Goal: Task Accomplishment & Management: Use online tool/utility

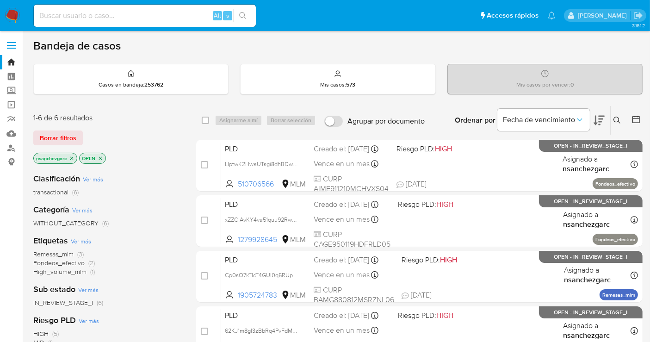
click at [74, 156] on icon "close-filter" at bounding box center [72, 158] width 6 height 6
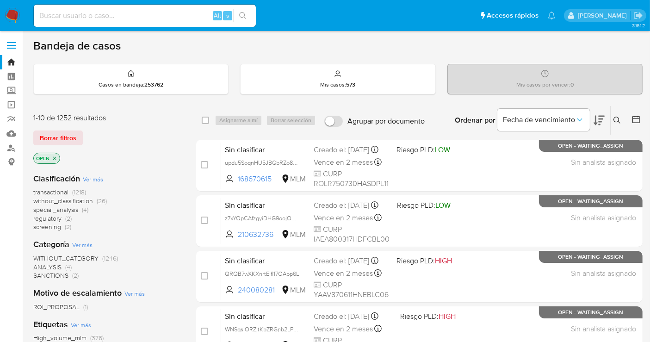
click at [78, 200] on span "without_classification" at bounding box center [63, 200] width 60 height 9
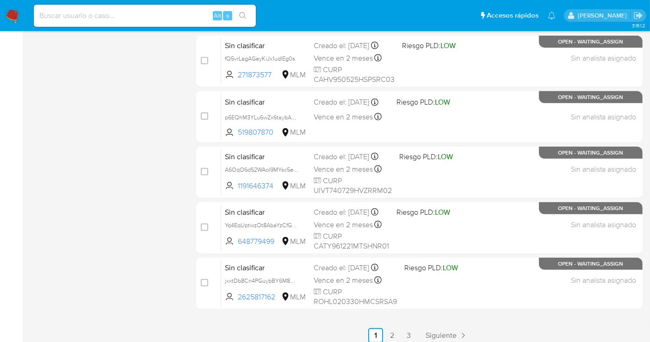
scroll to position [411, 0]
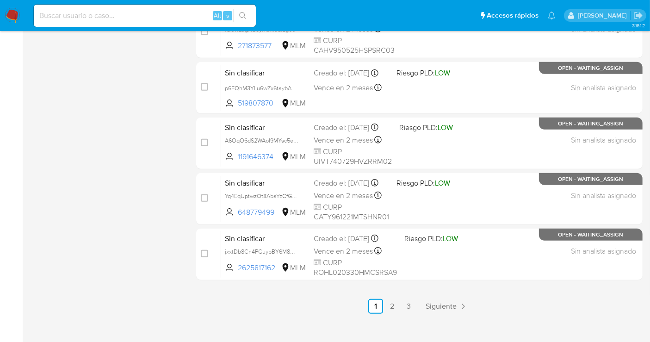
click at [114, 191] on div "1-10 de 26 resultados Borrar filtros OPEN without_classification Categoría Ver …" at bounding box center [107, 4] width 148 height 619
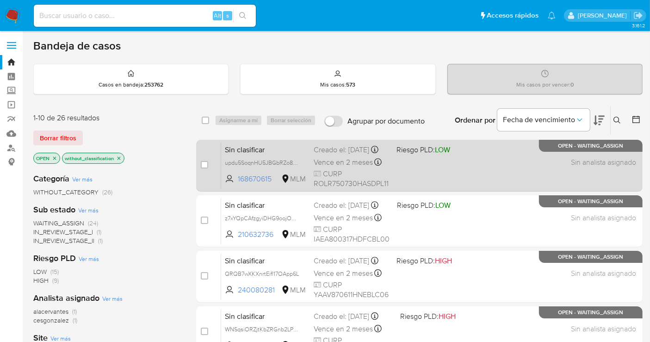
scroll to position [103, 0]
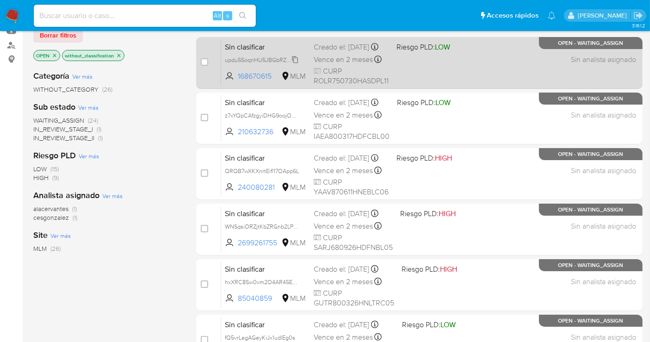
click at [293, 64] on span "updu5SoqnHU5JBGbRZo8hqJ1" at bounding box center [264, 59] width 79 height 10
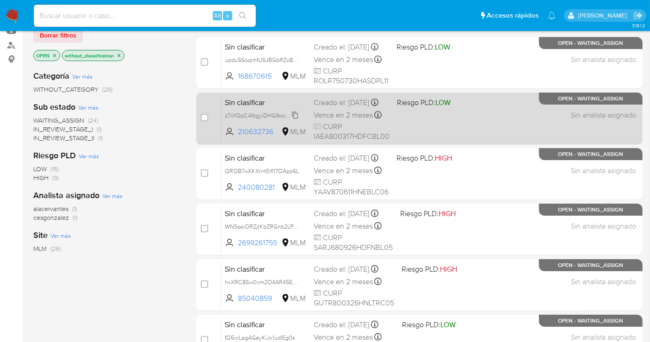
click at [297, 120] on span "z7xYQpCAfzgyiDHG9oojOvFM" at bounding box center [263, 115] width 77 height 10
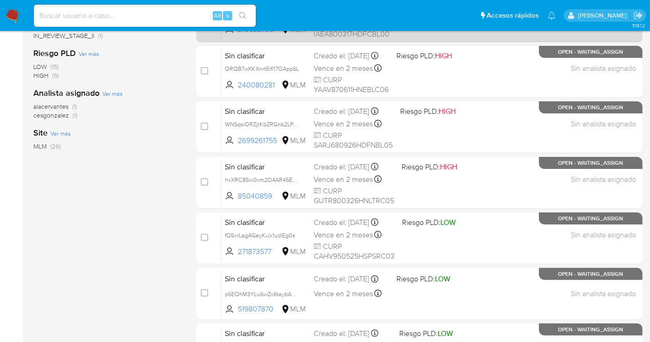
scroll to position [205, 0]
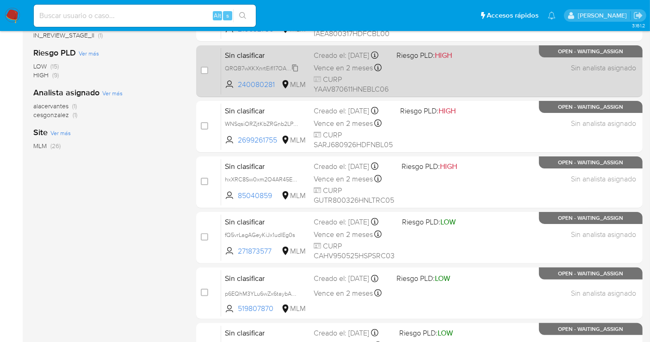
click at [296, 73] on span "QRQB7wXKXnrtEifl17OApp6L" at bounding box center [262, 67] width 74 height 10
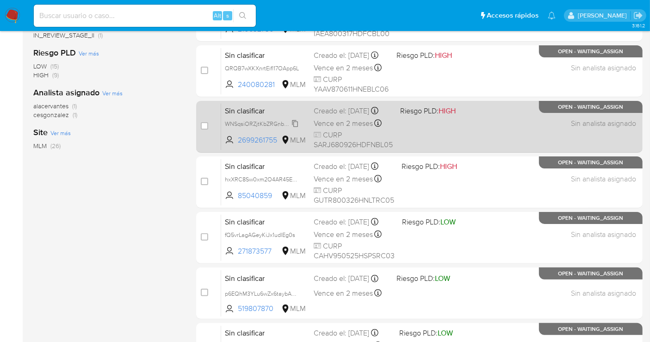
click at [297, 128] on span "WNSqsiORZjtKbZRGnb2LPg0f" at bounding box center [263, 123] width 77 height 10
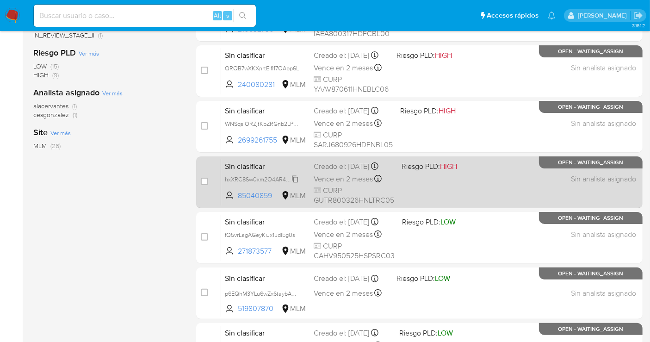
click at [293, 184] on span "hxXRC8Sw0xm2O4AR45EUMyUm" at bounding box center [269, 178] width 88 height 10
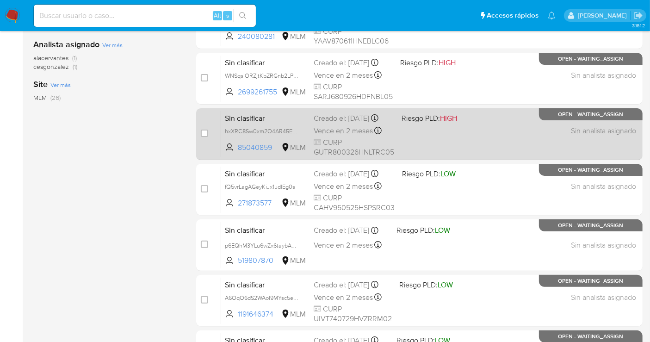
scroll to position [308, 0]
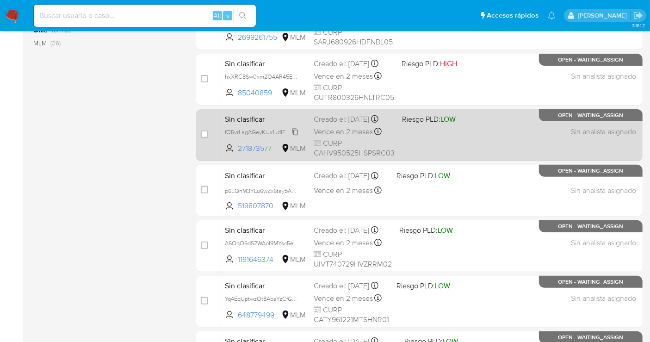
click at [295, 135] on icon at bounding box center [294, 131] width 7 height 7
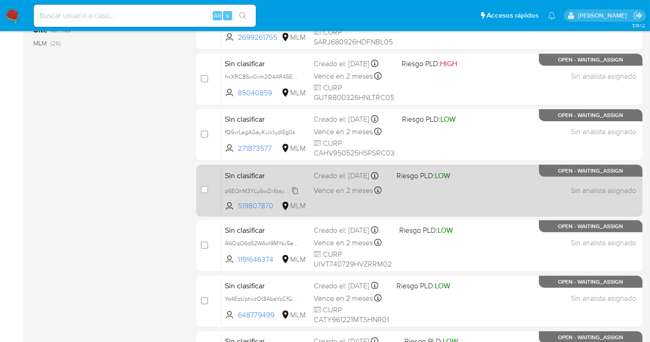
click at [297, 193] on span "p6EQhM3YLu6wZx6taybASvkw" at bounding box center [265, 190] width 80 height 10
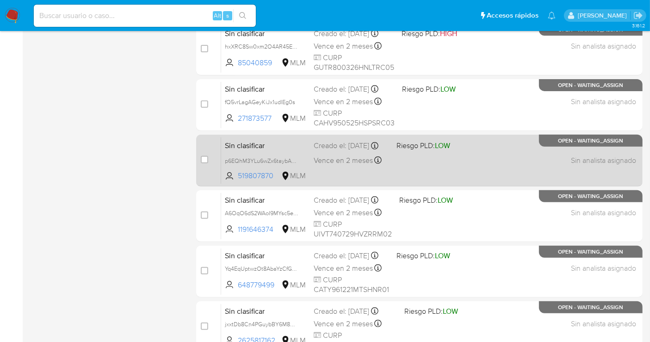
scroll to position [359, 0]
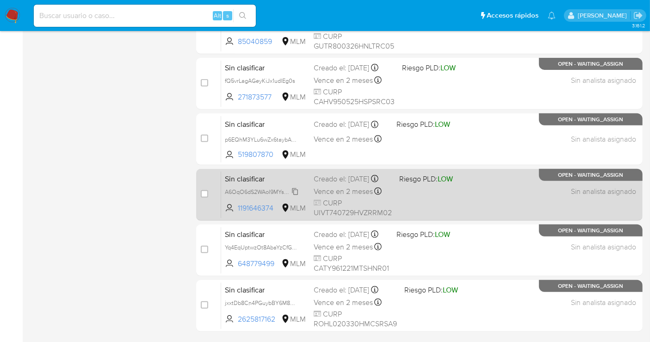
click at [296, 195] on span "A6OqO6dS2WAoI9MYsc5ewIHA" at bounding box center [266, 191] width 82 height 10
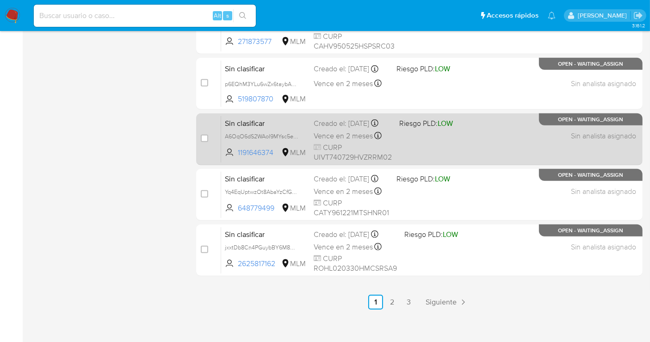
scroll to position [420, 0]
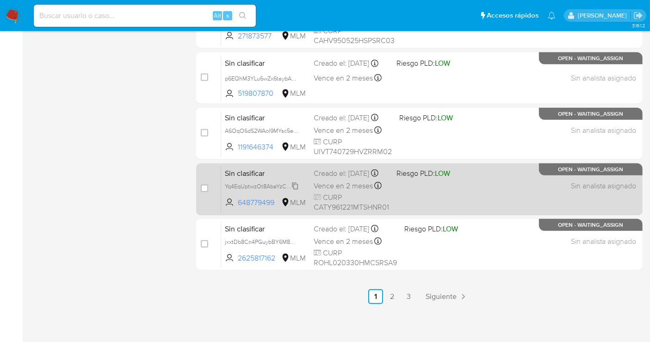
click at [296, 190] on span "Yq4EqUptwzOt8AbaYzCfGpdP" at bounding box center [263, 185] width 77 height 10
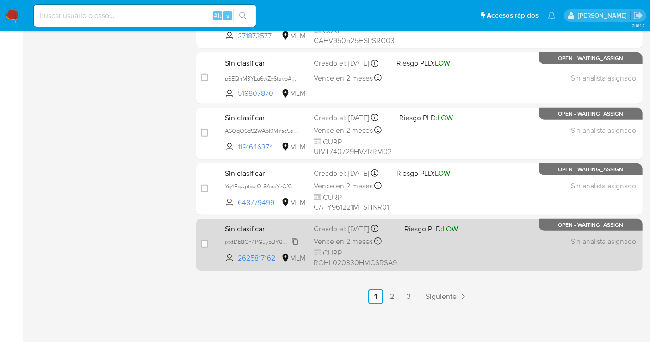
click at [294, 241] on span "jxxtDb8Cn4PGuybBY6M8OvLW" at bounding box center [265, 241] width 80 height 10
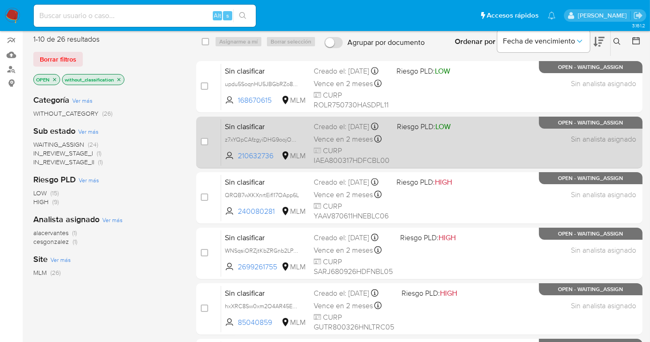
scroll to position [0, 0]
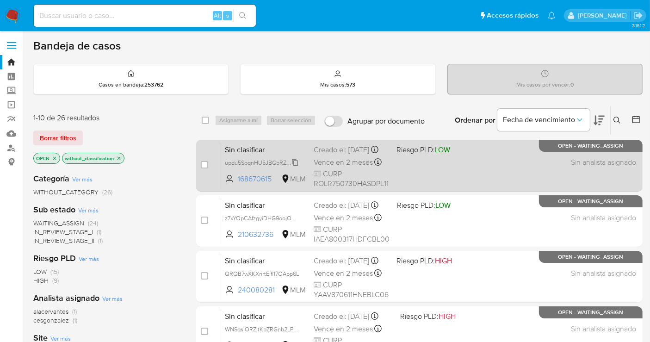
drag, startPoint x: 154, startPoint y: 221, endPoint x: 252, endPoint y: 166, distance: 112.4
click at [154, 220] on div "WAITING_ASSIGN (24) IN_REVIEW_STAGE_I (1) IN_REVIEW_STAGE_II (1)" at bounding box center [107, 232] width 148 height 26
drag, startPoint x: 276, startPoint y: 184, endPoint x: 235, endPoint y: 189, distance: 41.5
click at [235, 184] on span "168670615 MLM" at bounding box center [265, 179] width 81 height 10
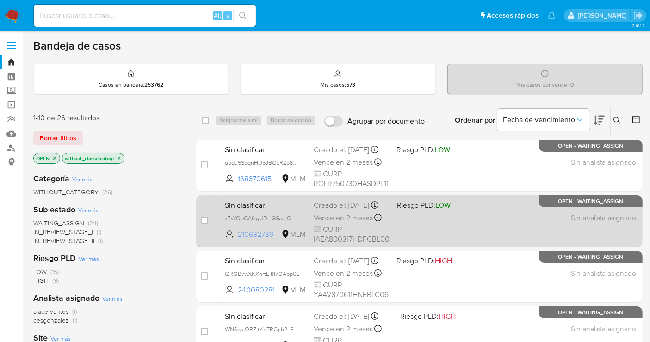
drag, startPoint x: 278, startPoint y: 242, endPoint x: 235, endPoint y: 244, distance: 43.5
click at [235, 239] on span "210632736 MLM" at bounding box center [265, 234] width 81 height 10
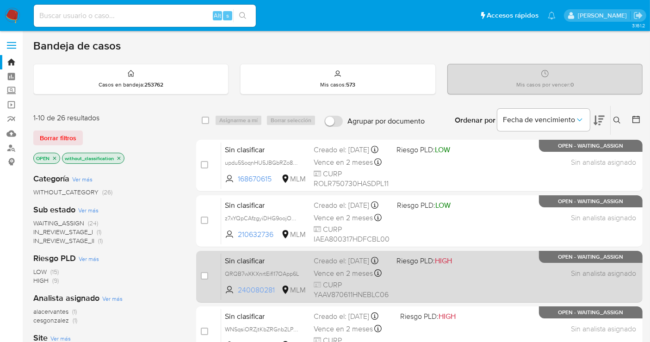
drag, startPoint x: 278, startPoint y: 295, endPoint x: 238, endPoint y: 296, distance: 40.7
click at [238, 295] on span "240080281" at bounding box center [259, 290] width 42 height 10
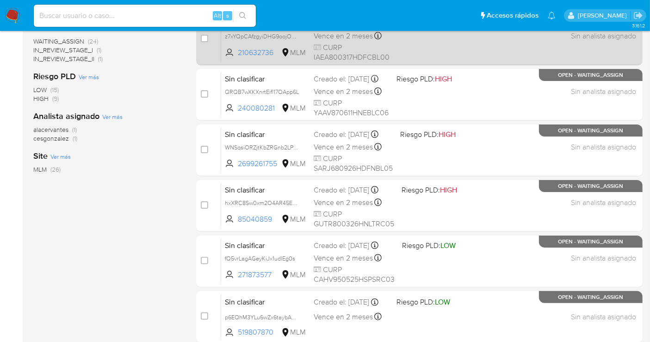
scroll to position [205, 0]
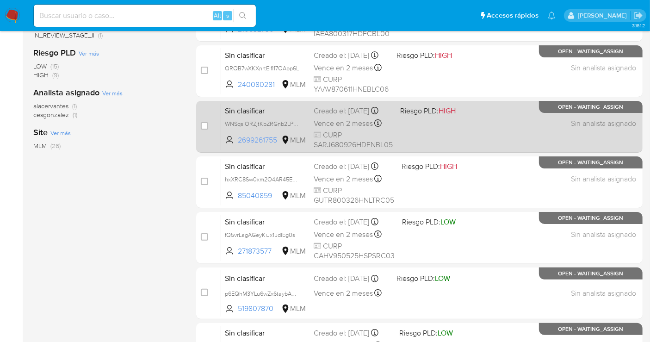
drag, startPoint x: 280, startPoint y: 147, endPoint x: 238, endPoint y: 147, distance: 42.1
click at [238, 145] on span "2699261755 MLM" at bounding box center [265, 140] width 81 height 10
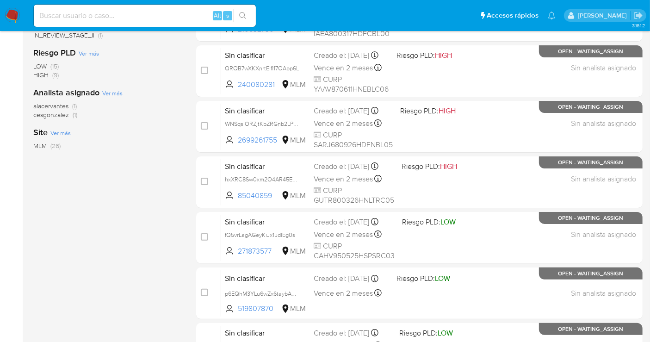
drag, startPoint x: 263, startPoint y: 204, endPoint x: 8, endPoint y: 207, distance: 254.8
click at [8, 207] on section "Bandeja Tablero Screening Búsqueda en Listas Watchlist Herramientas Operaciones…" at bounding box center [325, 176] width 650 height 763
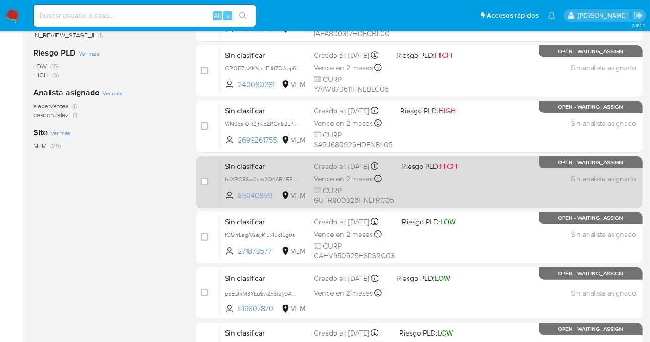
drag, startPoint x: 276, startPoint y: 203, endPoint x: 238, endPoint y: 203, distance: 38.4
click at [238, 201] on span "85040859" at bounding box center [259, 195] width 42 height 10
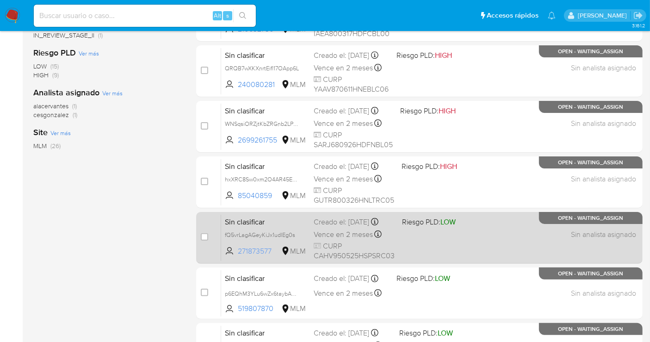
drag, startPoint x: 277, startPoint y: 254, endPoint x: 237, endPoint y: 258, distance: 40.4
click at [237, 256] on span "271873577 MLM" at bounding box center [265, 251] width 81 height 10
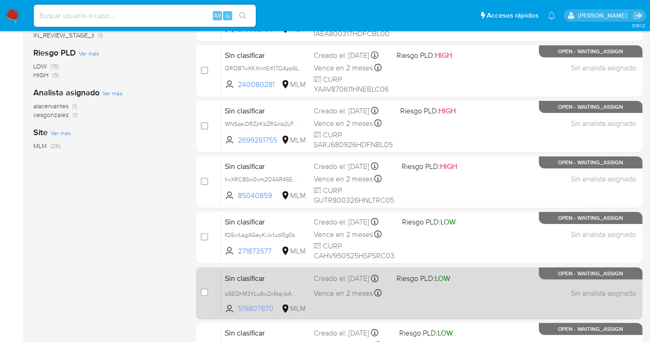
drag, startPoint x: 277, startPoint y: 304, endPoint x: 233, endPoint y: 310, distance: 44.3
click at [233, 310] on span "519807870 MLM" at bounding box center [265, 308] width 81 height 10
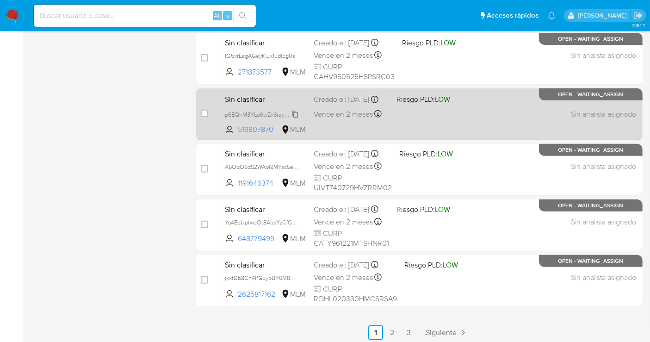
scroll to position [411, 0]
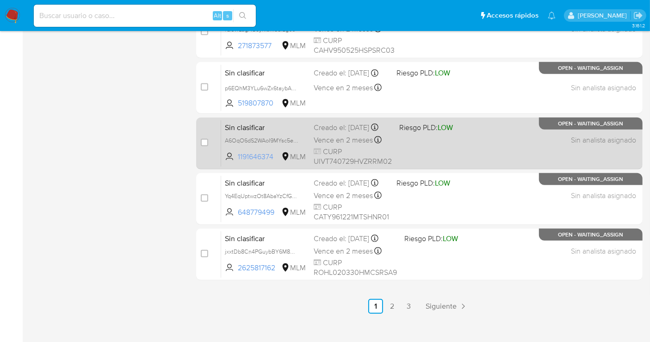
drag, startPoint x: 278, startPoint y: 162, endPoint x: 238, endPoint y: 166, distance: 40.4
click at [238, 162] on span "1191646374" at bounding box center [259, 157] width 42 height 10
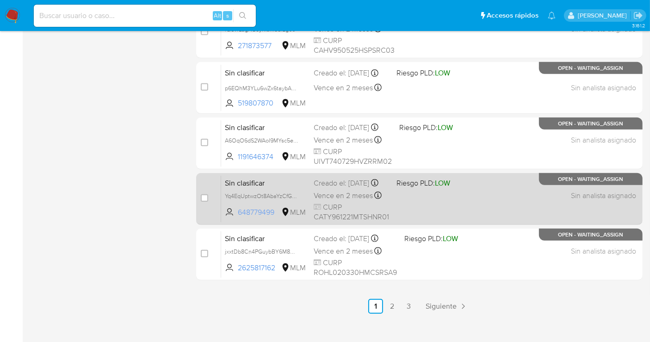
drag, startPoint x: 278, startPoint y: 213, endPoint x: 239, endPoint y: 215, distance: 39.8
click at [239, 215] on span "648779499" at bounding box center [259, 212] width 42 height 10
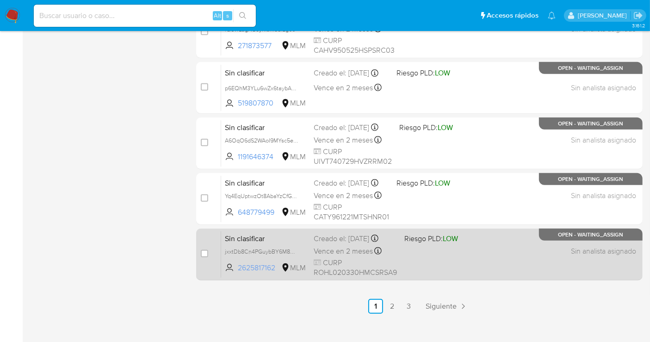
drag, startPoint x: 278, startPoint y: 269, endPoint x: 235, endPoint y: 269, distance: 43.5
click at [235, 269] on span "2625817162 MLM" at bounding box center [265, 268] width 81 height 10
drag, startPoint x: 282, startPoint y: 269, endPoint x: 239, endPoint y: 270, distance: 42.6
click at [239, 270] on span "2625817162 MLM" at bounding box center [265, 268] width 81 height 10
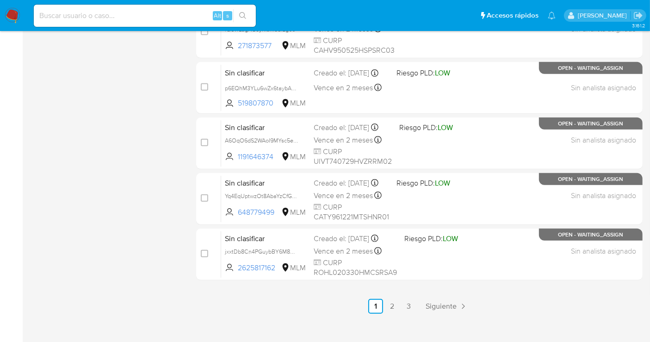
click at [436, 304] on span "Siguiente" at bounding box center [440, 305] width 31 height 7
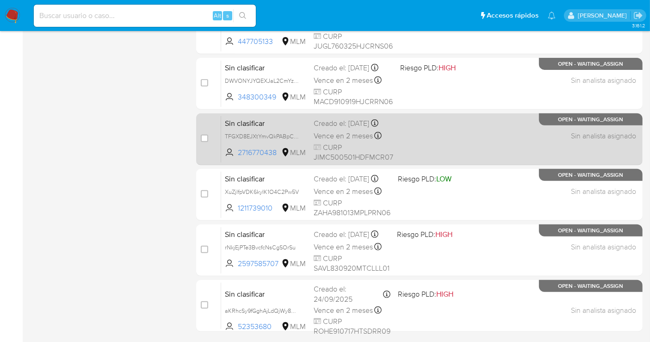
scroll to position [420, 0]
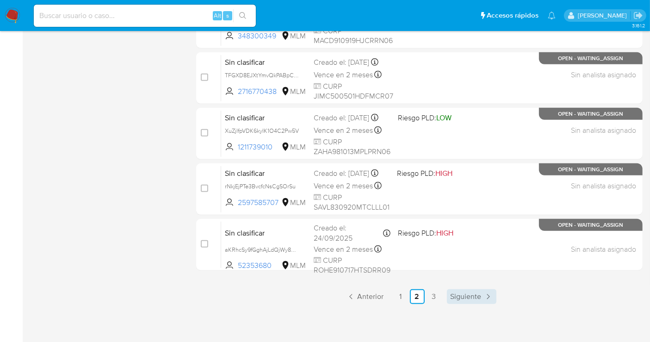
click at [473, 298] on span "Siguiente" at bounding box center [465, 296] width 31 height 7
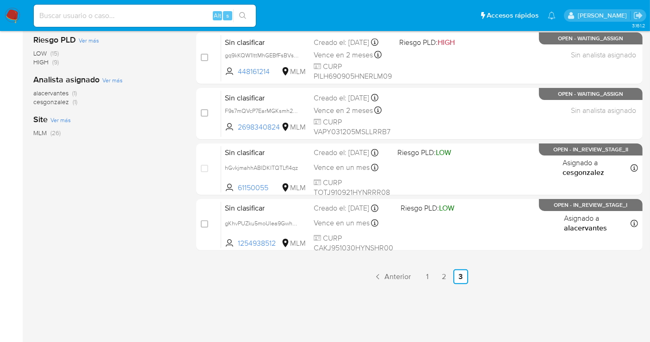
scroll to position [221, 0]
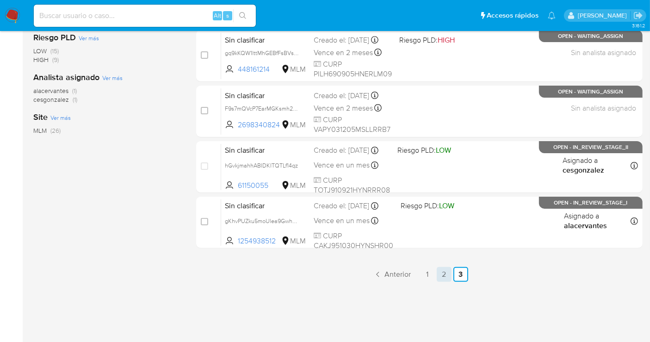
click at [440, 272] on link "2" at bounding box center [443, 274] width 15 height 15
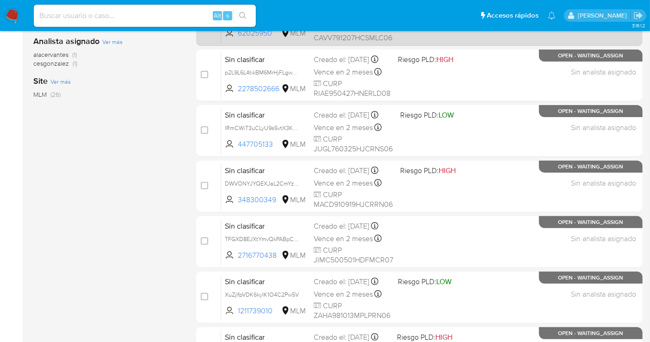
scroll to position [420, 0]
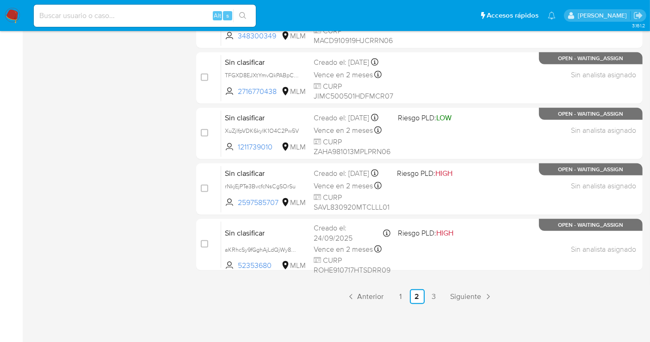
click at [468, 294] on span "Siguiente" at bounding box center [465, 296] width 31 height 7
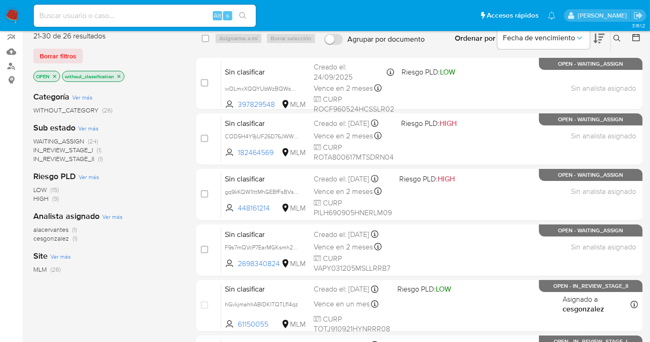
scroll to position [205, 0]
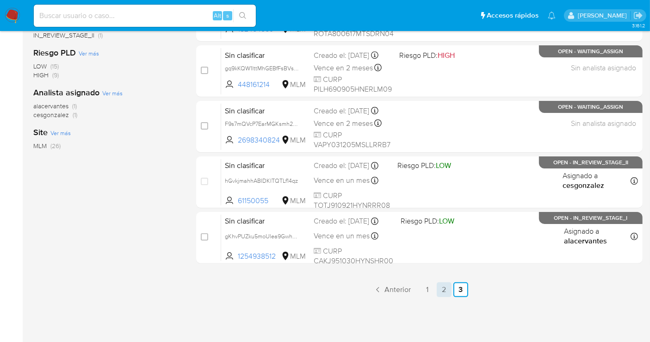
click at [441, 289] on link "2" at bounding box center [443, 289] width 15 height 15
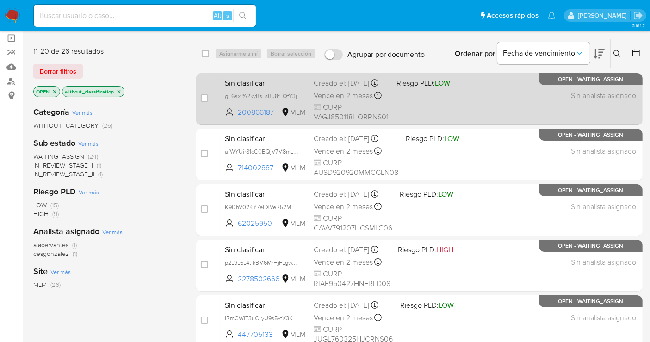
scroll to position [51, 0]
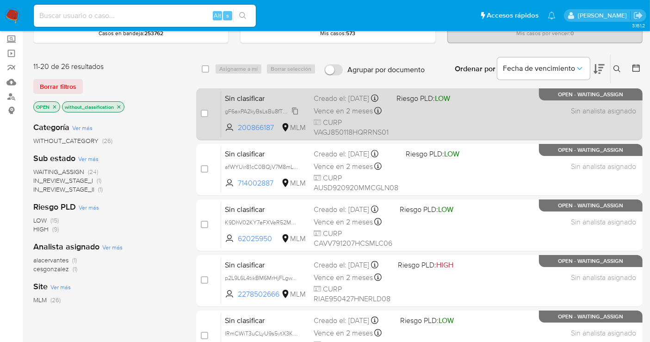
click at [293, 115] on span "gF6axPA2kyBsLsBu8fTQfY3j" at bounding box center [261, 110] width 72 height 10
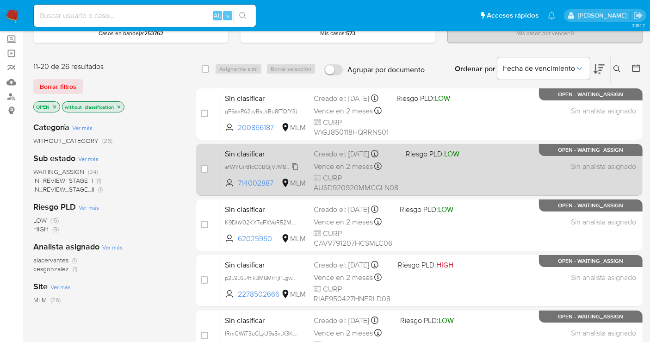
click at [297, 166] on span "afWYUir81cC0BQjV7M8mLzk0" at bounding box center [264, 166] width 78 height 10
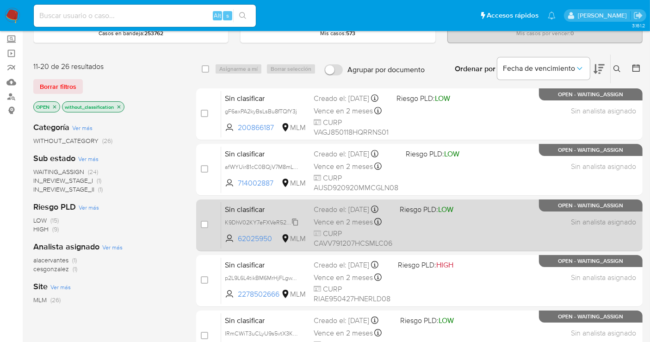
click at [293, 225] on span "K9DhV02KY7eFXVeR52MB7c7T" at bounding box center [265, 221] width 81 height 10
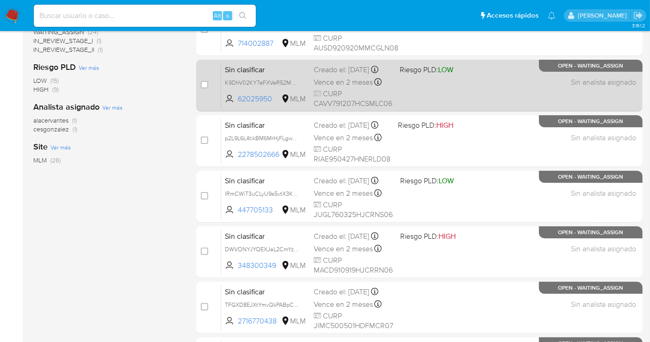
scroll to position [205, 0]
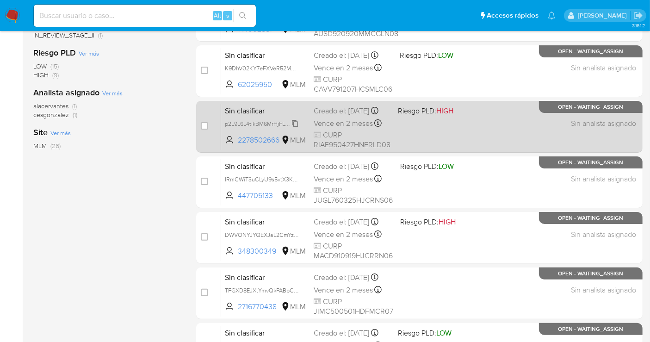
click at [294, 128] on span "p2L9L6L4tikBM6MrHjFLgwTN" at bounding box center [262, 123] width 74 height 10
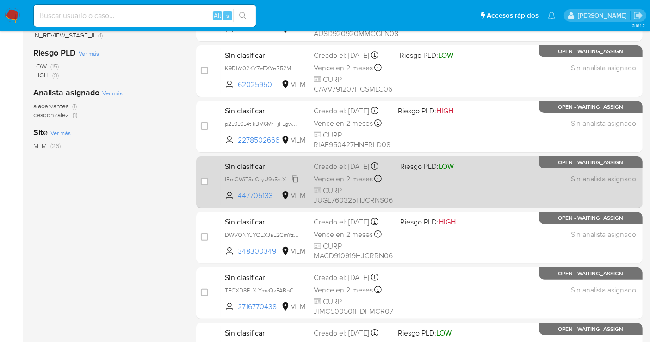
click at [297, 182] on span "IRmCWiT3uCLyU9s5vtX3KFhv" at bounding box center [263, 178] width 77 height 10
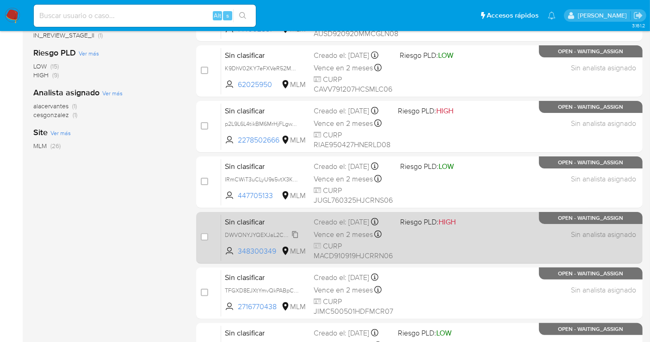
click at [296, 239] on span "DWVONYJYQEXJaL2CmYz6z49j" at bounding box center [266, 234] width 83 height 10
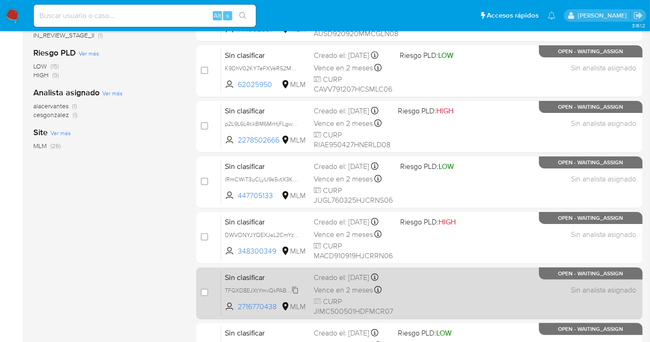
click at [296, 295] on span "TFGXD8EJXtYmvQkPABpCy5AI" at bounding box center [265, 289] width 80 height 10
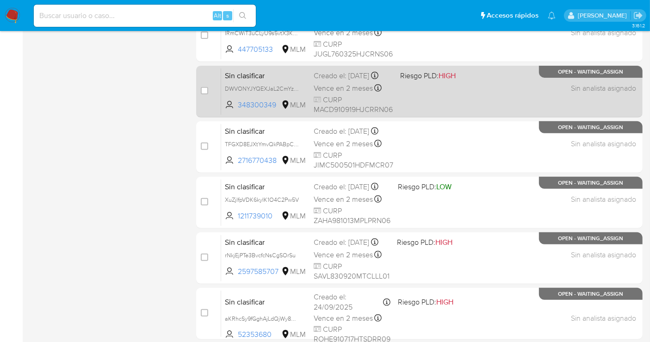
scroll to position [359, 0]
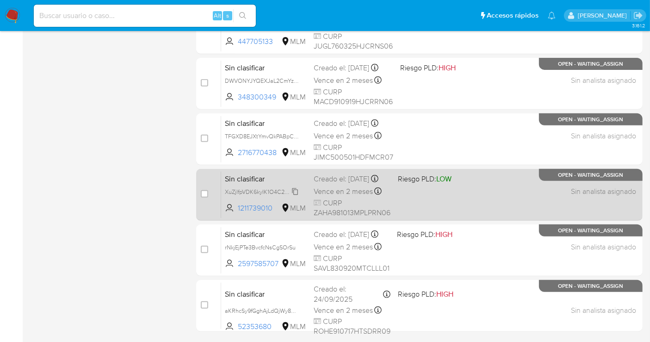
click at [298, 196] on span "XuZjlfpVDK6kyIK1O4C2Pw5V" at bounding box center [262, 191] width 74 height 10
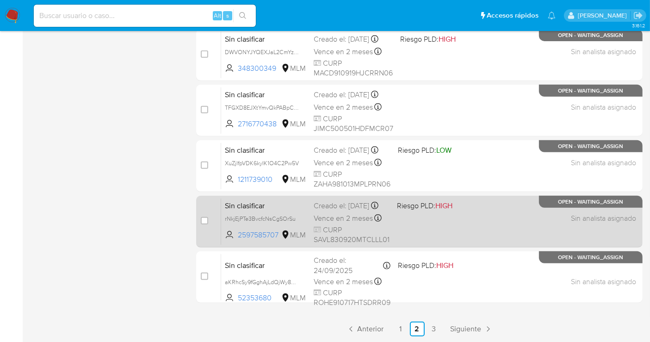
scroll to position [411, 0]
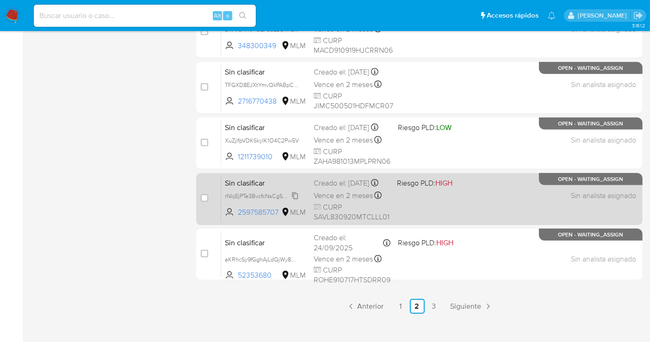
click at [295, 200] on span "rNkjEjPTe3BvcfcNsCgSOrSu" at bounding box center [260, 195] width 71 height 10
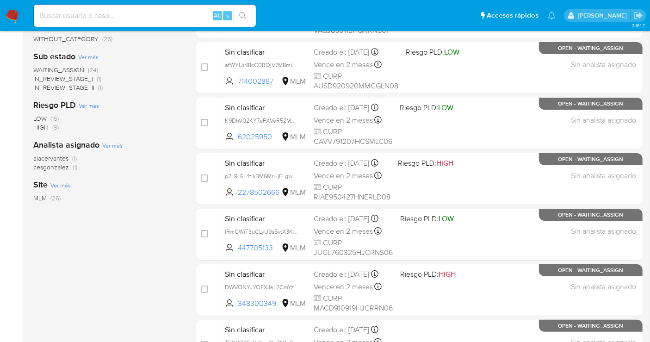
scroll to position [51, 0]
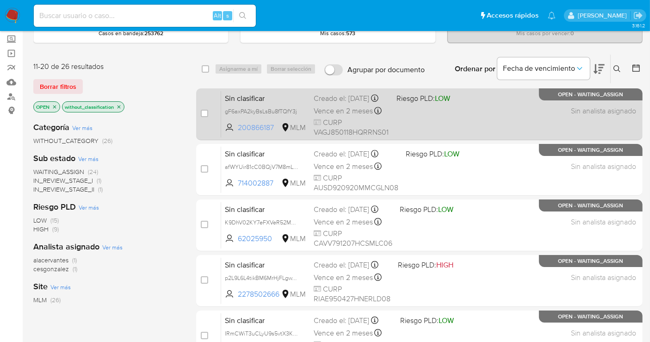
drag, startPoint x: 278, startPoint y: 133, endPoint x: 236, endPoint y: 135, distance: 42.6
click at [236, 133] on span "200866187 MLM" at bounding box center [265, 128] width 81 height 10
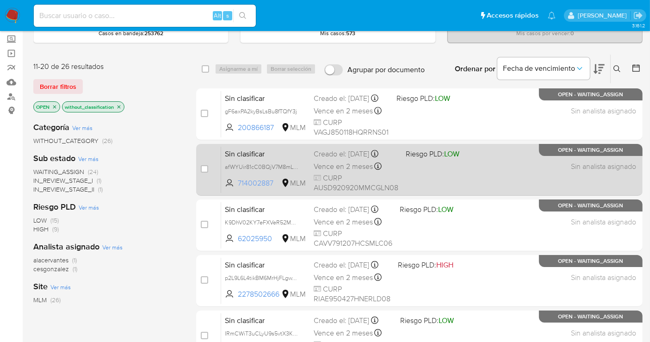
drag, startPoint x: 278, startPoint y: 183, endPoint x: 237, endPoint y: 184, distance: 41.2
click at [237, 184] on span "714002887 MLM" at bounding box center [265, 183] width 81 height 10
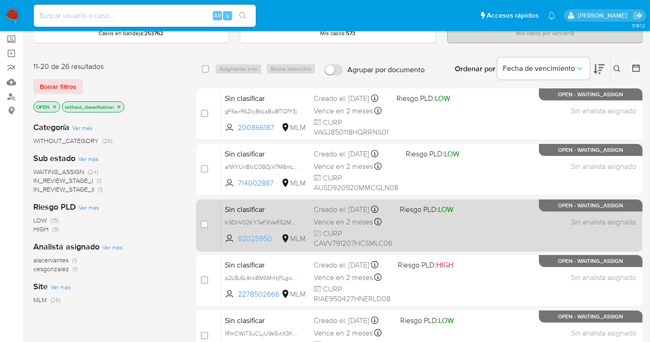
drag, startPoint x: 275, startPoint y: 241, endPoint x: 235, endPoint y: 243, distance: 40.3
click at [235, 243] on span "62025950 MLM" at bounding box center [265, 238] width 81 height 10
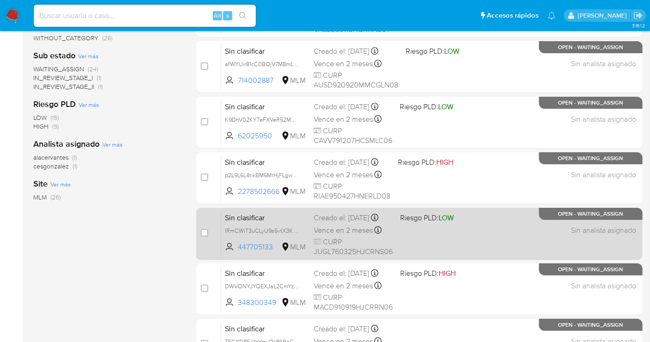
scroll to position [205, 0]
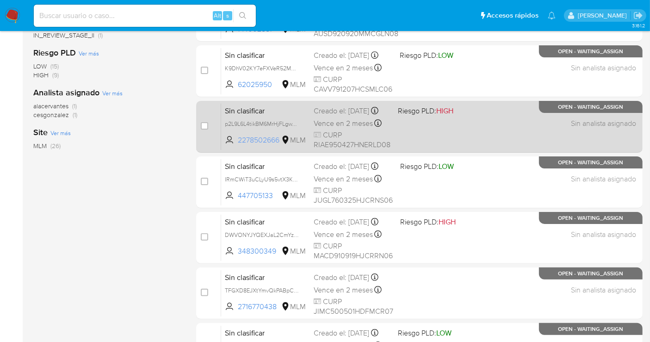
drag, startPoint x: 282, startPoint y: 143, endPoint x: 235, endPoint y: 147, distance: 46.9
click at [235, 145] on span "2278502666 MLM" at bounding box center [265, 140] width 81 height 10
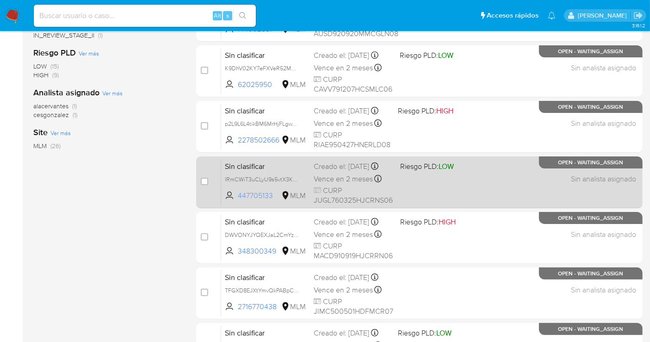
drag, startPoint x: 275, startPoint y: 197, endPoint x: 237, endPoint y: 203, distance: 38.4
click at [237, 201] on span "447705133 MLM" at bounding box center [265, 195] width 81 height 10
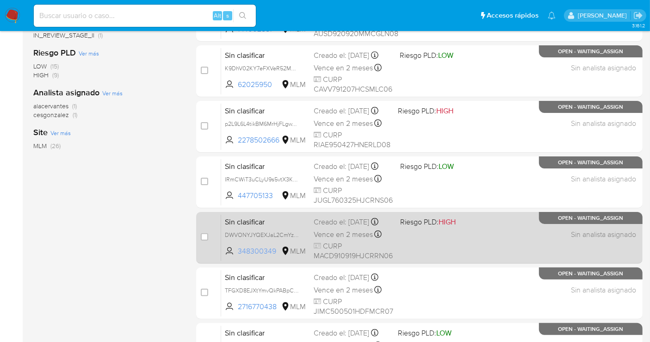
drag, startPoint x: 280, startPoint y: 258, endPoint x: 236, endPoint y: 258, distance: 43.5
click at [237, 256] on span "348300349 MLM" at bounding box center [265, 251] width 81 height 10
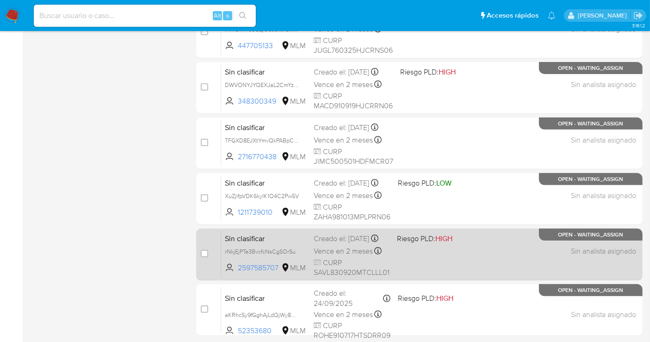
scroll to position [359, 0]
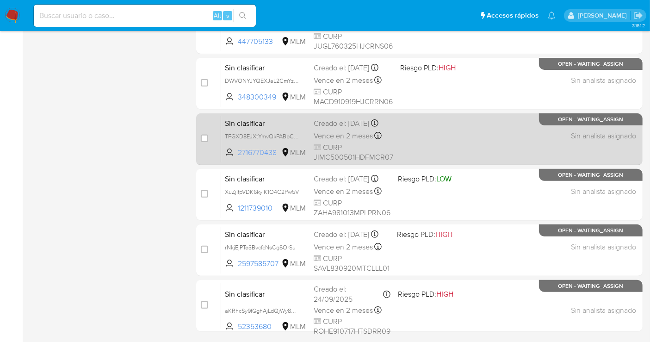
drag, startPoint x: 280, startPoint y: 156, endPoint x: 239, endPoint y: 160, distance: 41.8
click at [239, 158] on span "2716770438 MLM" at bounding box center [265, 152] width 81 height 10
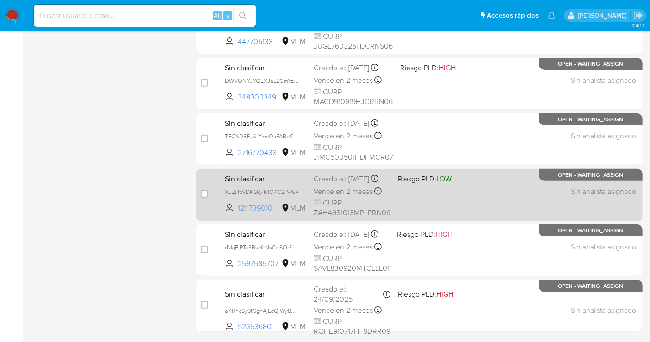
drag, startPoint x: 276, startPoint y: 214, endPoint x: 227, endPoint y: 214, distance: 49.0
click at [227, 213] on span "1211739010 MLM" at bounding box center [265, 208] width 81 height 10
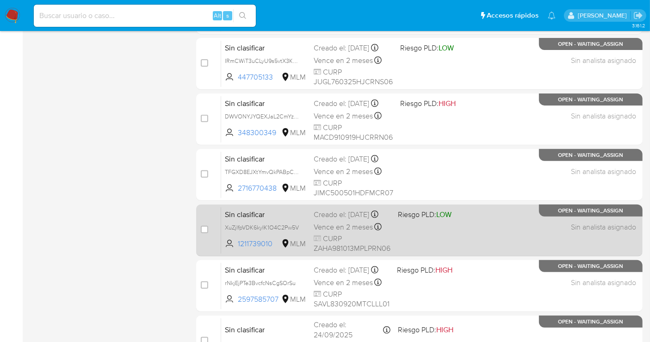
scroll to position [308, 0]
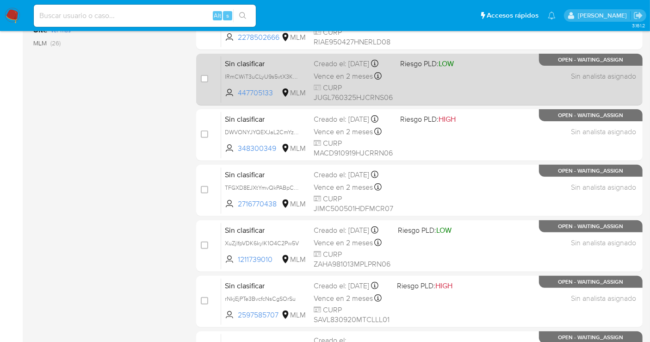
click at [333, 69] on div "Creado el: 26/09/2025 Creado el: 26/09/2025 19:25:56" at bounding box center [352, 64] width 79 height 10
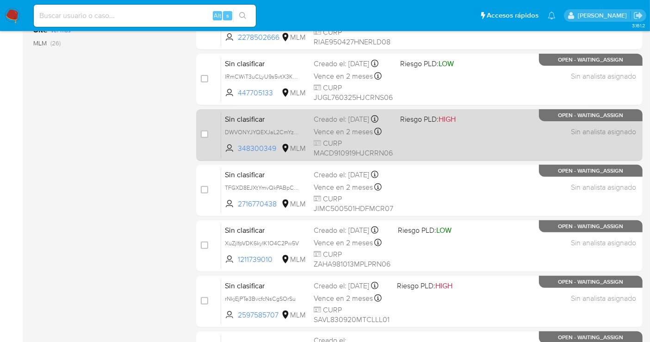
click at [319, 124] on div "Creado el: 26/09/2025 Creado el: 26/09/2025 18:38:58" at bounding box center [352, 119] width 79 height 10
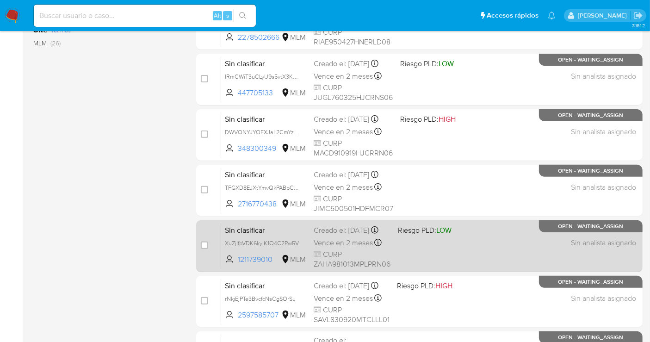
click at [324, 235] on div "Creado el: 26/09/2025 Creado el: 26/09/2025 12:14:00" at bounding box center [351, 230] width 77 height 10
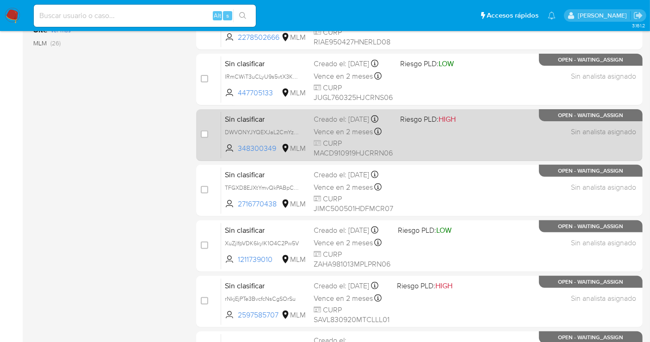
click at [321, 124] on div "Creado el: 26/09/2025 Creado el: 26/09/2025 18:38:58" at bounding box center [352, 119] width 79 height 10
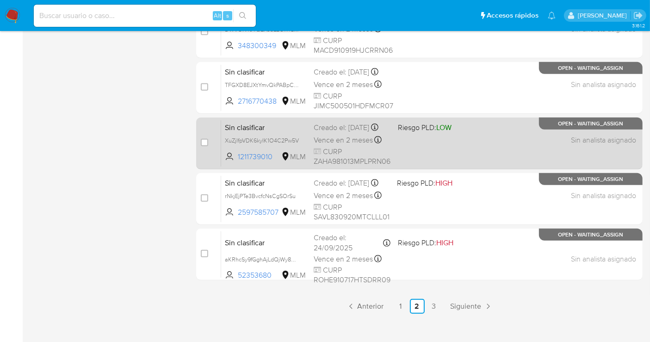
scroll to position [411, 0]
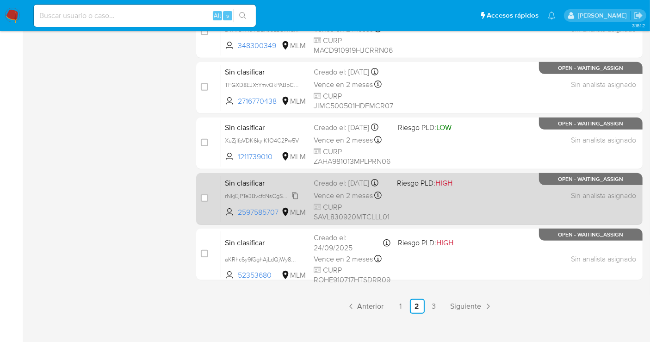
click at [295, 199] on span "rNkjEjPTe3BvcfcNsCgSOrSu" at bounding box center [260, 195] width 71 height 10
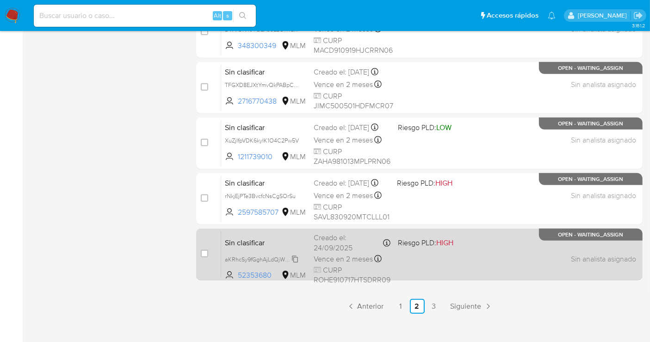
click at [298, 257] on span "aKRhcSy9fGghAjLdQjWy8oJ9" at bounding box center [262, 258] width 75 height 10
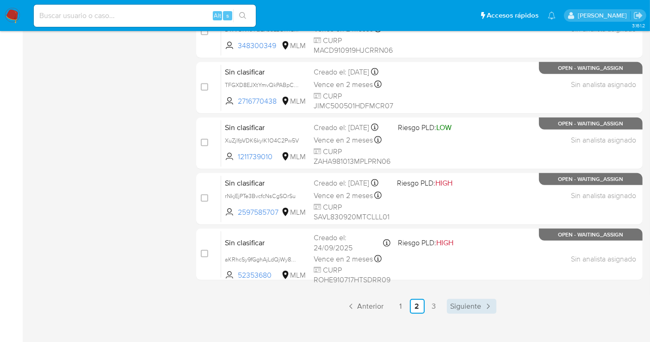
click at [465, 302] on span "Siguiente" at bounding box center [465, 305] width 31 height 7
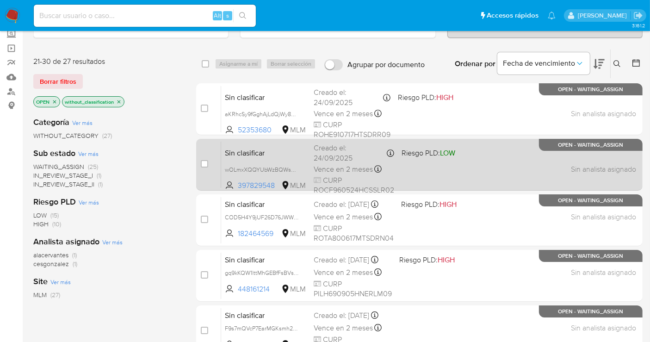
scroll to position [103, 0]
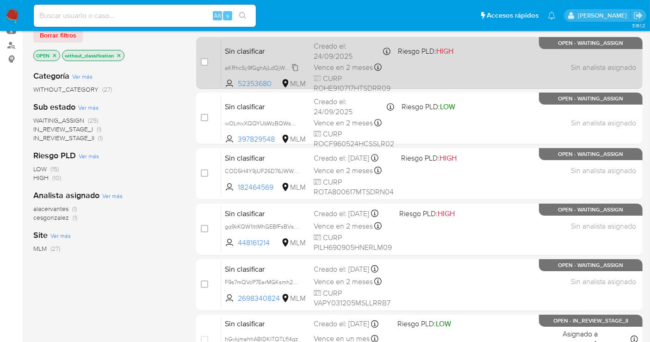
click at [297, 65] on span "aKRhcSy9fGghAjLdQjWy8oJ9" at bounding box center [262, 67] width 75 height 10
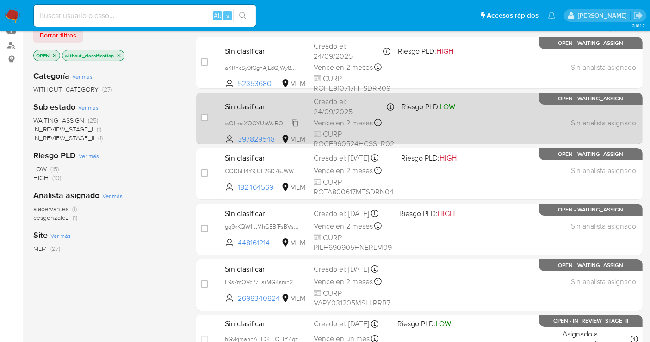
click at [298, 117] on span "wOLmxXQQYUbWzBQWsGaTugxQ" at bounding box center [270, 122] width 90 height 10
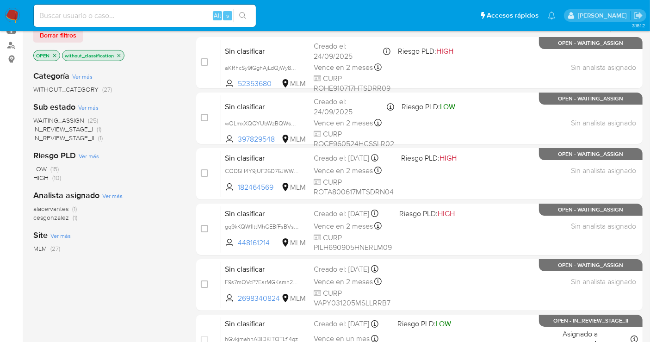
scroll to position [51, 0]
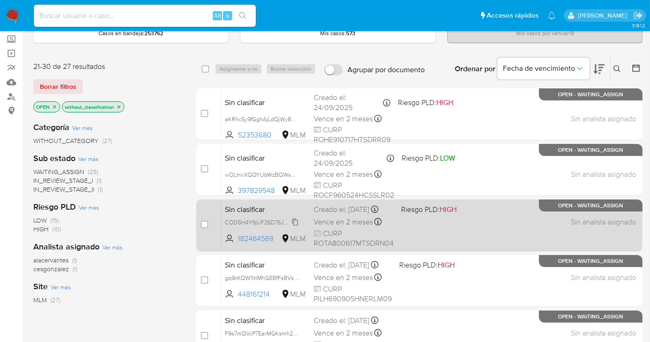
click at [297, 227] on span "COD5H4Y9jUF26D76JWWBqppc" at bounding box center [267, 221] width 85 height 10
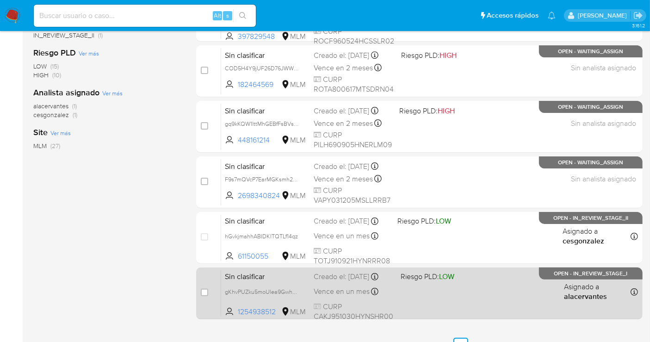
scroll to position [254, 0]
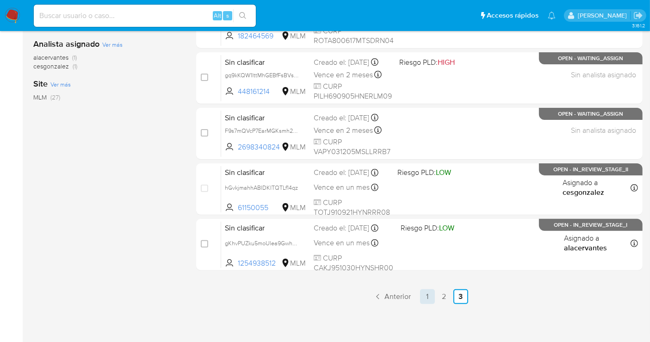
click at [424, 294] on link "1" at bounding box center [427, 296] width 15 height 15
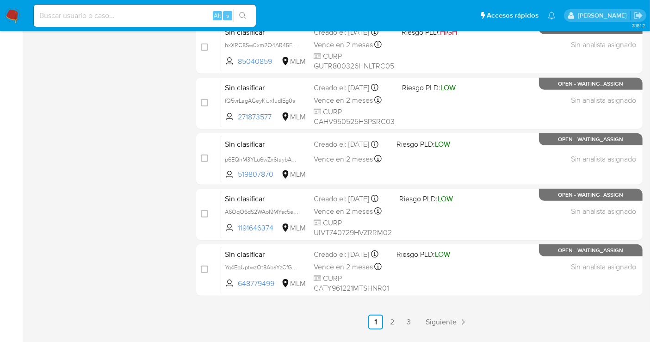
scroll to position [420, 0]
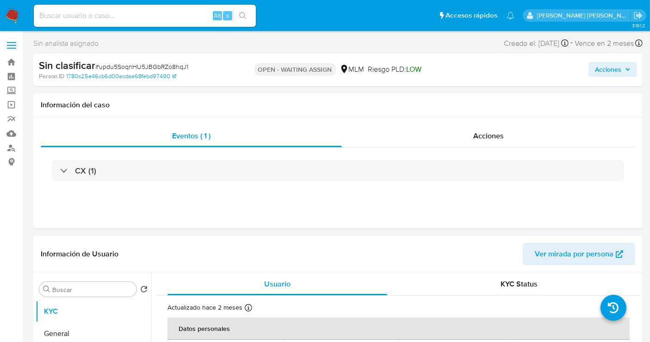
select select "10"
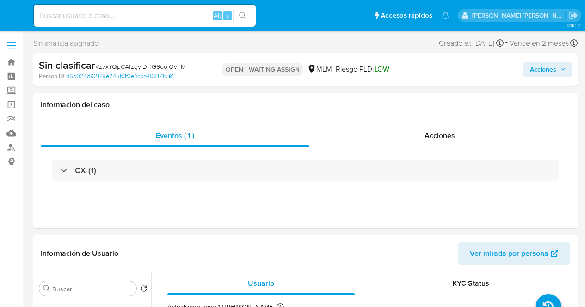
select select "10"
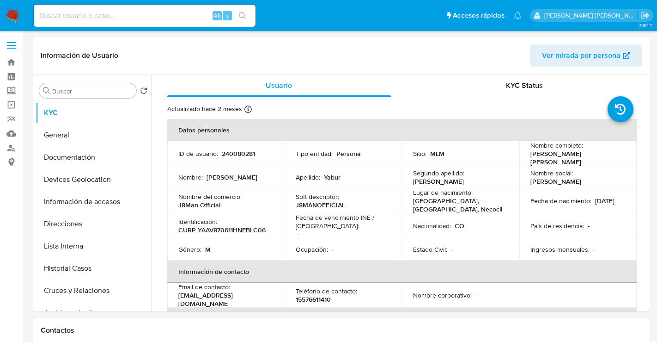
select select "10"
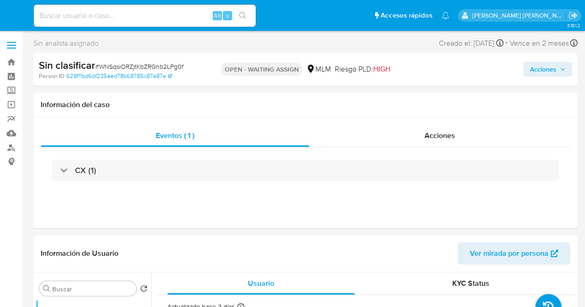
select select "10"
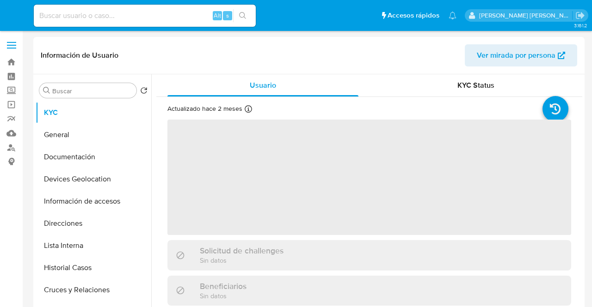
select select "10"
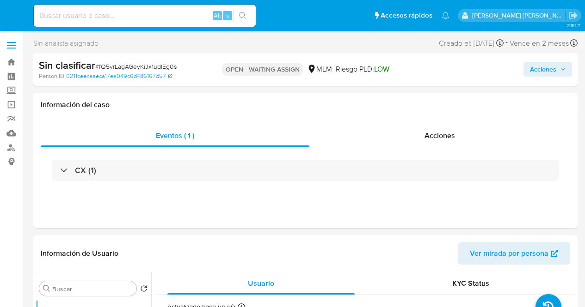
select select "10"
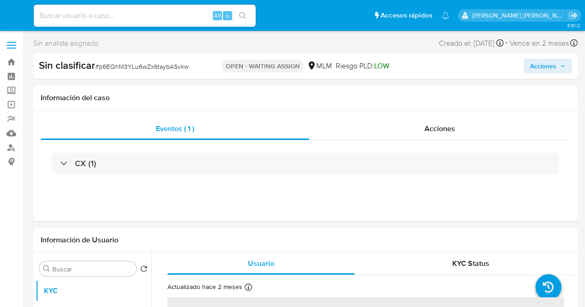
select select "10"
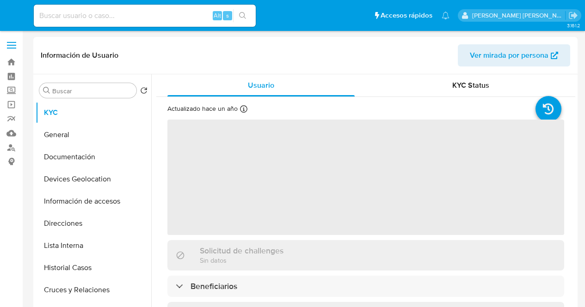
select select "10"
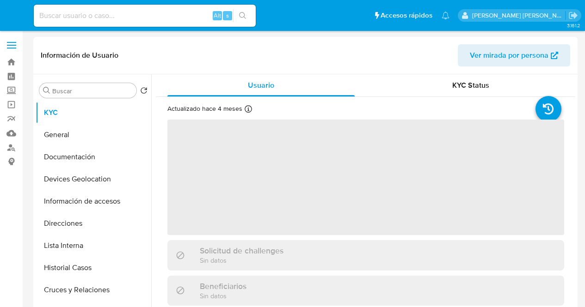
select select "10"
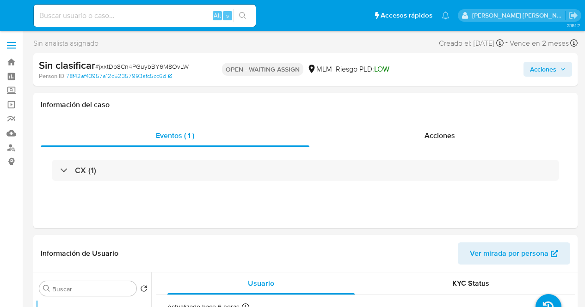
select select "10"
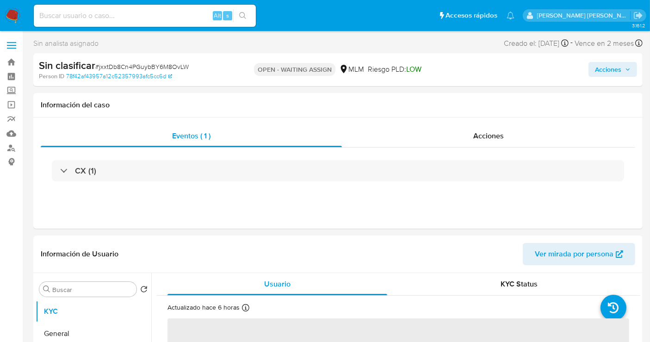
select select "10"
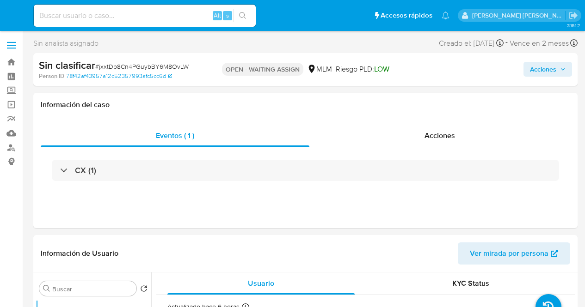
select select "10"
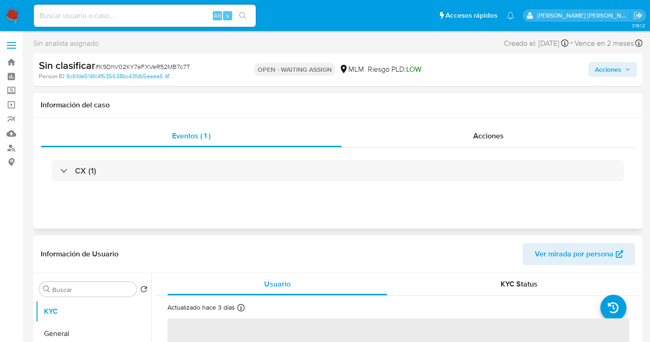
select select "10"
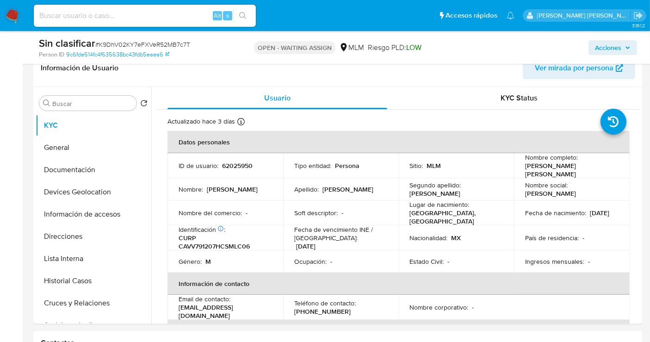
scroll to position [154, 0]
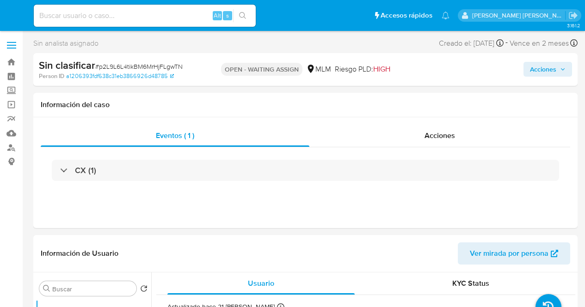
select select "10"
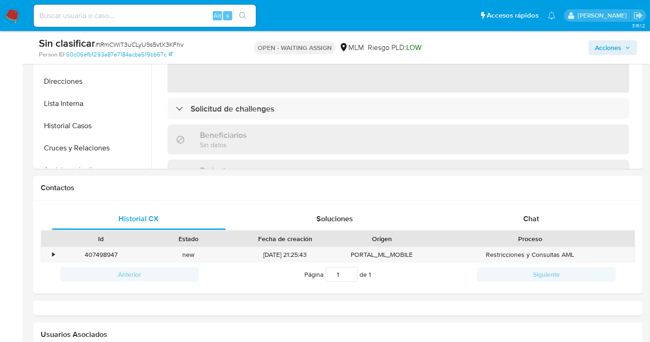
select select "10"
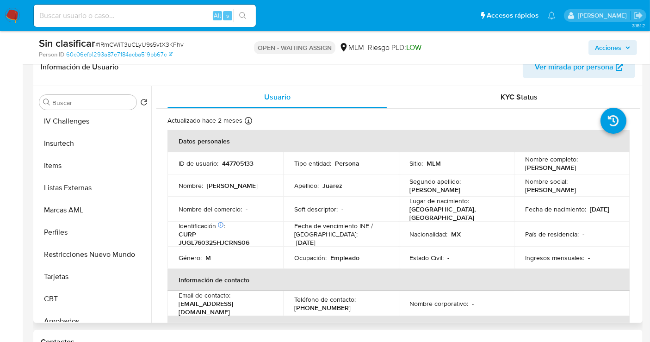
scroll to position [435, 0]
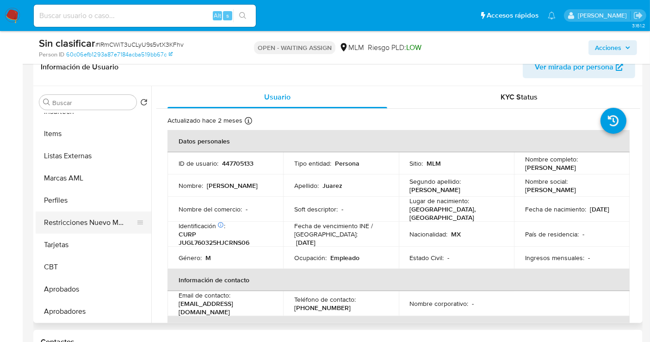
click at [81, 217] on button "Restricciones Nuevo Mundo" at bounding box center [90, 222] width 108 height 22
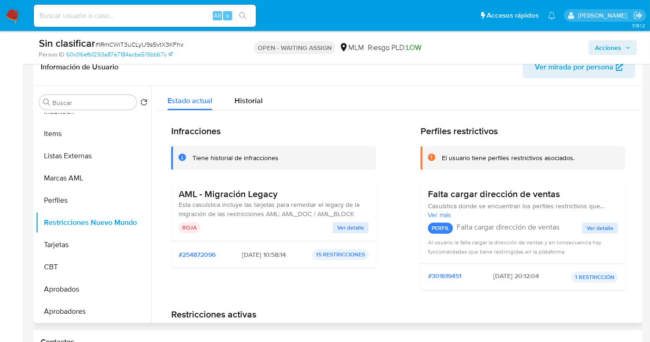
click at [356, 227] on span "Ver detalle" at bounding box center [350, 227] width 27 height 9
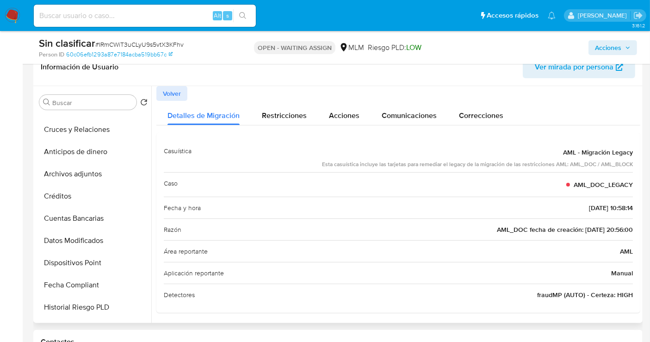
scroll to position [127, 0]
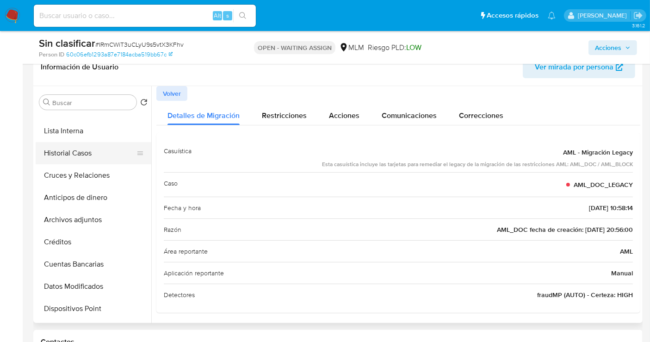
click at [80, 148] on button "Historial Casos" at bounding box center [90, 153] width 108 height 22
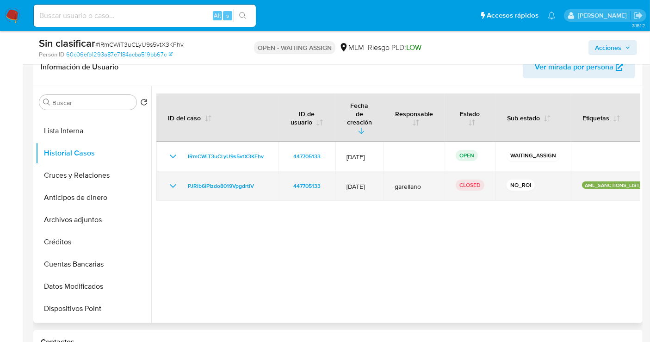
click at [175, 180] on icon "Mostrar/Ocultar" at bounding box center [172, 185] width 11 height 11
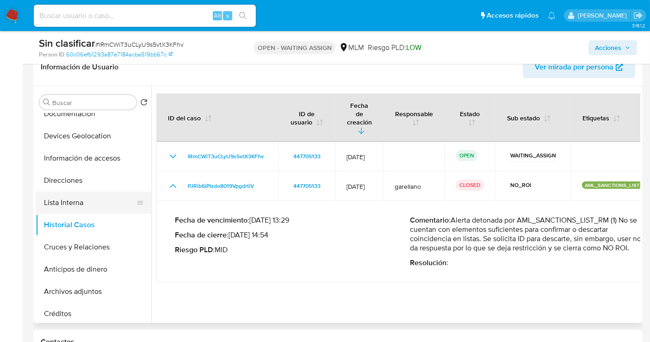
scroll to position [24, 0]
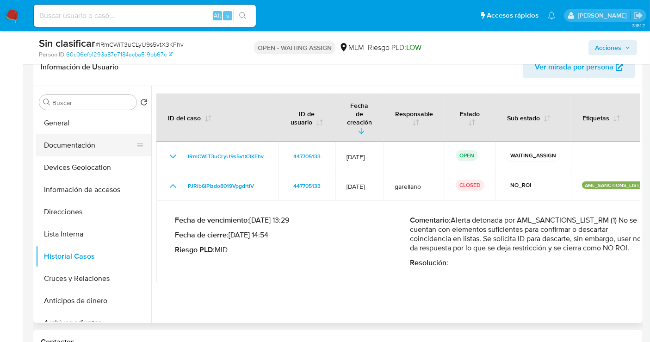
click at [73, 141] on button "Documentación" at bounding box center [90, 145] width 108 height 22
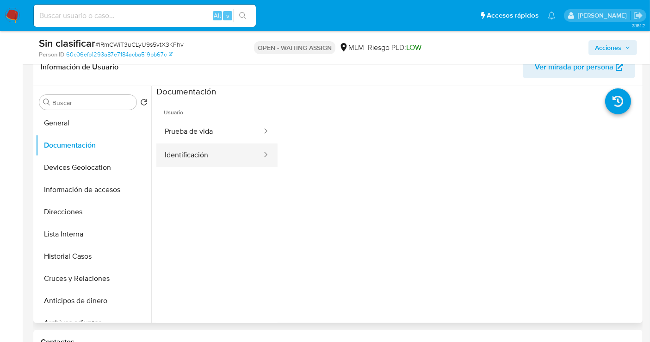
click at [200, 151] on button "Identificación" at bounding box center [209, 155] width 106 height 24
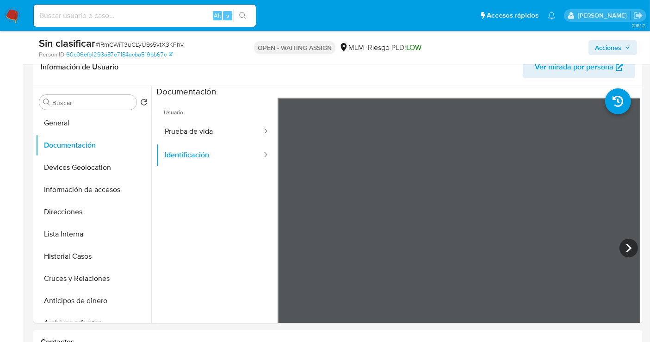
click at [93, 22] on div "Alt s" at bounding box center [145, 16] width 222 height 22
click at [90, 16] on input at bounding box center [145, 16] width 222 height 12
paste input "402724937"
type input "4"
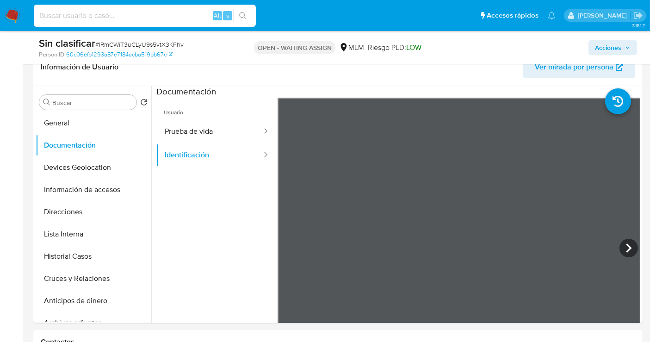
paste input "402724937"
type input "402724937"
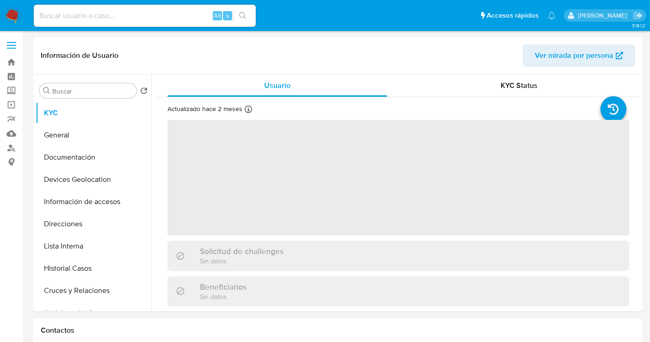
select select "10"
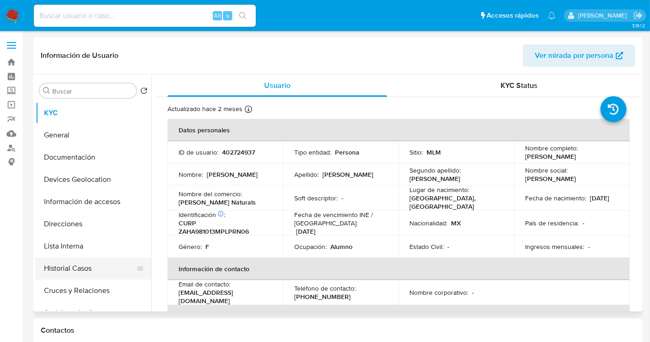
click at [59, 264] on button "Historial Casos" at bounding box center [90, 268] width 108 height 22
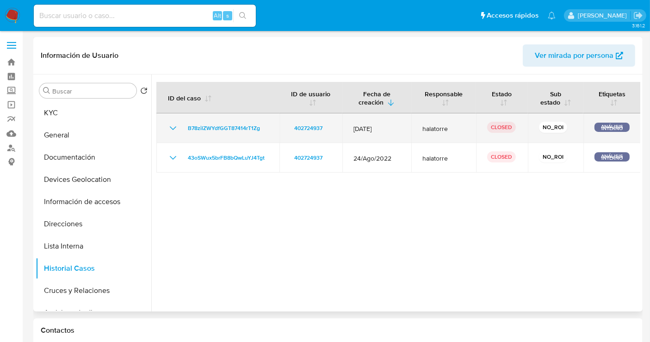
click at [169, 127] on icon "Mostrar/Ocultar" at bounding box center [172, 128] width 11 height 11
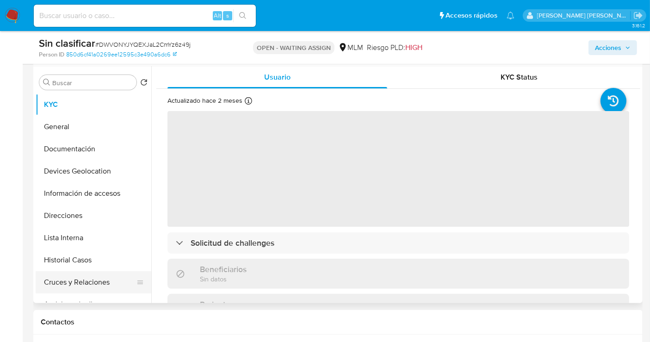
scroll to position [205, 0]
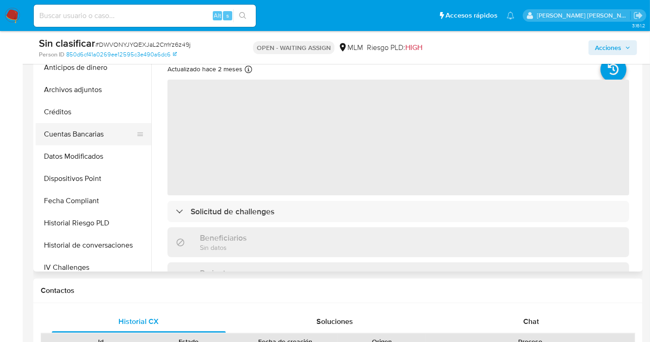
select select "10"
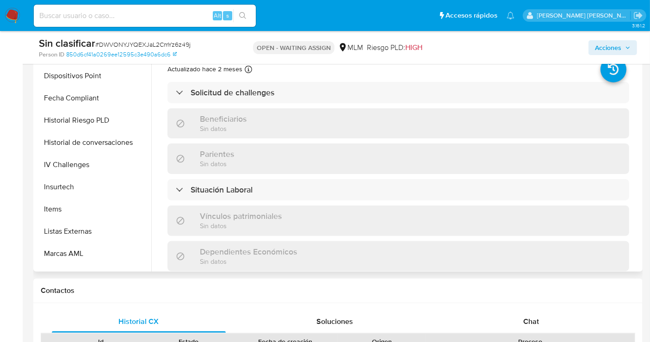
scroll to position [411, 0]
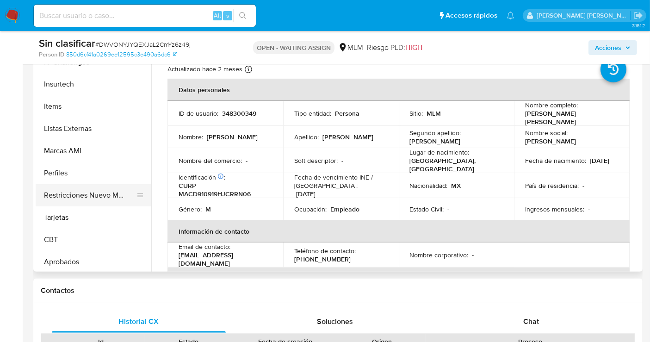
click at [91, 186] on button "Restricciones Nuevo Mundo" at bounding box center [90, 195] width 108 height 22
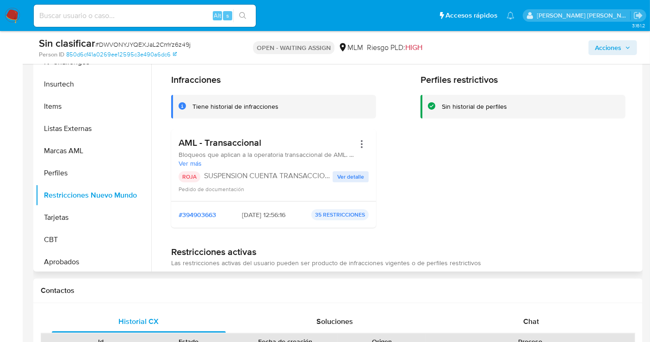
click at [362, 174] on span "Ver detalle" at bounding box center [350, 176] width 27 height 9
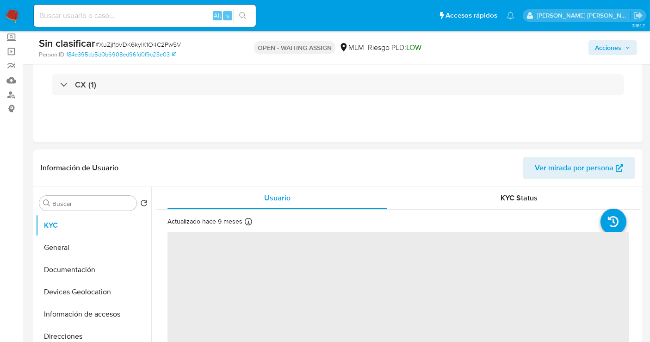
scroll to position [205, 0]
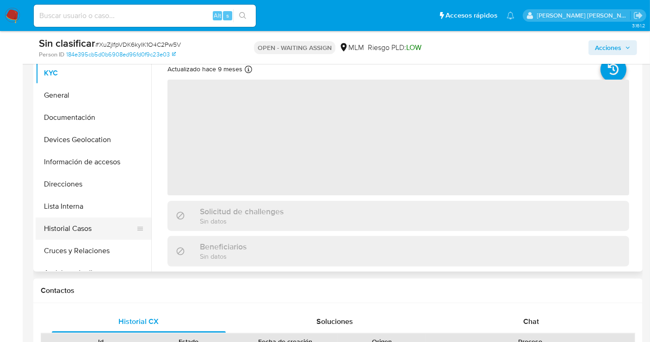
select select "10"
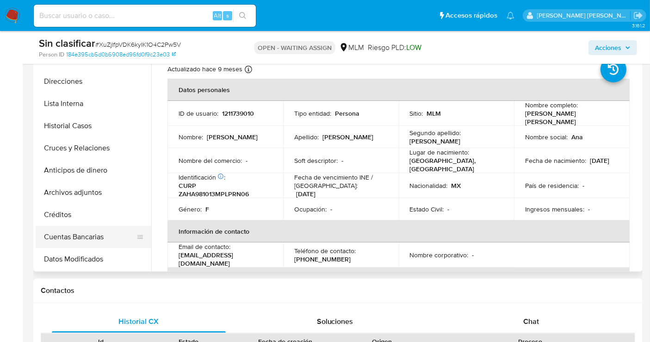
scroll to position [0, 0]
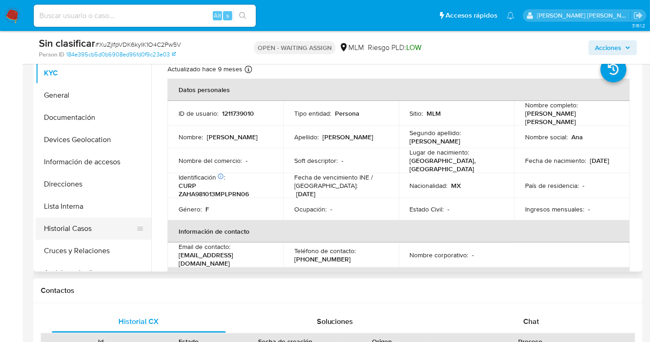
click at [78, 230] on button "Historial Casos" at bounding box center [90, 228] width 108 height 22
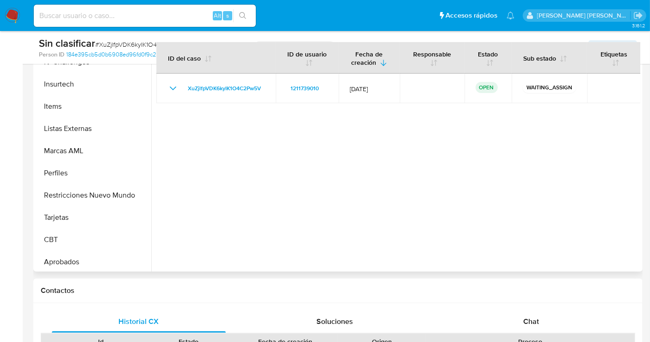
scroll to position [435, 0]
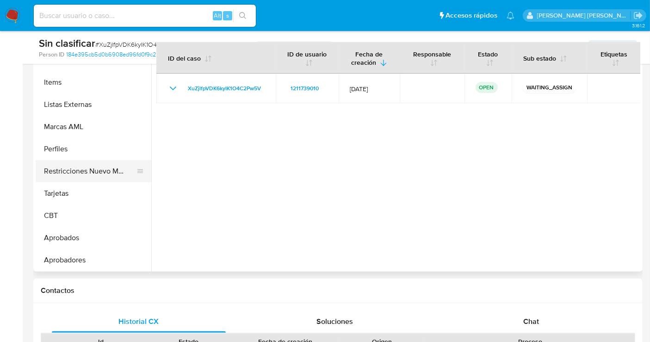
click at [74, 164] on button "Restricciones Nuevo Mundo" at bounding box center [90, 171] width 108 height 22
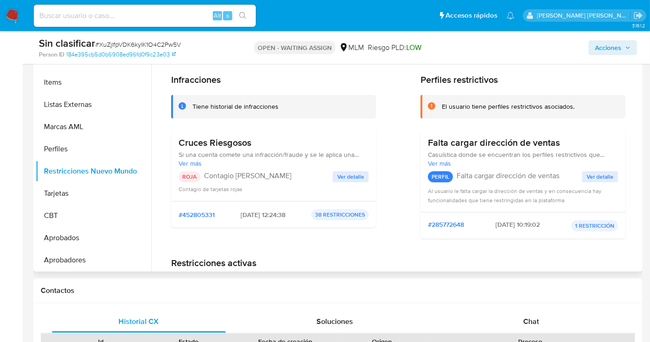
click at [346, 179] on span "Ver detalle" at bounding box center [350, 176] width 27 height 9
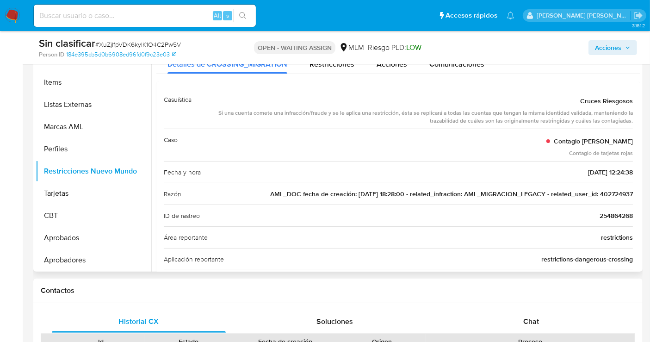
click at [618, 192] on span "AML_DOC fecha de creación: 24/08/2022 18:28:00 - related_infraction: AML_MIGRAC…" at bounding box center [451, 193] width 362 height 9
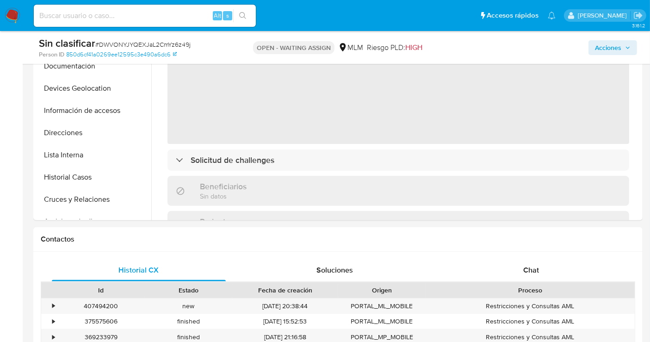
scroll to position [308, 0]
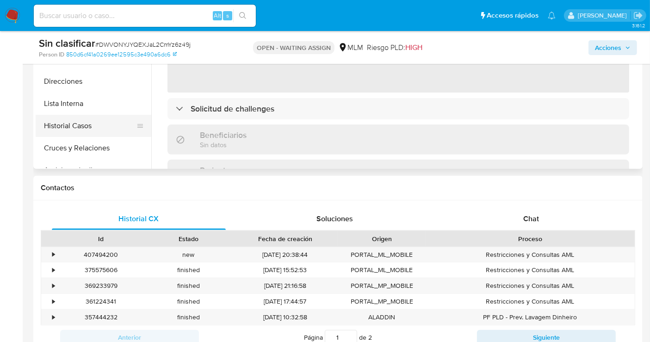
select select "10"
click at [68, 128] on button "Historial Casos" at bounding box center [90, 126] width 108 height 22
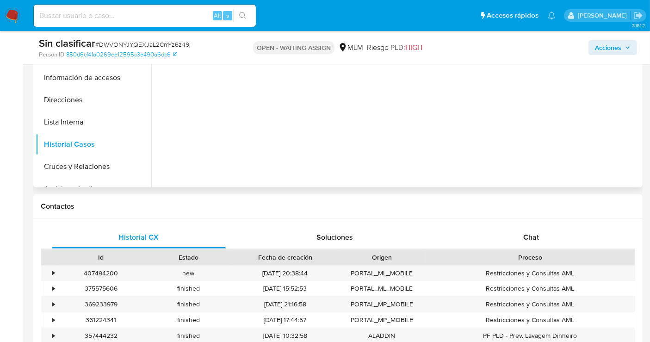
scroll to position [205, 0]
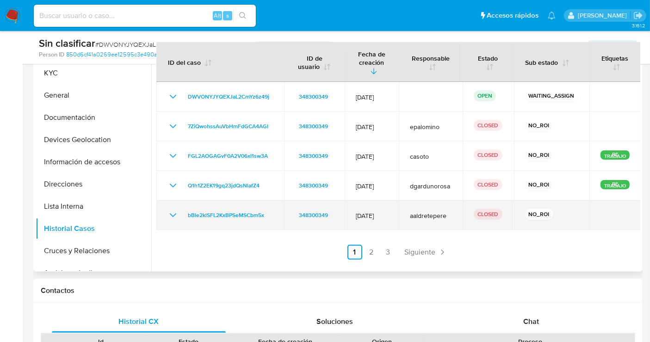
click at [172, 213] on icon "Mostrar/Ocultar" at bounding box center [173, 215] width 6 height 4
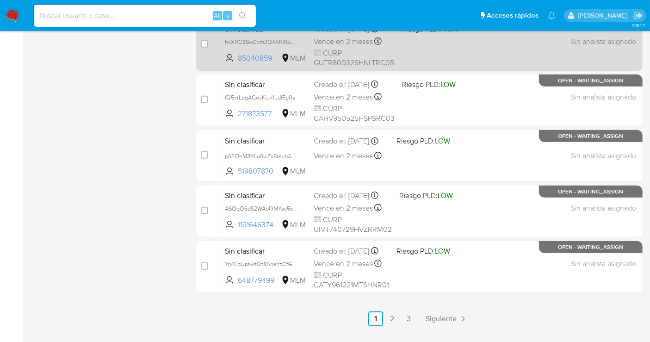
scroll to position [420, 0]
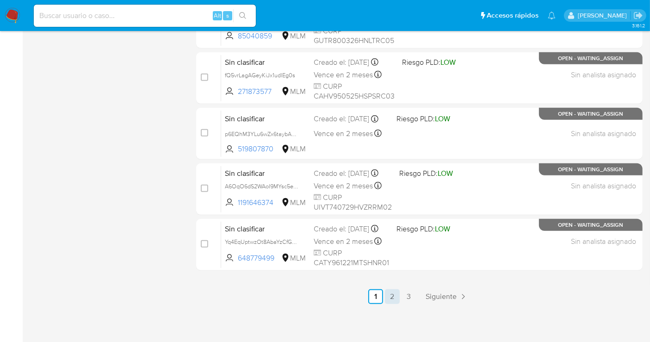
click at [395, 296] on link "2" at bounding box center [392, 296] width 15 height 15
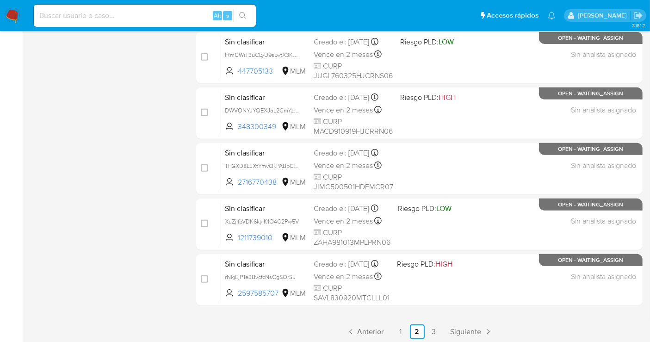
scroll to position [411, 0]
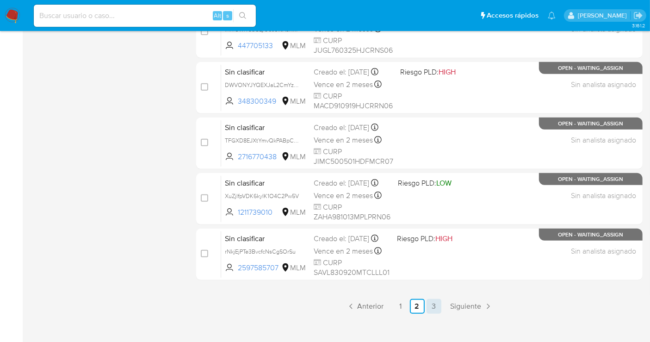
click at [432, 303] on link "3" at bounding box center [433, 306] width 15 height 15
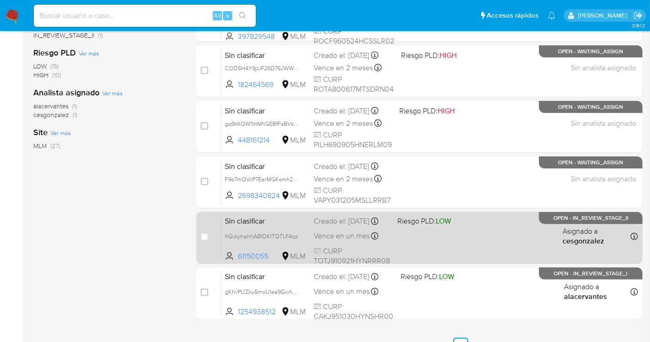
scroll to position [51, 0]
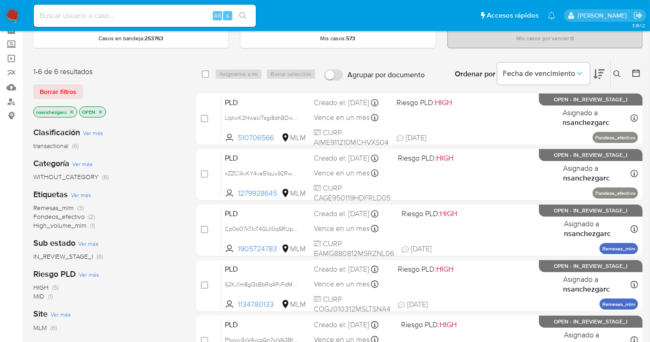
scroll to position [103, 0]
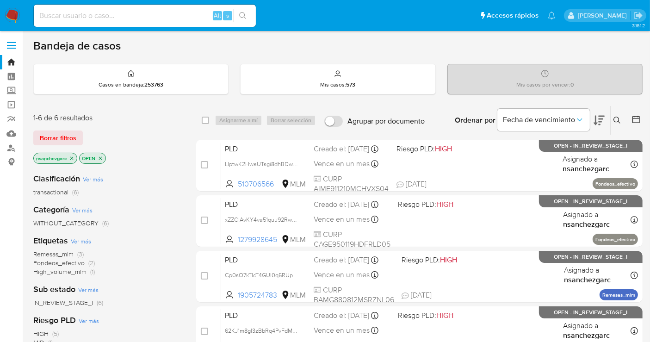
click at [616, 122] on icon at bounding box center [616, 120] width 7 height 7
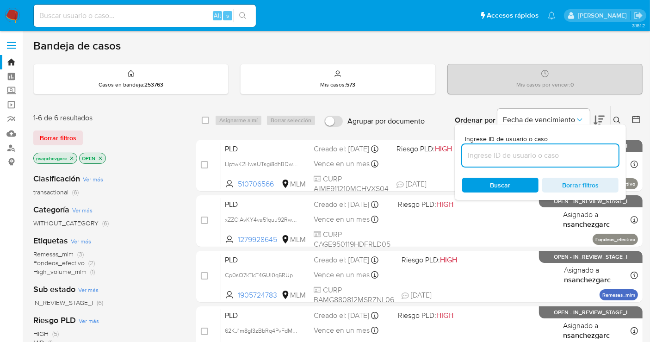
click at [484, 156] on input at bounding box center [540, 155] width 156 height 12
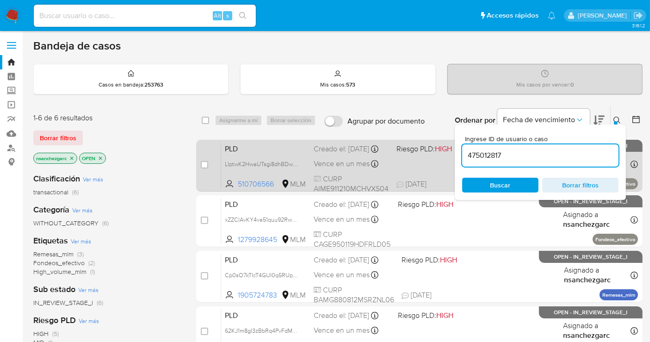
type input "475012817"
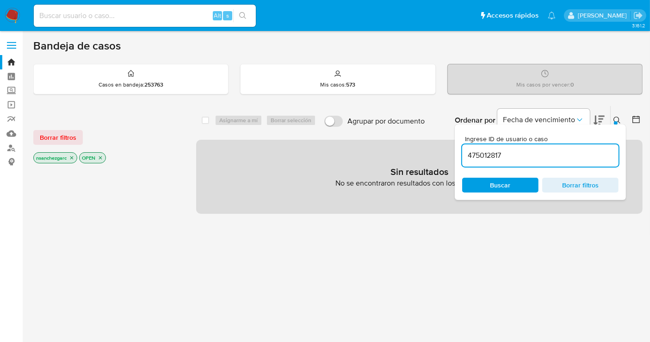
click at [74, 160] on p "nsanchezgarc" at bounding box center [55, 158] width 43 height 10
click at [74, 157] on icon "close-filter" at bounding box center [72, 158] width 6 height 6
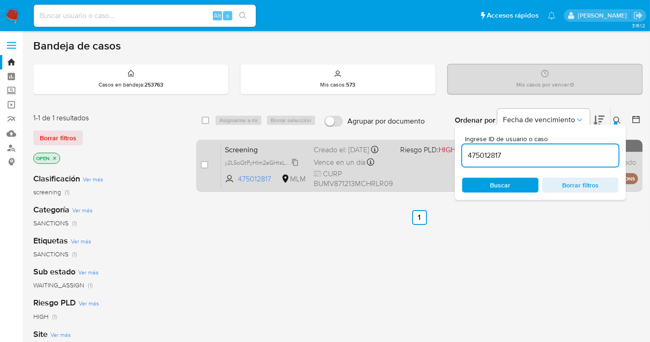
click at [297, 167] on span "y2L5oQtPyHIm2eGHtsLqdqyZ" at bounding box center [263, 162] width 76 height 10
click at [209, 163] on div "case-item-checkbox No es posible asignar el caso" at bounding box center [211, 165] width 20 height 47
click at [207, 164] on input "checkbox" at bounding box center [204, 164] width 7 height 7
checkbox input "true"
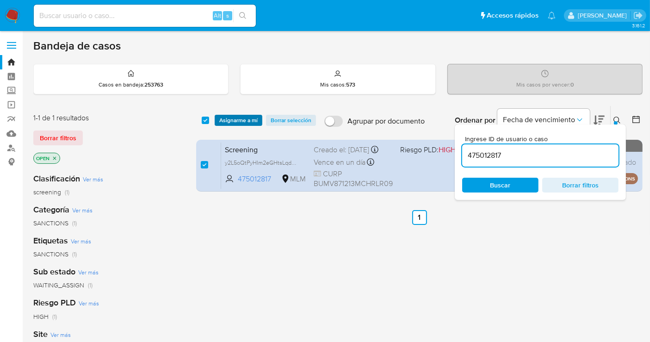
click at [249, 122] on span "Asignarme a mí" at bounding box center [238, 120] width 38 height 9
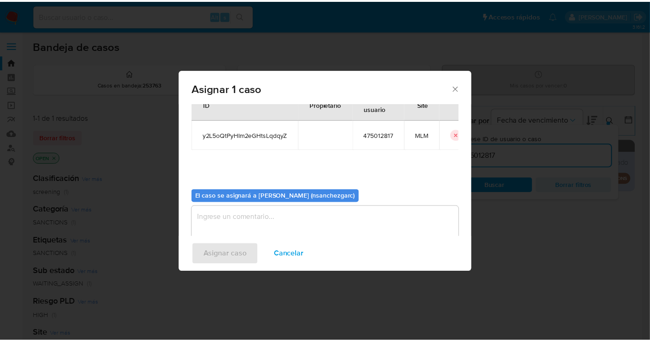
scroll to position [47, 0]
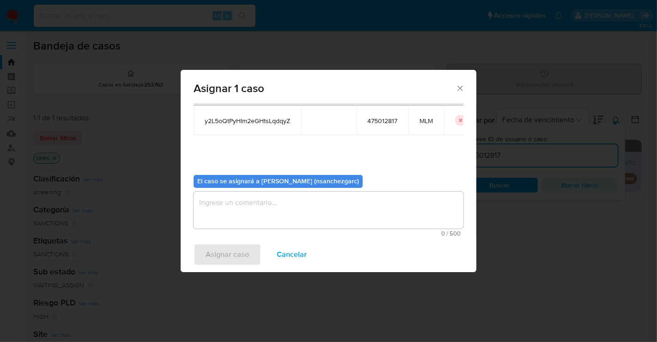
click at [227, 210] on textarea "assign-modal" at bounding box center [329, 209] width 270 height 37
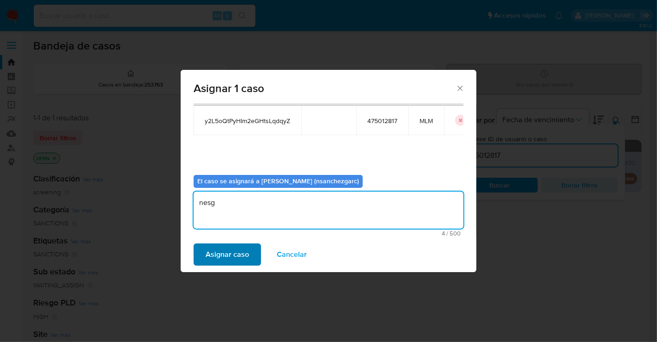
type textarea "nesg"
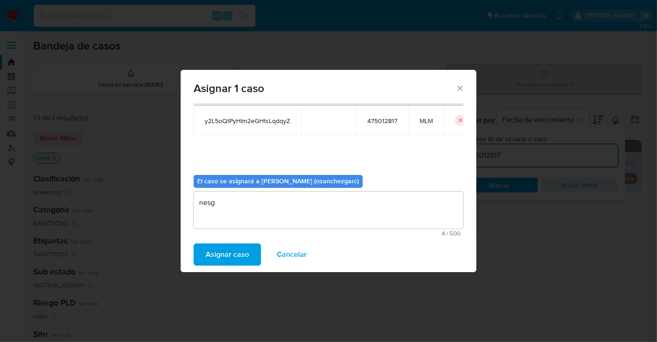
click at [221, 248] on span "Asignar caso" at bounding box center [227, 254] width 43 height 20
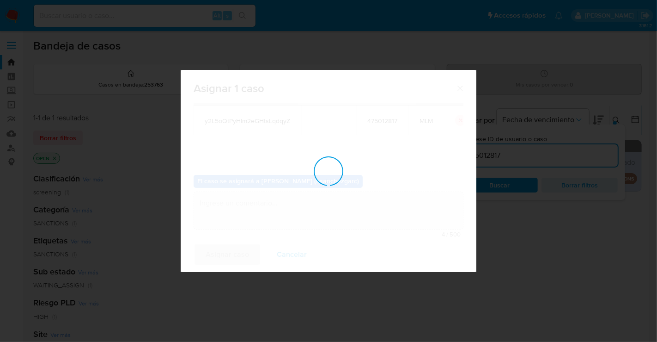
checkbox input "false"
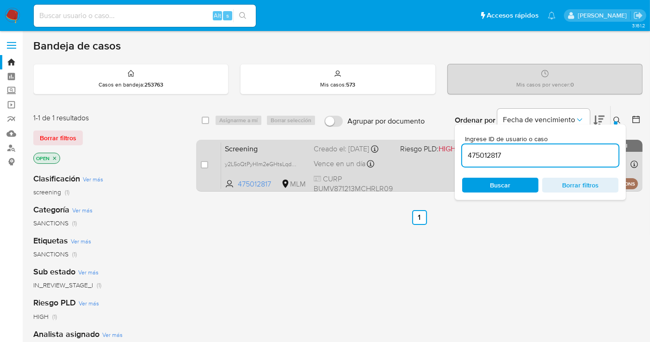
click at [350, 169] on span "Vence en un día" at bounding box center [339, 164] width 52 height 10
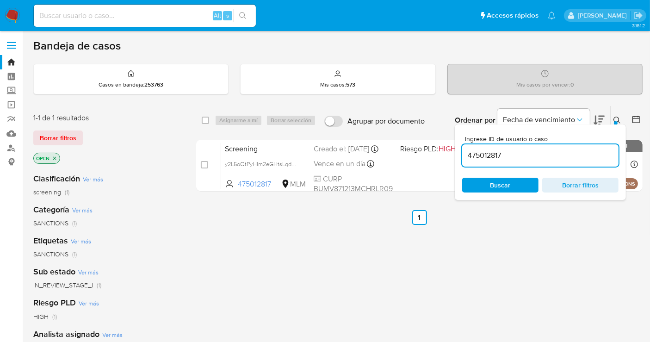
click at [479, 156] on input "475012817" at bounding box center [540, 155] width 156 height 12
paste input "2370559162"
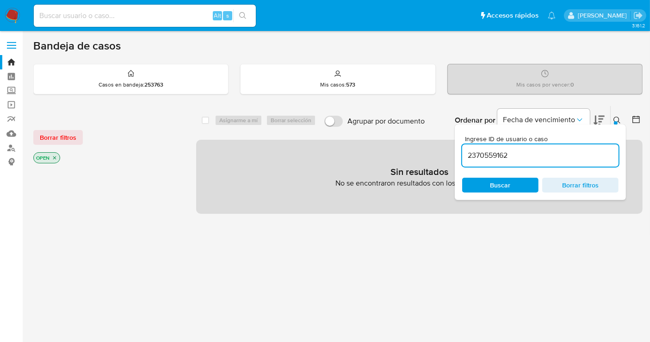
click at [528, 157] on input "2370559162" at bounding box center [540, 155] width 156 height 12
click at [512, 156] on input "237055916" at bounding box center [540, 155] width 156 height 12
type input "2370559162"
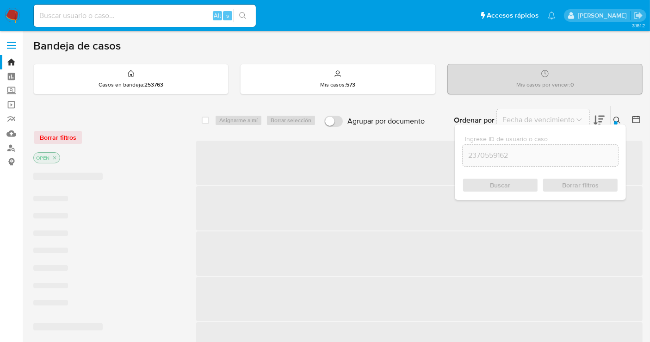
click at [494, 180] on div "Buscar Borrar filtros" at bounding box center [540, 185] width 156 height 15
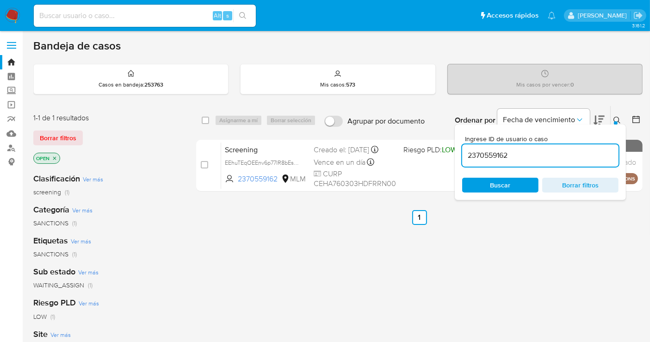
click at [645, 224] on main "3.161.2" at bounding box center [325, 281] width 650 height 563
click at [614, 115] on button at bounding box center [617, 120] width 15 height 11
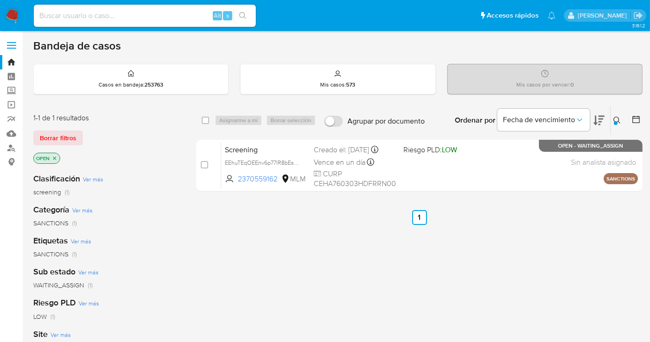
click at [16, 14] on img at bounding box center [13, 16] width 16 height 16
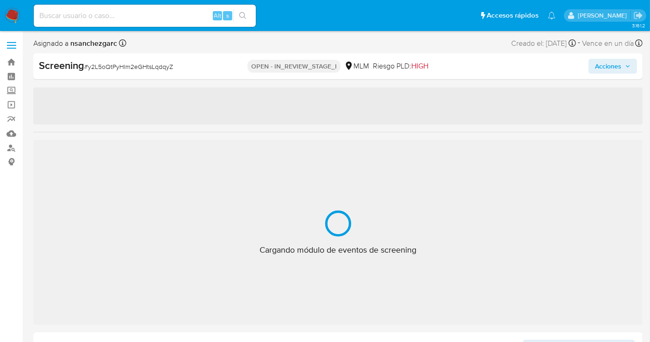
select select "10"
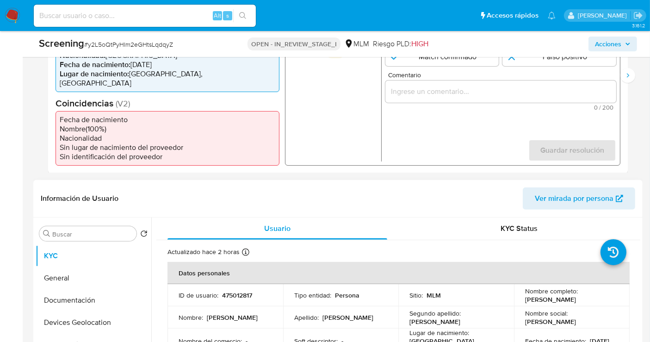
scroll to position [411, 0]
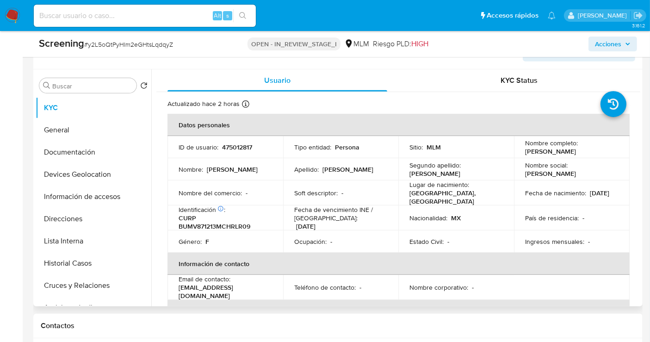
click at [236, 143] on p "475012817" at bounding box center [237, 147] width 30 height 8
copy p "475012817"
drag, startPoint x: 596, startPoint y: 141, endPoint x: 522, endPoint y: 140, distance: 74.4
click at [525, 140] on div "Nombre completo : [PERSON_NAME]" at bounding box center [571, 147] width 93 height 17
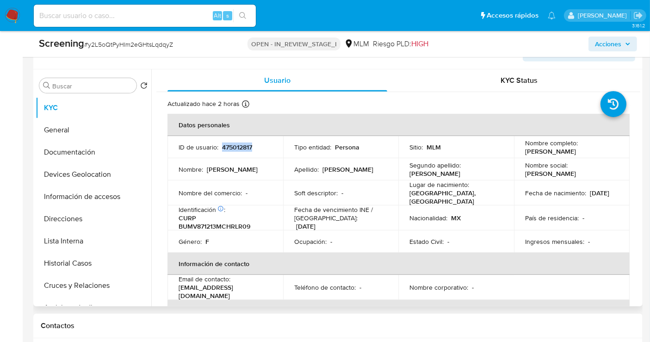
copy p "[PERSON_NAME]"
click at [216, 214] on p "CURP BUMV871213MCHRLR09" at bounding box center [223, 222] width 90 height 17
copy p "BUMV871213MCHRLR09"
click at [80, 119] on button "General" at bounding box center [90, 130] width 108 height 22
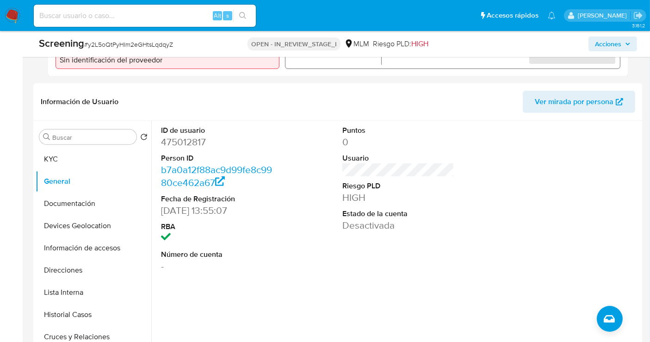
scroll to position [379, 0]
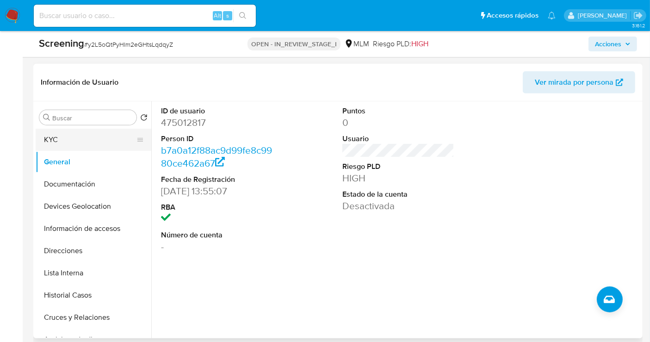
click at [103, 133] on button "KYC" at bounding box center [90, 140] width 108 height 22
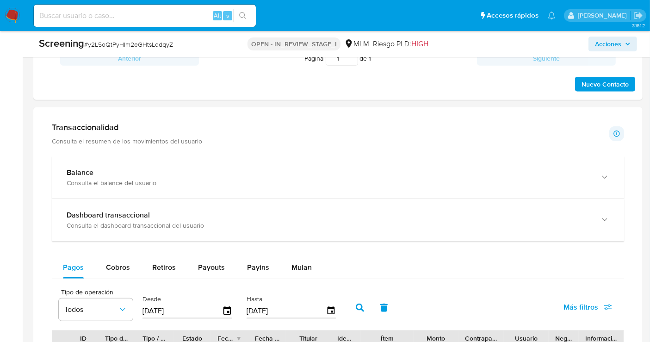
scroll to position [841, 0]
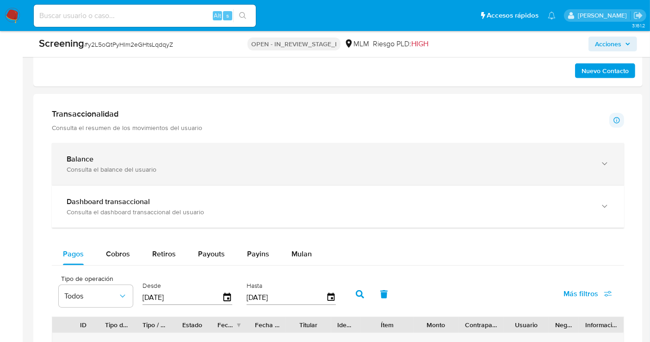
click at [516, 165] on div "Consulta el balance del usuario" at bounding box center [329, 169] width 524 height 8
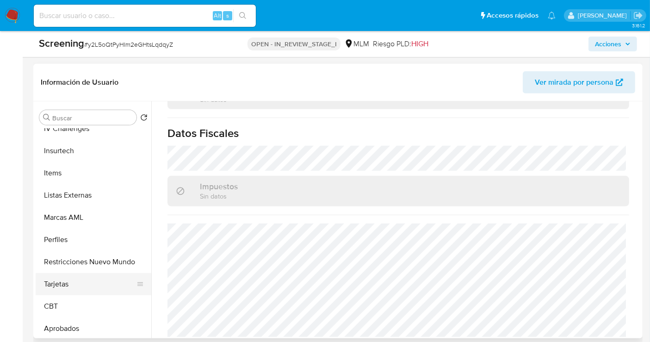
scroll to position [435, 0]
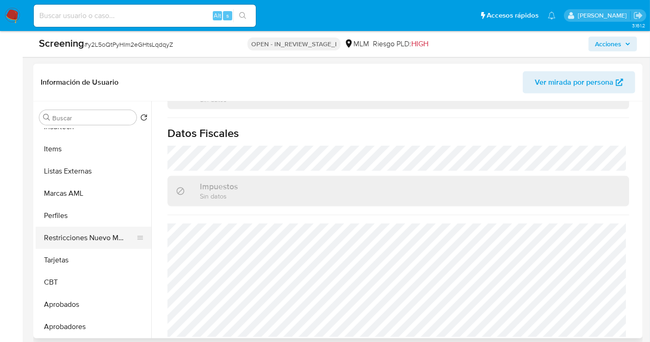
click at [92, 227] on button "Restricciones Nuevo Mundo" at bounding box center [90, 238] width 108 height 22
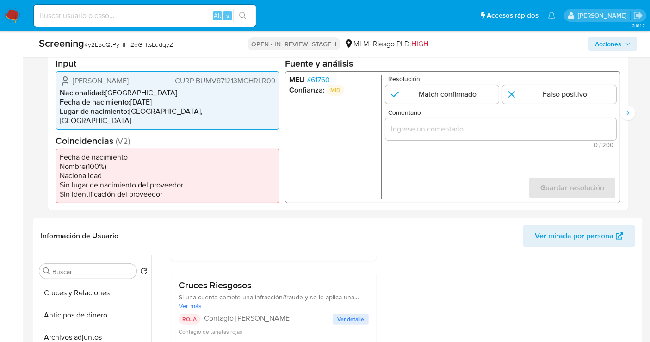
scroll to position [224, 0]
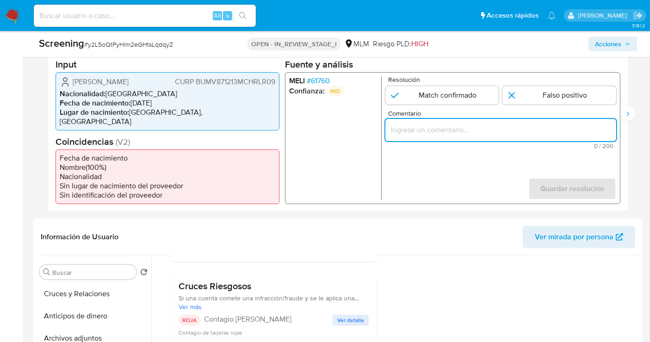
click at [443, 129] on input "Comentario" at bounding box center [500, 129] width 231 height 12
paste input "SE CONFIRMA COINCIDENCIA EN LISTA DE SANCIONES DENOMINADA IFPE LPB POR NOMBRE C…"
type input "SE CONFIRMA COINCIDENCIA EN LISTA DE SANCIONES DENOMINADA IFPE LPB POR NOMBRE C…"
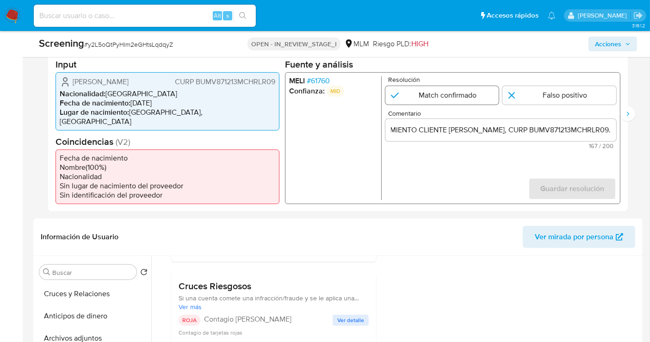
scroll to position [0, 0]
click at [450, 96] on input "1 de 2" at bounding box center [442, 95] width 114 height 18
radio input "true"
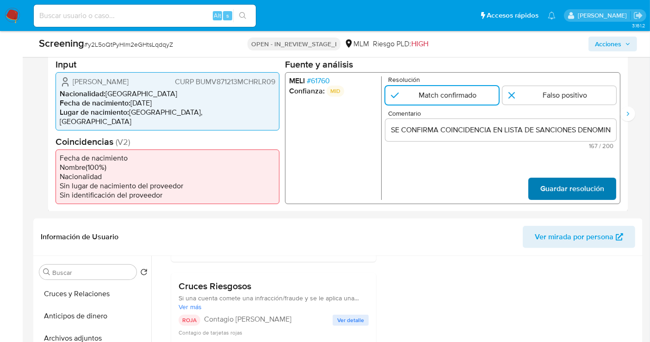
click at [570, 180] on span "Guardar resolución" at bounding box center [572, 188] width 64 height 20
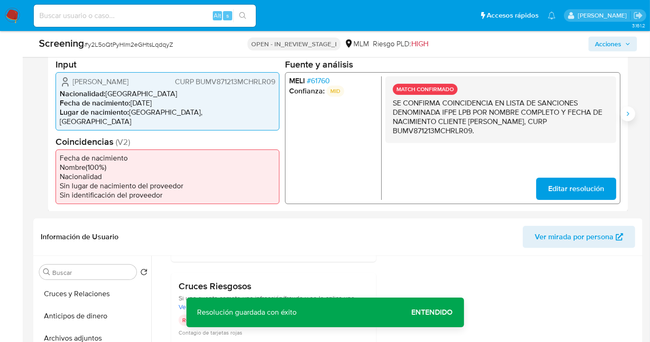
click at [626, 110] on icon "Siguiente" at bounding box center [627, 113] width 7 height 7
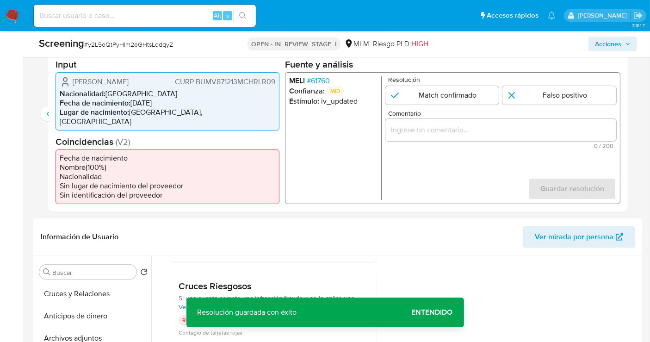
click at [442, 133] on input "Comentario" at bounding box center [500, 129] width 231 height 12
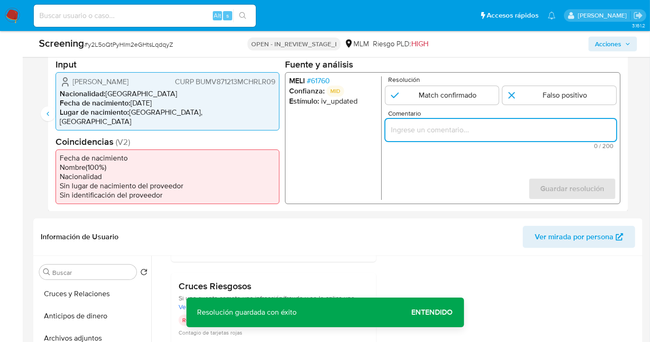
paste input "SE CONFIRMA COINCIDENCIA EN LISTA DE SANCIONES DENOMINADA IFPE LPB POR NOMBRE C…"
type input "SE CONFIRMA COINCIDENCIA EN LISTA DE SANCIONES DENOMINADA IFPE LPB POR NOMBRE C…"
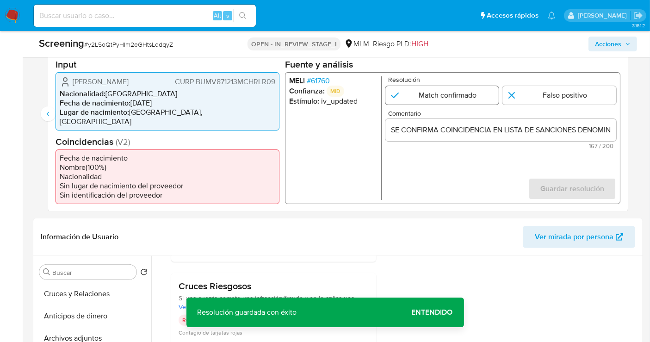
click at [423, 94] on input "2 de 2" at bounding box center [442, 95] width 114 height 18
radio input "true"
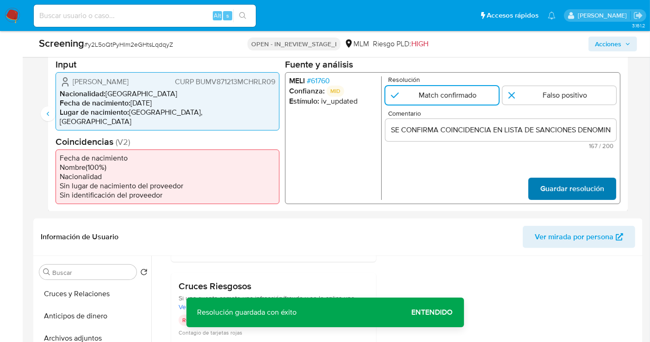
click at [559, 181] on span "Guardar resolución" at bounding box center [572, 188] width 64 height 20
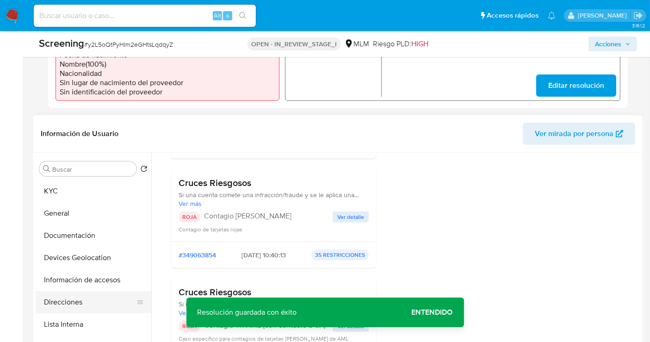
scroll to position [51, 0]
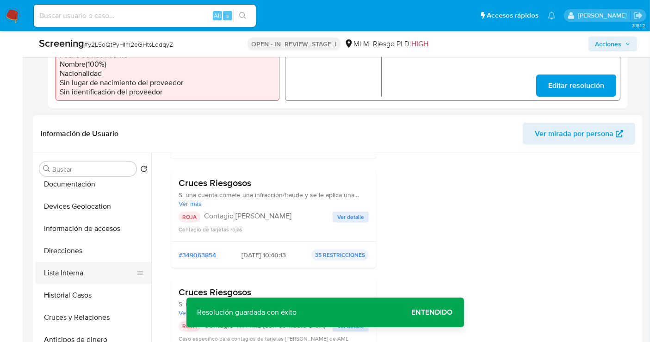
click at [73, 265] on button "Lista Interna" at bounding box center [90, 273] width 108 height 22
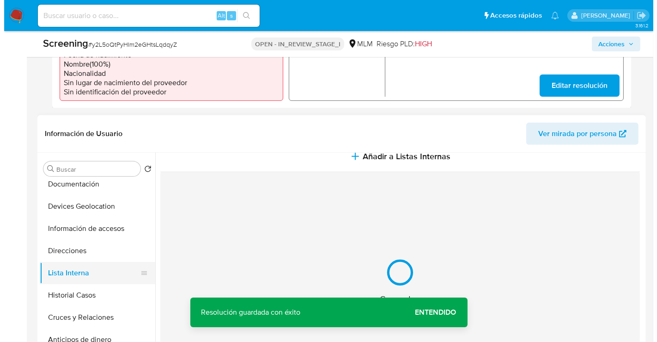
scroll to position [0, 0]
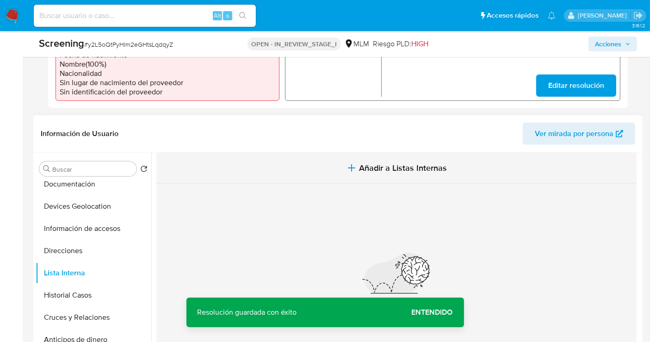
click at [389, 163] on span "Añadir a Listas Internas" at bounding box center [403, 168] width 88 height 10
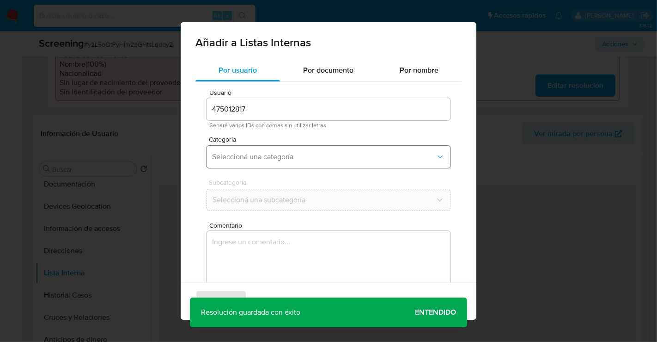
click at [252, 162] on button "Seleccioná una categoría" at bounding box center [329, 157] width 244 height 22
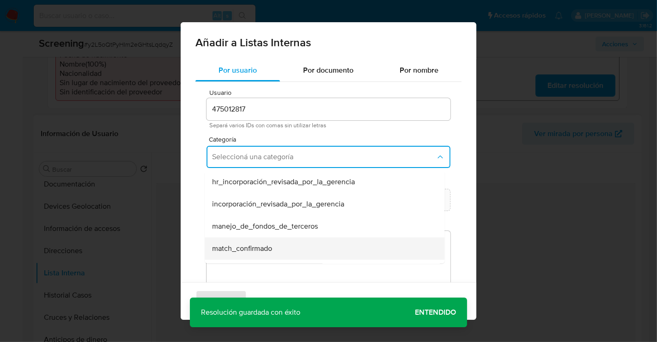
click at [249, 249] on span "match_confirmado" at bounding box center [242, 248] width 60 height 9
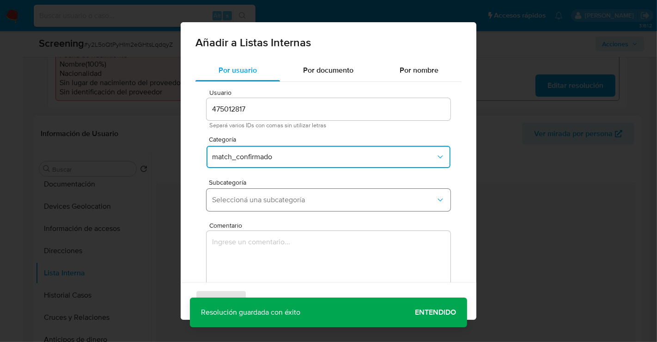
click at [246, 200] on span "Seleccioná una subcategoría" at bounding box center [324, 199] width 224 height 9
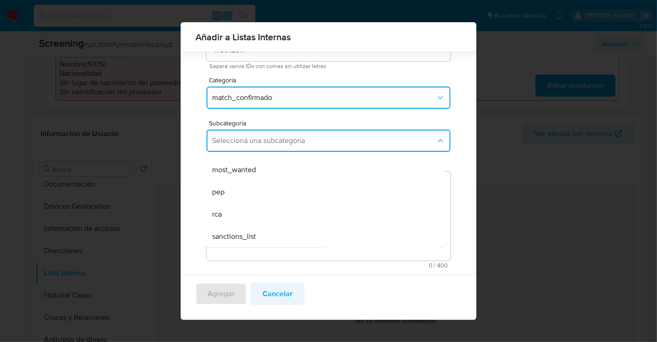
scroll to position [52, 0]
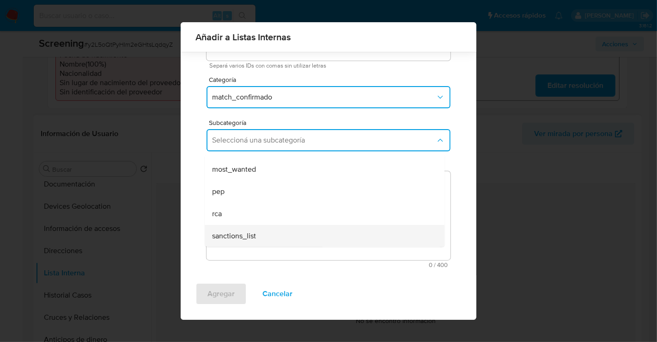
click at [240, 233] on span "sanctions_list" at bounding box center [234, 235] width 44 height 9
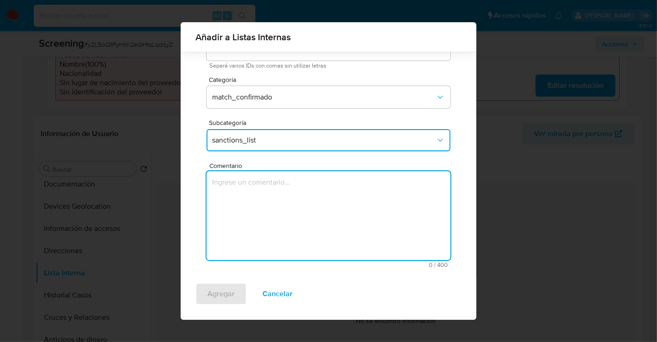
click at [240, 216] on textarea "Comentario" at bounding box center [329, 215] width 244 height 89
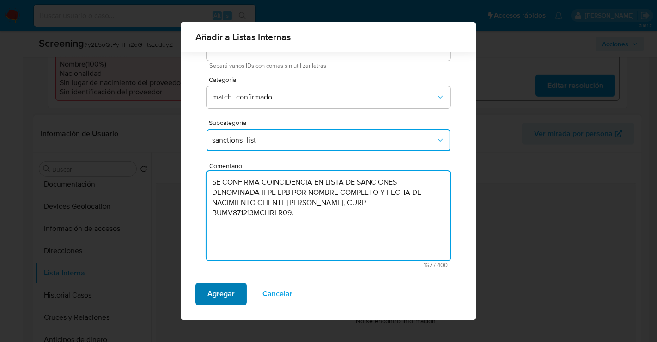
type textarea "SE CONFIRMA COINCIDENCIA EN LISTA DE SANCIONES DENOMINADA IFPE LPB POR NOMBRE C…"
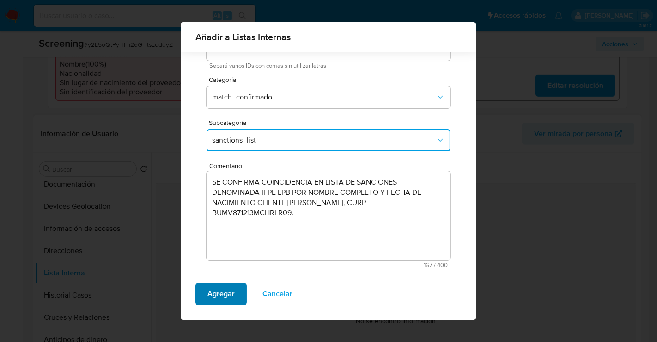
click at [227, 291] on span "Agregar" at bounding box center [221, 293] width 27 height 20
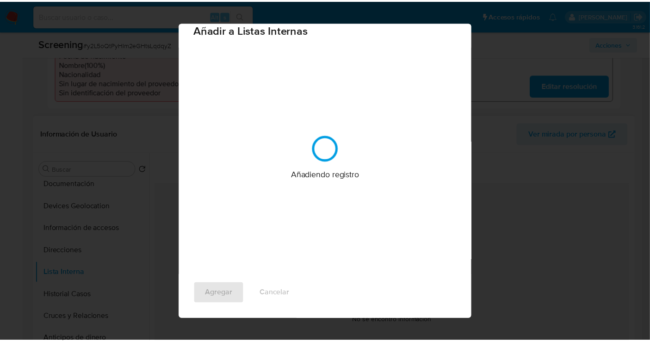
scroll to position [0, 0]
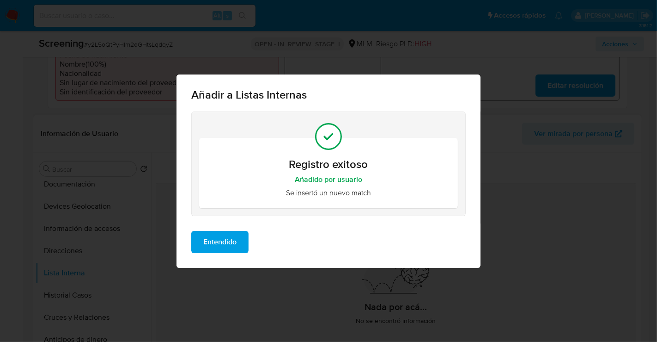
click at [216, 239] on span "Entendido" at bounding box center [219, 242] width 33 height 20
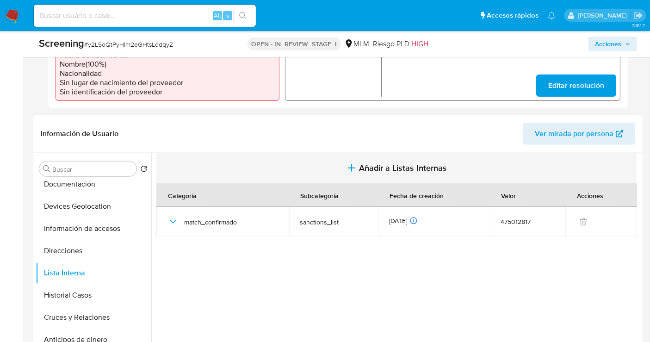
click at [408, 163] on span "Añadir a Listas Internas" at bounding box center [403, 168] width 88 height 10
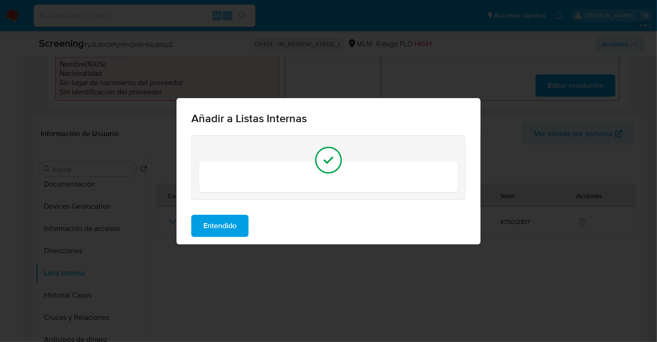
click at [244, 213] on div "Entendido" at bounding box center [329, 225] width 304 height 37
click at [226, 227] on span "Entendido" at bounding box center [219, 225] width 33 height 20
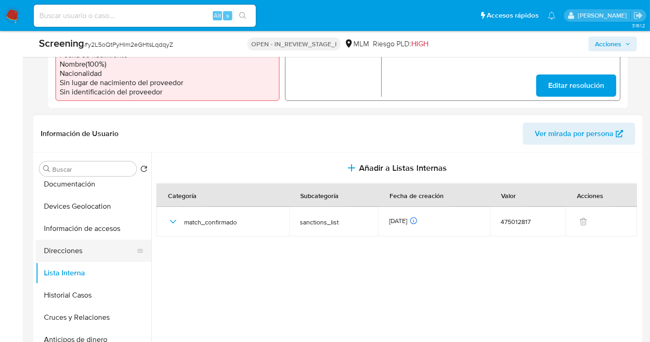
click at [67, 239] on button "Direcciones" at bounding box center [90, 250] width 108 height 22
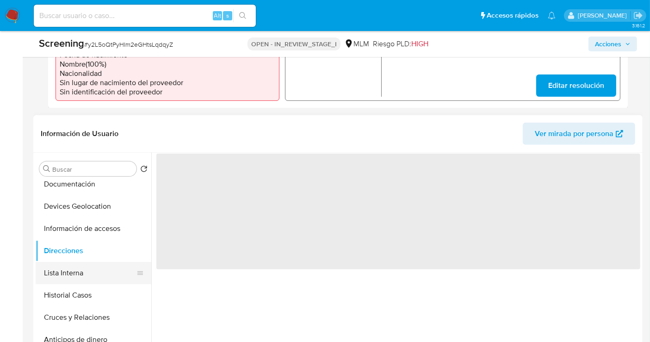
click at [68, 262] on button "Lista Interna" at bounding box center [90, 273] width 108 height 22
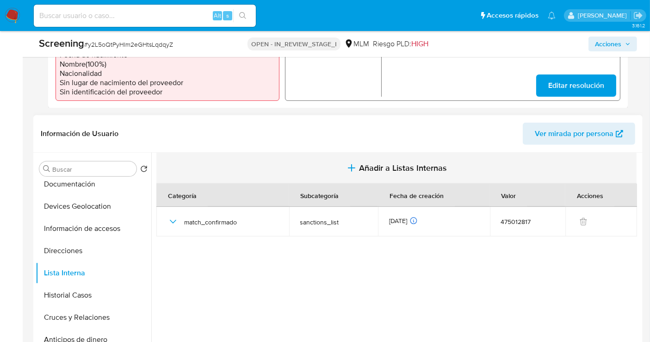
click at [387, 163] on span "Añadir a Listas Internas" at bounding box center [403, 168] width 88 height 10
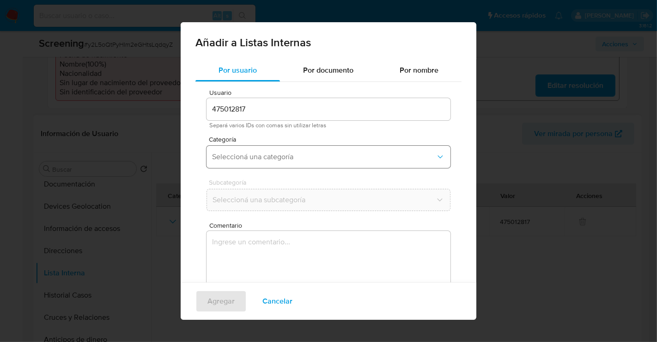
click at [317, 164] on button "Seleccioná una categoría" at bounding box center [329, 157] width 244 height 22
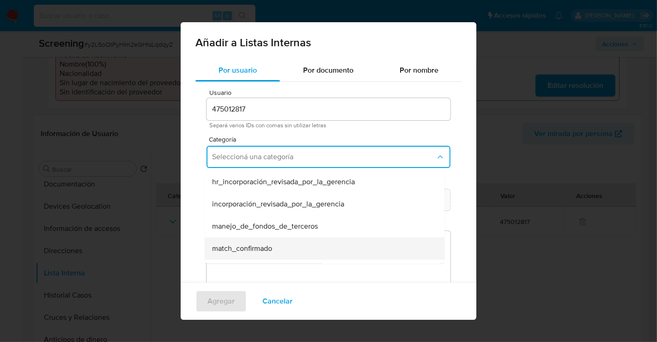
click at [240, 256] on div "match_confirmado" at bounding box center [322, 248] width 220 height 22
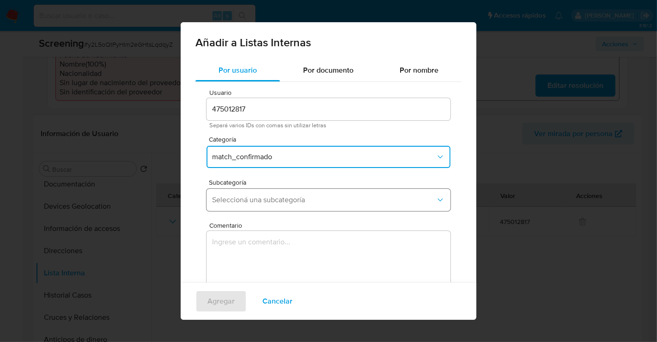
click at [264, 204] on button "Seleccioná una subcategoría" at bounding box center [329, 200] width 244 height 22
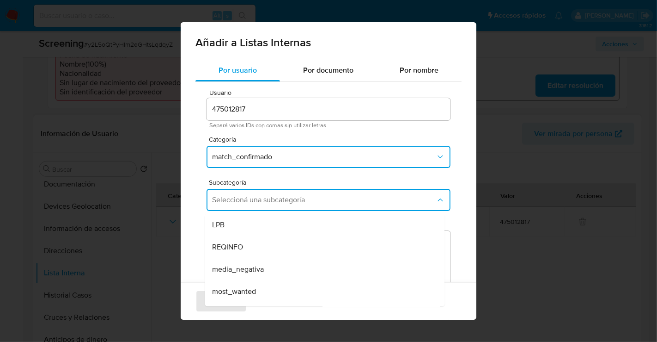
click at [237, 225] on div "LPB" at bounding box center [322, 225] width 220 height 22
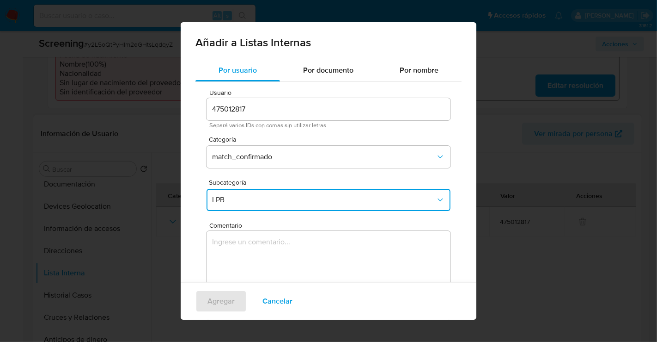
click at [262, 239] on textarea "Comentario" at bounding box center [329, 275] width 244 height 89
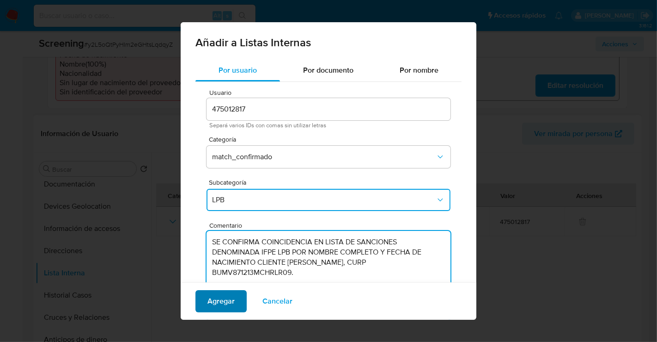
type textarea "SE CONFIRMA COINCIDENCIA EN LISTA DE SANCIONES DENOMINADA IFPE LPB POR NOMBRE C…"
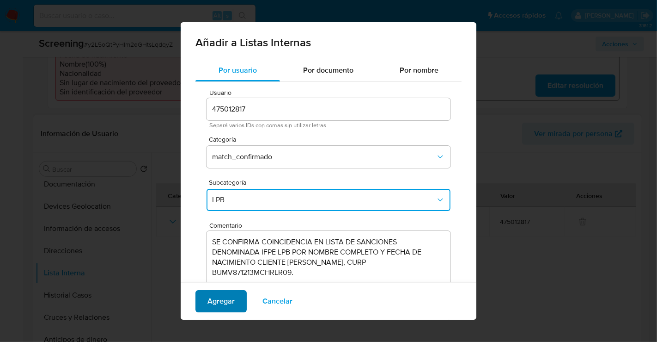
click at [233, 304] on span "Agregar" at bounding box center [221, 301] width 27 height 20
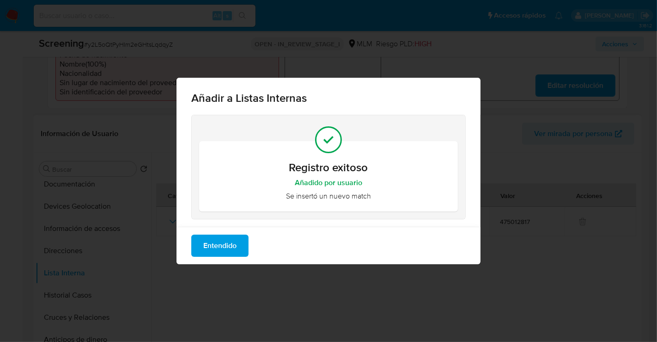
click at [219, 242] on span "Entendido" at bounding box center [219, 245] width 33 height 20
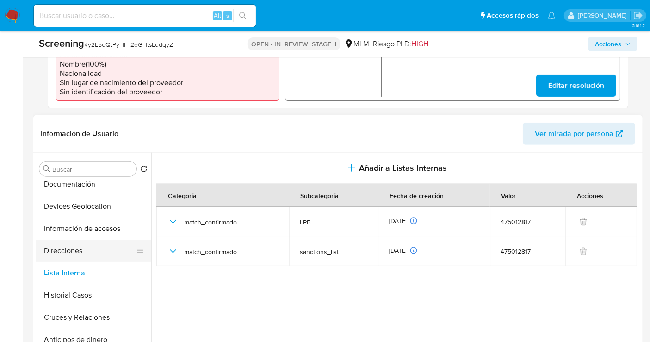
scroll to position [103, 0]
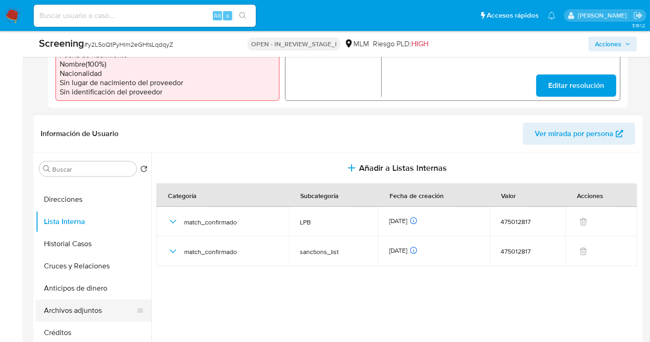
click at [88, 301] on button "Archivos adjuntos" at bounding box center [90, 310] width 108 height 22
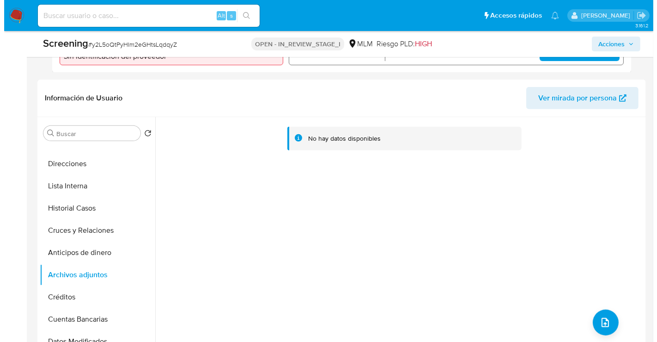
scroll to position [379, 0]
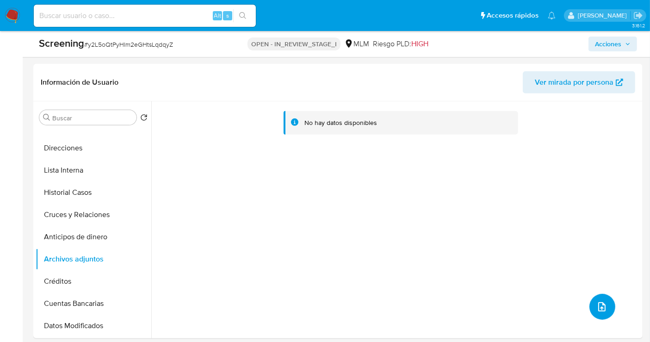
click at [598, 301] on icon "upload-file" at bounding box center [601, 306] width 11 height 11
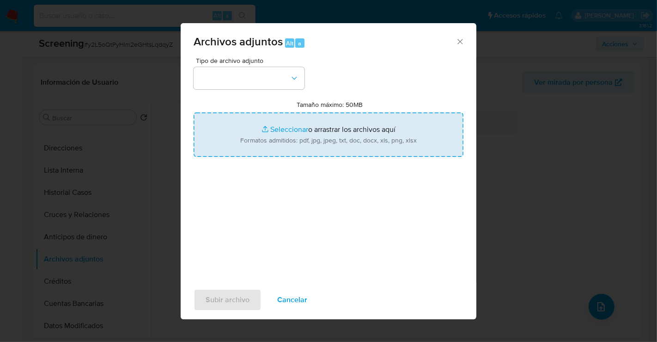
type input "C:\fakepath\475012817_VERONICA BURCIAGA MOLINA_SEP25.pdf"
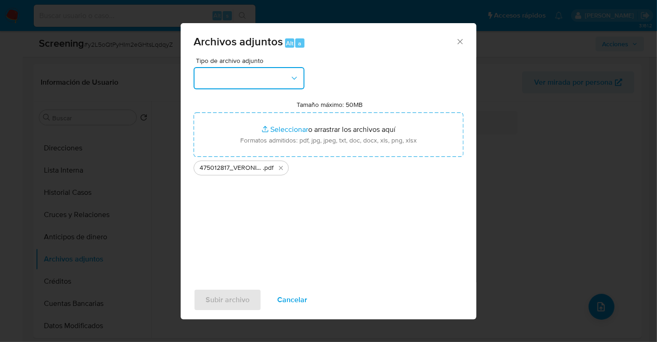
click at [231, 73] on button "button" at bounding box center [249, 78] width 111 height 22
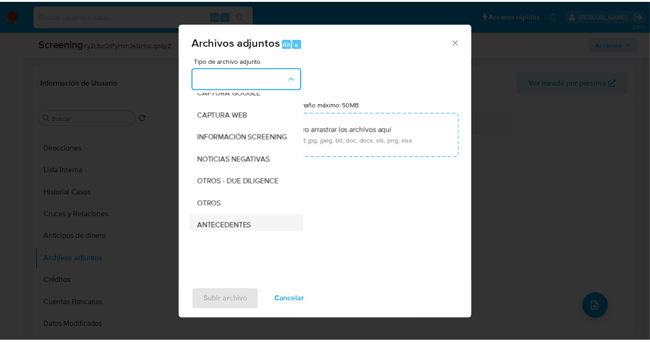
scroll to position [77, 0]
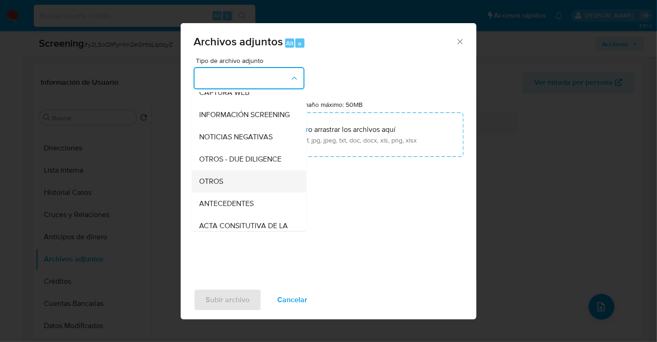
click at [227, 190] on div "OTROS" at bounding box center [246, 181] width 94 height 22
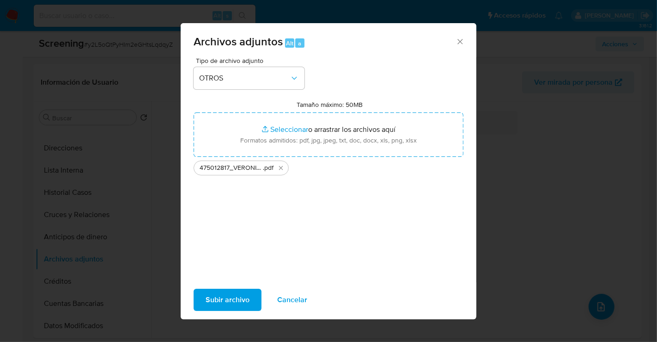
click at [227, 301] on span "Subir archivo" at bounding box center [228, 299] width 44 height 20
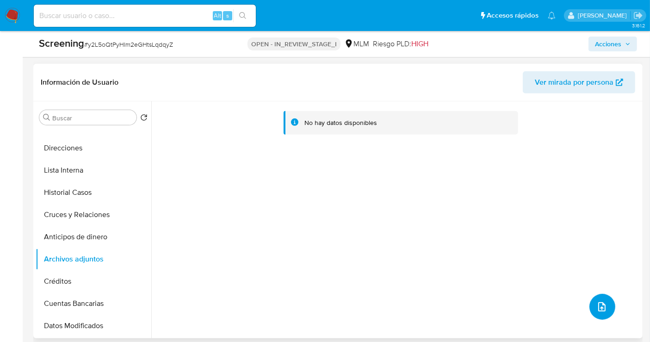
scroll to position [0, 0]
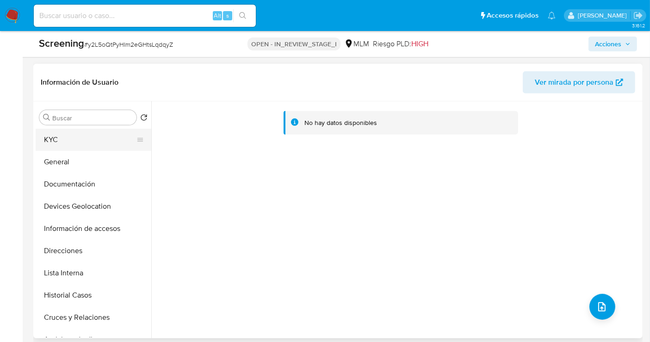
click at [75, 137] on button "KYC" at bounding box center [90, 140] width 108 height 22
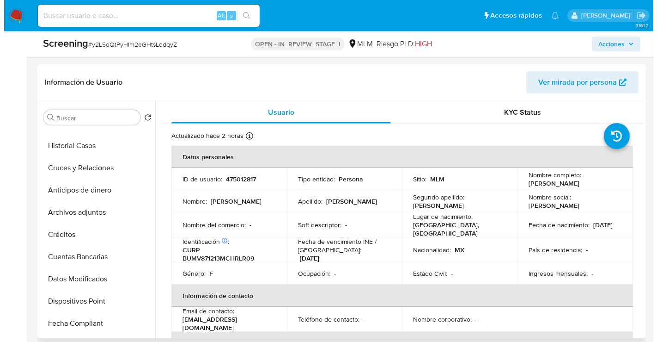
scroll to position [154, 0]
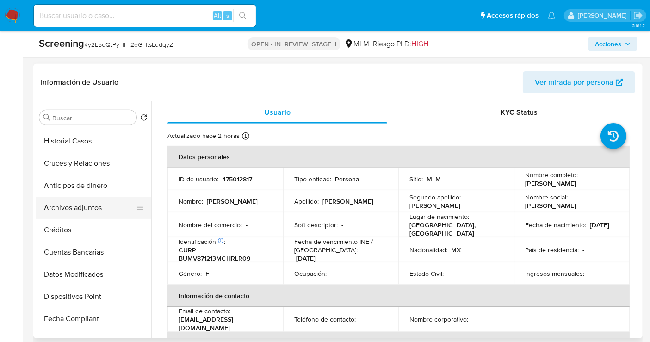
click at [80, 203] on button "Archivos adjuntos" at bounding box center [90, 207] width 108 height 22
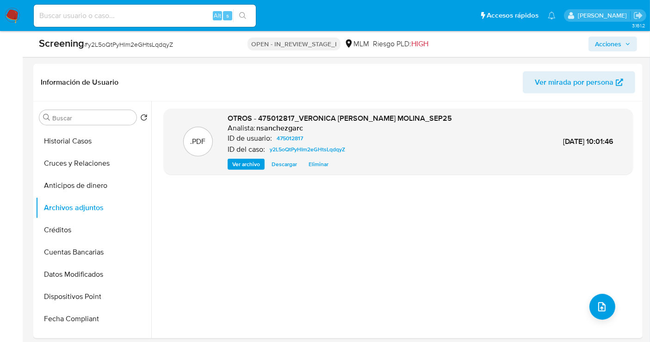
click at [605, 45] on span "Acciones" at bounding box center [608, 44] width 26 height 15
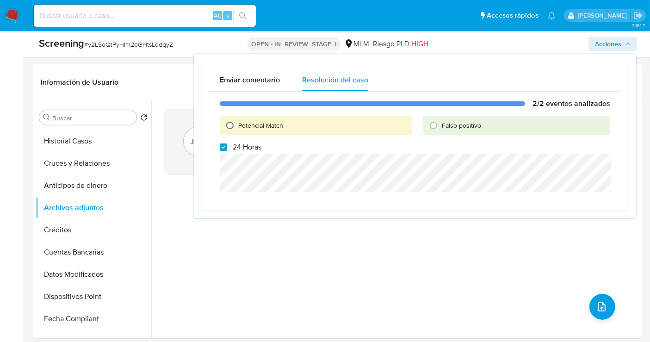
click at [228, 128] on input "Potencial Match" at bounding box center [229, 125] width 15 height 15
radio input "true"
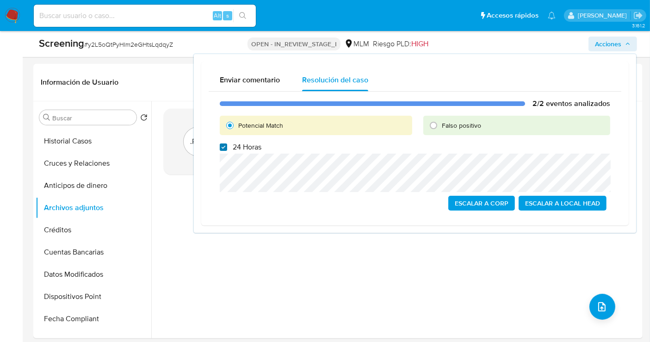
click at [223, 148] on input "24 Horas" at bounding box center [223, 146] width 7 height 7
click at [224, 145] on input "24 Horas" at bounding box center [223, 146] width 7 height 7
checkbox input "false"
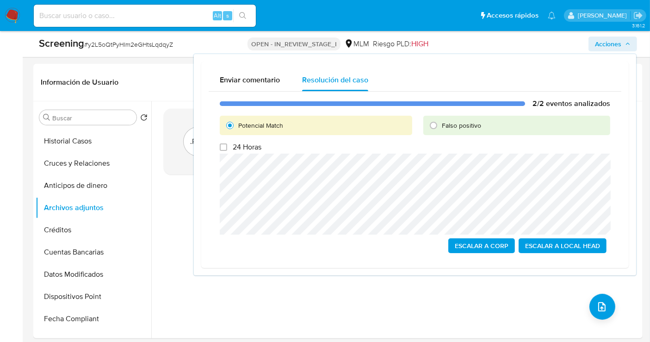
click at [583, 246] on span "Escalar a Local Head" at bounding box center [562, 245] width 75 height 13
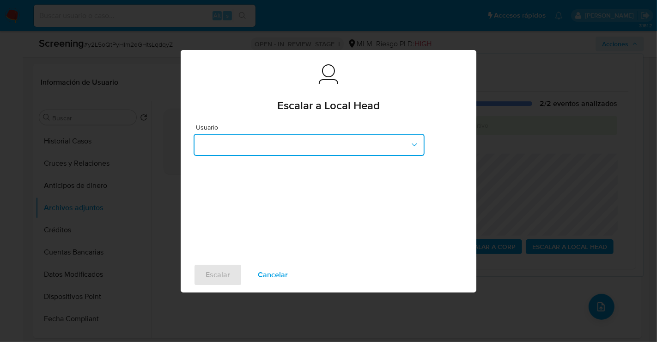
click at [262, 143] on button "button" at bounding box center [309, 145] width 231 height 22
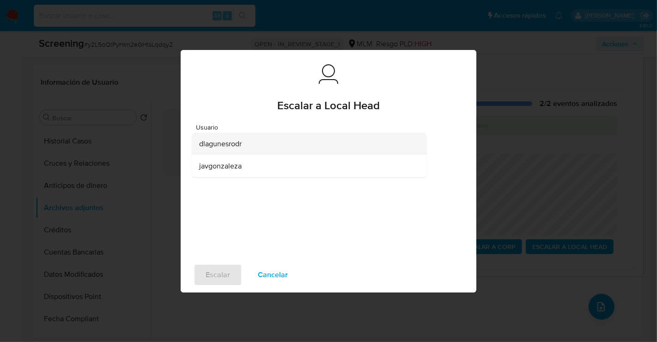
click at [232, 148] on span "dlagunesrodr" at bounding box center [220, 143] width 43 height 9
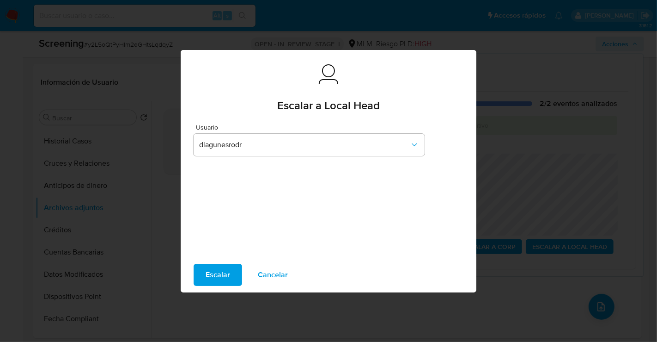
click at [225, 271] on span "Escalar" at bounding box center [218, 274] width 25 height 20
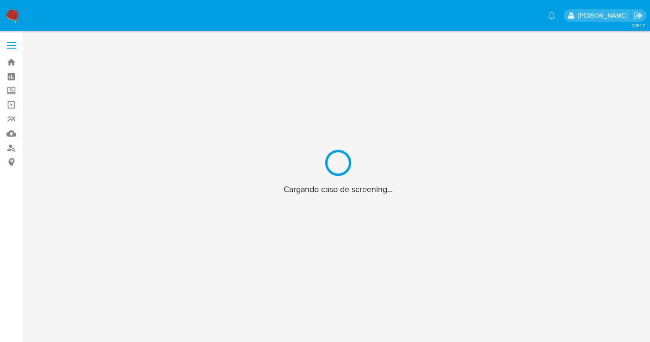
scroll to position [33, 0]
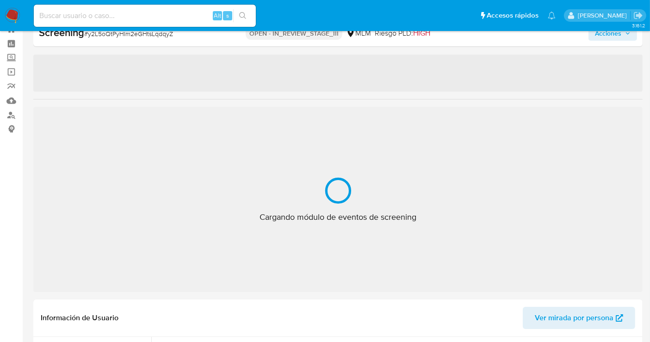
select select "10"
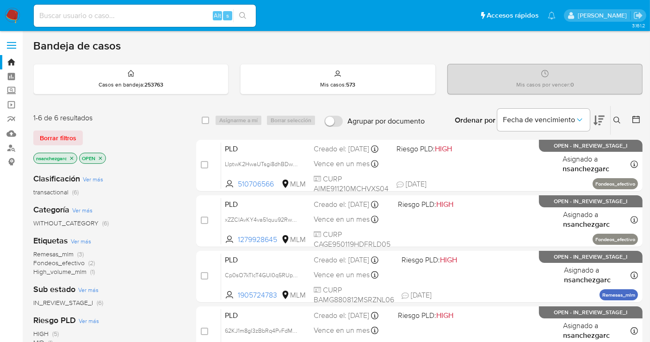
click at [74, 156] on icon "close-filter" at bounding box center [71, 157] width 3 height 3
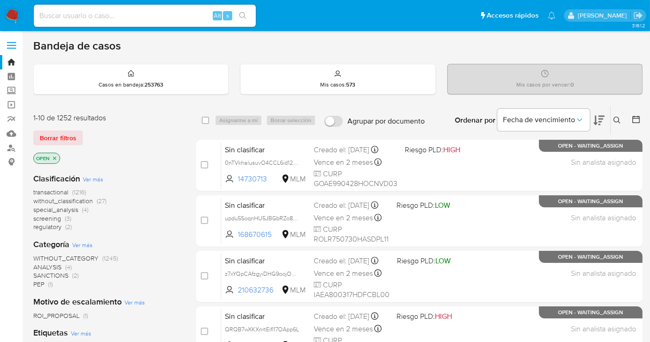
click at [73, 200] on span "without_classification" at bounding box center [63, 200] width 60 height 9
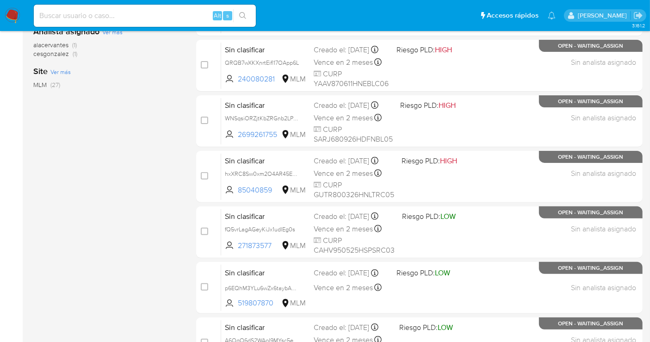
scroll to position [420, 0]
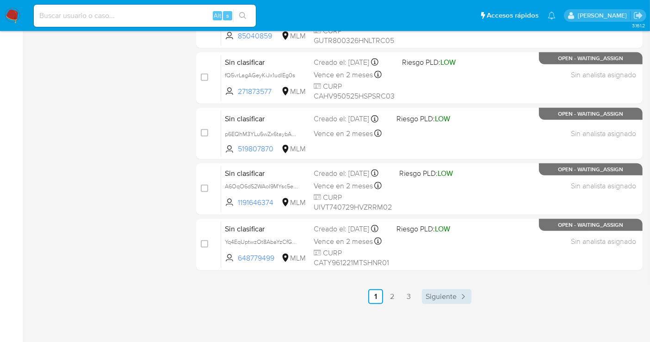
click at [446, 293] on span "Siguiente" at bounding box center [440, 296] width 31 height 7
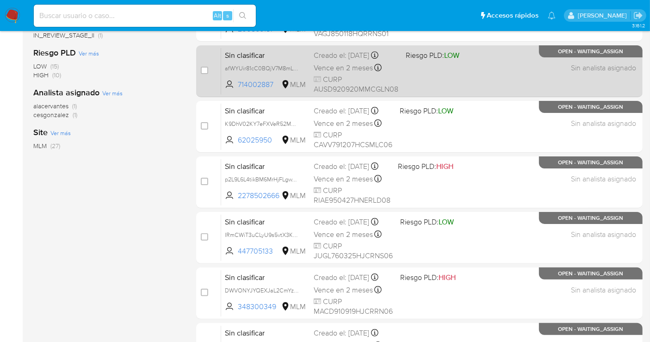
scroll to position [420, 0]
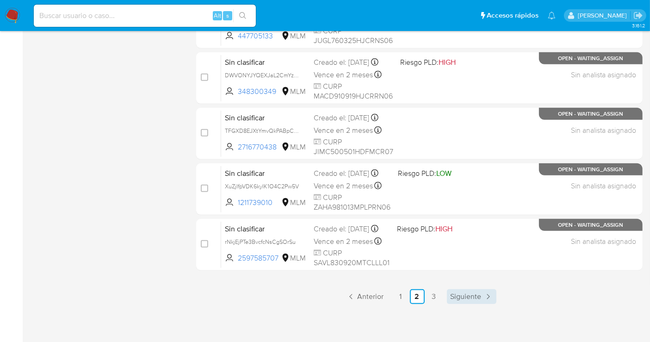
click at [473, 295] on span "Siguiente" at bounding box center [465, 296] width 31 height 7
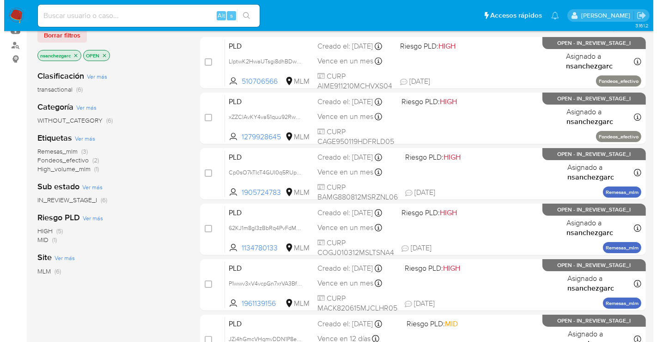
scroll to position [51, 0]
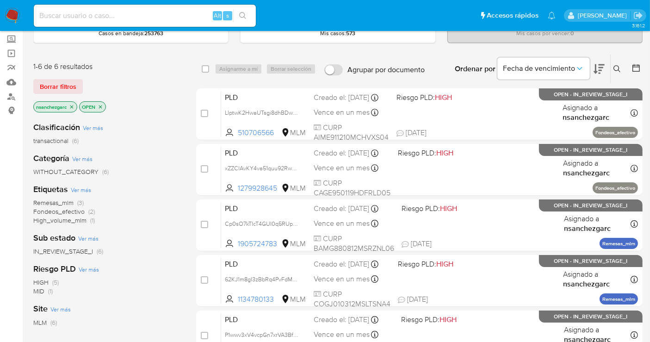
click at [620, 68] on icon at bounding box center [616, 68] width 7 height 7
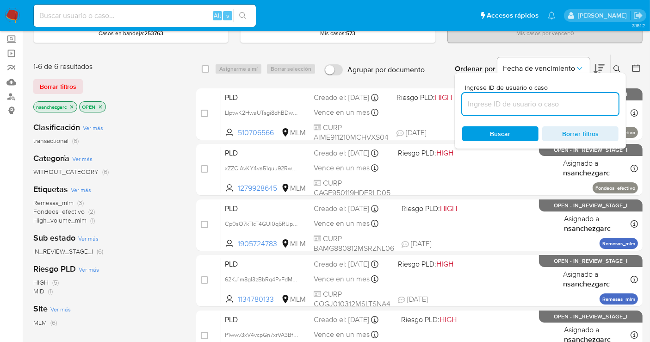
click at [492, 104] on input at bounding box center [540, 104] width 156 height 12
type input "348300349"
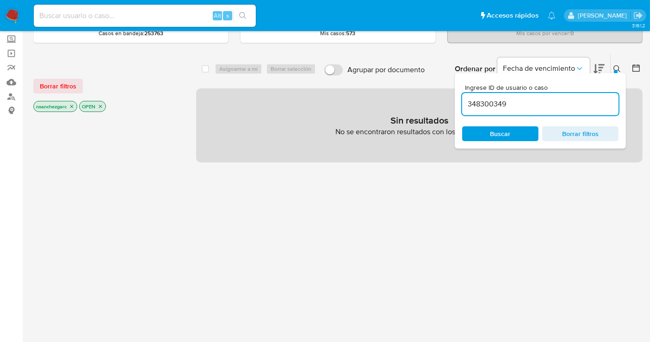
click at [73, 106] on icon "close-filter" at bounding box center [72, 107] width 6 height 6
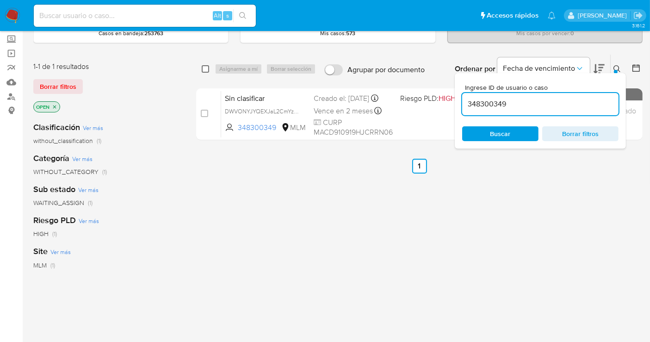
click at [207, 68] on input "checkbox" at bounding box center [205, 68] width 7 height 7
checkbox input "true"
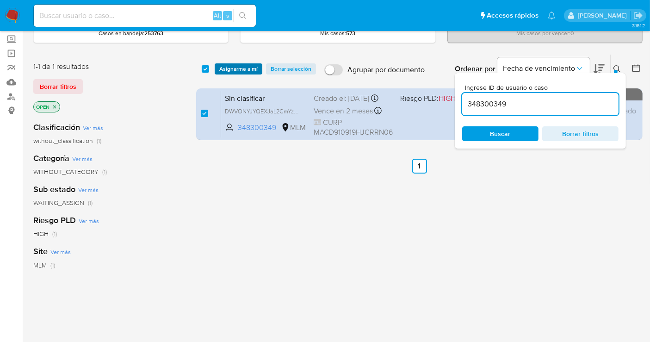
click at [235, 68] on span "Asignarme a mí" at bounding box center [238, 68] width 38 height 9
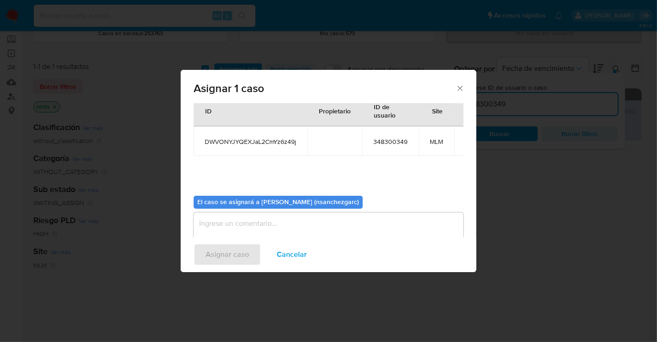
scroll to position [47, 0]
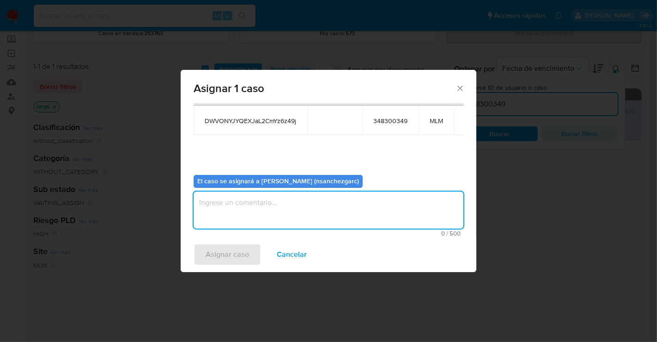
drag, startPoint x: 247, startPoint y: 204, endPoint x: 246, endPoint y: 197, distance: 7.0
click at [247, 201] on textarea "assign-modal" at bounding box center [329, 209] width 270 height 37
type textarea "nesg"
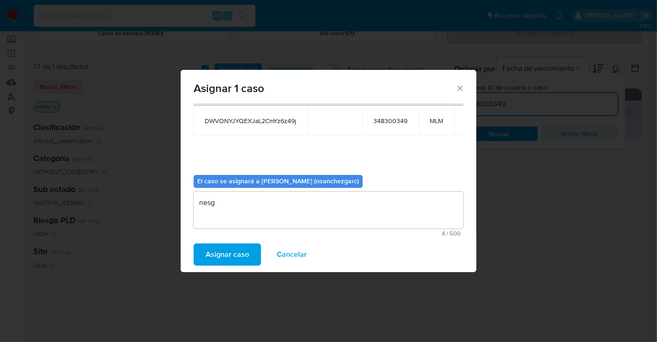
click at [239, 249] on span "Asignar caso" at bounding box center [227, 254] width 43 height 20
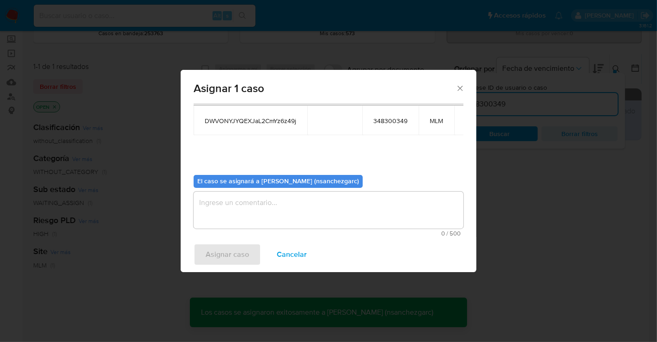
checkbox input "false"
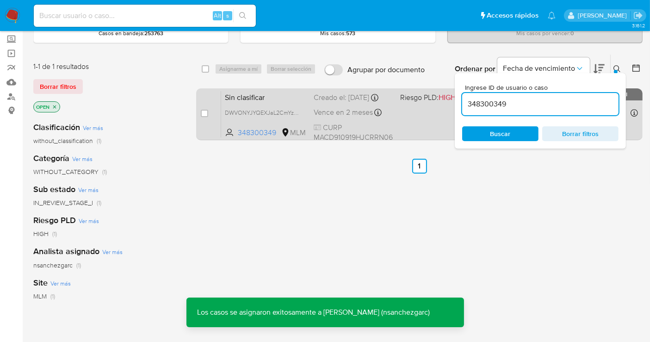
click at [349, 101] on div "Creado el: [DATE] Creado el: [DATE] 18:38:58" at bounding box center [352, 97] width 79 height 10
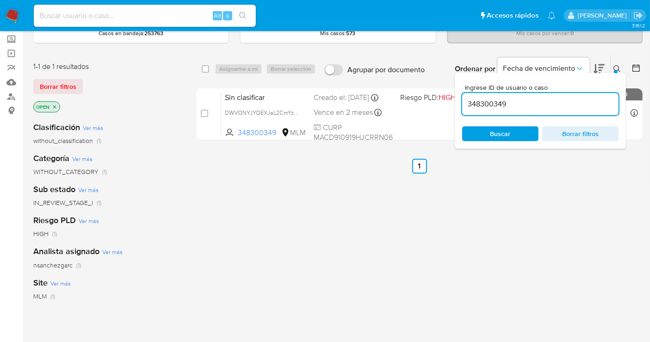
click at [477, 110] on div "348300349" at bounding box center [540, 104] width 156 height 22
click at [477, 107] on input "348300349" at bounding box center [540, 104] width 156 height 12
paste input "2716770438"
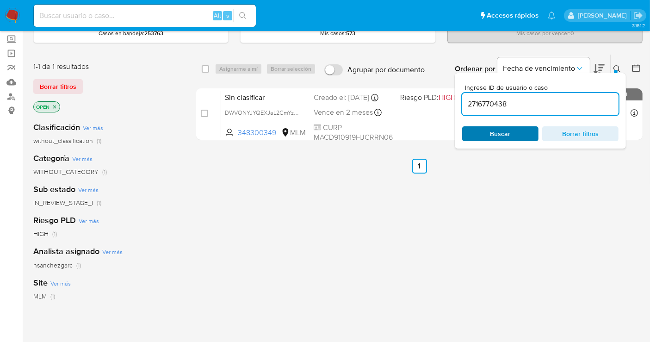
type input "2716770438"
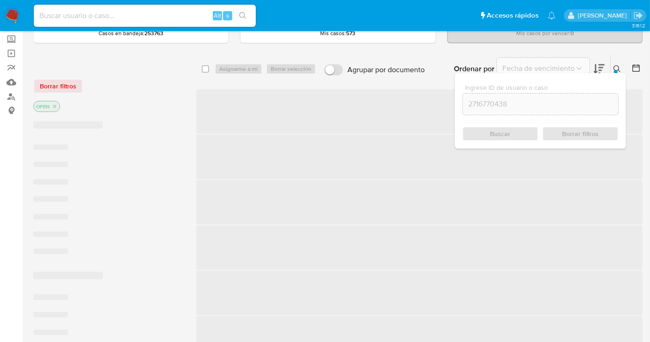
click at [496, 134] on div "Buscar Borrar filtros" at bounding box center [540, 133] width 156 height 15
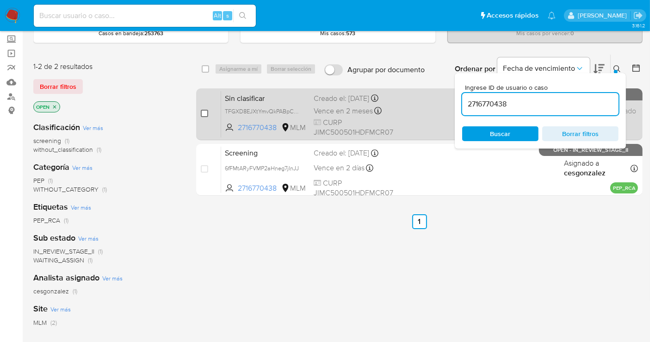
click at [206, 113] on input "checkbox" at bounding box center [204, 113] width 7 height 7
checkbox input "true"
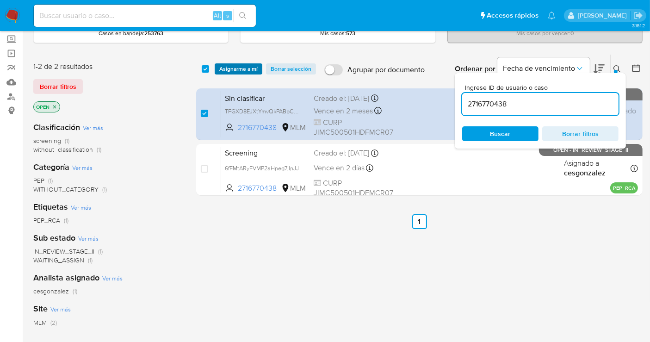
click at [229, 71] on span "Asignarme a mí" at bounding box center [238, 68] width 38 height 9
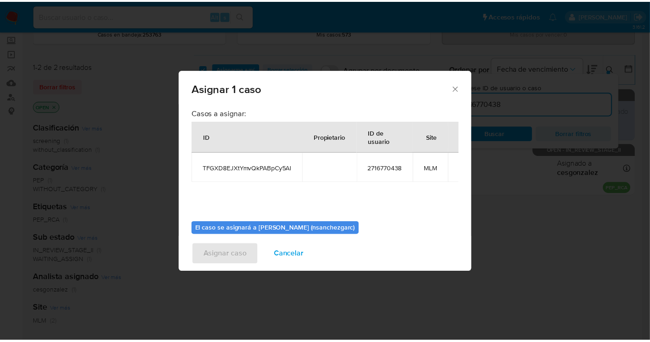
scroll to position [47, 0]
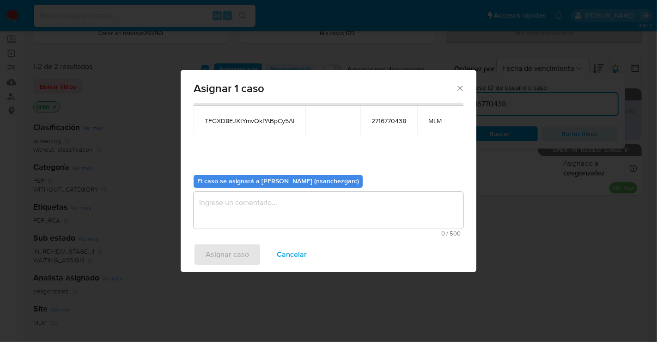
click at [233, 208] on textarea "assign-modal" at bounding box center [329, 209] width 270 height 37
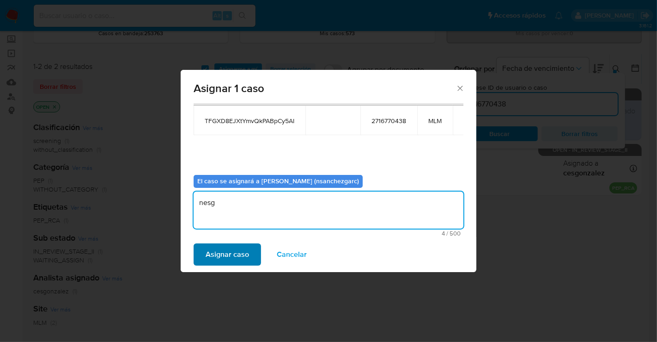
type textarea "nesg"
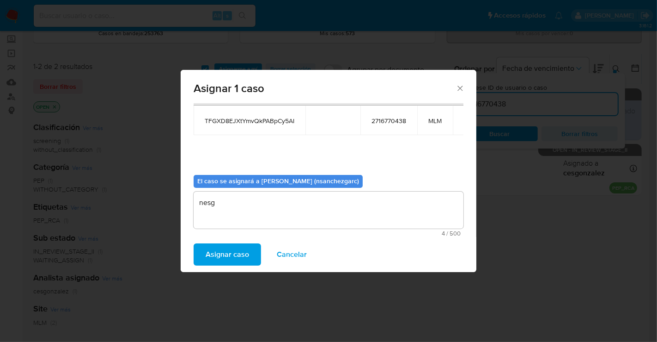
click at [222, 254] on span "Asignar caso" at bounding box center [227, 254] width 43 height 20
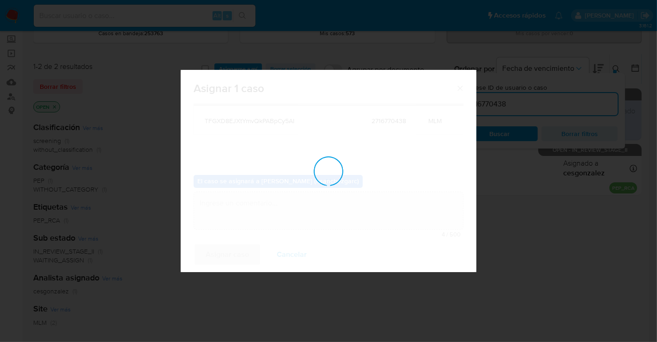
checkbox input "false"
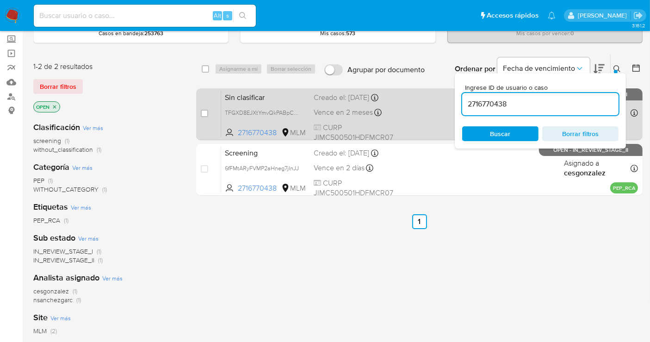
click at [333, 103] on div "Creado el: [DATE] Creado el: [DATE] 17:53:54" at bounding box center [353, 97] width 80 height 10
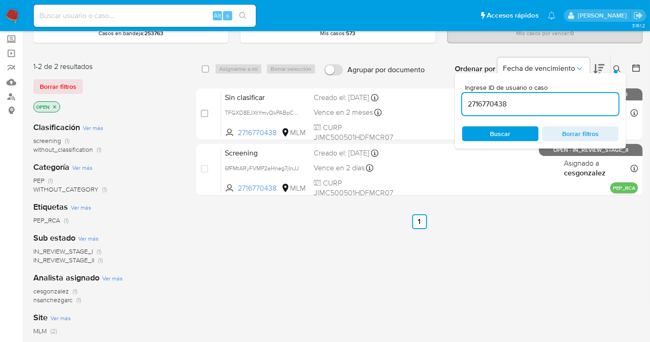
click at [618, 65] on icon at bounding box center [616, 68] width 7 height 7
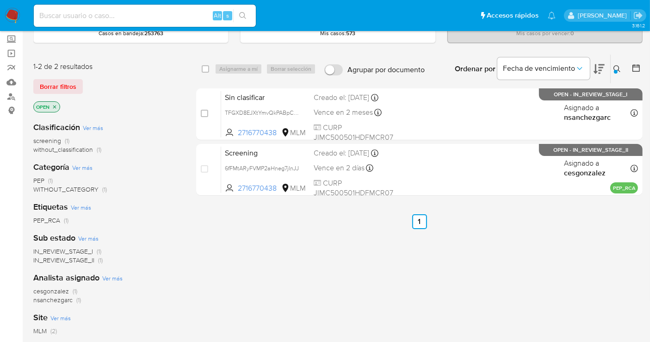
click at [13, 16] on img at bounding box center [13, 16] width 16 height 16
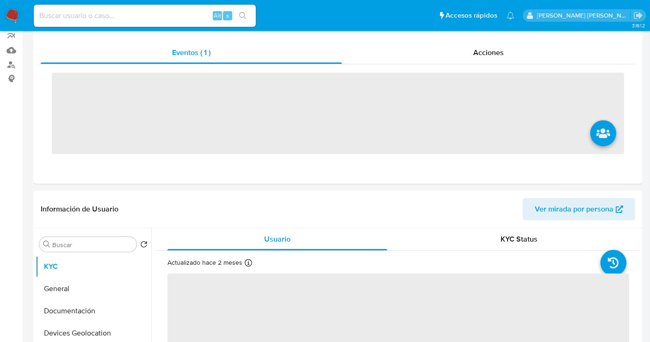
scroll to position [205, 0]
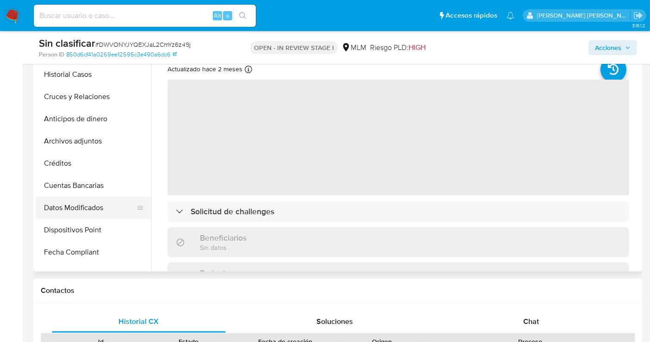
select select "10"
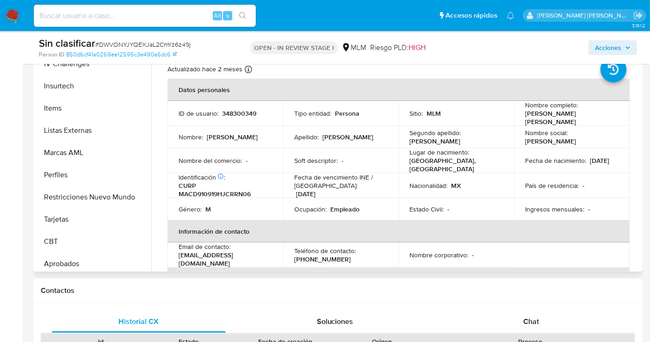
scroll to position [411, 0]
click at [99, 198] on button "Restricciones Nuevo Mundo" at bounding box center [90, 195] width 108 height 22
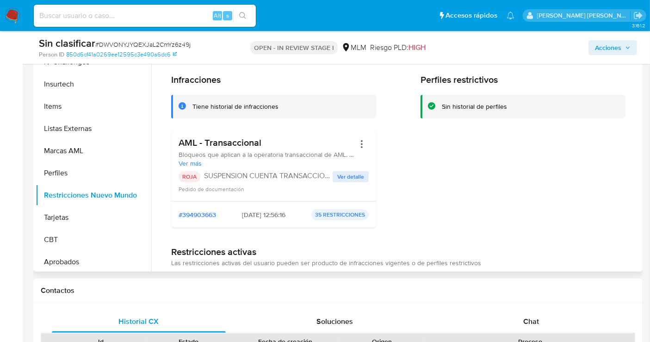
click at [343, 176] on span "Ver detalle" at bounding box center [350, 176] width 27 height 9
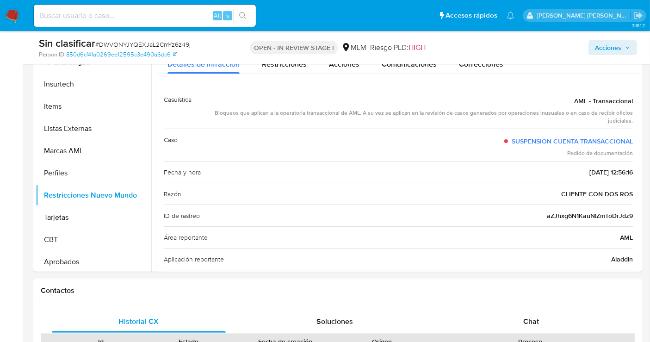
click at [610, 42] on span "Acciones" at bounding box center [608, 47] width 26 height 15
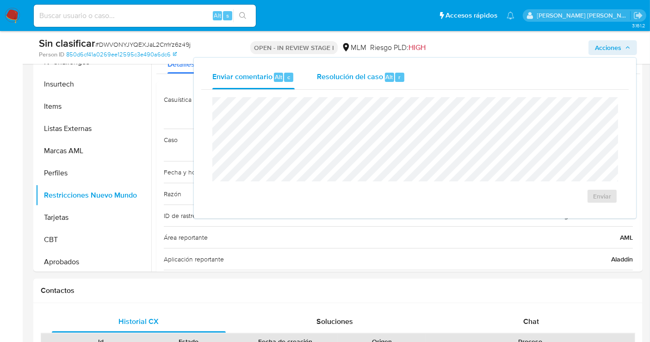
click at [343, 75] on span "Resolución del caso" at bounding box center [350, 76] width 66 height 11
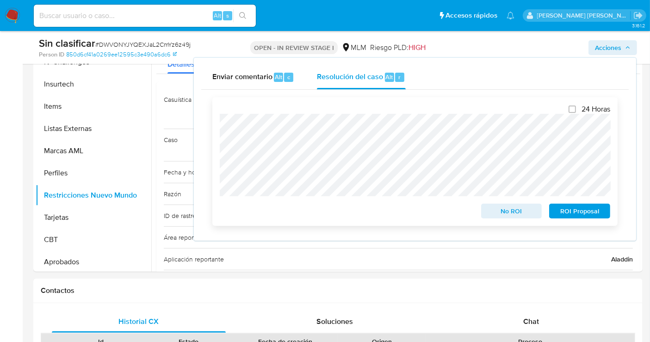
click at [510, 212] on span "No ROI" at bounding box center [511, 210] width 48 height 13
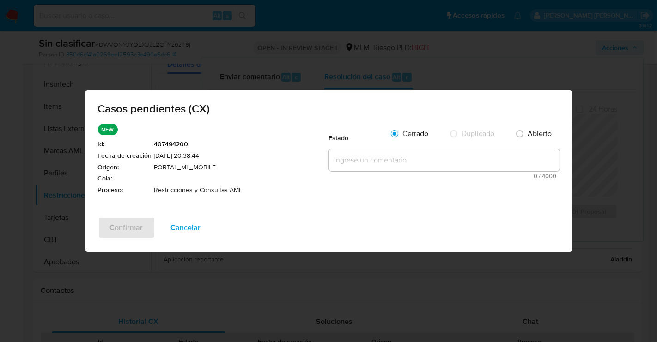
click at [370, 156] on textarea at bounding box center [444, 160] width 231 height 22
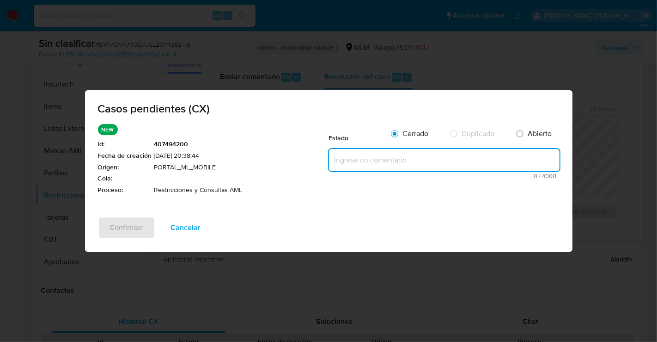
paste textarea "Se realiza validación de caso generado por CX donde se identifica restricción l…"
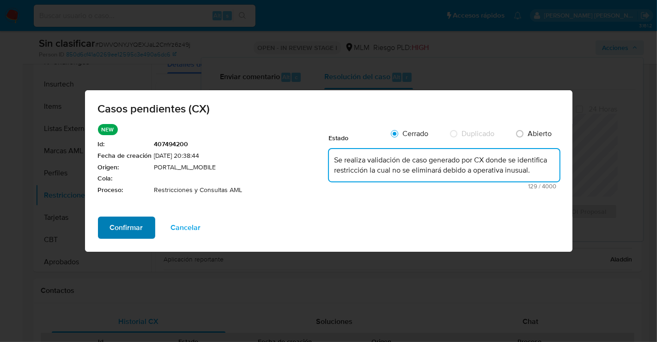
type textarea "Se realiza validación de caso generado por CX donde se identifica restricción l…"
click at [127, 224] on span "Confirmar" at bounding box center [126, 227] width 33 height 20
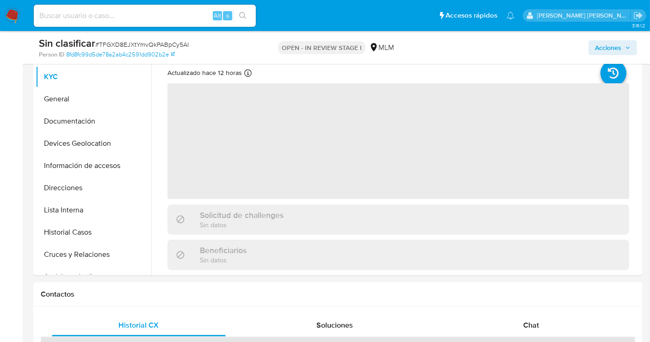
scroll to position [257, 0]
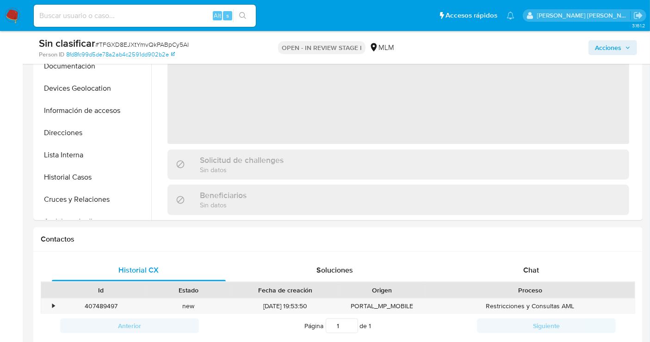
select select "10"
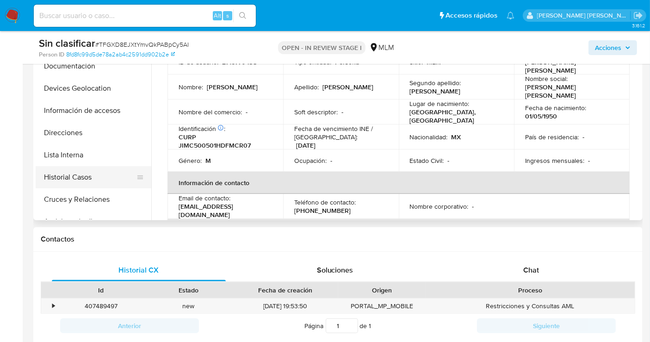
click at [78, 183] on button "Historial Casos" at bounding box center [90, 177] width 108 height 22
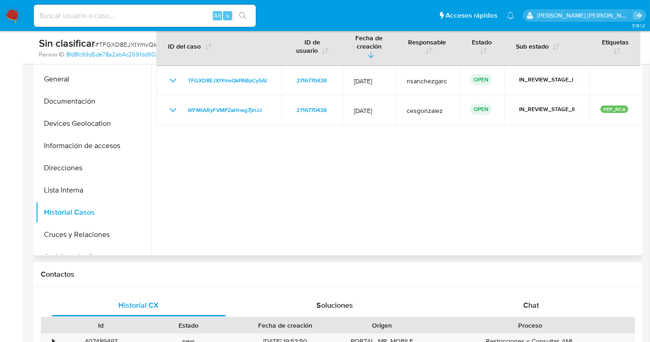
scroll to position [205, 0]
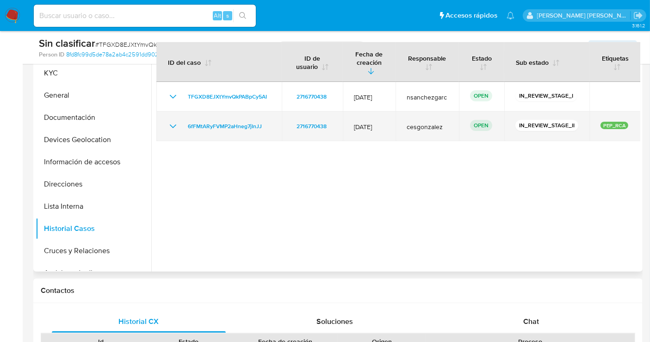
click at [171, 121] on icon "Mostrar/Ocultar" at bounding box center [172, 126] width 11 height 11
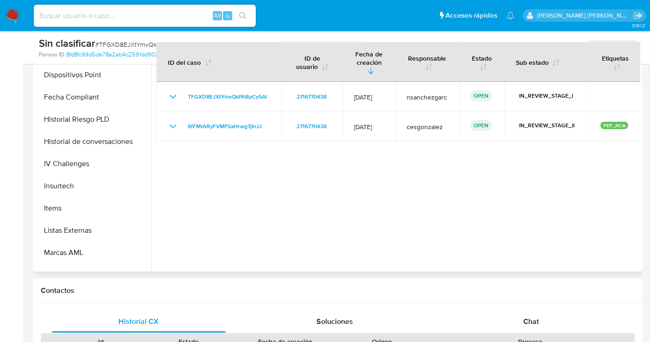
scroll to position [411, 0]
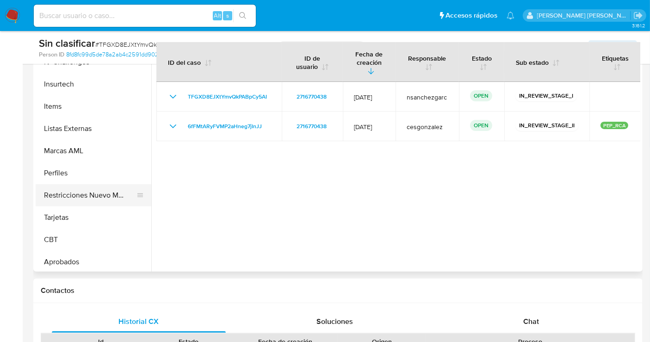
click at [88, 192] on button "Restricciones Nuevo Mundo" at bounding box center [90, 195] width 108 height 22
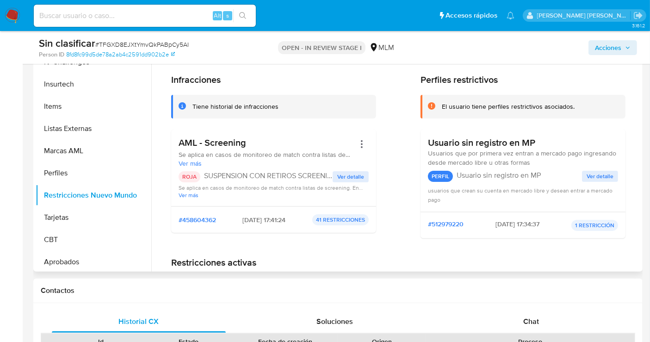
scroll to position [51, 0]
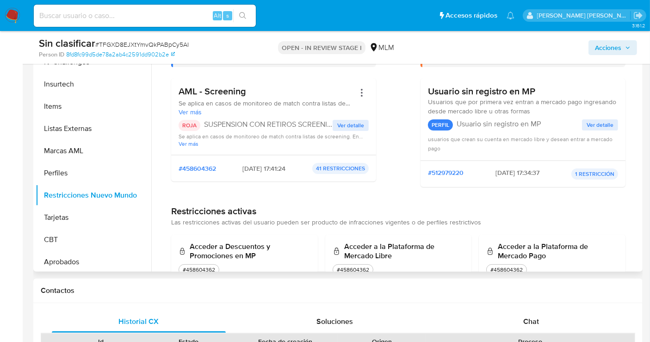
click at [338, 122] on span "Ver detalle" at bounding box center [350, 125] width 27 height 9
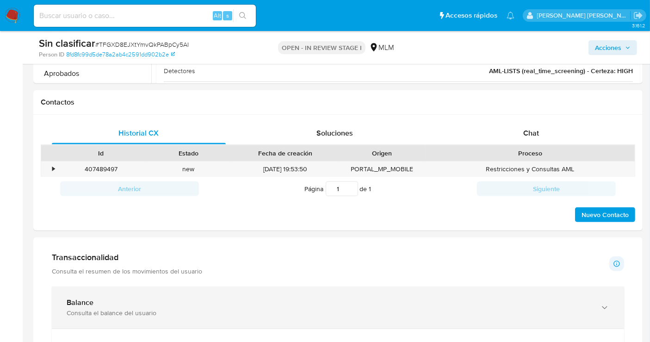
scroll to position [359, 0]
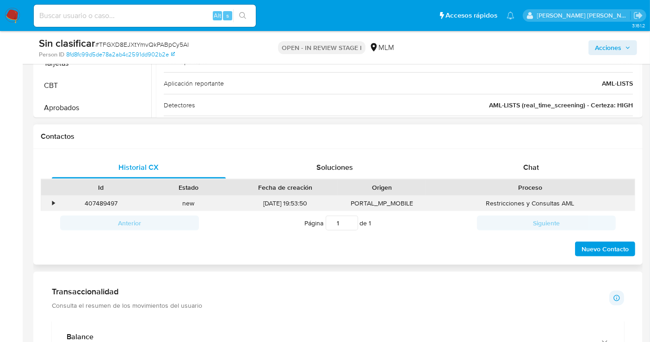
click at [51, 198] on div "•" at bounding box center [49, 203] width 16 height 15
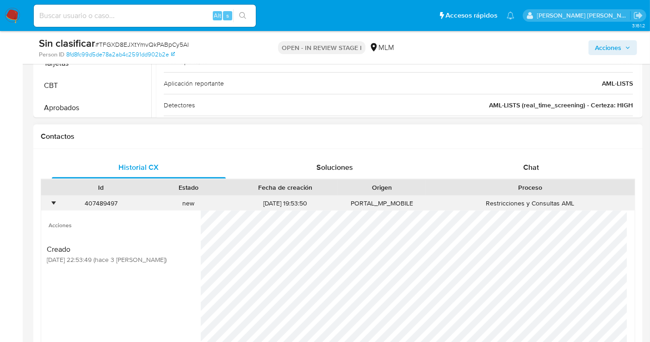
scroll to position [462, 0]
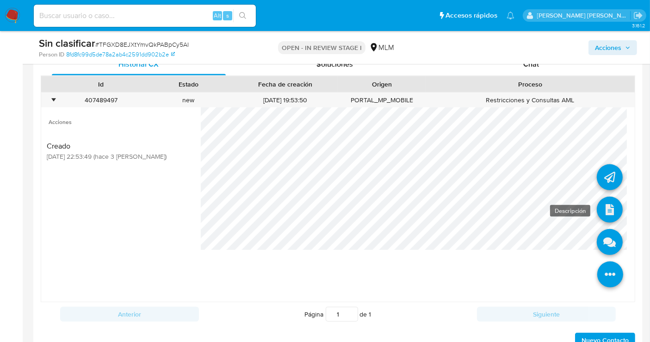
click at [604, 205] on icon at bounding box center [609, 209] width 26 height 26
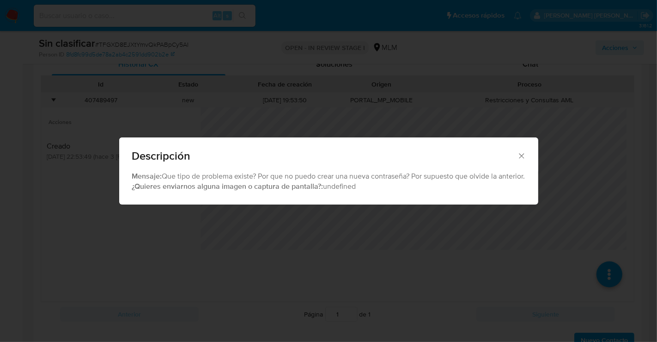
click at [521, 157] on icon "Cerrar" at bounding box center [521, 155] width 9 height 9
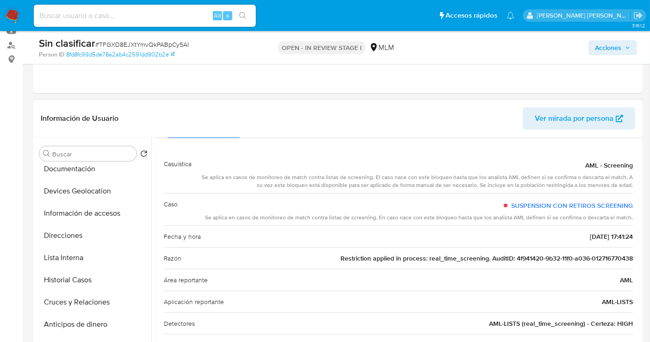
scroll to position [103, 0]
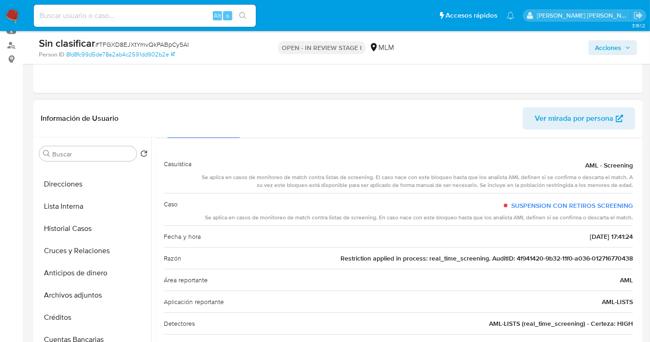
click at [75, 227] on button "Historial Casos" at bounding box center [94, 228] width 116 height 22
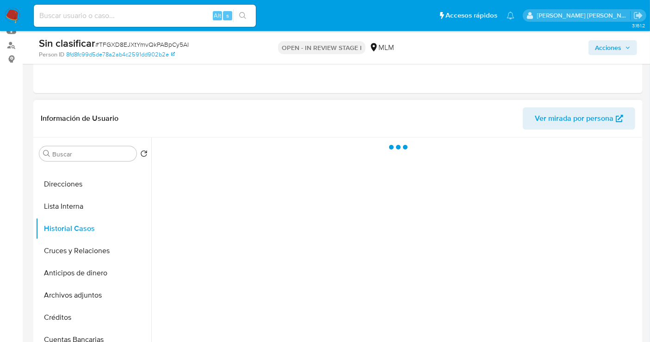
scroll to position [0, 0]
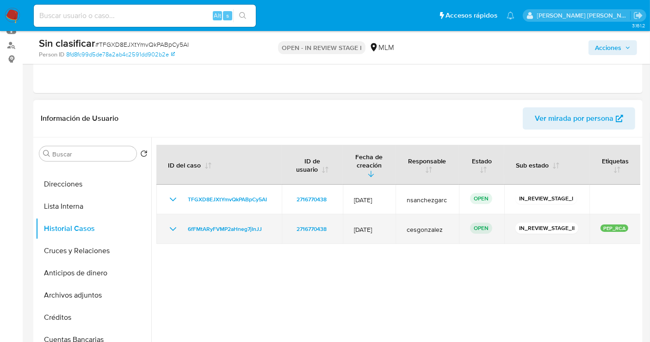
click at [173, 223] on icon "Mostrar/Ocultar" at bounding box center [172, 228] width 11 height 11
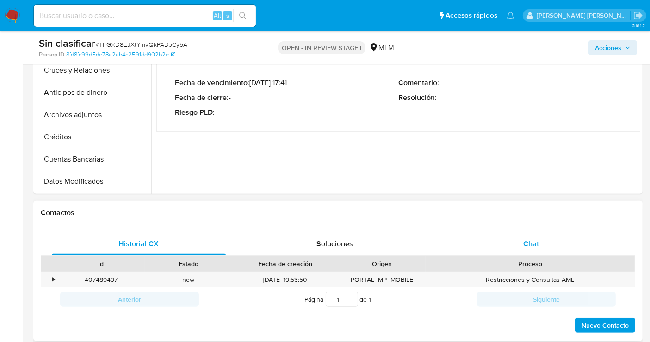
scroll to position [308, 0]
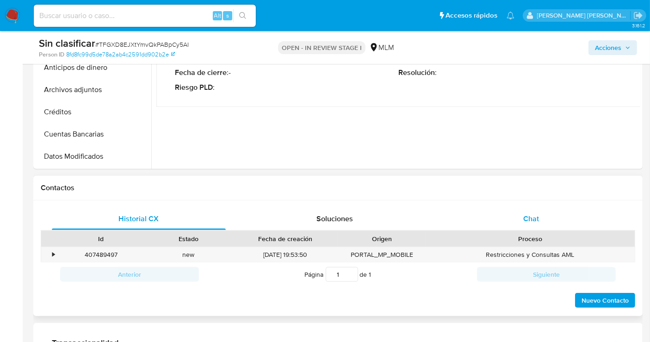
click at [532, 218] on span "Chat" at bounding box center [531, 218] width 16 height 11
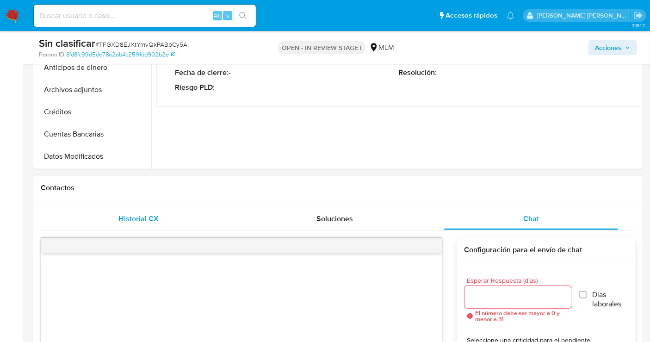
click at [139, 217] on span "Historial CX" at bounding box center [139, 218] width 40 height 11
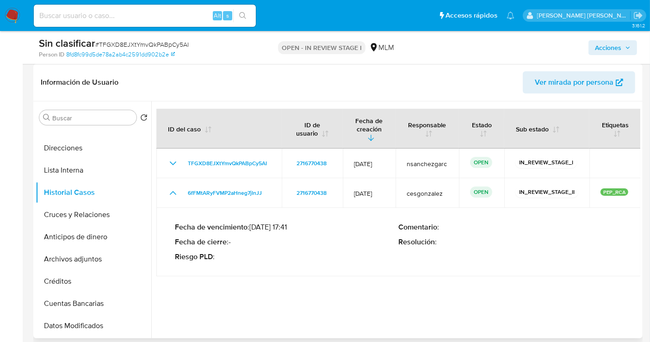
scroll to position [154, 0]
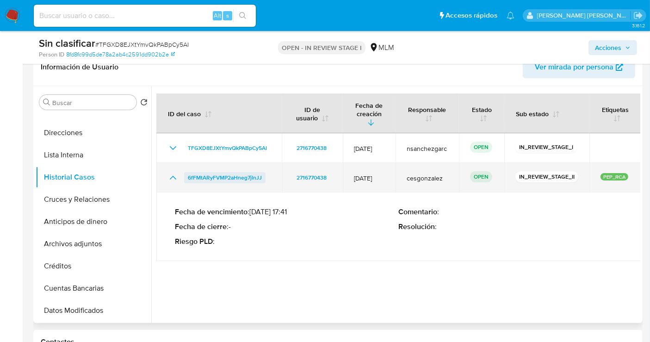
click at [223, 172] on span "6fFMtARyFVMP2aHneg7jInJJ" at bounding box center [225, 177] width 74 height 11
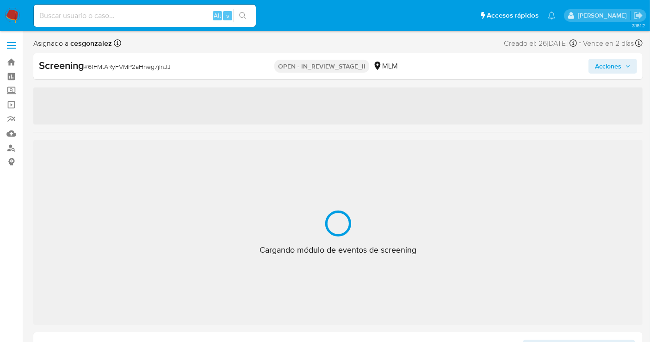
select select "10"
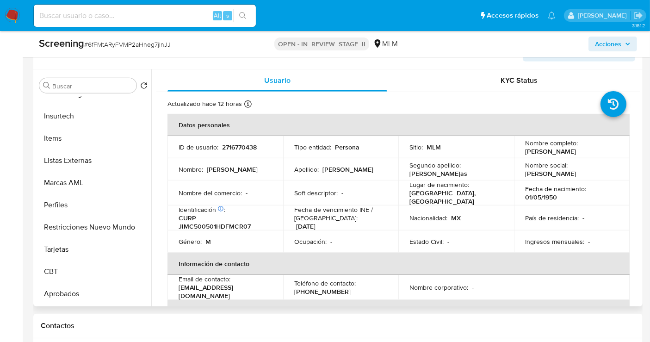
scroll to position [435, 0]
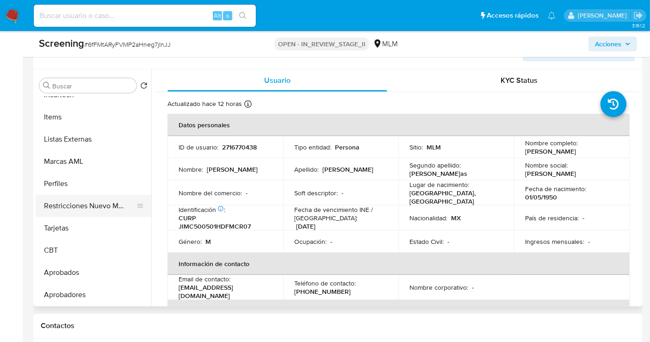
click at [89, 195] on button "Restricciones Nuevo Mundo" at bounding box center [90, 206] width 108 height 22
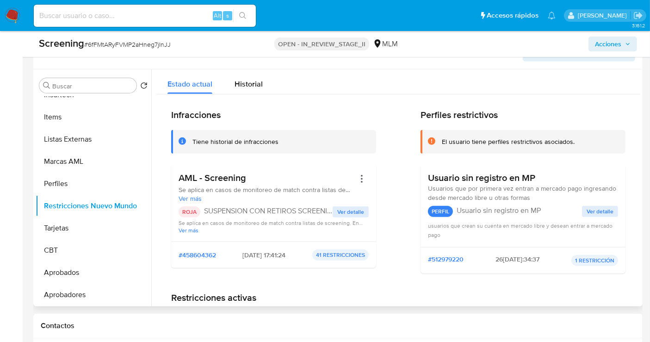
click at [346, 207] on span "Ver detalle" at bounding box center [350, 211] width 27 height 9
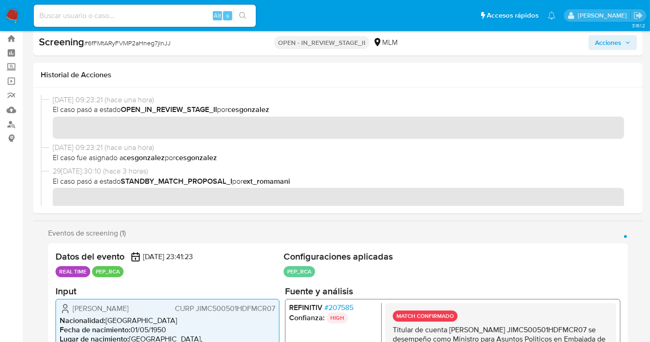
scroll to position [0, 0]
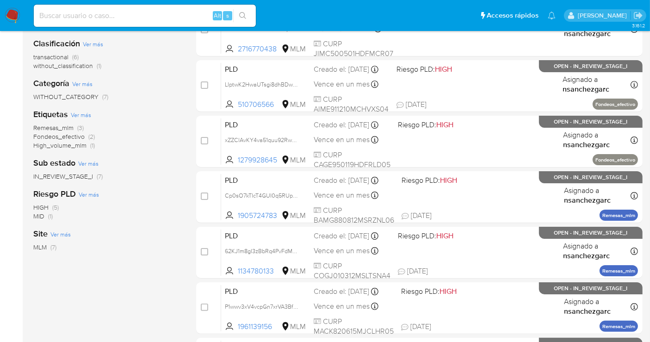
scroll to position [151, 0]
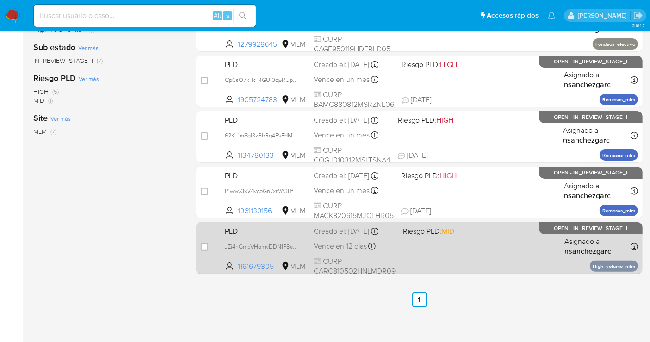
scroll to position [254, 0]
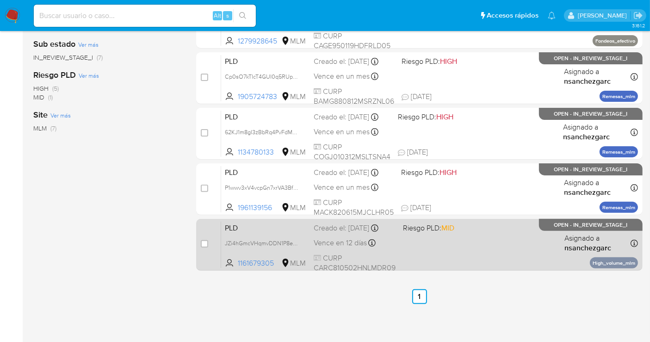
click at [349, 234] on div "PLD JZi4hGmcVHqmvDDN1P8e0Taq 1161679305 MLM Riesgo PLD: MID Creado el: [DATE] C…" at bounding box center [429, 244] width 417 height 47
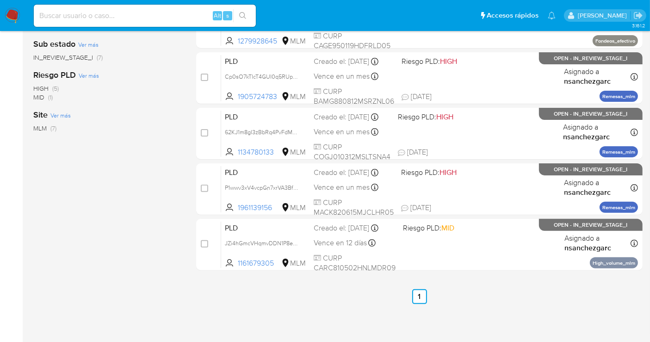
click at [71, 14] on input at bounding box center [145, 16] width 222 height 12
paste input "1065506550"
type input "1065506550"
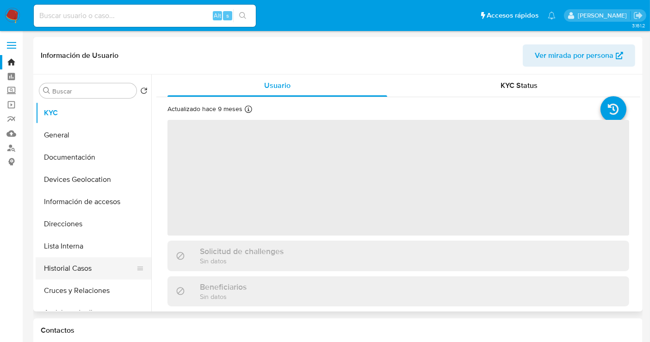
click at [59, 278] on button "Historial Casos" at bounding box center [90, 268] width 108 height 22
select select "10"
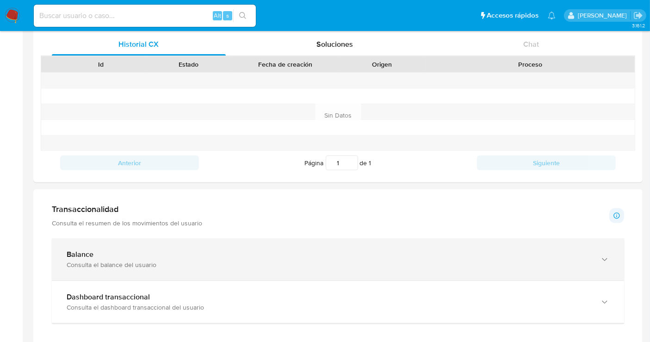
scroll to position [205, 0]
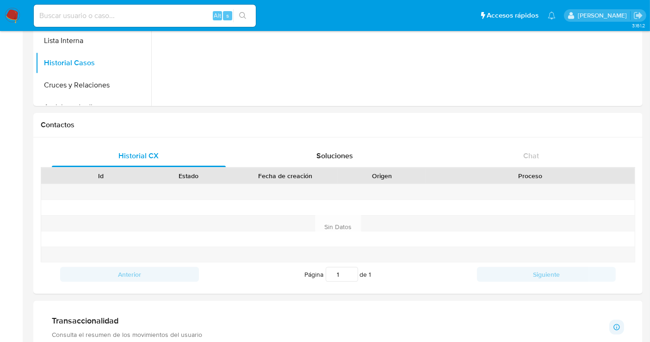
click at [55, 15] on input at bounding box center [145, 16] width 222 height 12
paste input "236425572"
type input "236425572"
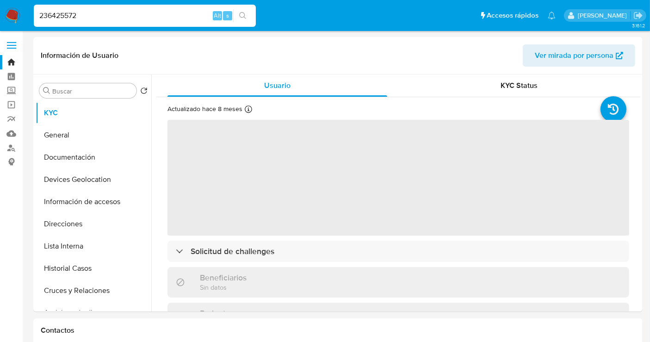
select select "10"
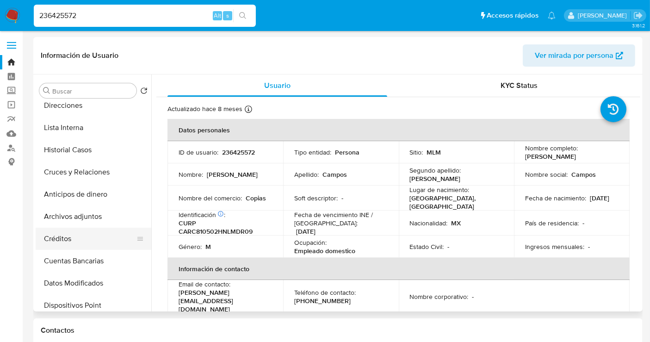
scroll to position [103, 0]
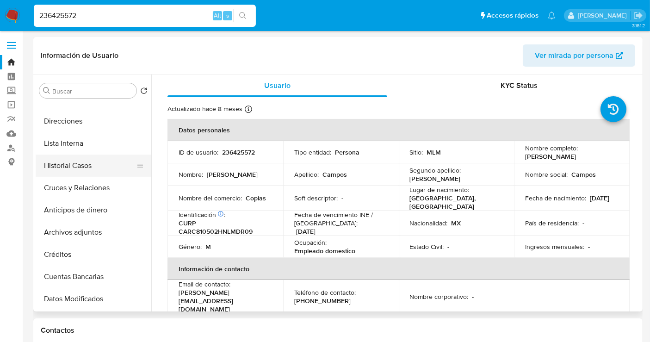
click at [67, 158] on button "Historial Casos" at bounding box center [90, 165] width 108 height 22
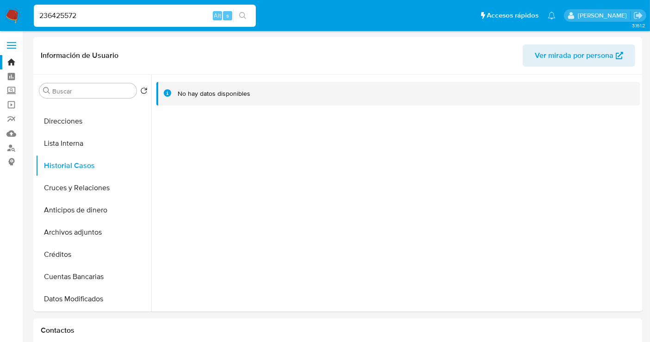
click at [59, 14] on input "236425572" at bounding box center [145, 16] width 222 height 12
paste input "146778271"
type input "146778271"
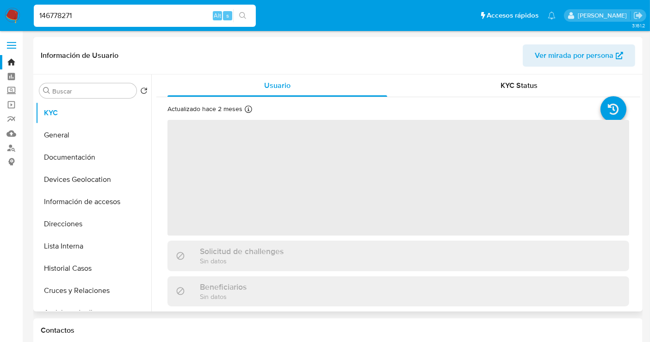
select select "10"
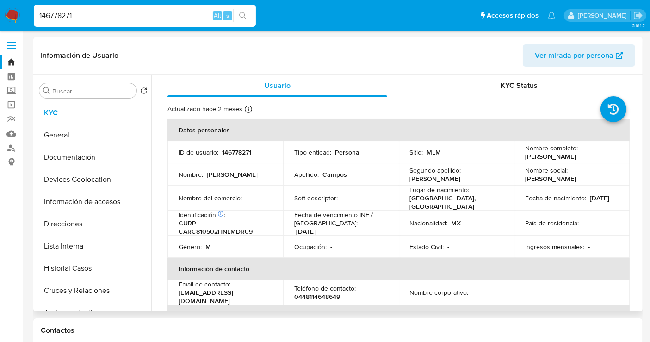
scroll to position [51, 0]
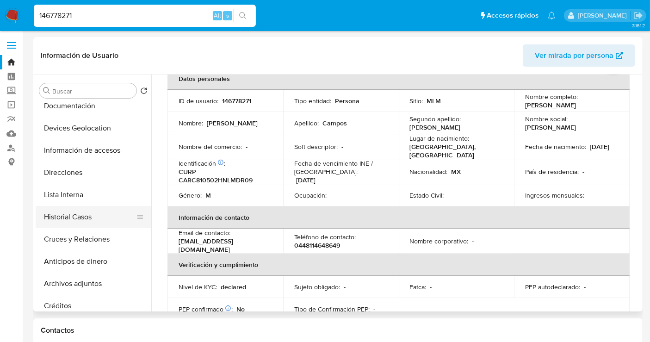
click at [83, 217] on button "Historial Casos" at bounding box center [90, 217] width 108 height 22
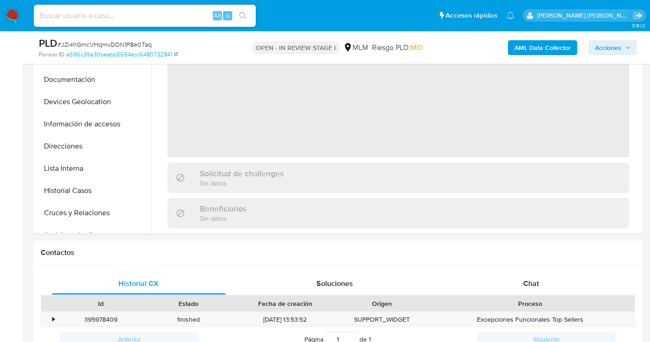
scroll to position [257, 0]
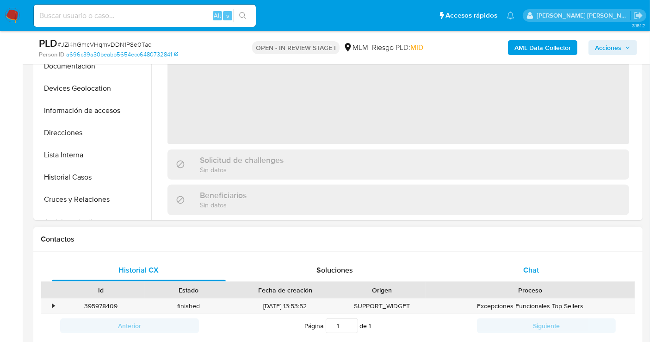
click at [533, 269] on span "Chat" at bounding box center [531, 269] width 16 height 11
select select "10"
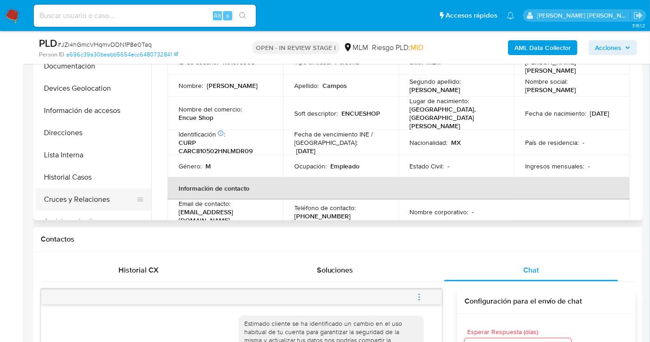
click at [71, 192] on button "Cruces y Relaciones" at bounding box center [90, 199] width 108 height 22
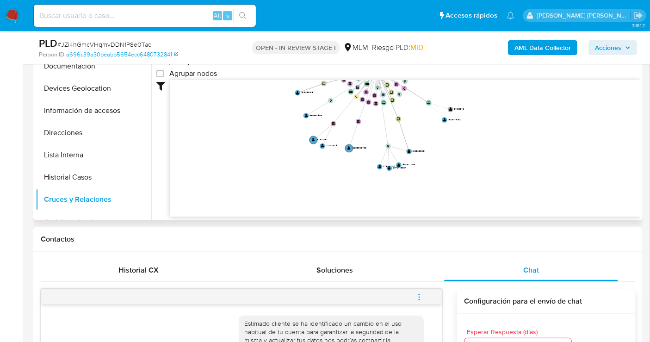
drag, startPoint x: 437, startPoint y: 133, endPoint x: 437, endPoint y: 76, distance: 56.9
click at [437, 76] on div "[DATE] [DATE] 0:01:21 [DATE] 19:05:27 Agrupar nodos Filtros Confianza alta Devi…" at bounding box center [398, 135] width 484 height 230
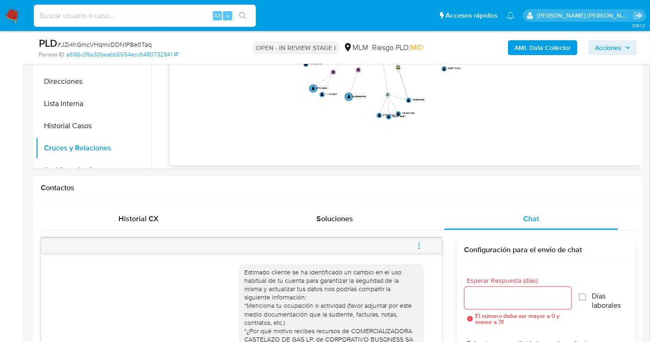
click at [63, 15] on input at bounding box center [145, 16] width 222 height 12
paste input "236425572"
type input "236425572"
click at [66, 15] on input "236425572" at bounding box center [145, 16] width 222 height 12
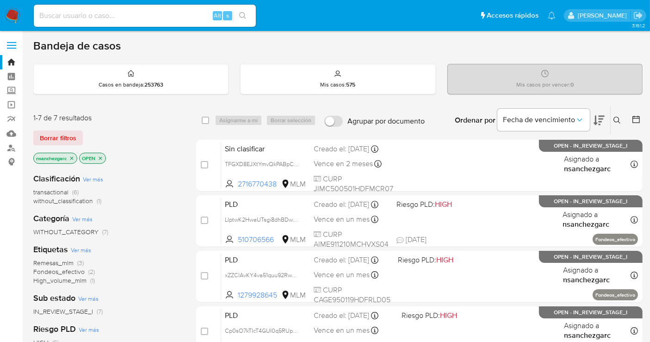
scroll to position [254, 0]
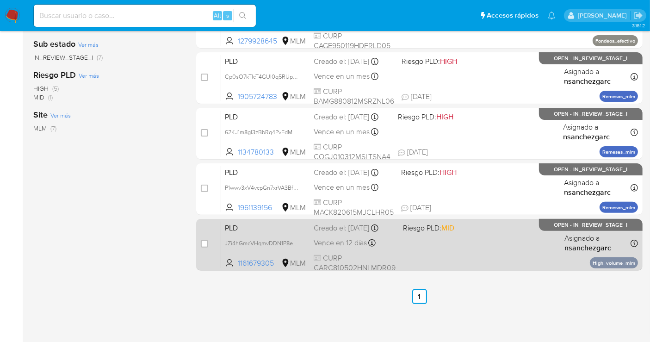
click at [340, 238] on span "Vence en 12 días" at bounding box center [339, 243] width 53 height 10
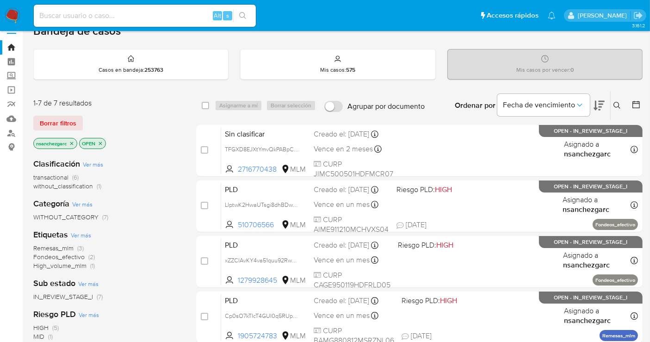
scroll to position [0, 0]
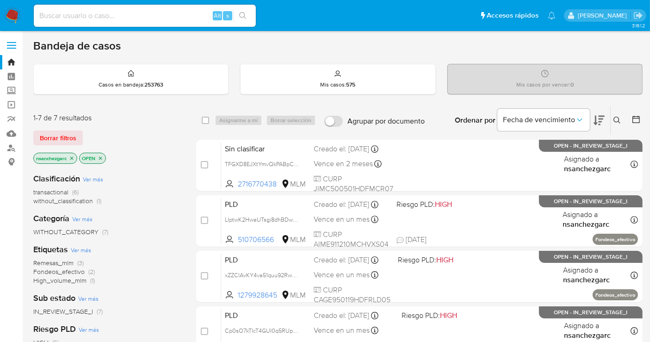
click at [615, 118] on icon at bounding box center [616, 120] width 7 height 7
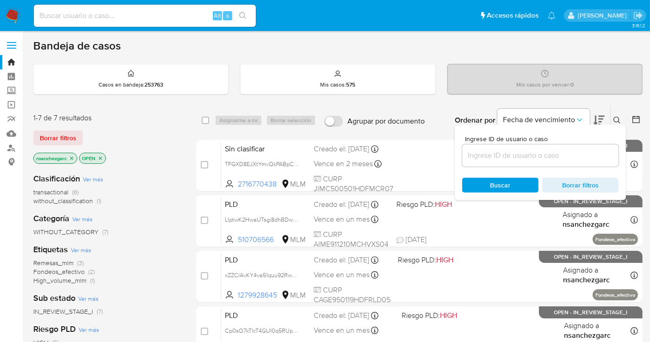
click at [528, 151] on input at bounding box center [540, 155] width 156 height 12
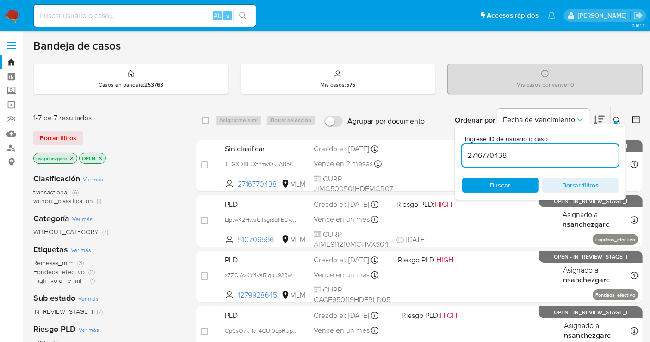
type input "2716770438"
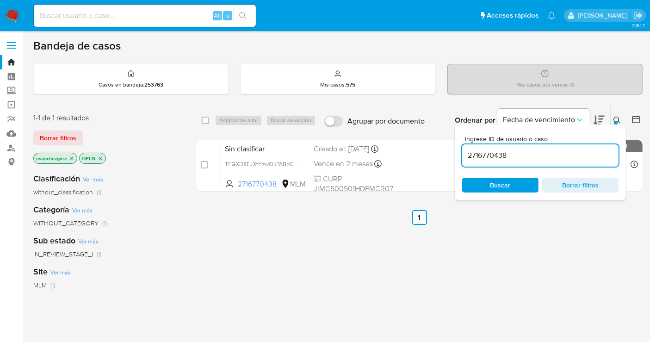
drag, startPoint x: 71, startPoint y: 158, endPoint x: 352, endPoint y: 207, distance: 285.3
click at [361, 229] on div "1-1 de 1 resultados Borrar filtros nsanchezgarc OPEN Clasificación Ver más with…" at bounding box center [337, 314] width 609 height 419
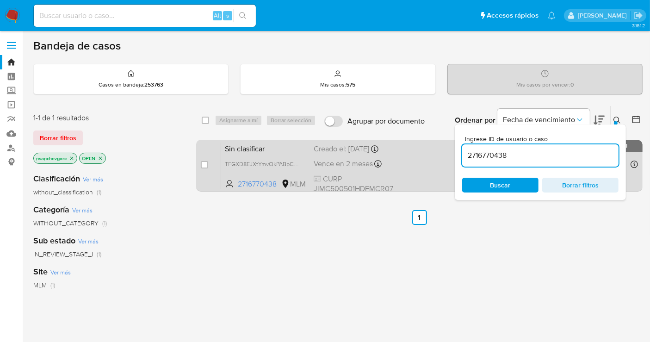
click at [341, 165] on div "Sin clasificar TFGXD8EJXtYmvQkPABpCy5AI 2716770438 MLM Creado el: 26/09/2025 Cr…" at bounding box center [429, 165] width 417 height 47
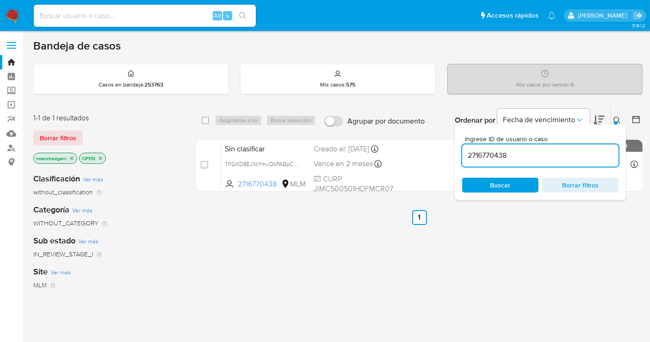
click at [13, 15] on img at bounding box center [13, 16] width 16 height 16
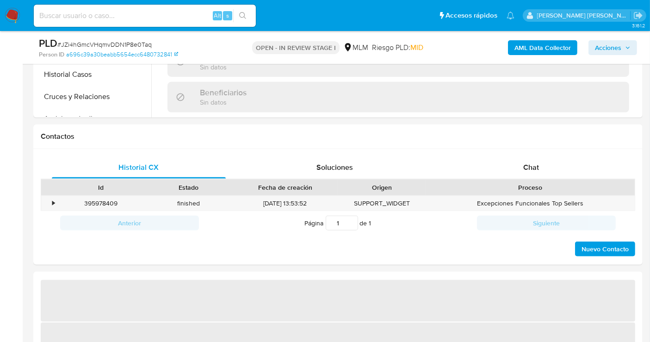
select select "10"
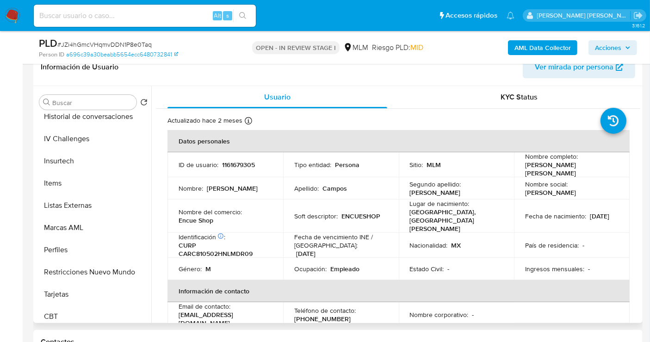
scroll to position [435, 0]
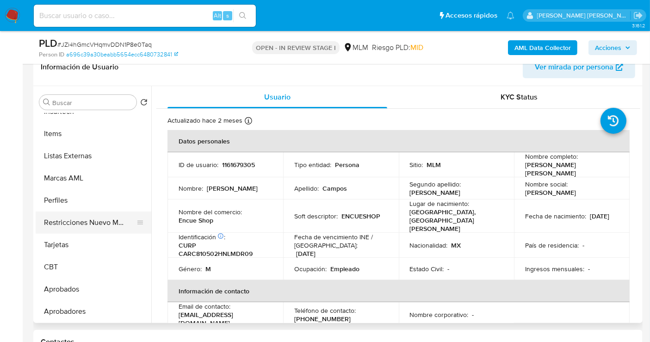
click at [106, 225] on button "Restricciones Nuevo Mundo" at bounding box center [90, 222] width 108 height 22
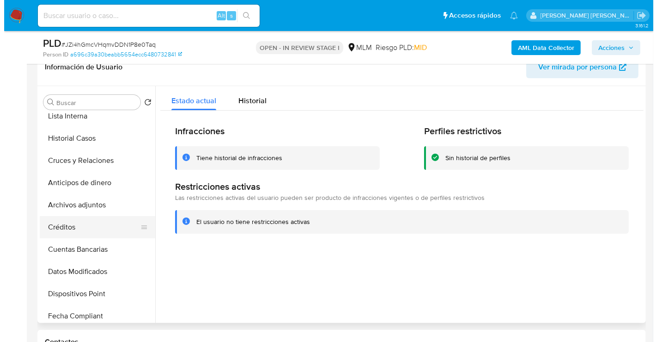
scroll to position [127, 0]
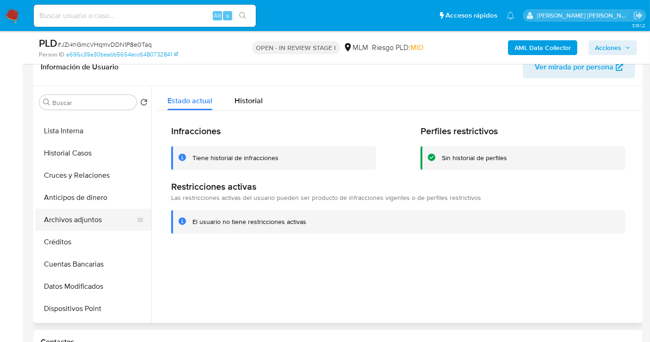
click at [84, 217] on button "Archivos adjuntos" at bounding box center [90, 220] width 108 height 22
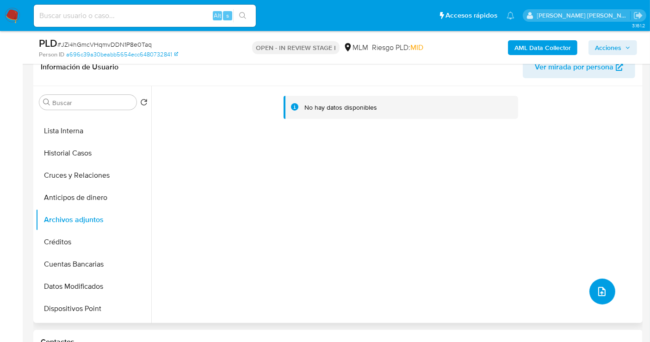
click at [600, 284] on button "upload-file" at bounding box center [602, 291] width 26 height 26
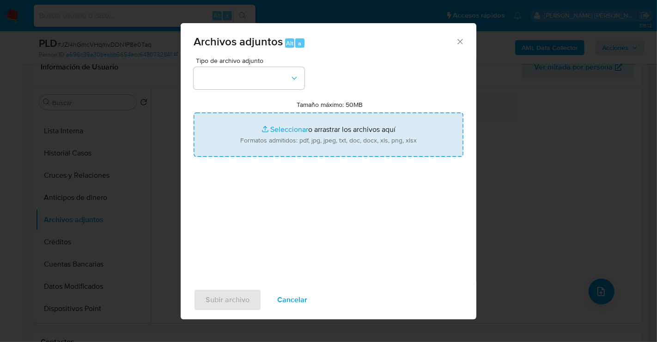
type input "C:\fakepath\1161679305_CARLOS [PERSON_NAME] RODRIGUEZ_AGO25.pdf"
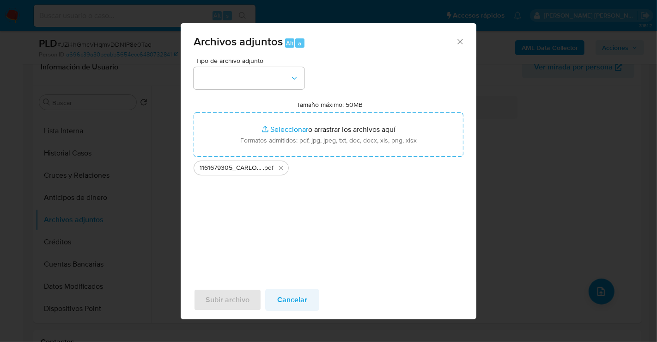
drag, startPoint x: 283, startPoint y: 168, endPoint x: 312, endPoint y: 305, distance: 139.9
click at [282, 168] on icon "Eliminar 1161679305_CARLOS ALBERTO CAMPOS RODRIGUEZ_AGO25.pdf" at bounding box center [280, 167] width 7 height 7
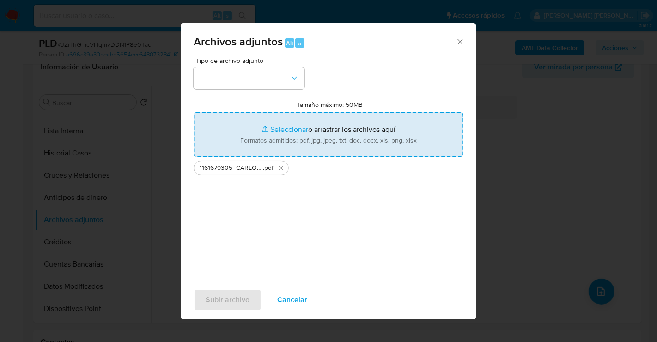
type input "C:\fakepath\1161679305_CARLOS [PERSON_NAME] RODRIGUEZ_AGO25.xlsx"
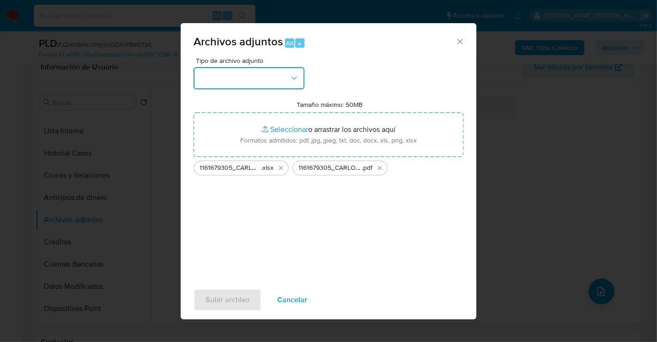
click at [264, 78] on button "button" at bounding box center [249, 78] width 111 height 22
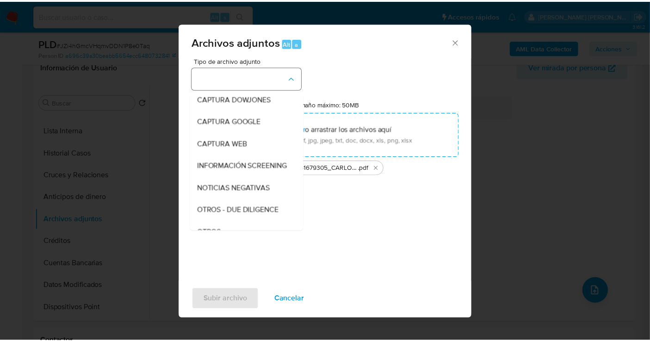
scroll to position [48, 0]
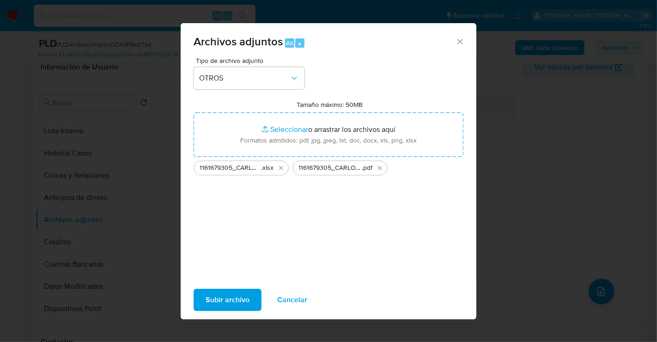
click at [225, 297] on span "Subir archivo" at bounding box center [228, 299] width 44 height 20
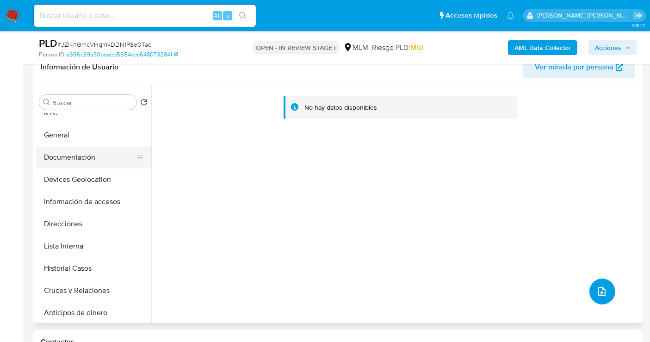
scroll to position [0, 0]
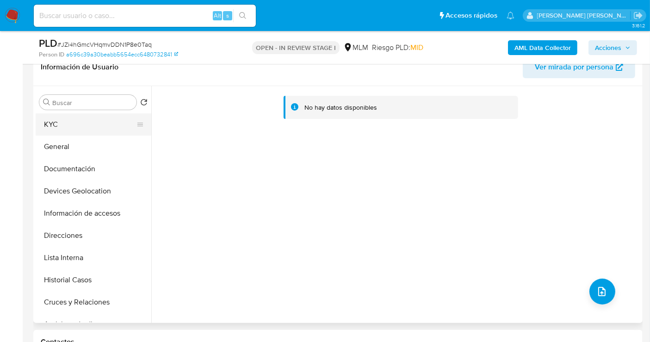
click at [47, 132] on button "KYC" at bounding box center [90, 124] width 108 height 22
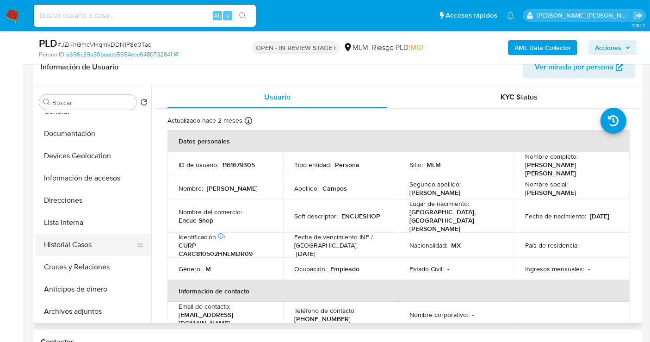
scroll to position [51, 0]
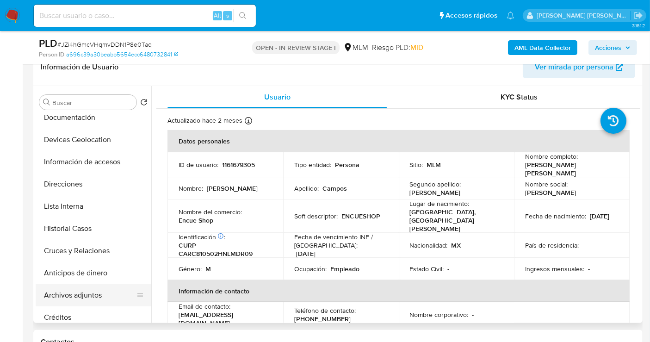
click at [81, 292] on button "Archivos adjuntos" at bounding box center [90, 295] width 108 height 22
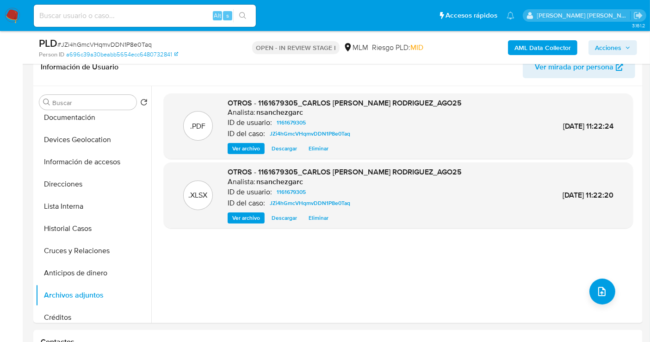
click at [613, 44] on span "Acciones" at bounding box center [608, 47] width 26 height 15
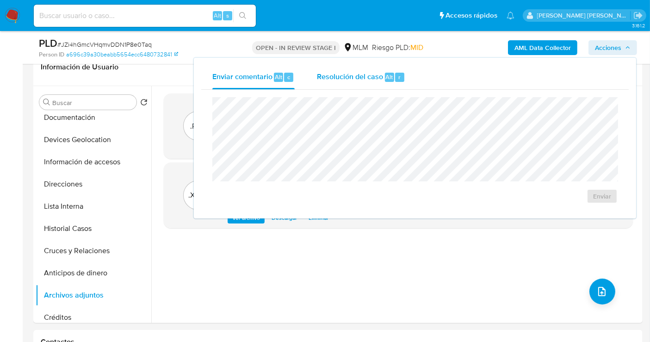
click at [356, 75] on span "Resolución del caso" at bounding box center [350, 76] width 66 height 11
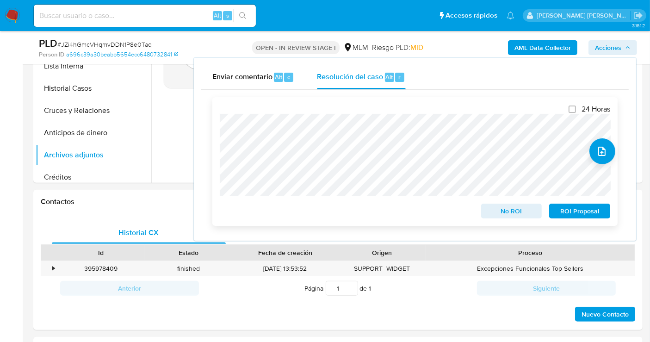
scroll to position [359, 0]
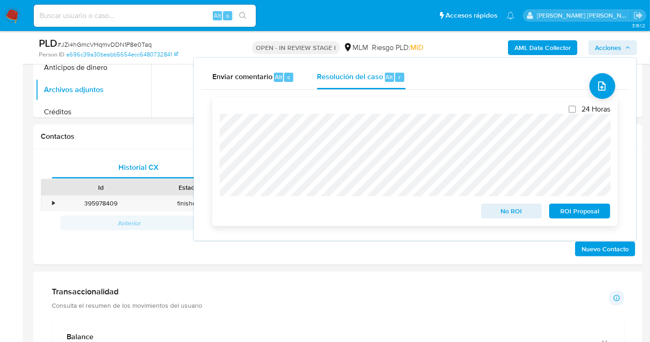
click at [564, 210] on span "ROI Proposal" at bounding box center [579, 210] width 48 height 13
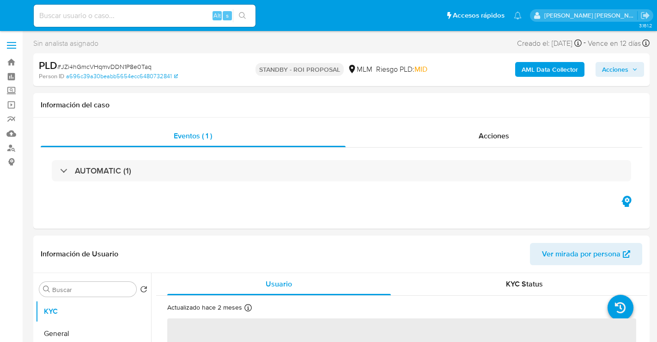
select select "10"
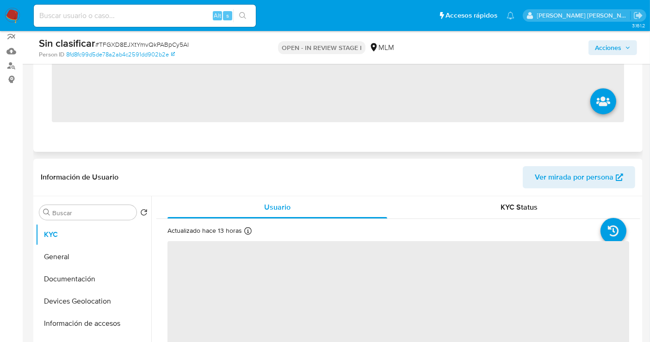
scroll to position [154, 0]
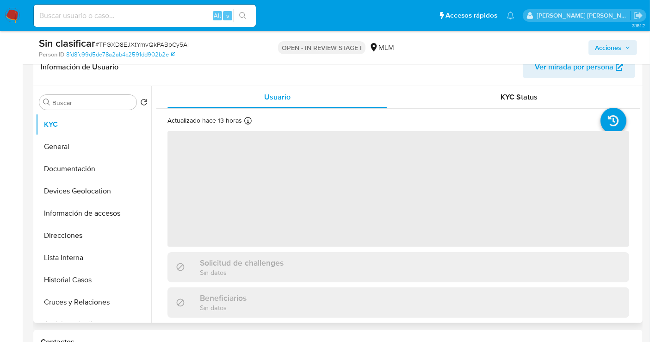
select select "10"
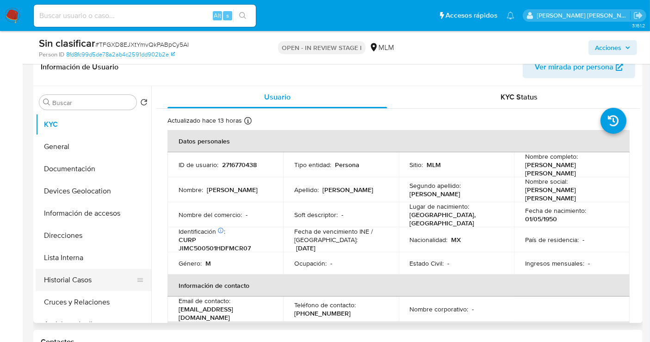
click at [54, 276] on button "Historial Casos" at bounding box center [90, 280] width 108 height 22
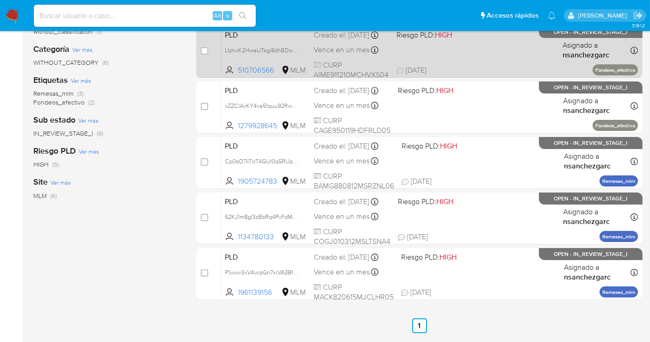
scroll to position [118, 0]
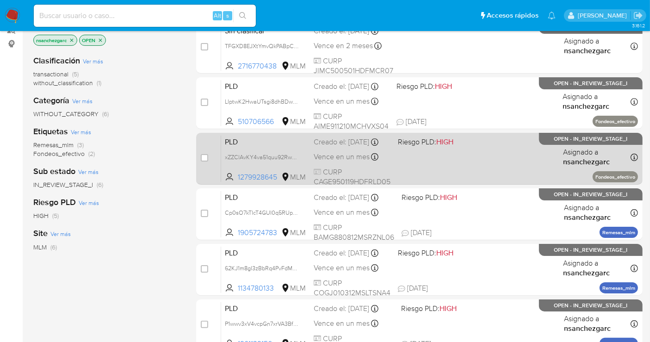
click at [301, 153] on div "PLD xZZClAvKY4va51quu92RwJkr 1279928645 MLM Riesgo PLD: HIGH Creado el: [DATE] …" at bounding box center [429, 158] width 417 height 47
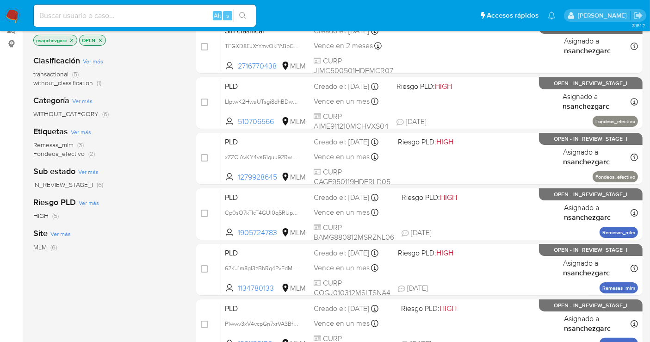
click at [5, 17] on img at bounding box center [13, 16] width 16 height 16
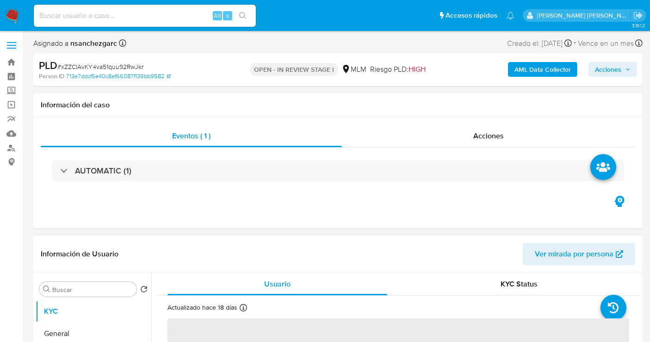
select select "10"
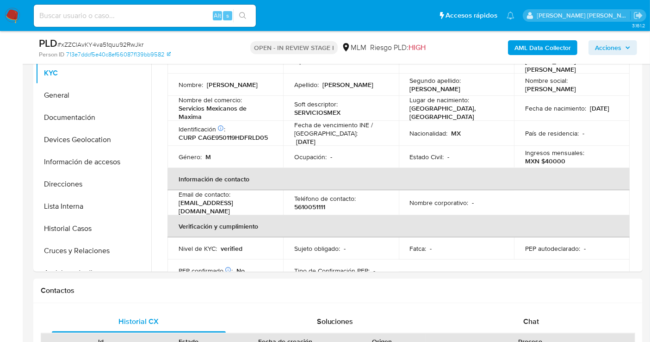
scroll to position [103, 0]
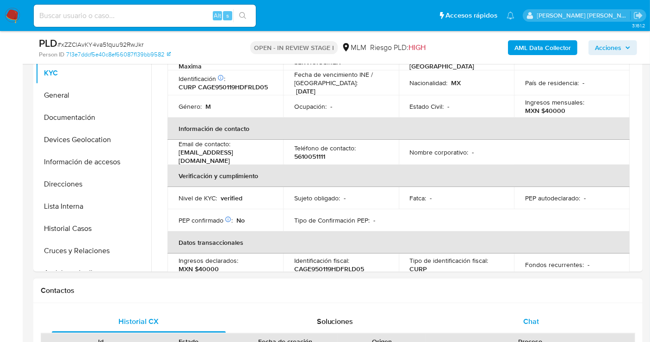
click at [537, 319] on span "Chat" at bounding box center [531, 321] width 16 height 11
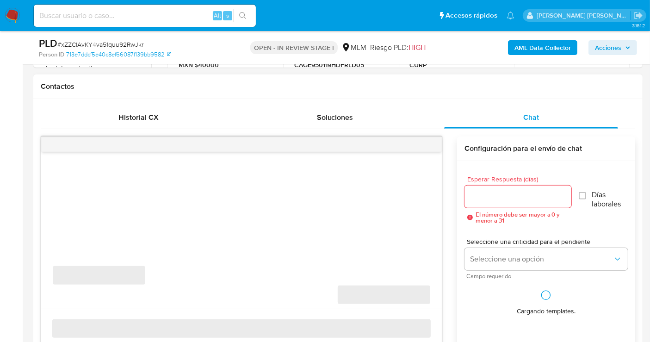
scroll to position [411, 0]
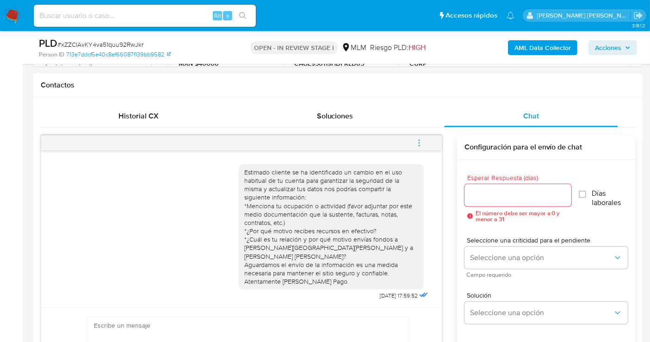
click at [414, 141] on button "menu-action" at bounding box center [419, 143] width 31 height 22
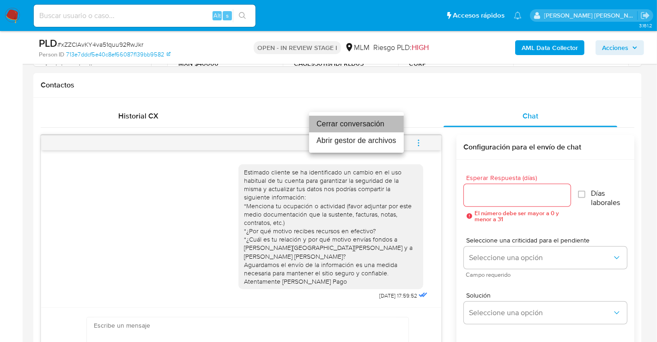
click at [331, 123] on li "Cerrar conversación" at bounding box center [356, 124] width 95 height 17
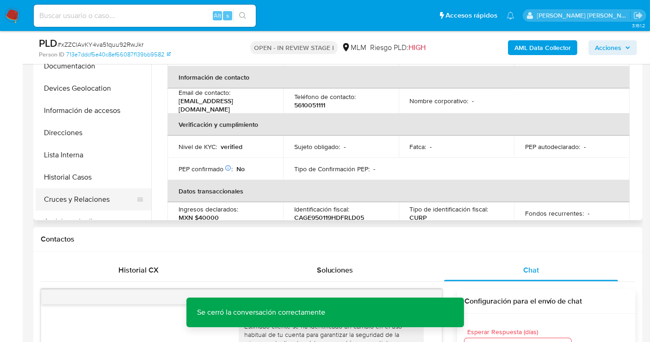
scroll to position [103, 0]
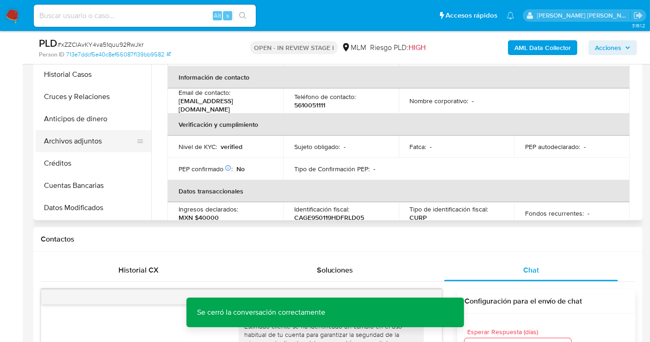
click at [82, 139] on button "Archivos adjuntos" at bounding box center [90, 141] width 108 height 22
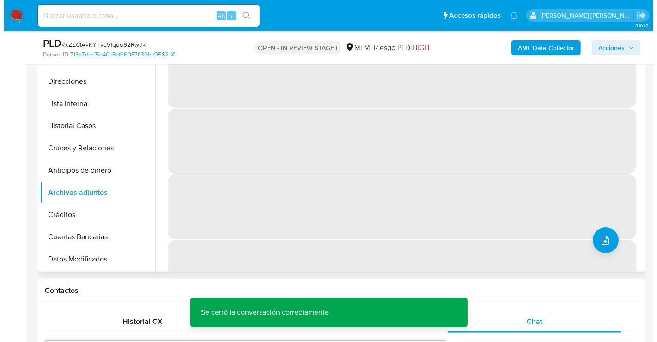
scroll to position [154, 0]
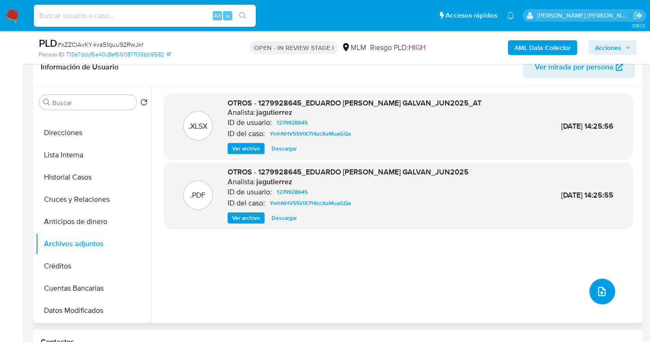
click at [590, 284] on button "upload-file" at bounding box center [602, 291] width 26 height 26
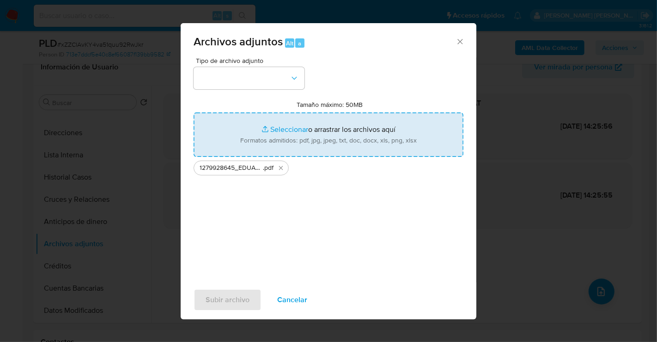
type input "C:\fakepath\1279928645_EDUARDO FRANCISCO CARRILLO GALVAN_SEP25.xlsx"
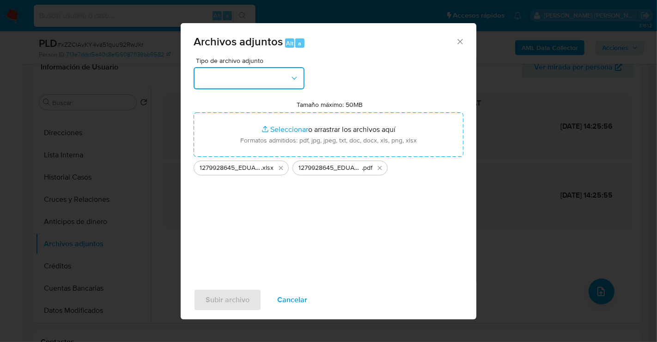
click at [269, 77] on button "button" at bounding box center [249, 78] width 111 height 22
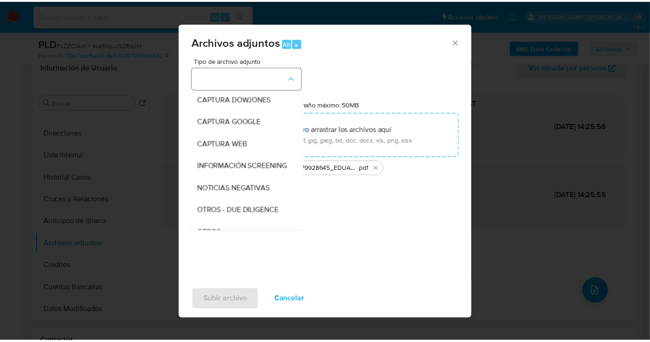
scroll to position [48, 0]
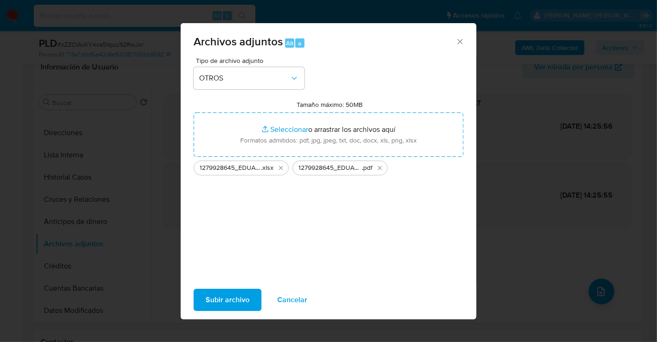
click at [227, 302] on span "Subir archivo" at bounding box center [228, 299] width 44 height 20
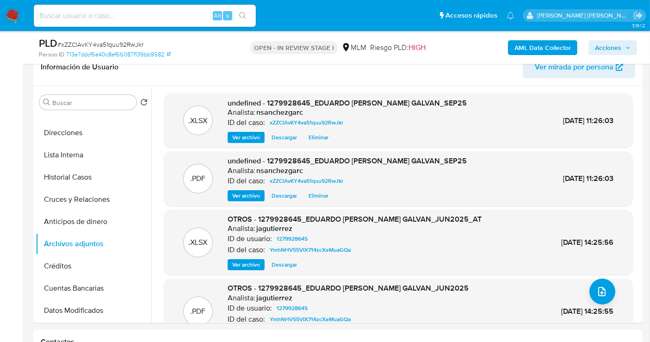
click at [605, 48] on span "Acciones" at bounding box center [608, 47] width 26 height 15
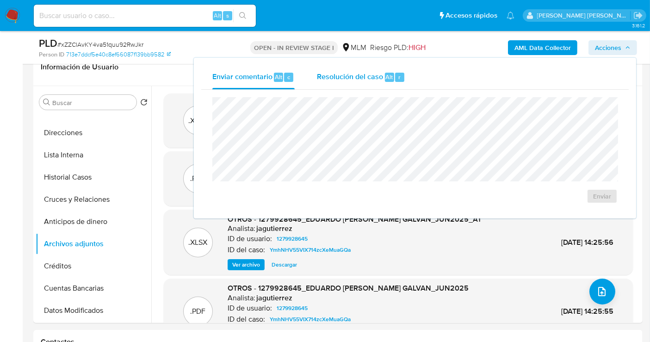
click at [354, 80] on span "Resolución del caso" at bounding box center [350, 76] width 66 height 11
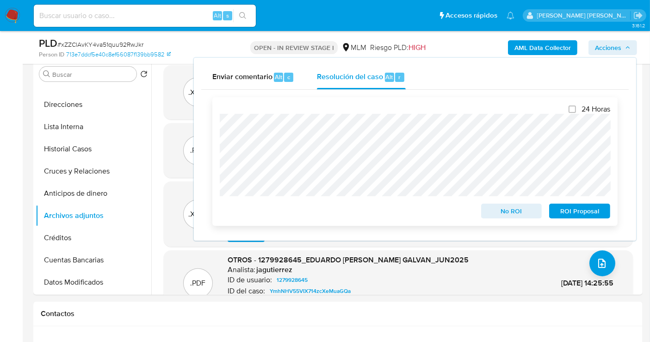
scroll to position [205, 0]
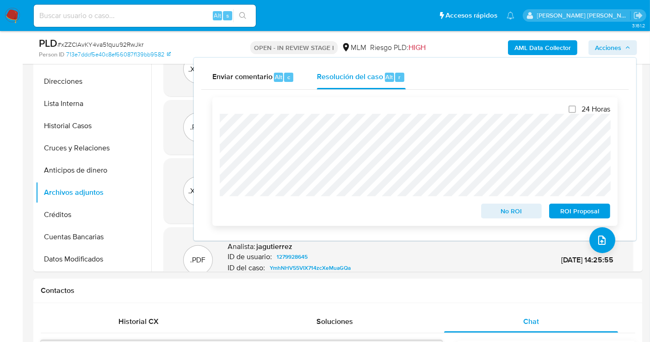
click at [579, 208] on span "ROI Proposal" at bounding box center [579, 210] width 48 height 13
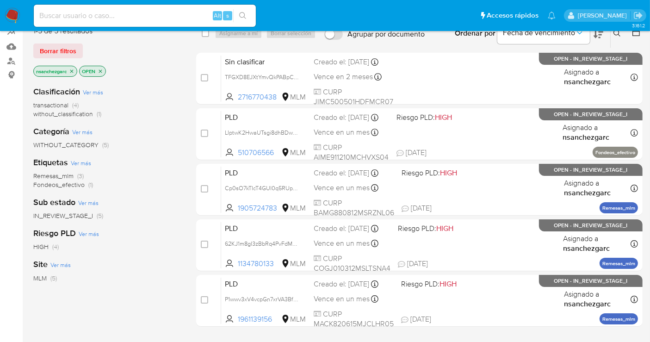
scroll to position [103, 0]
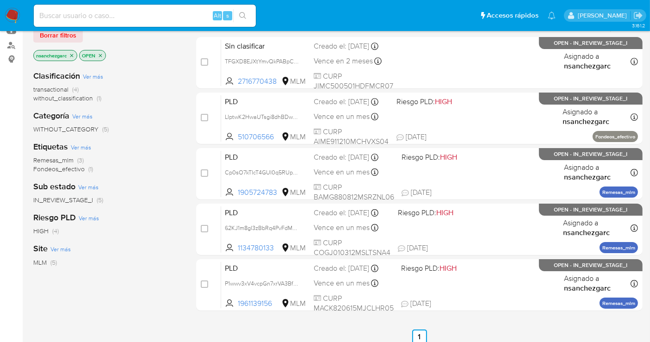
drag, startPoint x: 331, startPoint y: 111, endPoint x: 193, endPoint y: 231, distance: 183.5
click at [186, 231] on div "1-5 de 5 resultados Borrar filtros nsanchezgarc OPEN Clasificación Ver más tran…" at bounding box center [337, 212] width 609 height 419
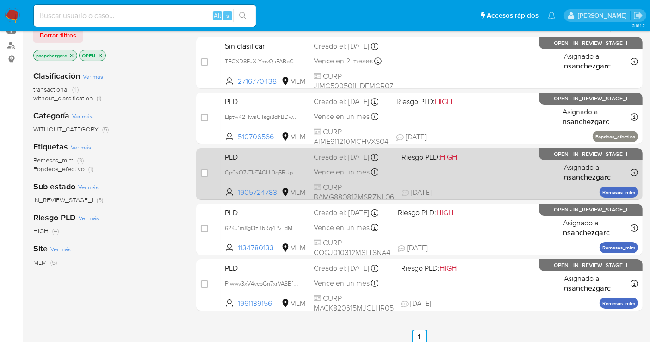
click at [335, 161] on div "Creado el: [DATE] Creado el: [DATE] 02:12:45" at bounding box center [353, 157] width 80 height 10
click at [326, 173] on div "PLD Cp0sO7kTIcT4GUI0q5RUpRWQ 1905724783 MLM Riesgo PLD: HIGH Creado el: [DATE] …" at bounding box center [429, 173] width 417 height 47
click at [338, 175] on div "Vence en un mes Vence el [DATE] 02:12:45" at bounding box center [353, 172] width 80 height 12
click at [205, 170] on input "checkbox" at bounding box center [204, 172] width 7 height 7
checkbox input "true"
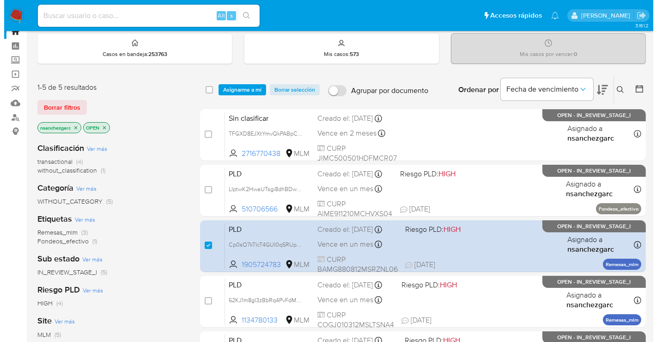
scroll to position [0, 0]
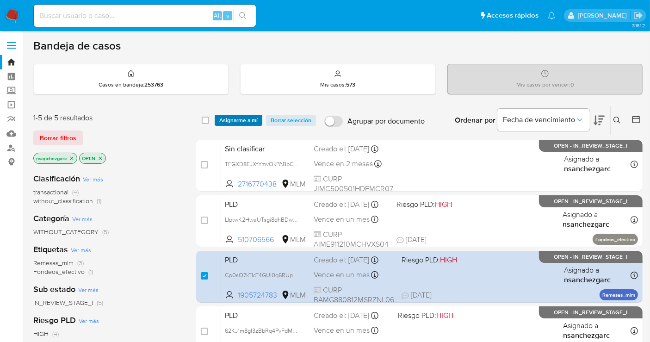
drag, startPoint x: 230, startPoint y: 117, endPoint x: 236, endPoint y: 120, distance: 7.0
click at [230, 118] on span "Asignarme a mí" at bounding box center [238, 120] width 38 height 9
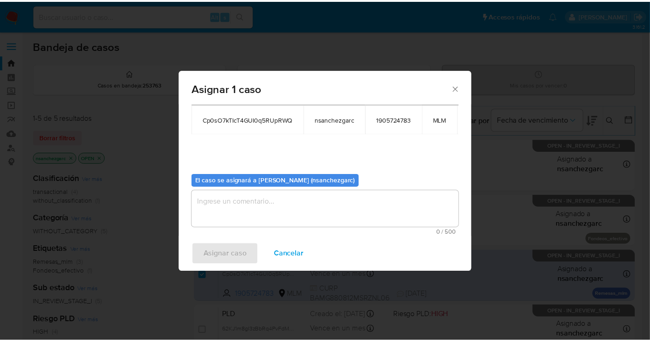
scroll to position [55, 0]
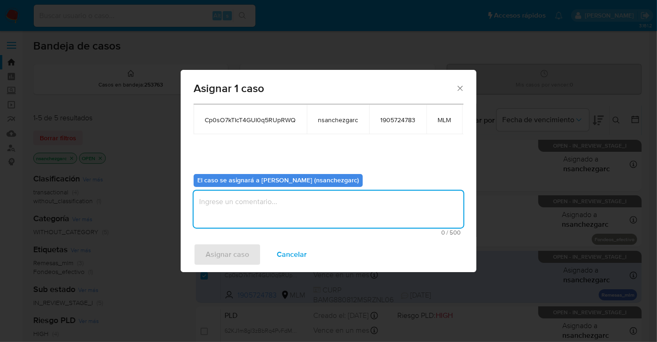
click at [223, 190] on textarea "assign-modal" at bounding box center [329, 208] width 270 height 37
type textarea "nesg"
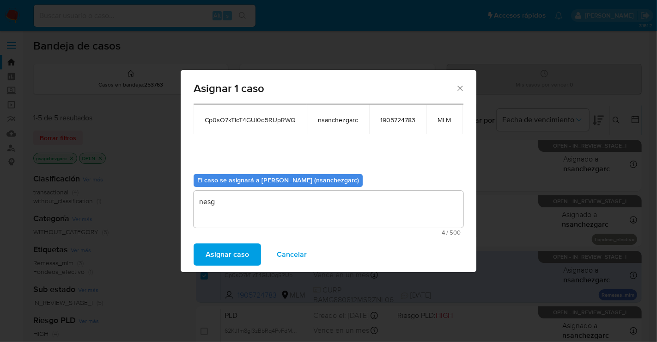
click at [222, 254] on span "Asignar caso" at bounding box center [227, 254] width 43 height 20
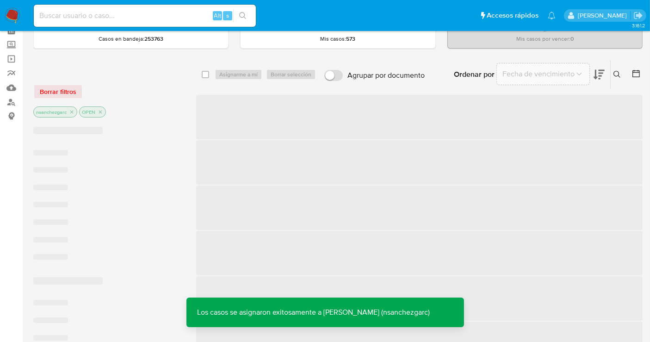
scroll to position [103, 0]
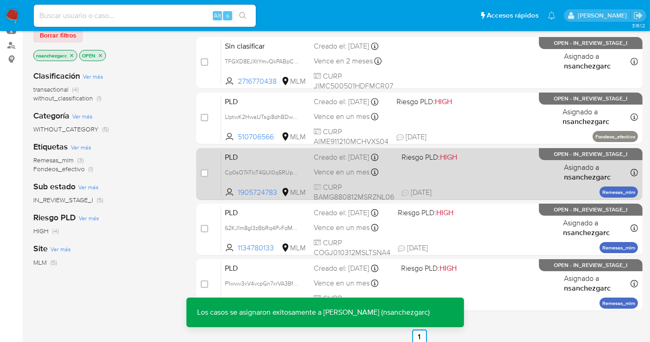
click at [331, 176] on span "Vence en un mes" at bounding box center [341, 172] width 56 height 10
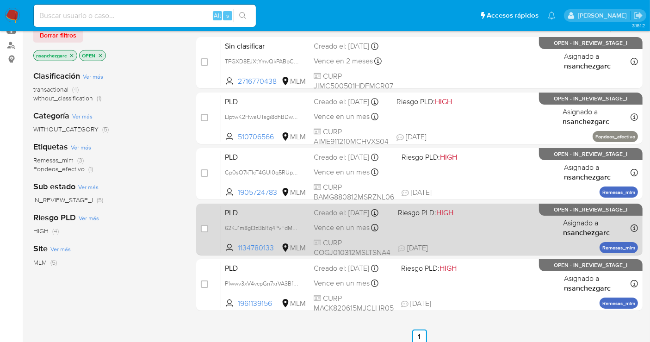
click at [346, 212] on div "Creado el: [DATE] Creado el: [DATE] 02:09:38" at bounding box center [351, 213] width 77 height 10
click at [205, 228] on input "checkbox" at bounding box center [204, 228] width 7 height 7
checkbox input "true"
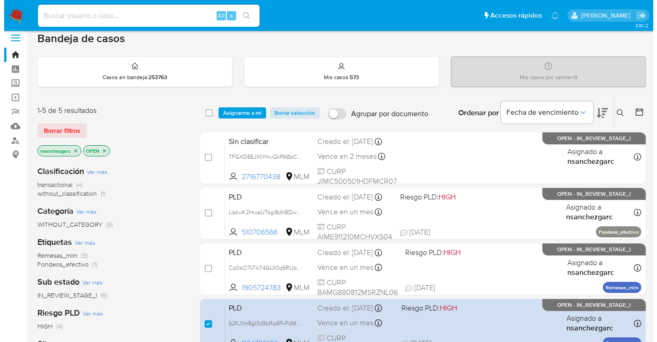
scroll to position [0, 0]
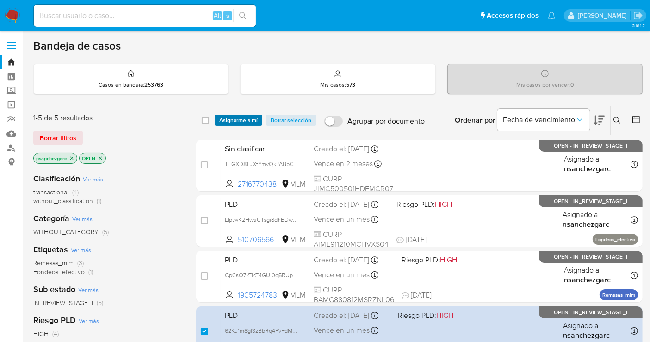
click at [235, 116] on span "Asignarme a mí" at bounding box center [238, 120] width 38 height 9
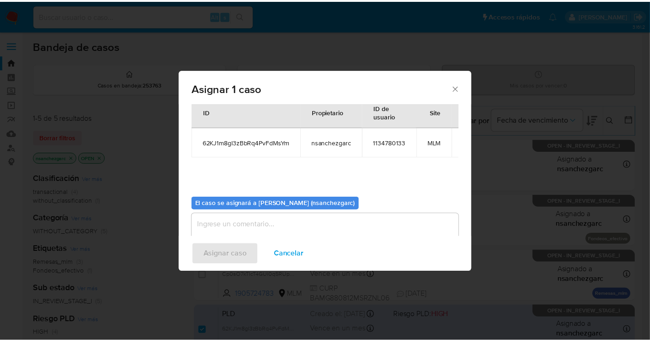
scroll to position [47, 0]
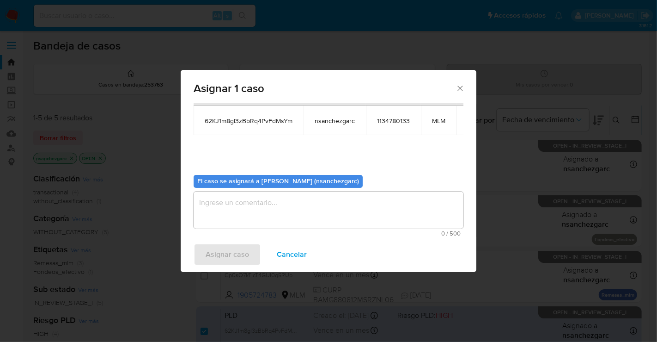
click at [238, 208] on textarea "assign-modal" at bounding box center [329, 209] width 270 height 37
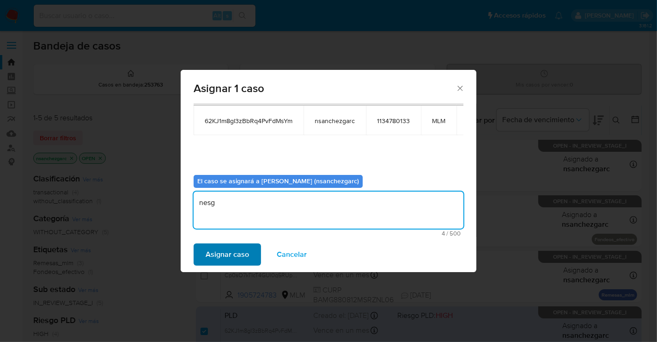
type textarea "nesg"
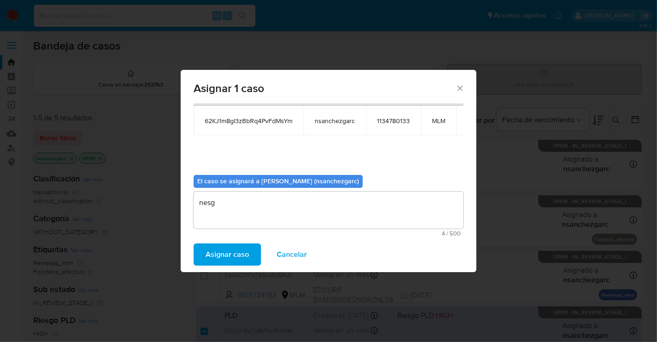
click at [231, 249] on span "Asignar caso" at bounding box center [227, 254] width 43 height 20
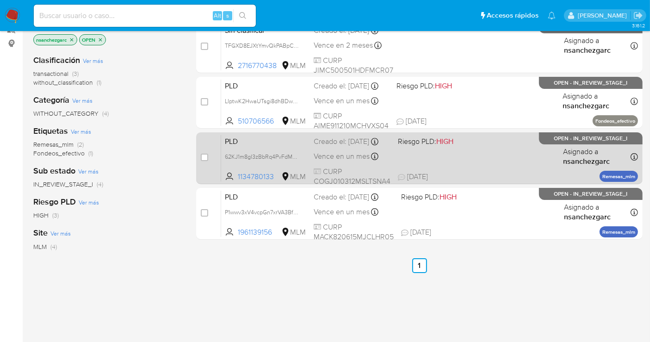
scroll to position [103, 0]
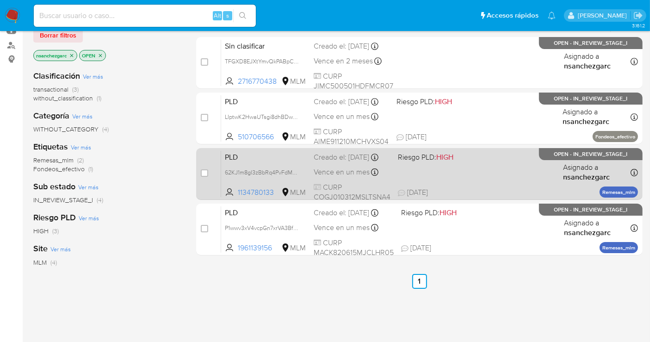
click at [326, 175] on div "Vence en un mes Vence el [DATE] 02:09:39" at bounding box center [351, 172] width 77 height 12
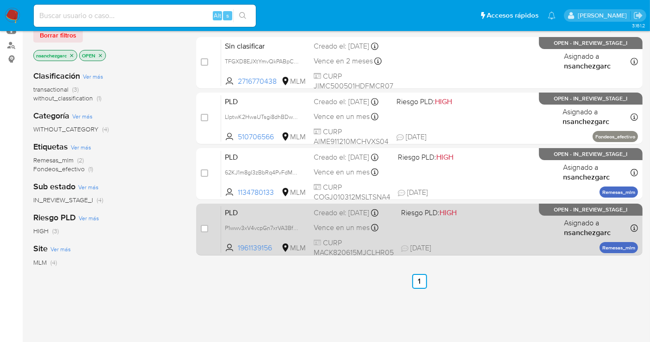
click at [332, 228] on div "PLD P1wwv3xV4vcpGn7xrVA3BfVE 1961139156 MLM Riesgo PLD: HIGH Creado el: [DATE] …" at bounding box center [429, 229] width 417 height 47
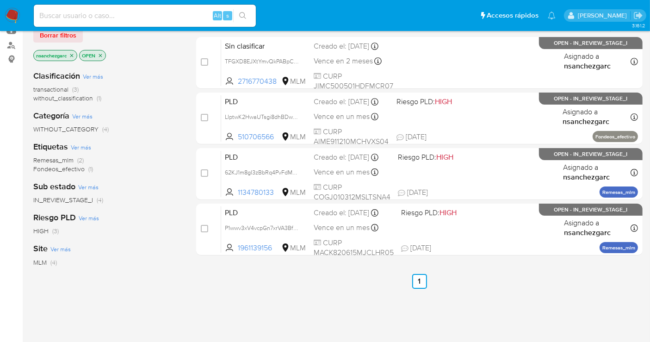
click at [6, 15] on img at bounding box center [13, 16] width 16 height 16
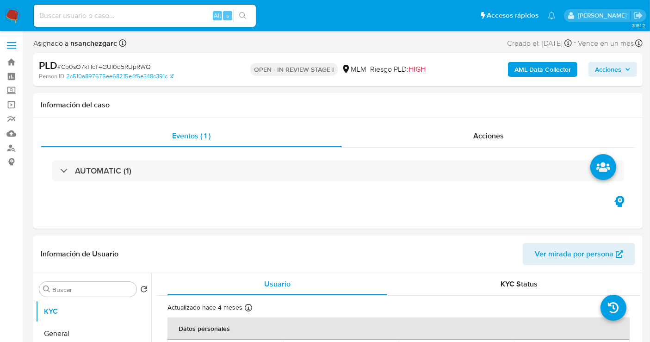
select select "10"
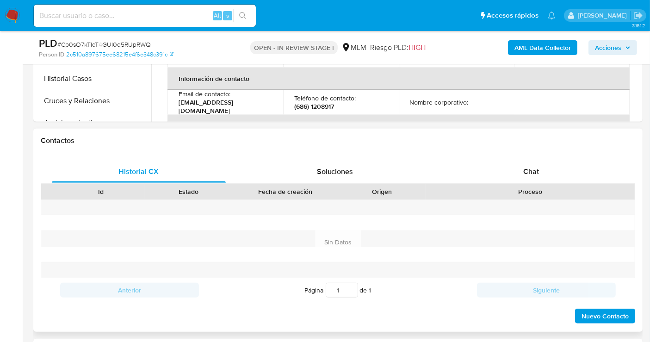
scroll to position [299, 0]
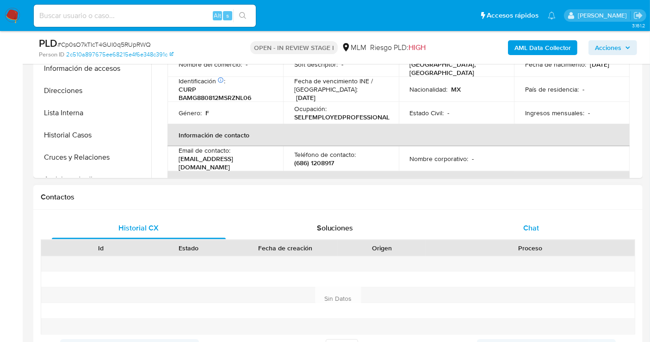
click at [534, 228] on span "Chat" at bounding box center [531, 227] width 16 height 11
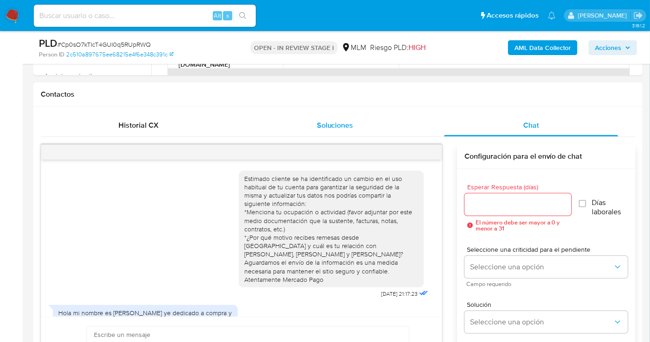
scroll to position [59, 0]
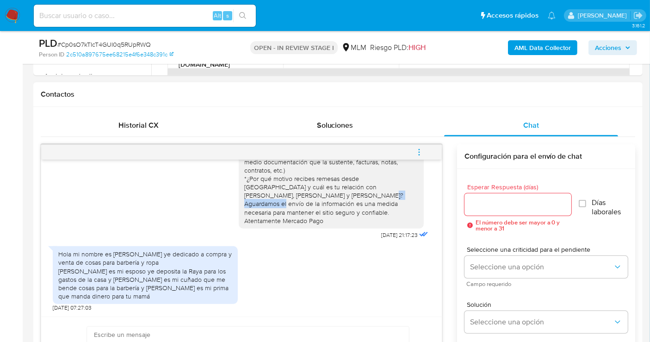
drag, startPoint x: 302, startPoint y: 194, endPoint x: 362, endPoint y: 195, distance: 59.7
click at [362, 195] on div "Estimado cliente se ha identificado un cambio en el uso habitual de tu cuenta p…" at bounding box center [331, 170] width 174 height 109
click at [304, 196] on div "Estimado cliente se ha identificado un cambio en el uso habitual de tu cuenta p…" at bounding box center [331, 170] width 174 height 109
drag, startPoint x: 300, startPoint y: 195, endPoint x: 363, endPoint y: 193, distance: 63.4
click at [363, 193] on div "Estimado cliente se ha identificado un cambio en el uso habitual de tu cuenta p…" at bounding box center [331, 170] width 174 height 109
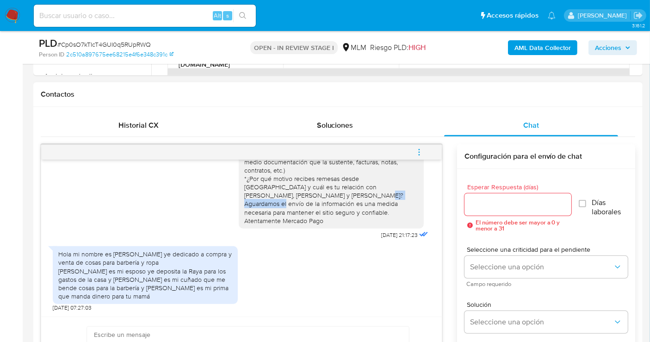
copy div "MARINA A AVENDANO"
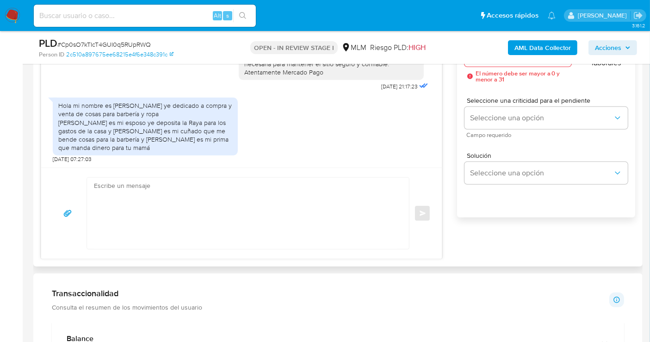
scroll to position [556, 0]
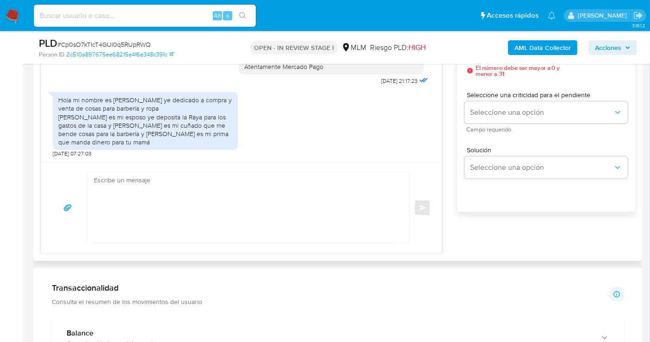
click at [198, 178] on textarea at bounding box center [245, 207] width 303 height 71
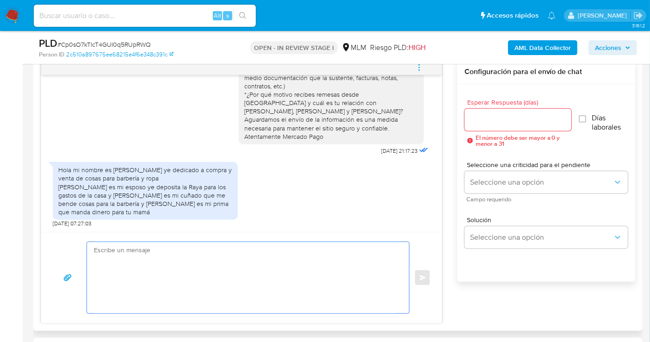
scroll to position [453, 0]
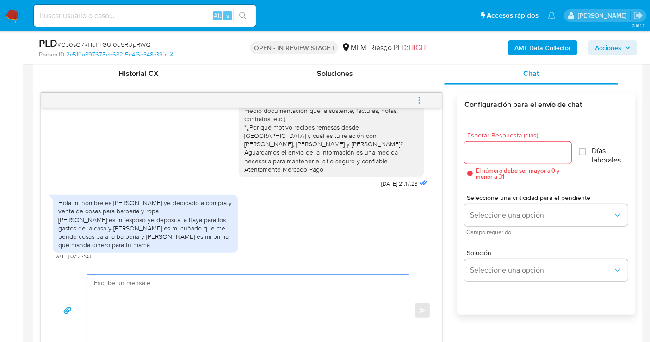
click at [482, 156] on input "Esperar Respuesta (días)" at bounding box center [517, 153] width 107 height 12
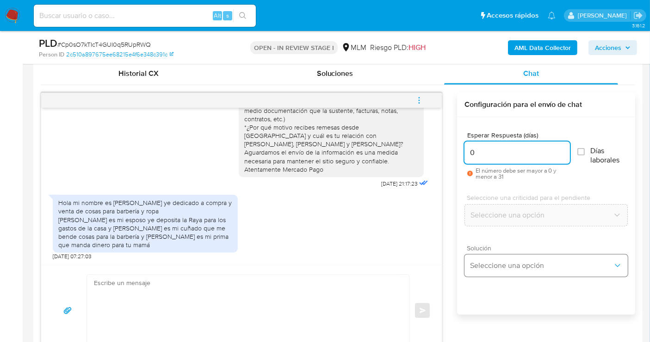
type input "0"
click at [491, 267] on span "Seleccione una opción" at bounding box center [541, 265] width 143 height 9
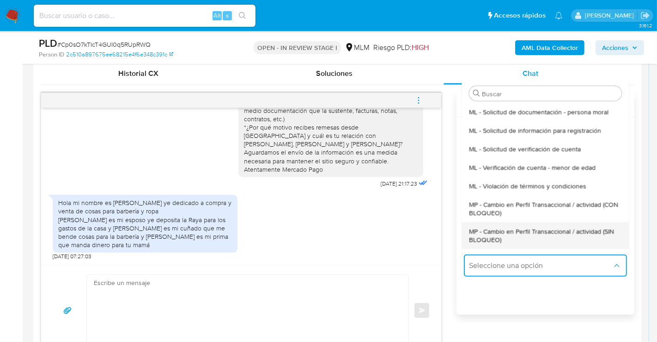
click at [485, 239] on span "MP - Cambio en Perfil Transaccional / actividad (SIN BLOQUEO)" at bounding box center [545, 235] width 153 height 17
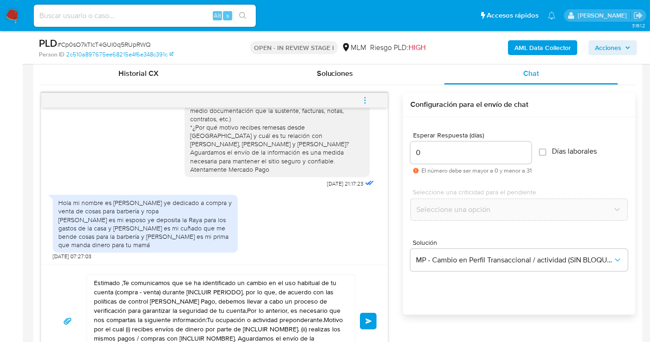
click at [253, 297] on textarea "Estimado ,Te comunicamos que se ha identificado un cambio en el uso habitual de…" at bounding box center [218, 321] width 249 height 92
paste textarea "Cliente, agradecemos tu pronta respuesta. Lamentamos cualquier malestar ocasion…"
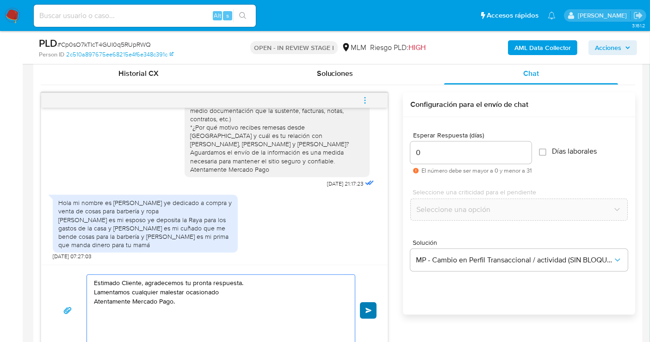
type textarea "Estimado Cliente, agradecemos tu pronta respuesta. Lamentamos cualquier malesta…"
click at [374, 310] on button "Enviar" at bounding box center [368, 310] width 17 height 17
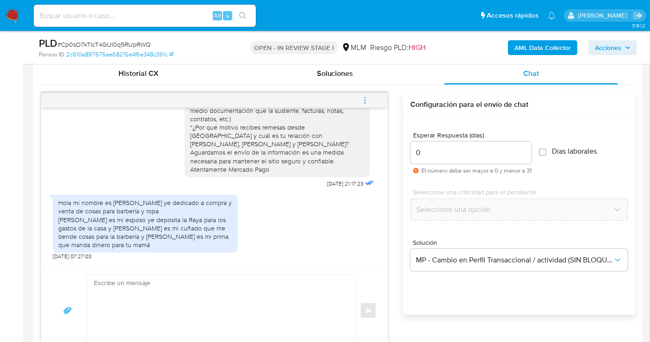
scroll to position [111, 0]
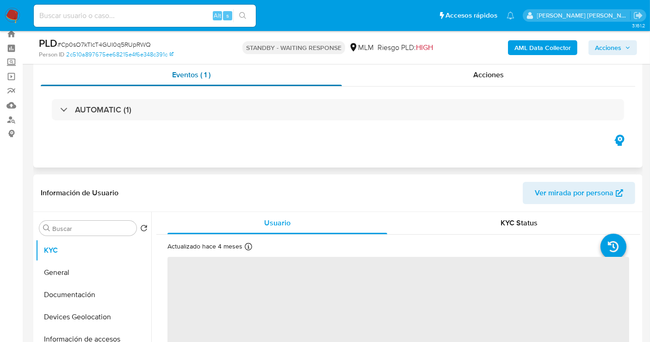
scroll to position [51, 0]
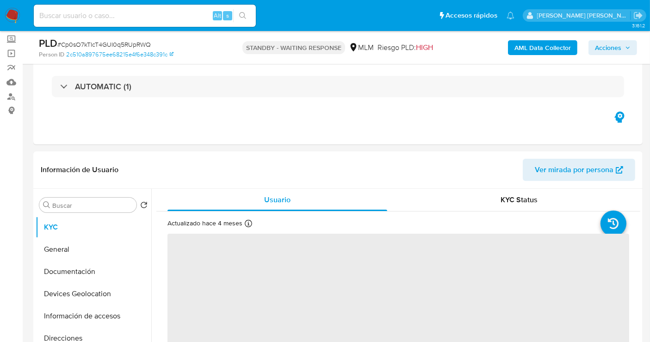
select select "10"
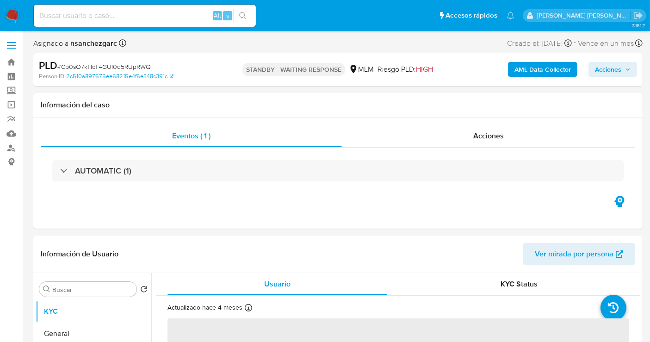
select select "10"
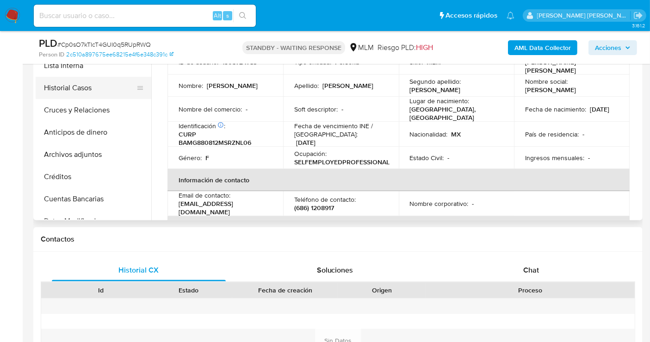
scroll to position [103, 0]
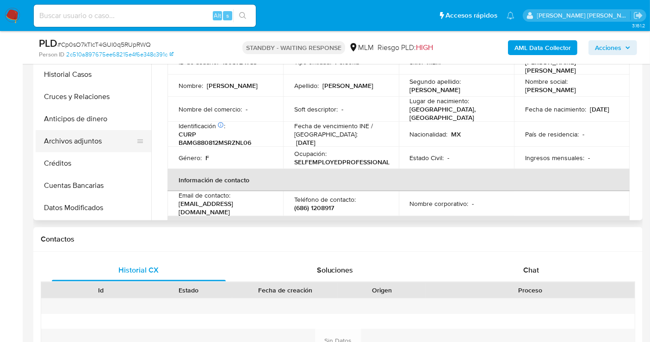
click at [84, 139] on button "Archivos adjuntos" at bounding box center [90, 141] width 108 height 22
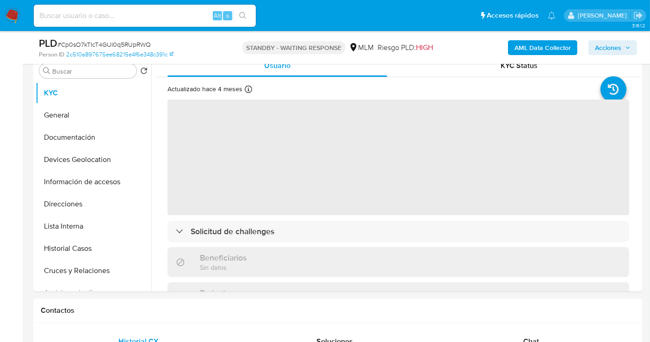
scroll to position [257, 0]
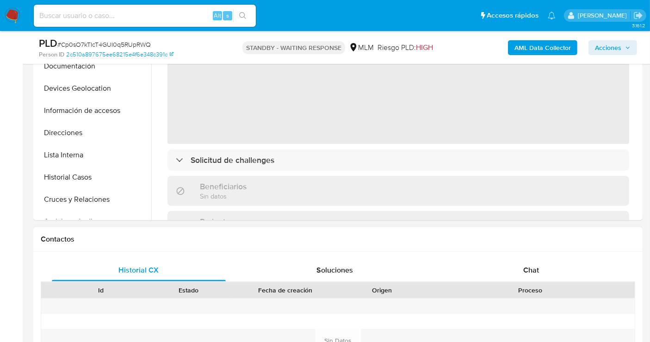
select select "10"
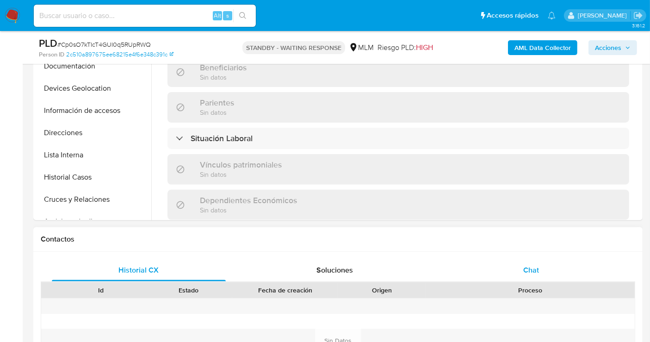
click at [534, 268] on span "Chat" at bounding box center [531, 269] width 16 height 11
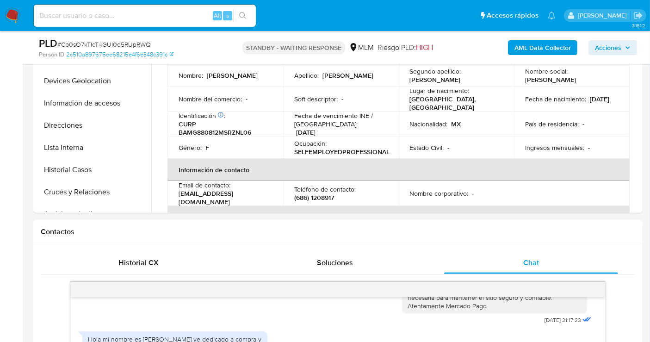
scroll to position [411, 0]
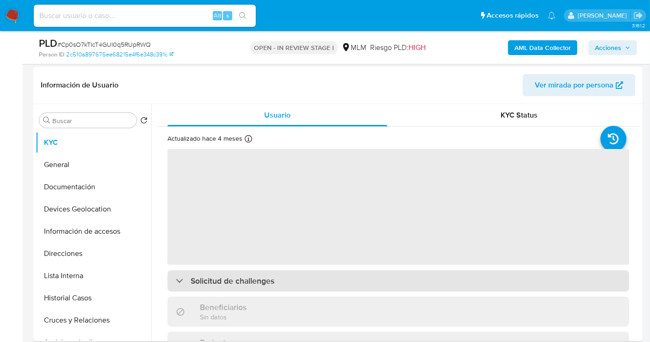
scroll to position [205, 0]
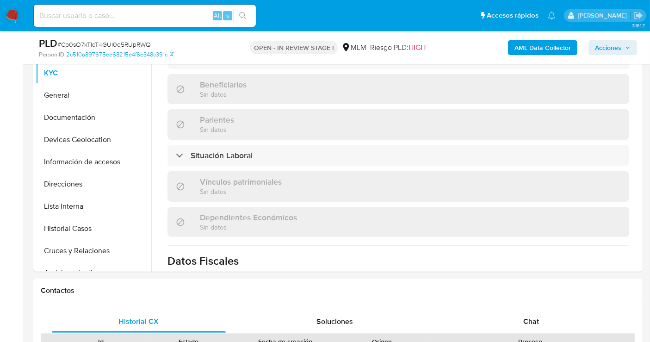
select select "10"
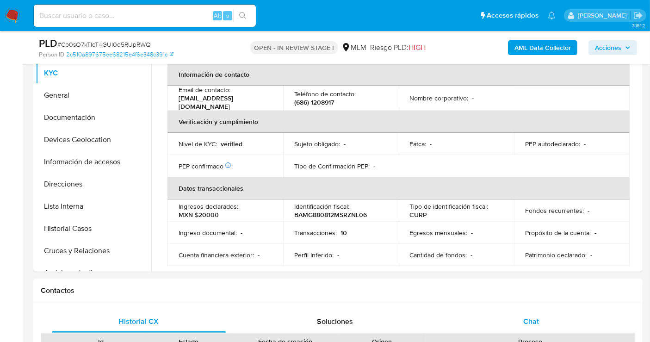
click at [532, 322] on span "Chat" at bounding box center [531, 321] width 16 height 11
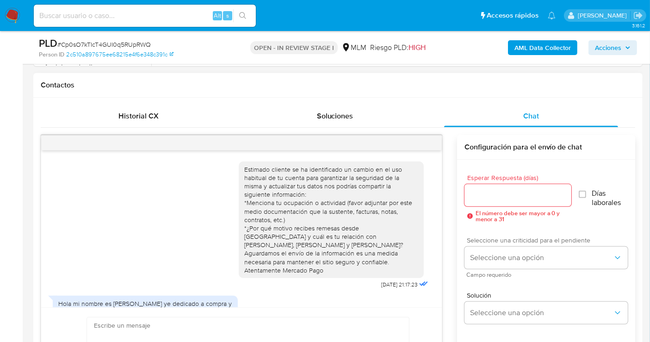
scroll to position [111, 0]
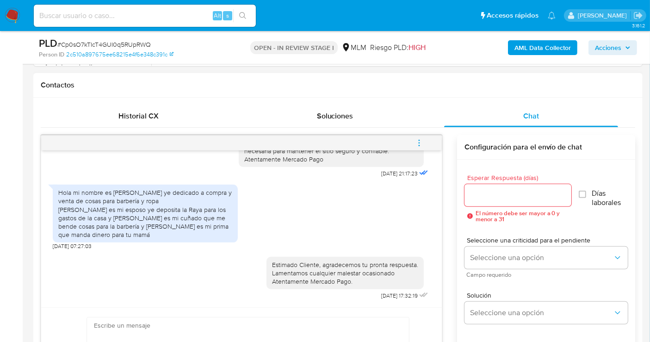
click at [417, 144] on icon "menu-action" at bounding box center [419, 143] width 8 height 8
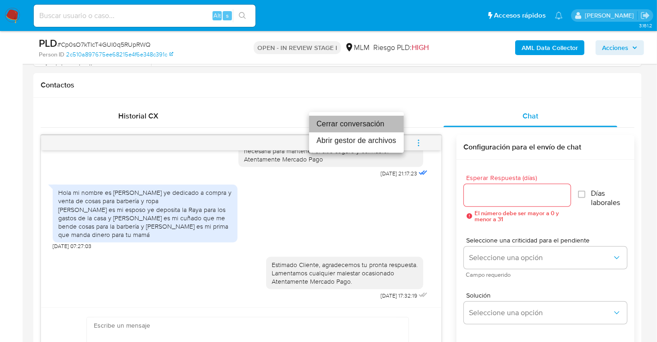
click at [335, 119] on li "Cerrar conversación" at bounding box center [356, 124] width 95 height 17
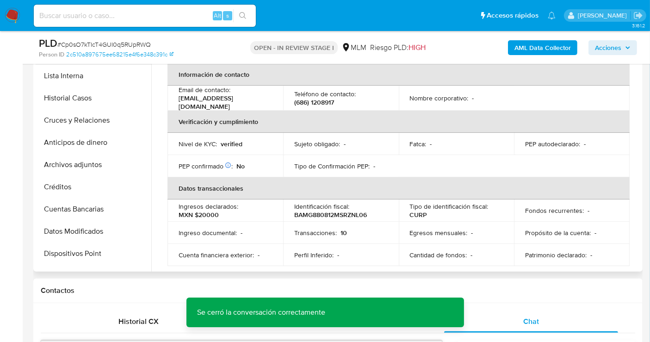
scroll to position [154, 0]
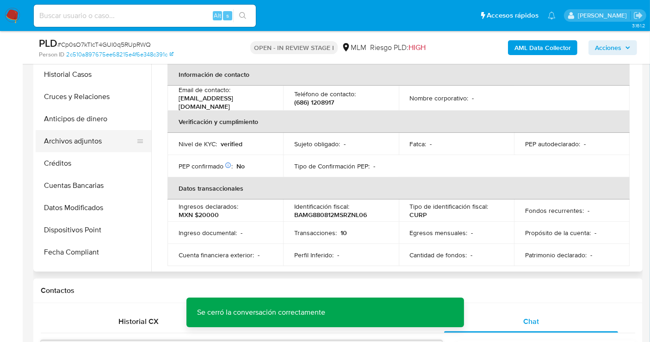
click at [78, 139] on button "Archivos adjuntos" at bounding box center [90, 141] width 108 height 22
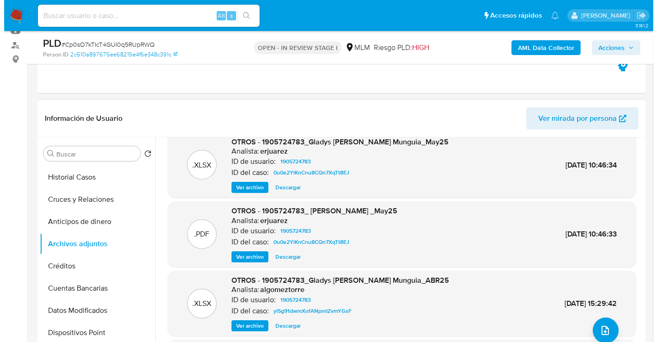
scroll to position [0, 0]
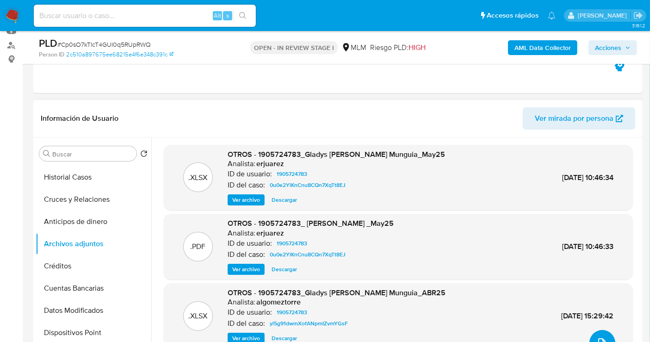
click at [593, 334] on button "upload-file" at bounding box center [602, 343] width 26 height 26
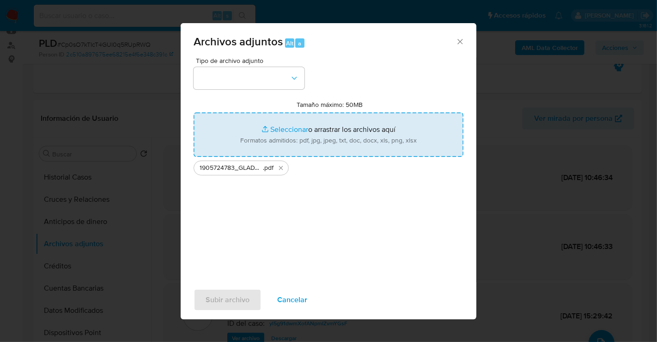
type input "C:\fakepath\1905724783_GLADYS [PERSON_NAME] MUNGUIA_SEP25.xlsx"
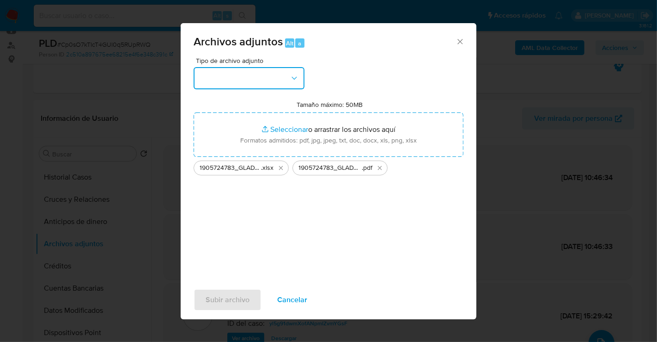
click at [244, 74] on button "button" at bounding box center [249, 78] width 111 height 22
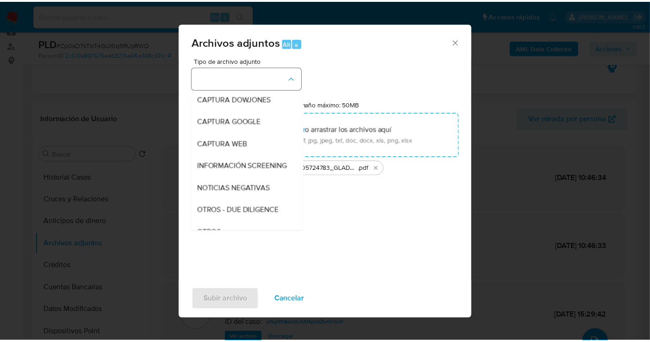
scroll to position [48, 0]
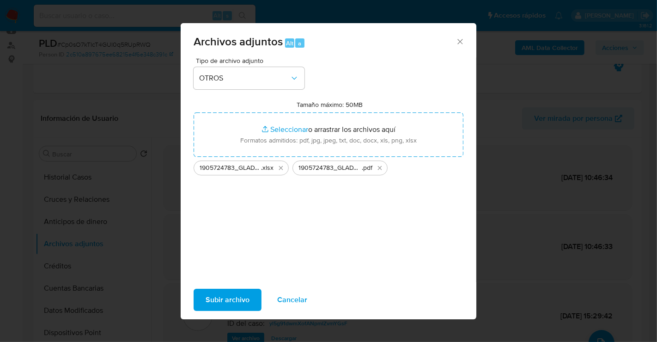
click at [231, 299] on span "Subir archivo" at bounding box center [228, 299] width 44 height 20
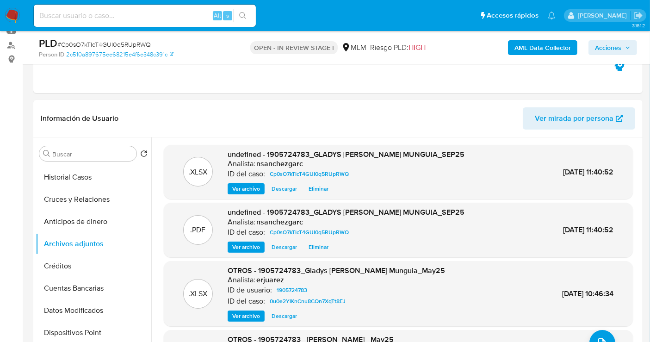
click at [608, 43] on span "Acciones" at bounding box center [608, 47] width 26 height 15
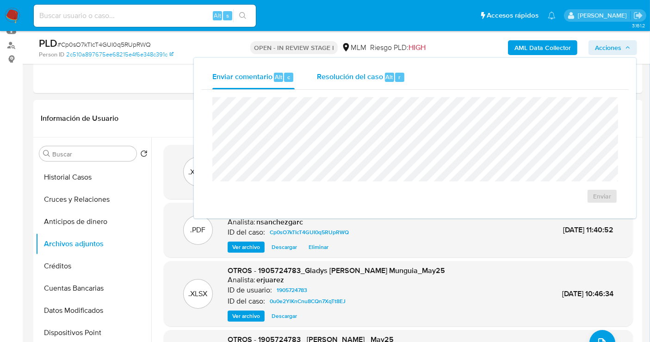
click at [338, 79] on span "Resolución del caso" at bounding box center [350, 76] width 66 height 11
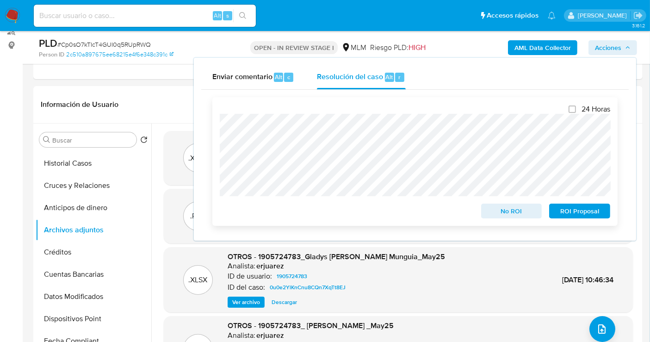
scroll to position [154, 0]
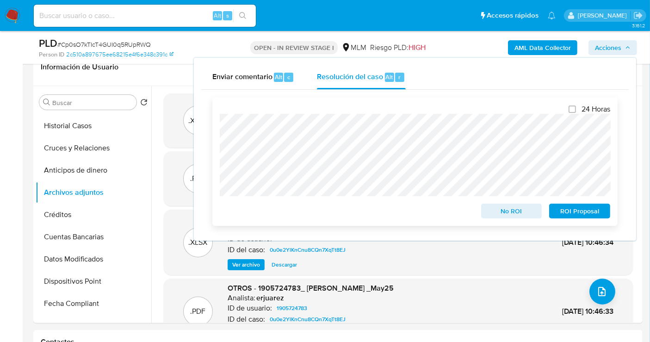
click at [508, 213] on span "No ROI" at bounding box center [511, 210] width 48 height 13
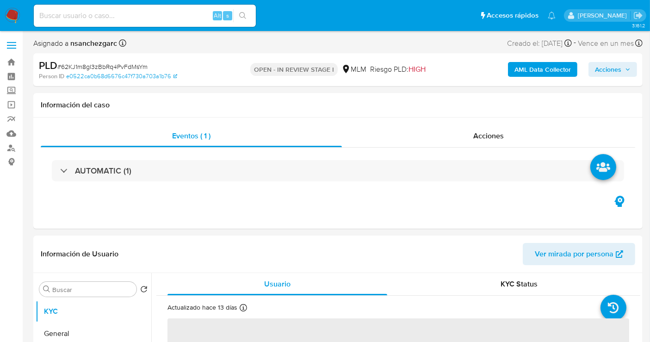
select select "10"
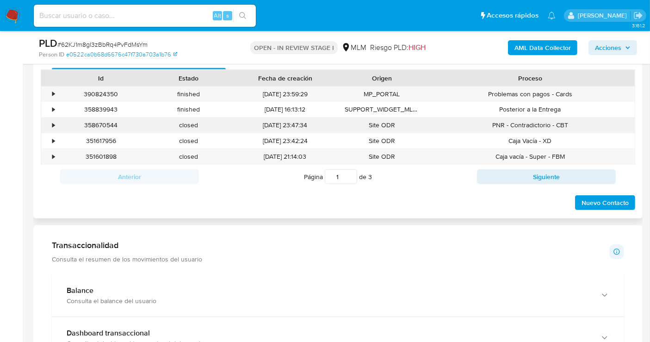
scroll to position [411, 0]
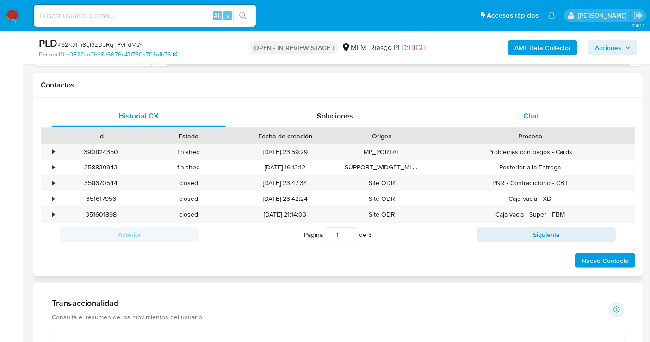
click at [535, 116] on span "Chat" at bounding box center [531, 115] width 16 height 11
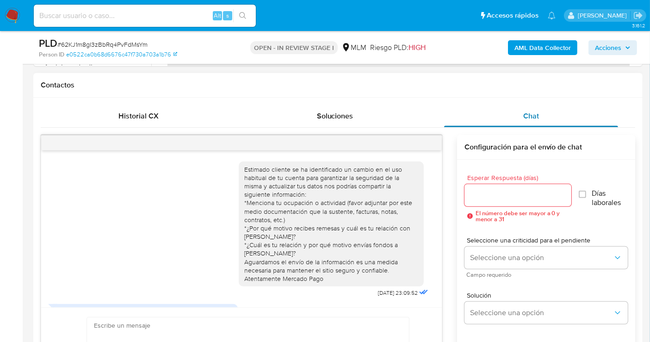
scroll to position [42, 0]
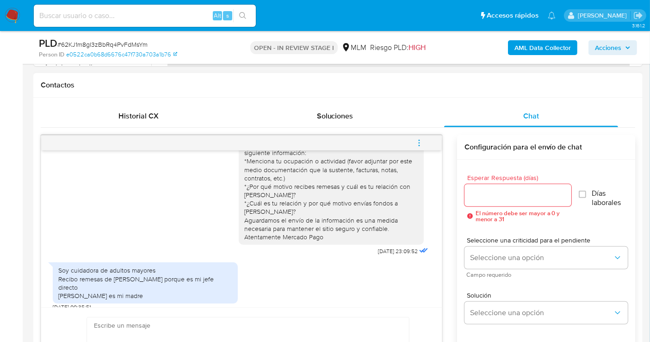
click at [244, 194] on div "Estimado cliente se ha identificado un cambio en el uso habitual de tu cuenta p…" at bounding box center [331, 182] width 174 height 118
drag, startPoint x: 236, startPoint y: 195, endPoint x: 290, endPoint y: 195, distance: 54.1
click at [290, 195] on div "Estimado cliente se ha identificado un cambio en el uso habitual de tu cuenta p…" at bounding box center [331, 182] width 174 height 118
copy div "EDWARD CORTESE"
drag, startPoint x: 390, startPoint y: 204, endPoint x: 289, endPoint y: 211, distance: 102.0
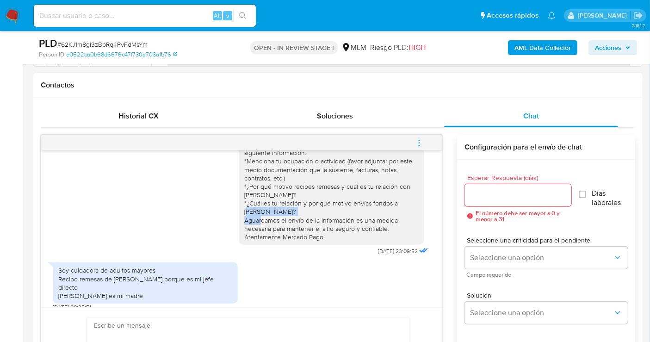
click at [289, 211] on div "Estimado cliente se ha identificado un cambio en el uso habitual de tu cuenta p…" at bounding box center [331, 182] width 174 height 118
copy div "ROSA MARIA GASTELUM"
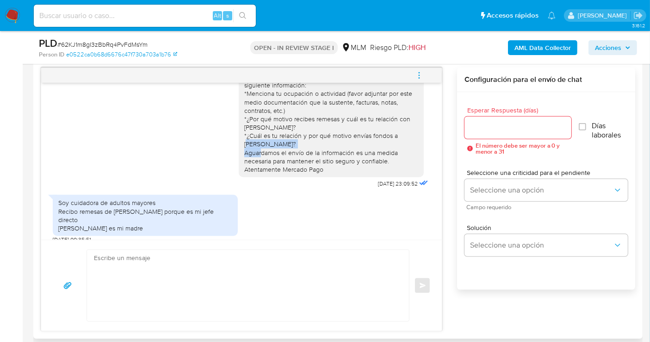
scroll to position [462, 0]
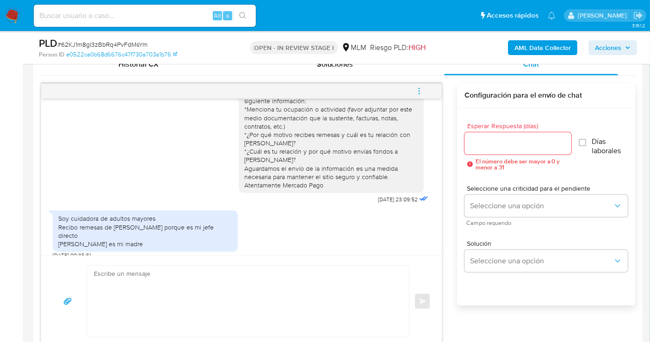
click at [494, 142] on input "Esperar Respuesta (días)" at bounding box center [517, 143] width 107 height 12
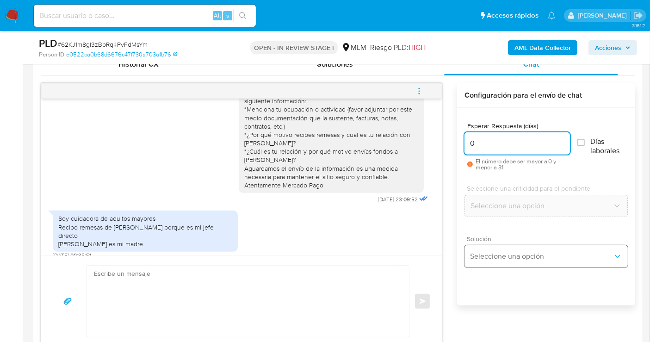
type input "0"
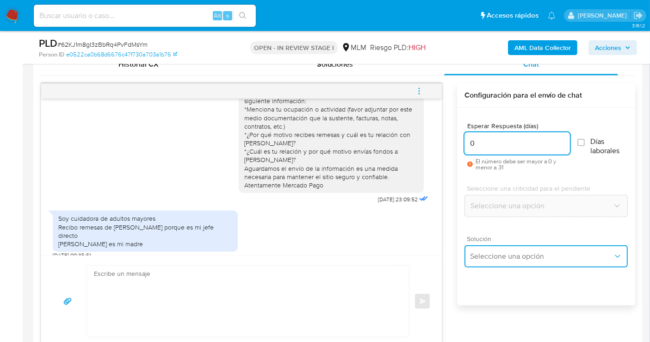
click at [489, 259] on span "Seleccione una opción" at bounding box center [541, 256] width 143 height 9
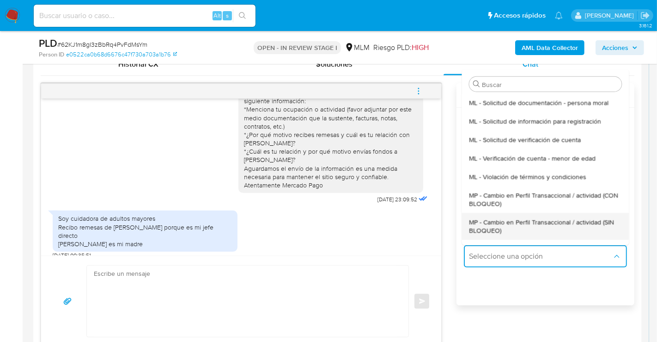
click at [488, 218] on span "MP - Cambio en Perfil Transaccional / actividad (SIN BLOQUEO)" at bounding box center [545, 225] width 153 height 17
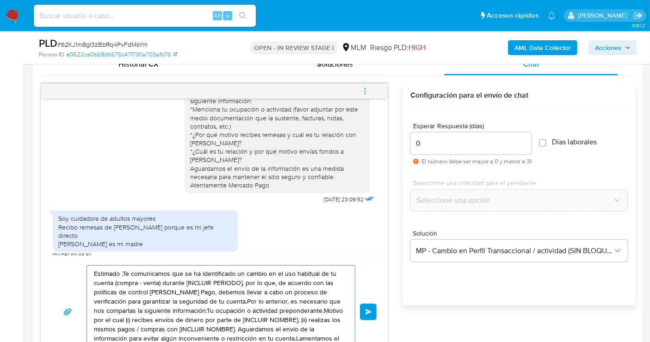
click at [239, 301] on textarea "Estimado ,Te comunicamos que se ha identificado un cambio en el uso habitual de…" at bounding box center [218, 311] width 249 height 92
paste textarea "Cliente, agradecemos tu pronta respuesta. Lamentamos cualquier malestar ocasion…"
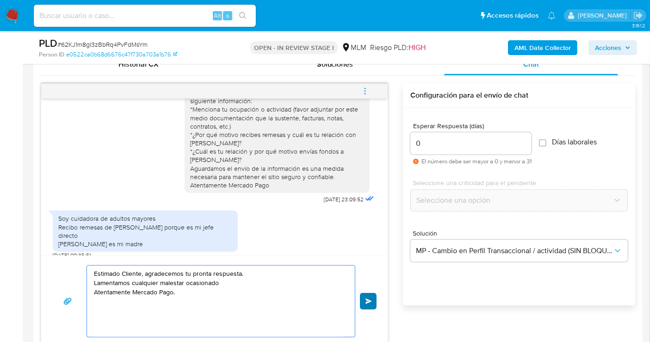
type textarea "Estimado Cliente, agradecemos tu pronta respuesta. Lamentamos cualquier malesta…"
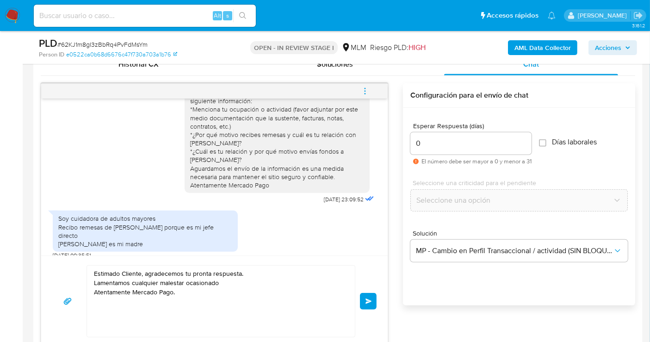
click at [366, 301] on span "Enviar" at bounding box center [368, 301] width 6 height 6
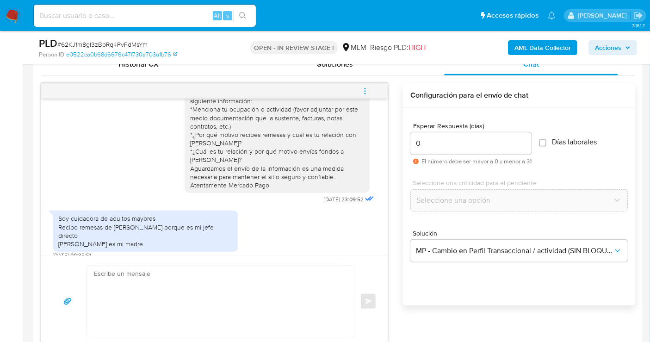
scroll to position [94, 0]
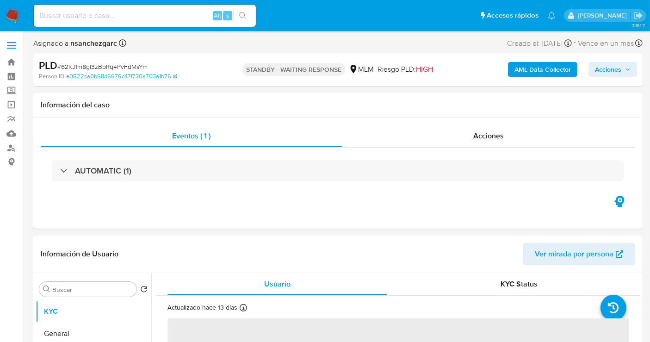
select select "10"
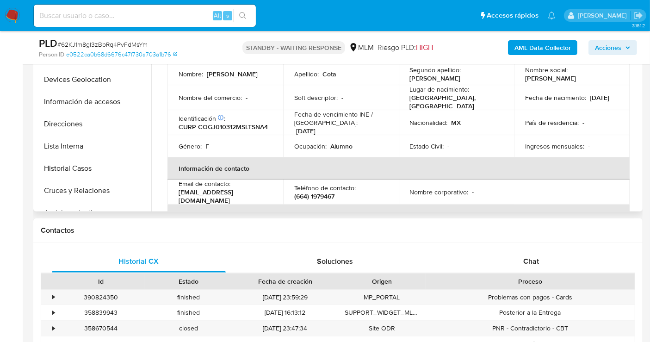
scroll to position [359, 0]
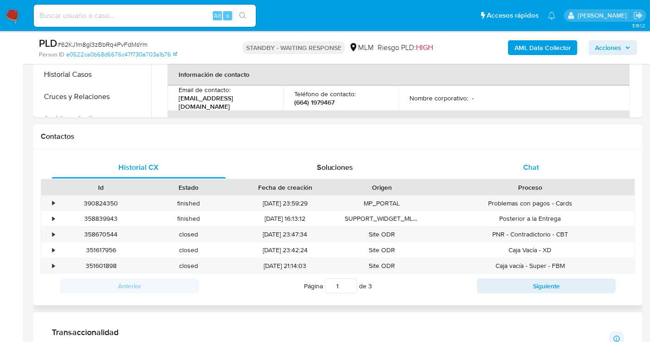
click at [536, 166] on span "Chat" at bounding box center [531, 167] width 16 height 11
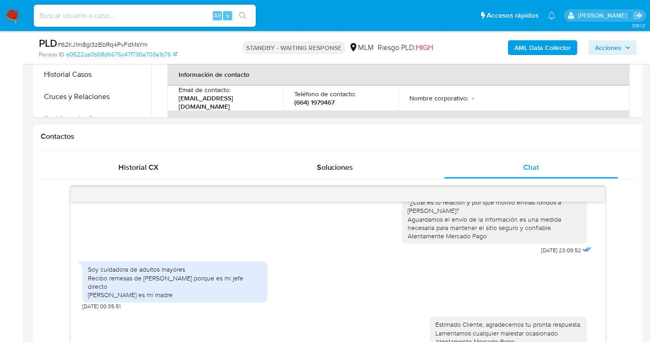
scroll to position [411, 0]
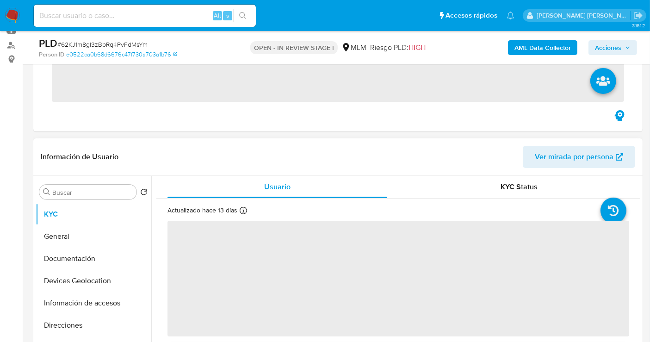
scroll to position [308, 0]
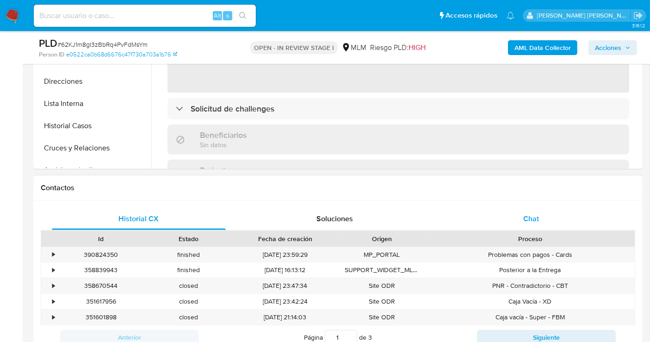
select select "10"
click at [526, 220] on span "Chat" at bounding box center [531, 218] width 16 height 11
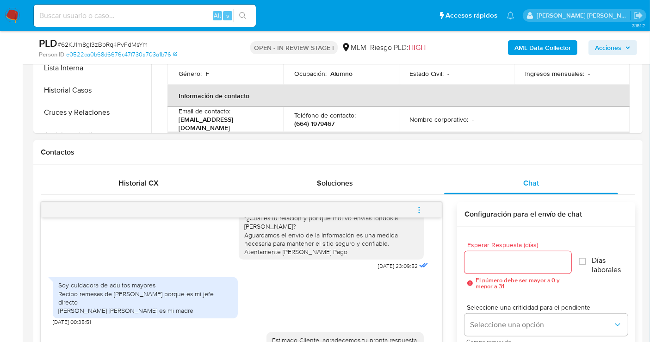
scroll to position [359, 0]
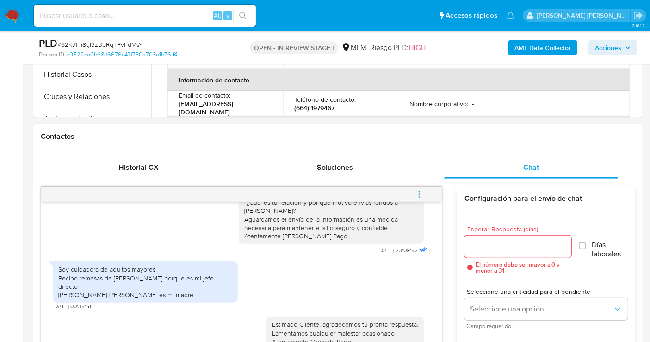
click at [420, 195] on icon "menu-action" at bounding box center [419, 194] width 8 height 8
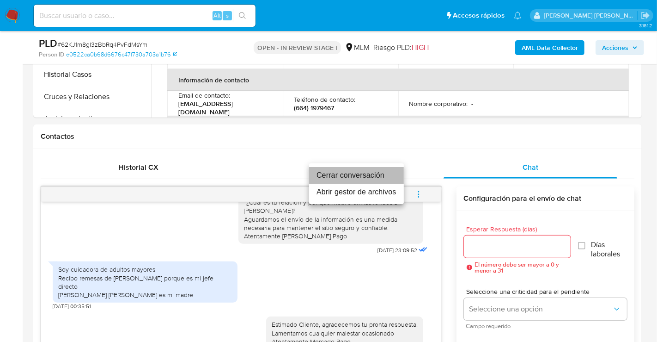
click at [368, 176] on li "Cerrar conversación" at bounding box center [356, 175] width 95 height 17
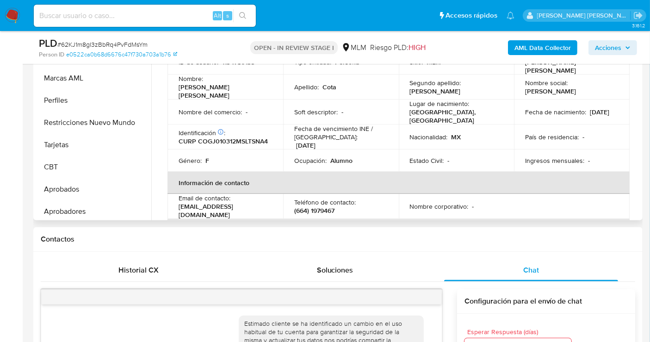
scroll to position [435, 0]
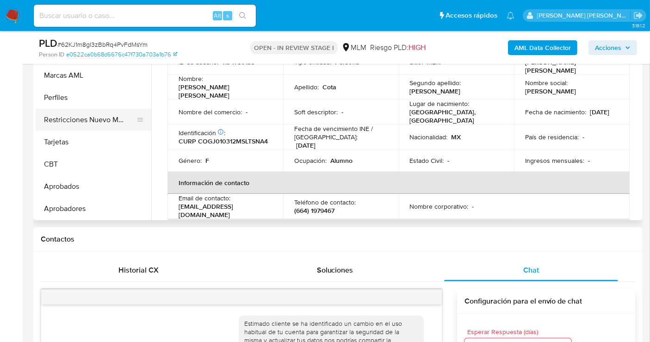
click at [58, 119] on button "Restricciones Nuevo Mundo" at bounding box center [90, 120] width 108 height 22
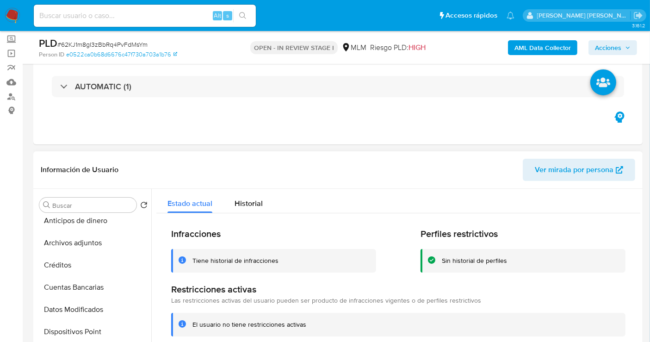
scroll to position [178, 0]
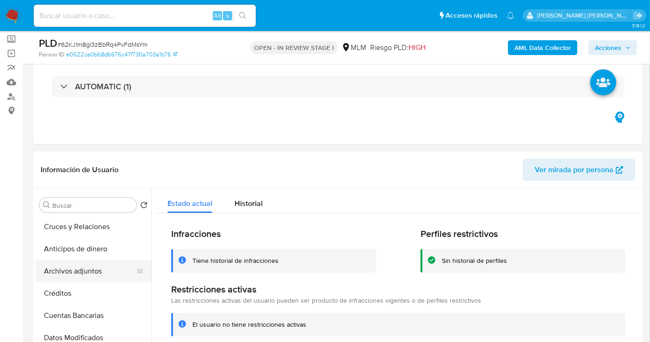
click at [73, 271] on button "Archivos adjuntos" at bounding box center [90, 271] width 108 height 22
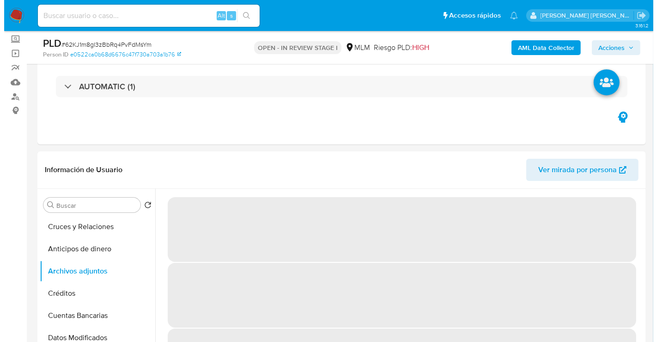
scroll to position [103, 0]
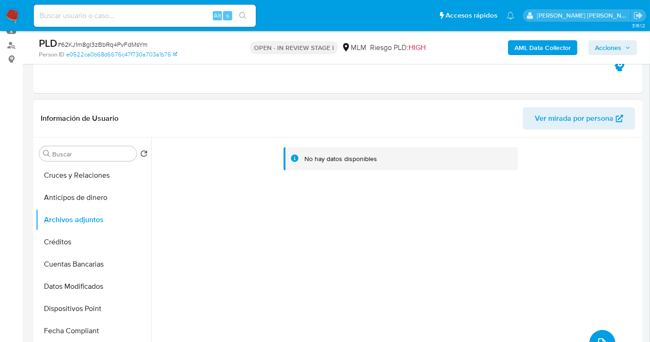
click at [602, 333] on button "upload-file" at bounding box center [602, 343] width 26 height 26
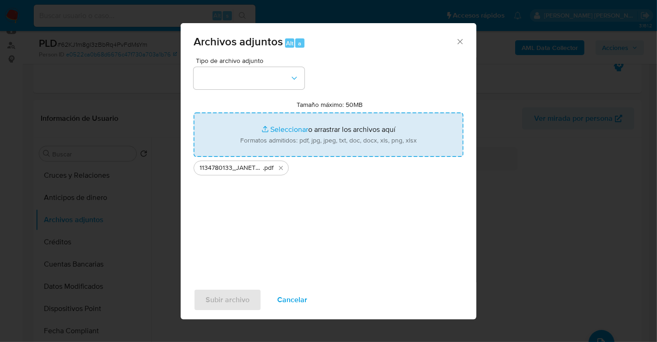
type input "C:\fakepath\1134780133_JANETH VERONICA COTA GASTELUM_SEP25.xlsx"
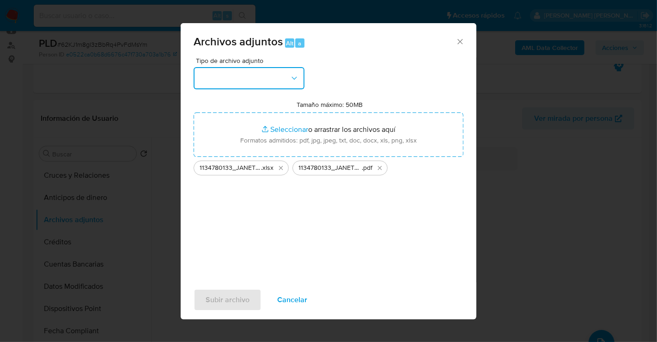
click at [259, 81] on button "button" at bounding box center [249, 78] width 111 height 22
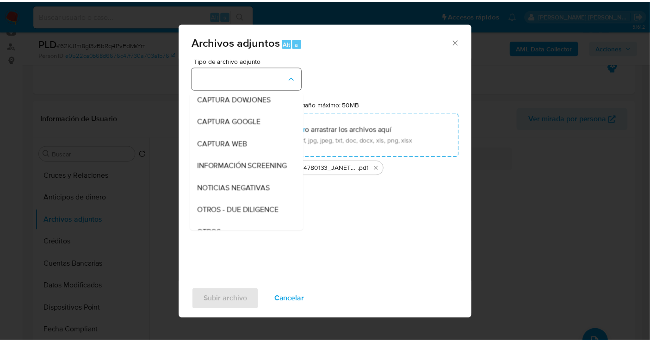
scroll to position [48, 0]
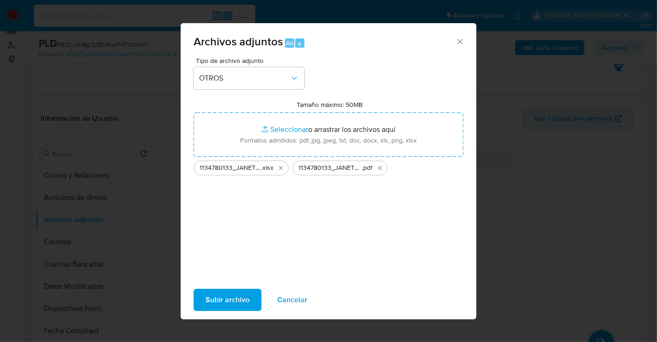
click at [229, 295] on span "Subir archivo" at bounding box center [228, 299] width 44 height 20
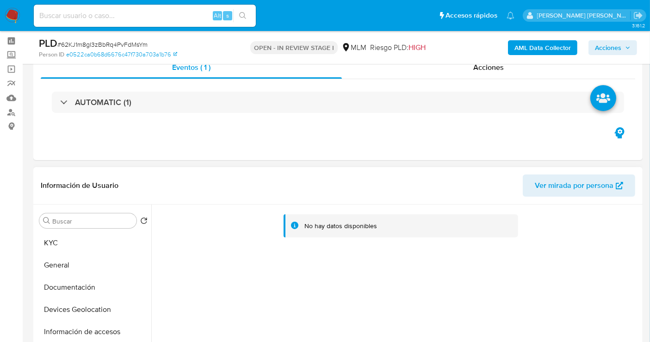
scroll to position [51, 0]
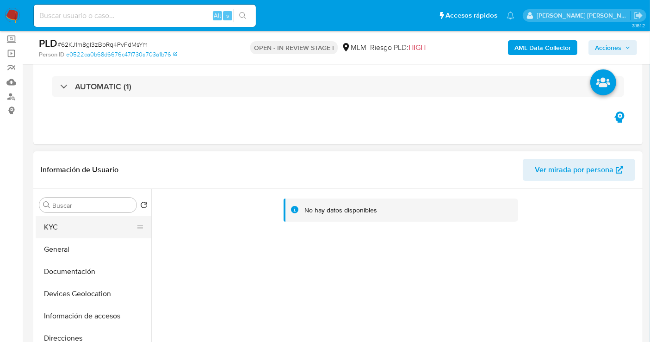
click at [57, 227] on button "KYC" at bounding box center [90, 227] width 108 height 22
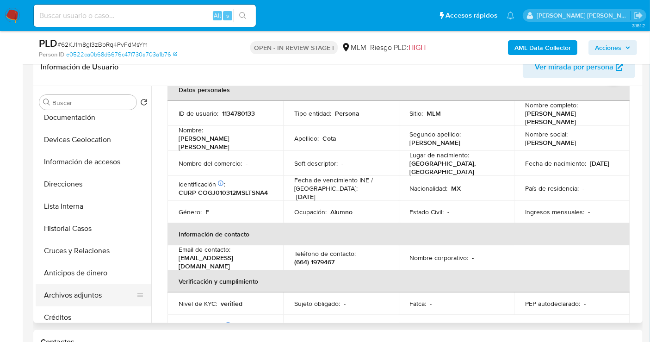
click at [81, 297] on button "Archivos adjuntos" at bounding box center [90, 295] width 108 height 22
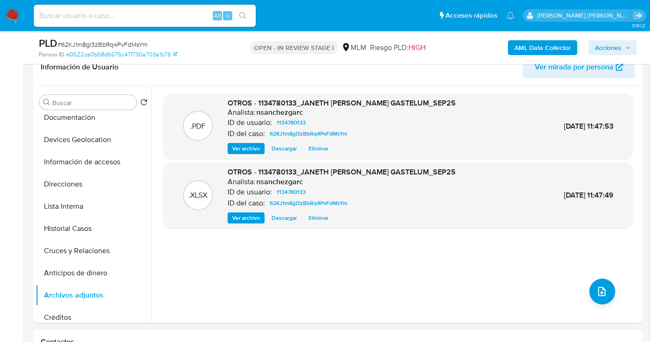
click at [606, 48] on span "Acciones" at bounding box center [608, 47] width 26 height 15
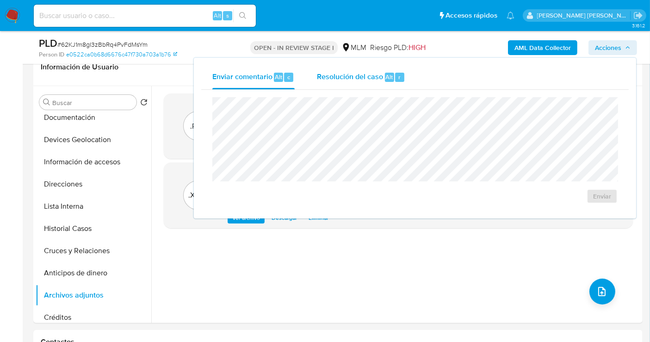
click at [338, 80] on span "Resolución del caso" at bounding box center [350, 76] width 66 height 11
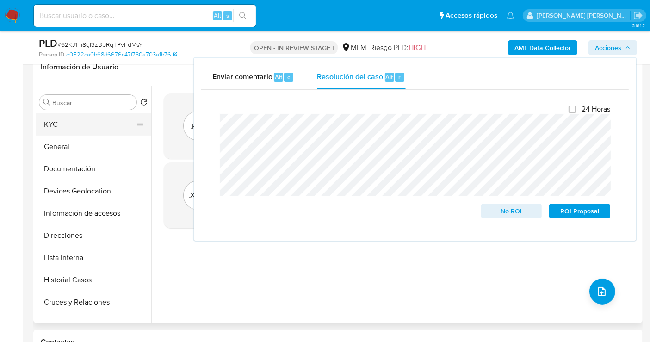
click at [64, 125] on button "KYC" at bounding box center [90, 124] width 108 height 22
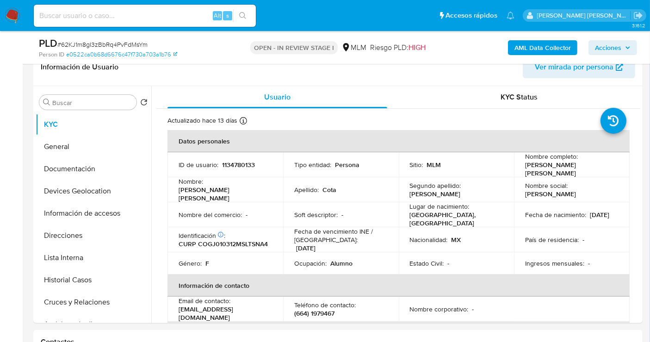
click at [611, 46] on span "Acciones" at bounding box center [608, 47] width 26 height 15
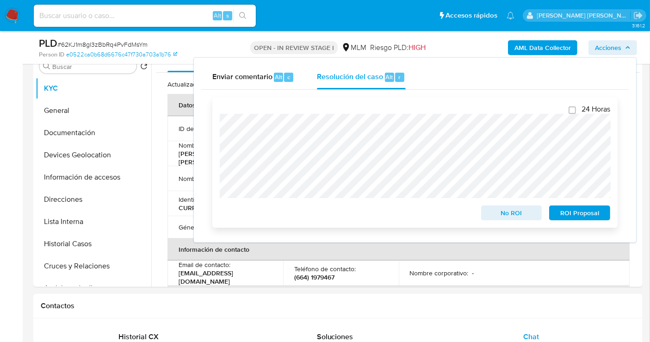
scroll to position [205, 0]
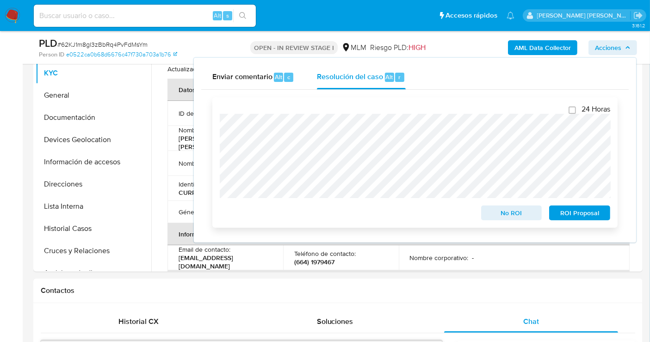
click at [513, 215] on span "No ROI" at bounding box center [511, 212] width 48 height 13
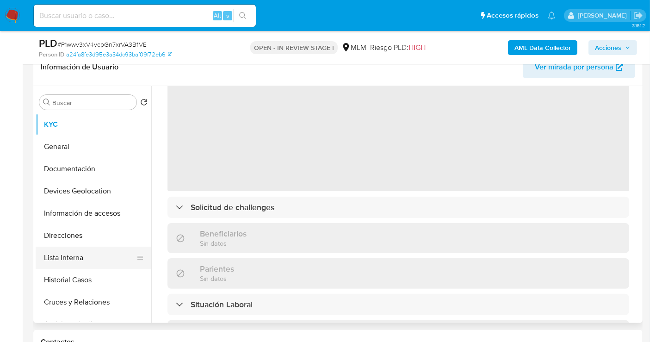
scroll to position [103, 0]
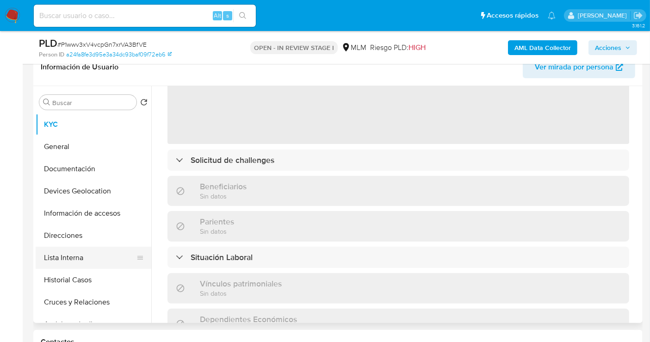
select select "10"
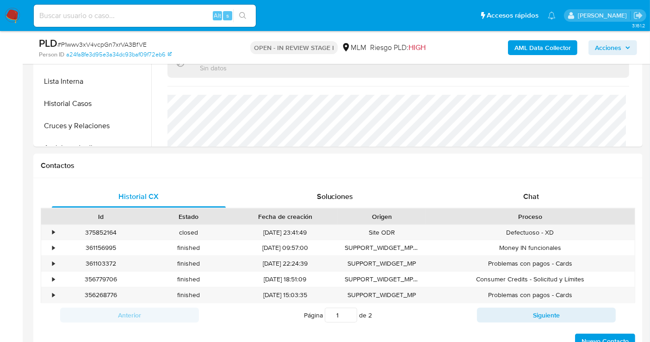
scroll to position [359, 0]
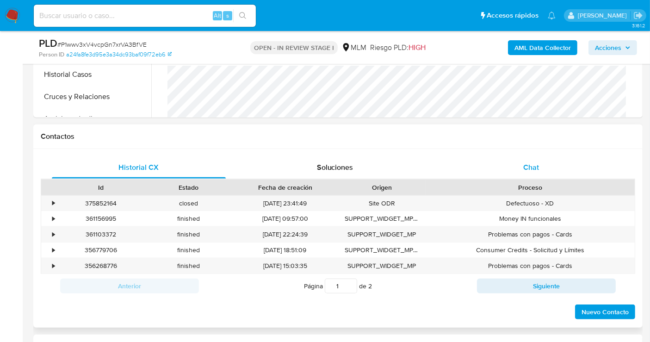
click at [526, 170] on span "Chat" at bounding box center [531, 167] width 16 height 11
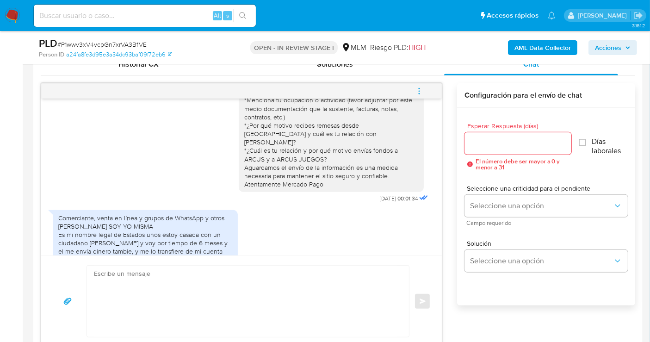
scroll to position [102, 0]
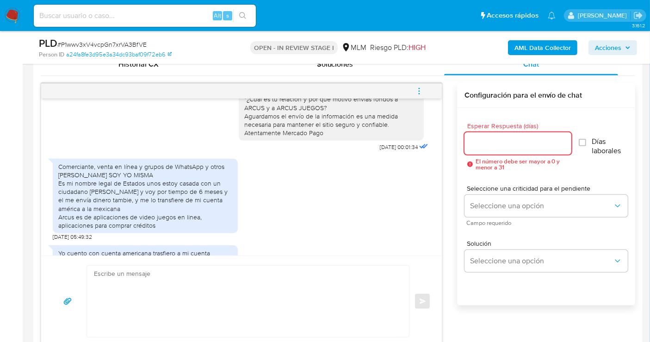
click at [485, 145] on input "Esperar Respuesta (días)" at bounding box center [517, 143] width 107 height 12
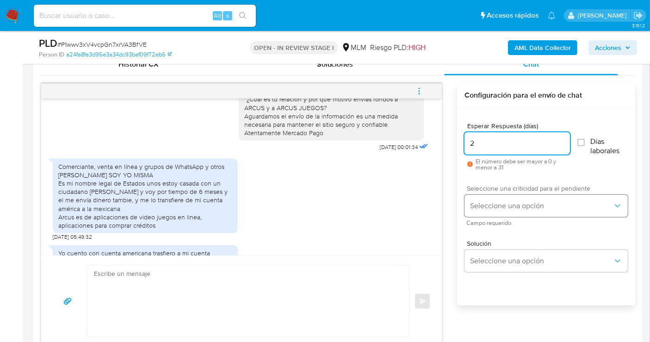
type input "2"
click at [485, 205] on span "Seleccione una opción" at bounding box center [541, 205] width 143 height 9
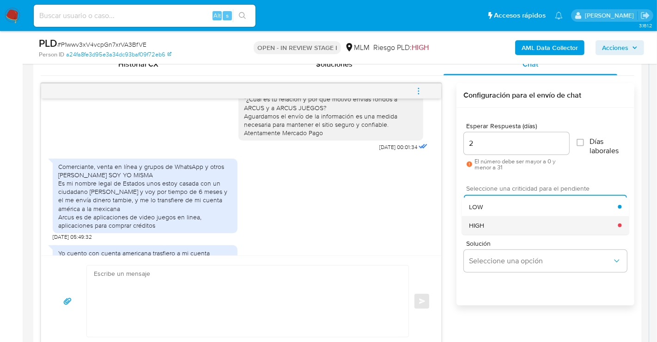
click at [477, 231] on div "HIGH" at bounding box center [543, 225] width 149 height 18
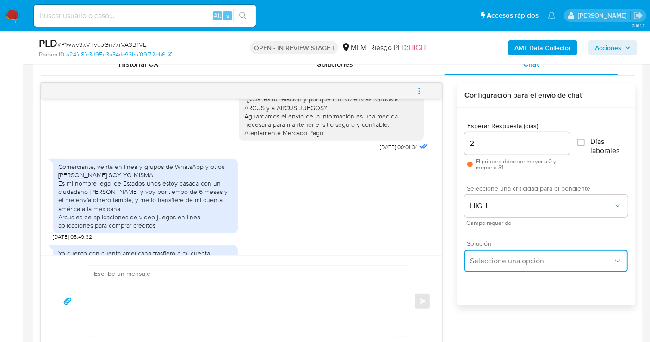
click at [483, 257] on span "Seleccione una opción" at bounding box center [541, 260] width 143 height 9
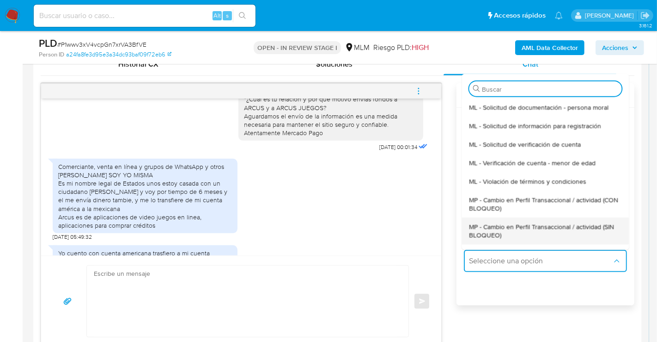
click at [487, 233] on span "MP - Cambio en Perfil Transaccional / actividad (SIN BLOQUEO)" at bounding box center [545, 230] width 153 height 17
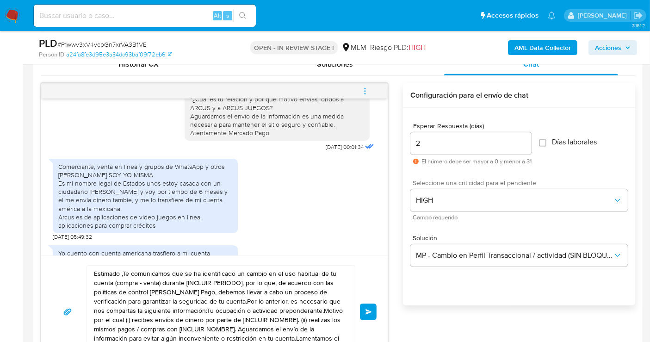
click at [167, 287] on textarea "Estimado ,Te comunicamos que se ha identificado un cambio en el uso habitual de…" at bounding box center [218, 311] width 249 height 92
paste textarea "Cliente, agradecemos tu pronta respuesta. Lamentamos cualquier malestar ocasion…"
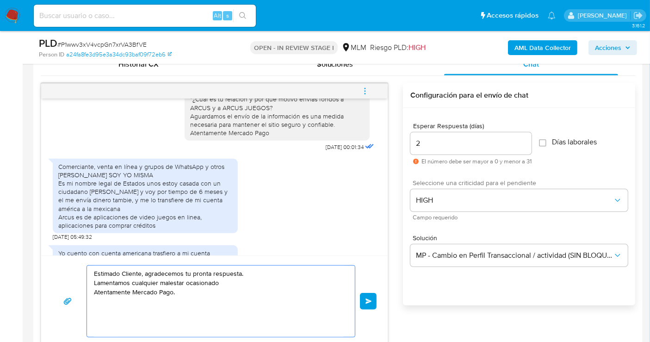
drag, startPoint x: 227, startPoint y: 281, endPoint x: 91, endPoint y: 282, distance: 136.4
click at [91, 282] on div "Estimado Cliente, agradecemos tu pronta respuesta. Lamentamos cualquier malesta…" at bounding box center [218, 300] width 263 height 71
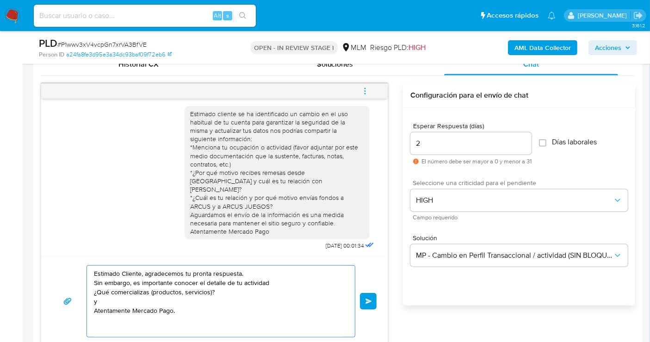
scroll to position [0, 0]
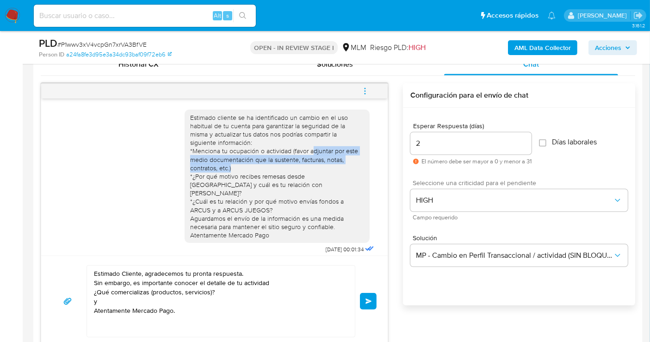
drag, startPoint x: 305, startPoint y: 151, endPoint x: 311, endPoint y: 167, distance: 17.1
click at [311, 167] on div "Estimado cliente se ha identificado un cambio en el uso habitual de tu cuenta p…" at bounding box center [277, 176] width 174 height 126
copy div "djuntar por este medio documentación que la sustente, facturas, notas, contrato…"
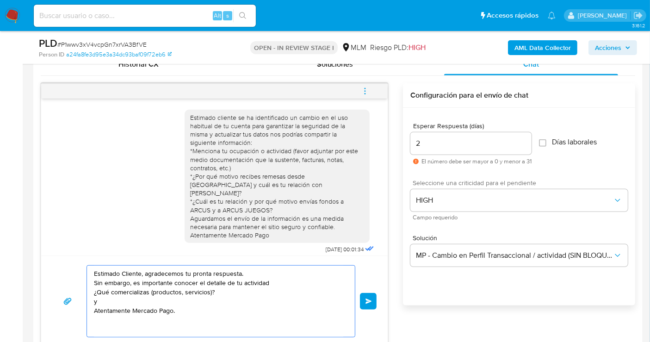
click at [110, 303] on textarea "Estimado Cliente, agradecemos tu pronta respuesta. Sin embargo, es importante c…" at bounding box center [218, 300] width 249 height 71
paste textarea "djuntar por este medio documentación que la sustente, facturas, notas, contrato…"
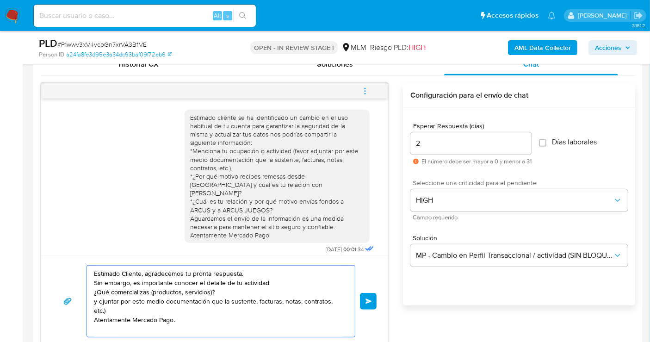
click at [99, 300] on textarea "Estimado Cliente, agradecemos tu pronta respuesta. Sin embargo, es importante c…" at bounding box center [218, 300] width 249 height 71
click at [117, 307] on textarea "Estimado Cliente, agradecemos tu pronta respuesta. Sin embargo, es importante c…" at bounding box center [218, 300] width 249 height 71
click at [260, 301] on textarea "Estimado Cliente, agradecemos tu pronta respuesta. Sin embargo, es importante c…" at bounding box center [218, 300] width 249 height 71
drag, startPoint x: 334, startPoint y: 301, endPoint x: 338, endPoint y: 308, distance: 8.7
click at [335, 301] on textarea "Estimado Cliente, agradecemos tu pronta respuesta. Sin embargo, es importante c…" at bounding box center [218, 300] width 249 height 71
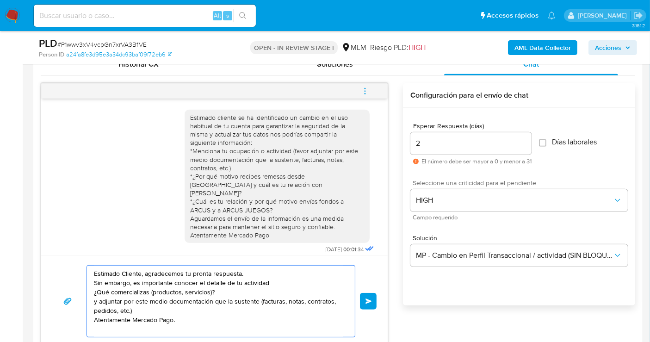
type textarea "Estimado Cliente, agradecemos tu pronta respuesta. Sin embargo, es importante c…"
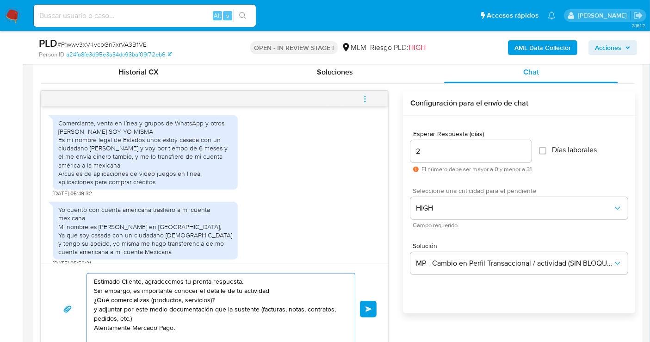
scroll to position [514, 0]
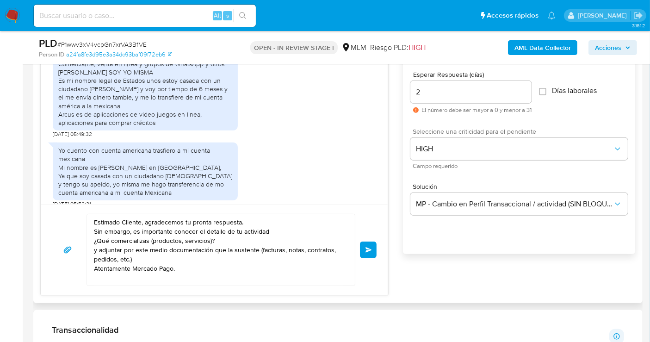
click at [368, 245] on button "Enviar" at bounding box center [368, 249] width 17 height 17
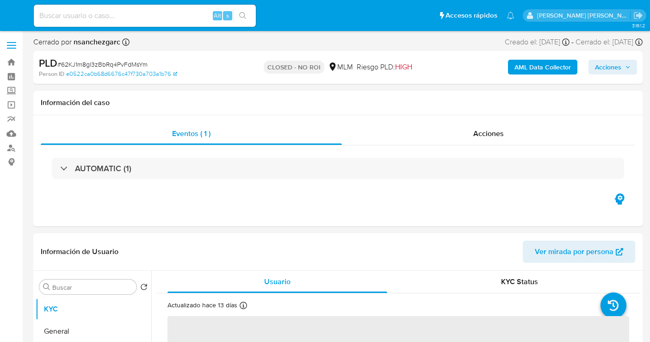
select select "10"
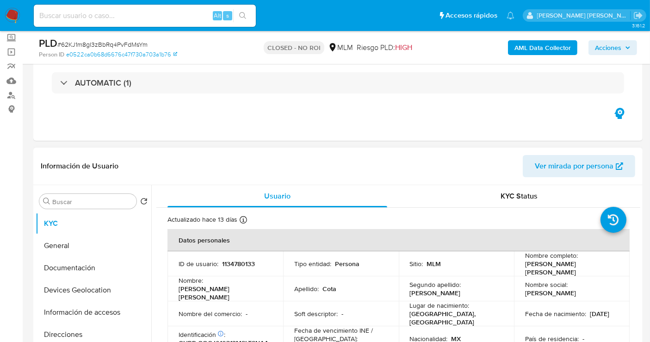
scroll to position [103, 0]
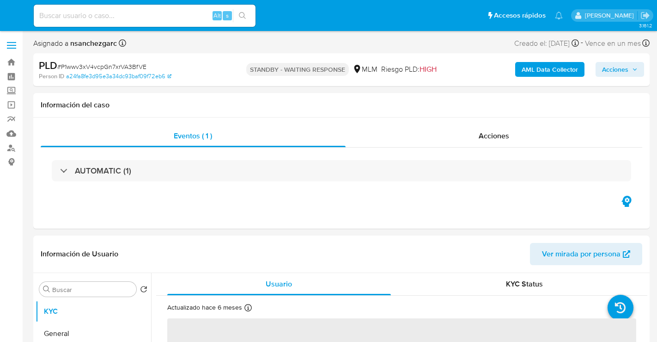
select select "10"
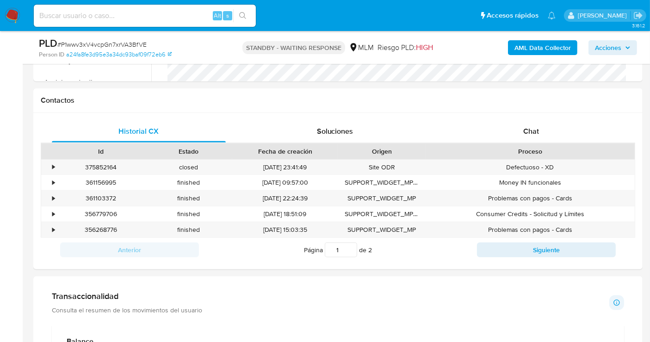
scroll to position [411, 0]
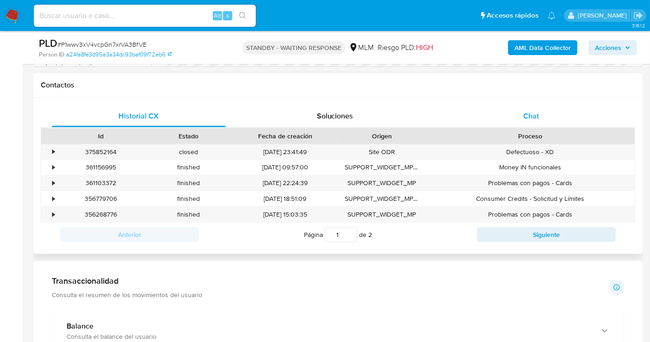
click at [535, 115] on span "Chat" at bounding box center [531, 115] width 16 height 11
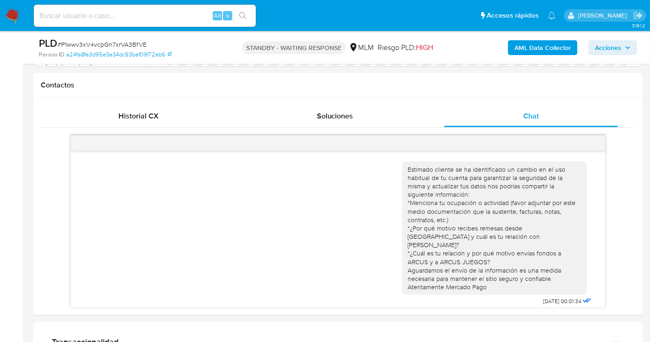
scroll to position [231, 0]
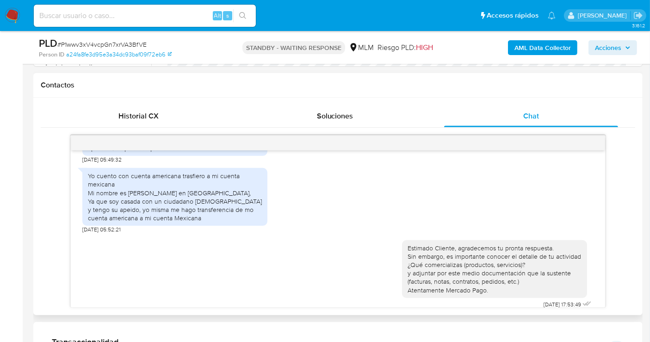
click at [309, 233] on div "Estimado Cliente, agradecemos tu pronta respuesta. Sin embargo, es importante c…" at bounding box center [337, 271] width 511 height 77
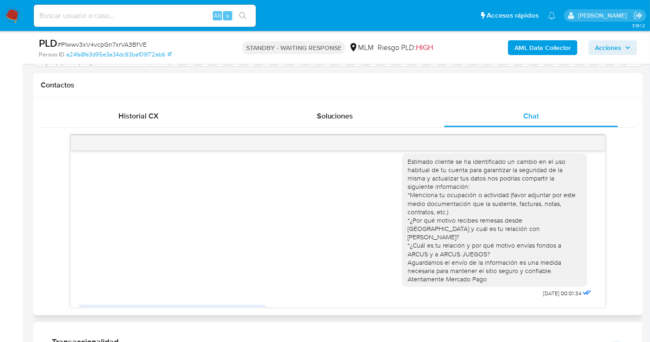
scroll to position [0, 0]
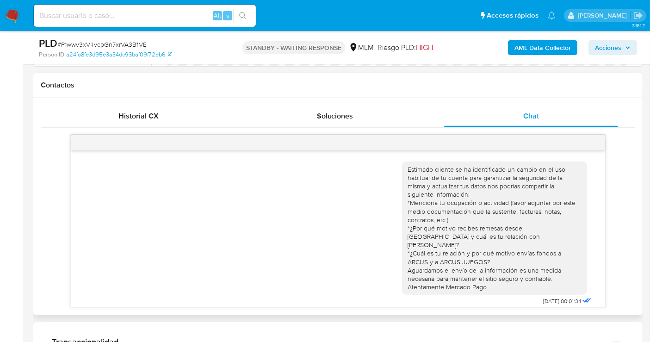
click at [281, 217] on div "Estimado cliente se ha identificado un cambio en el uso habitual de tu cuenta p…" at bounding box center [337, 231] width 511 height 153
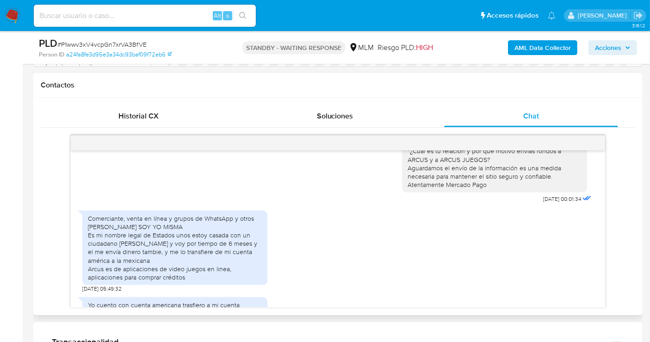
scroll to position [103, 0]
drag, startPoint x: 87, startPoint y: 258, endPoint x: 190, endPoint y: 268, distance: 104.1
click at [190, 268] on div "Comerciante, venta en línea y grupos de WhatsApp y otros [PERSON_NAME] SOY YO M…" at bounding box center [174, 247] width 185 height 75
copy div "Arcus es de aplicaciones de video juegos en linea, aplicaciones para comprar cr…"
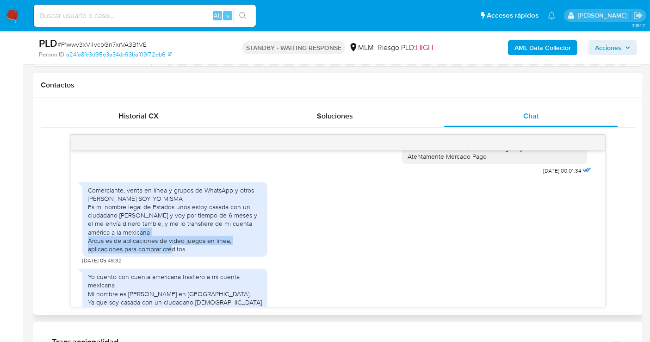
scroll to position [154, 0]
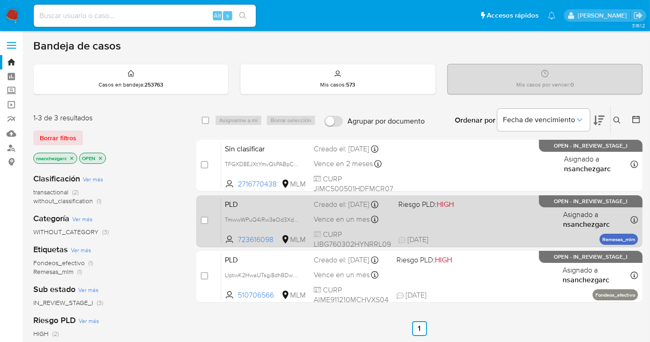
click at [336, 209] on div "Creado el: [DATE] Creado el: [DATE] 02:16:35" at bounding box center [351, 204] width 77 height 10
click at [204, 220] on input "checkbox" at bounding box center [204, 219] width 7 height 7
checkbox input "true"
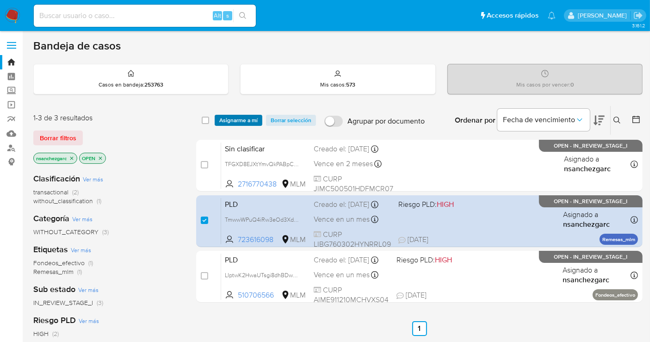
click at [239, 119] on span "Asignarme a mí" at bounding box center [238, 120] width 38 height 9
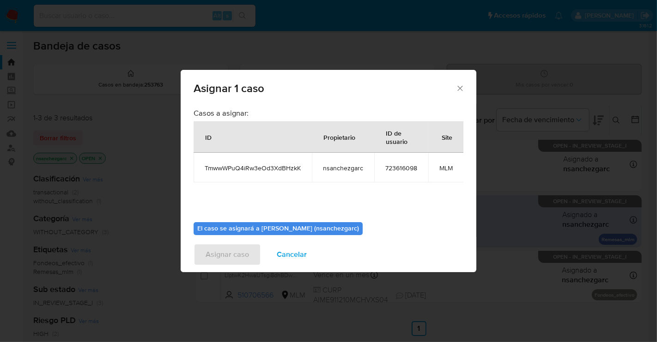
click at [458, 90] on icon "Cerrar ventana" at bounding box center [460, 88] width 5 height 5
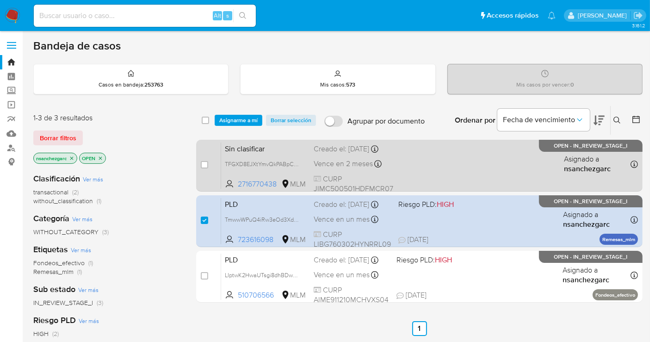
click at [338, 154] on div "Creado el: [DATE] Creado el: [DATE] 17:53:54" at bounding box center [353, 149] width 80 height 10
click at [331, 154] on div "Creado el: [DATE] Creado el: [DATE] 17:53:54" at bounding box center [353, 149] width 80 height 10
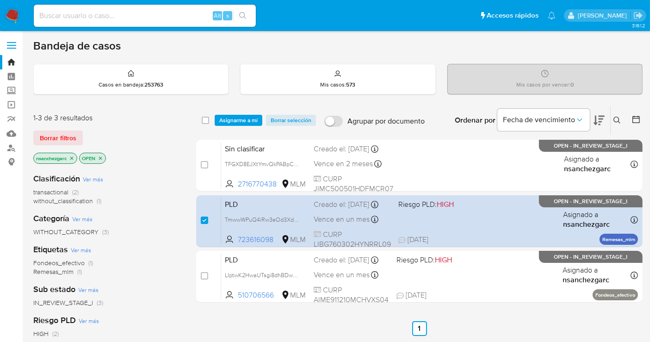
click at [13, 12] on img at bounding box center [13, 16] width 16 height 16
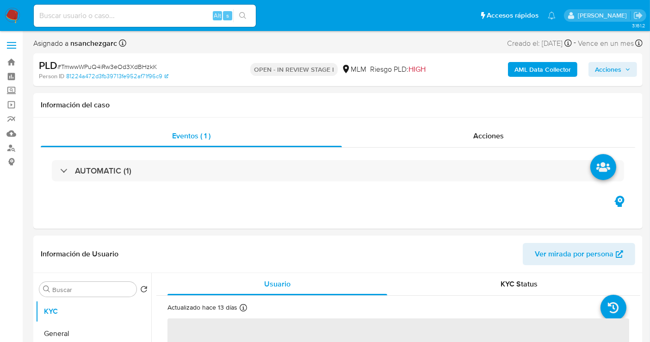
select select "10"
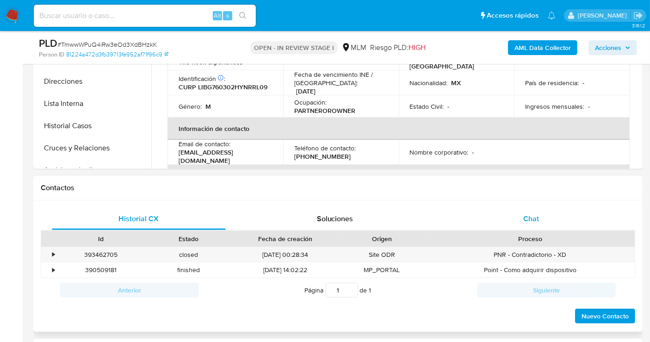
click at [540, 220] on div "Chat" at bounding box center [531, 219] width 174 height 22
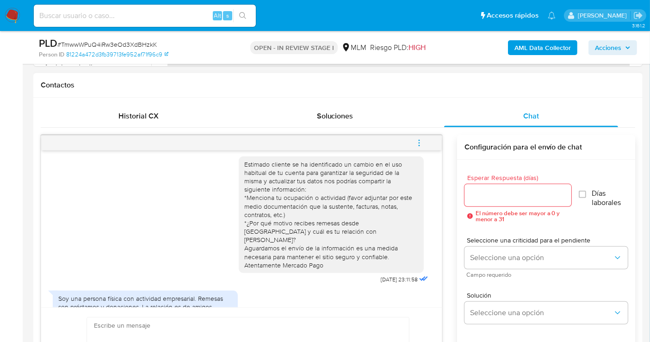
scroll to position [56, 0]
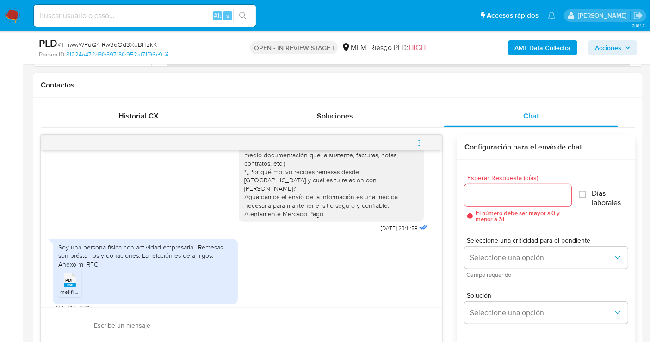
click at [68, 277] on span "PDF" at bounding box center [70, 280] width 9 height 6
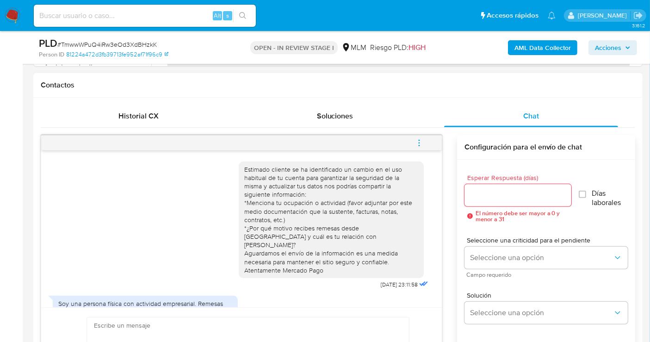
scroll to position [51, 0]
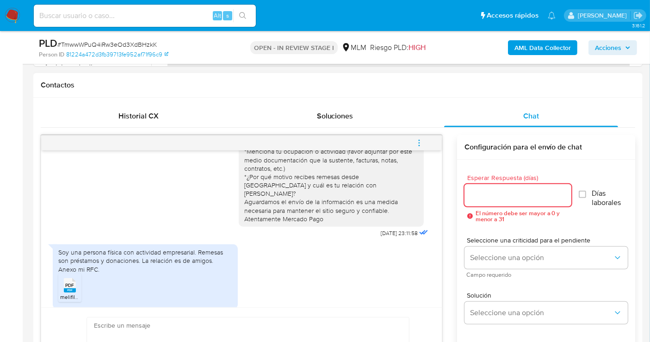
click at [483, 193] on input "Esperar Respuesta (días)" at bounding box center [517, 195] width 107 height 12
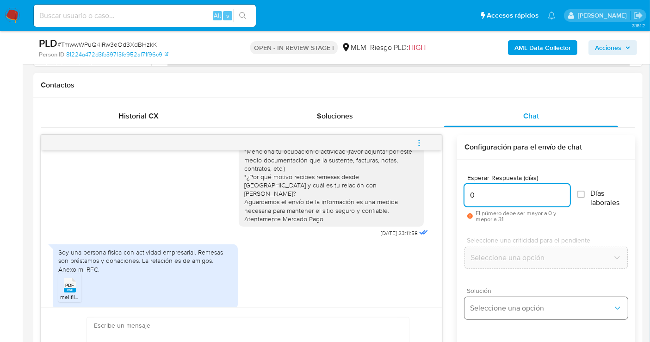
type input "0"
click at [492, 308] on span "Seleccione una opción" at bounding box center [541, 307] width 143 height 9
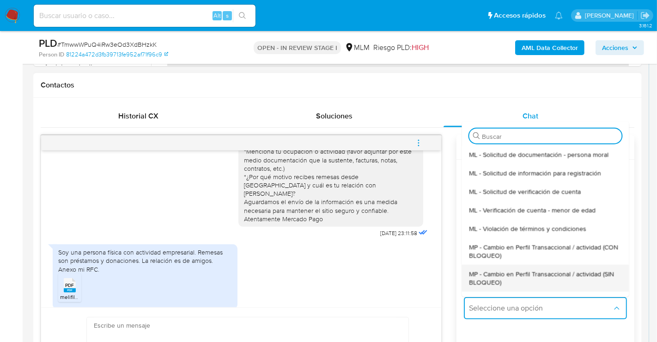
click at [485, 269] on span "MP - Cambio en Perfil Transaccional / actividad (SIN BLOQUEO)" at bounding box center [545, 277] width 153 height 17
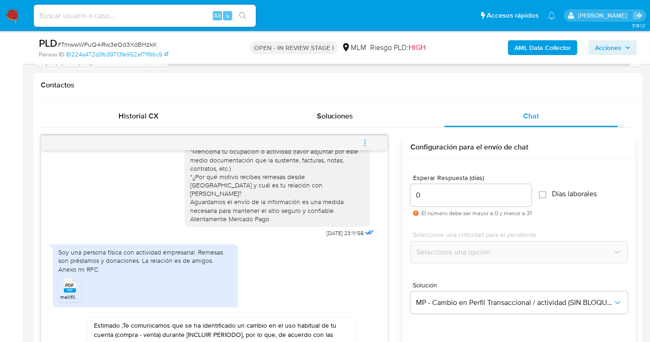
paste textarea "Cliente, agradecemos tu pronta respuesta. Lamentamos cualquier malestar ocasion…"
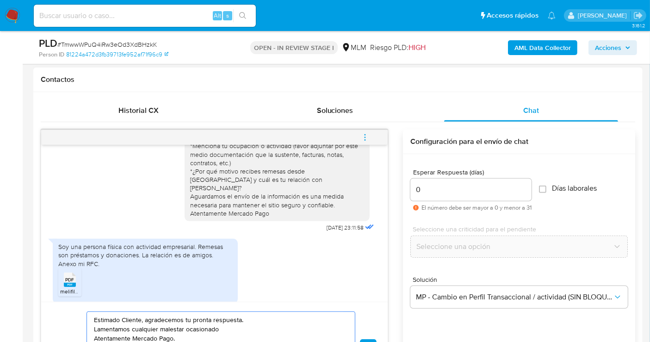
scroll to position [56, 0]
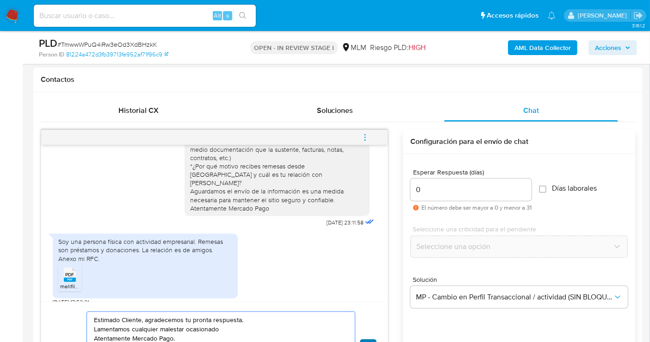
type textarea "Estimado Cliente, agradecemos tu pronta respuesta. Lamentamos cualquier malesta…"
click at [366, 339] on button "Enviar" at bounding box center [368, 347] width 17 height 17
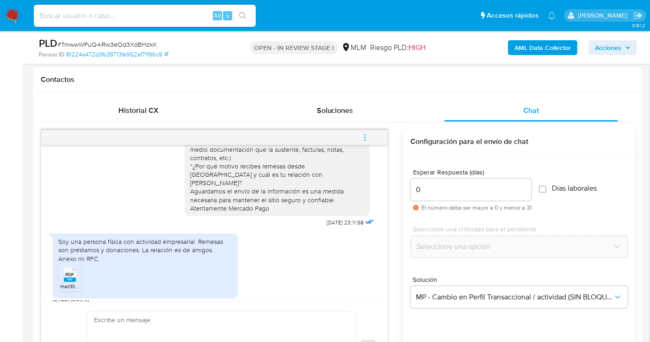
scroll to position [109, 0]
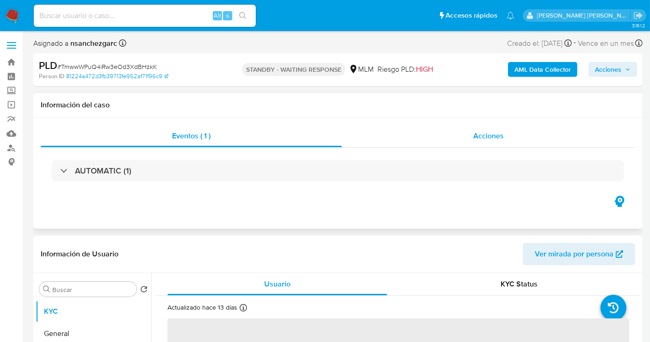
select select "10"
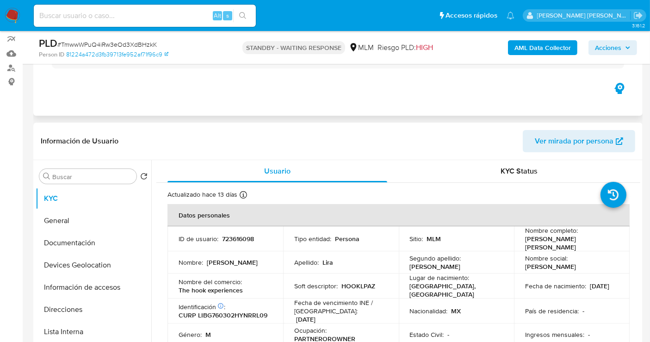
scroll to position [103, 0]
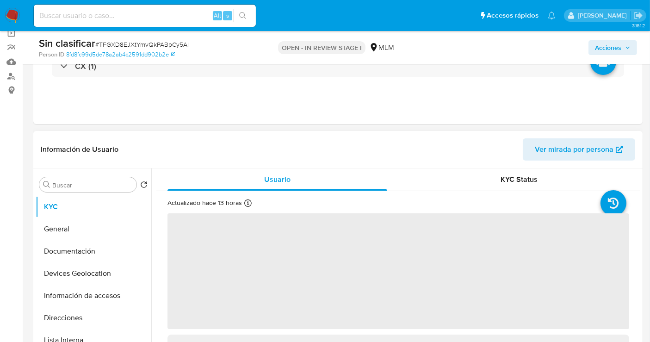
scroll to position [103, 0]
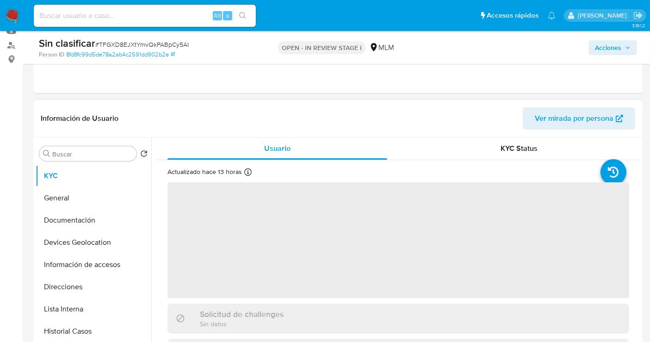
select select "10"
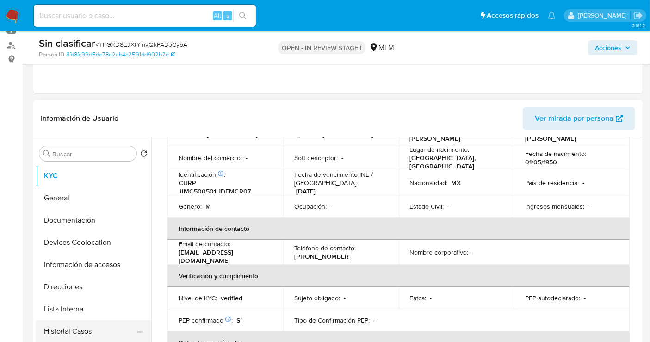
click at [67, 331] on button "Historial Casos" at bounding box center [90, 331] width 108 height 22
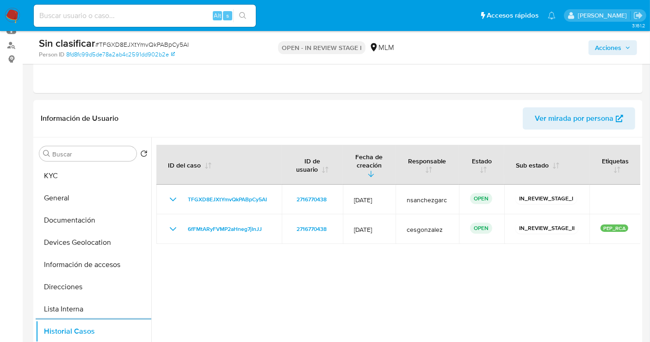
click at [107, 18] on input at bounding box center [145, 16] width 222 height 12
paste input "y2L5oQtPyHIm2eGHtsLqdqyZ"
type input "y2L5oQtPyHIm2eGHtsLqdqyZ"
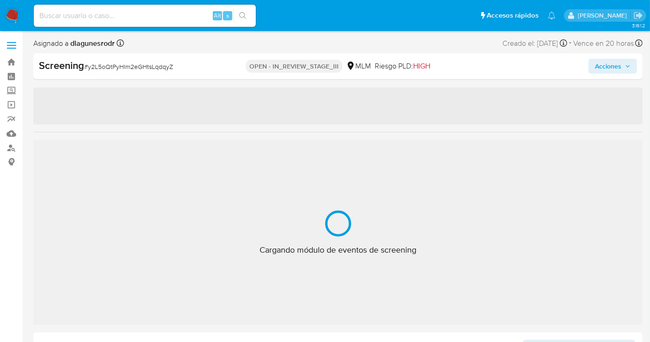
select select "10"
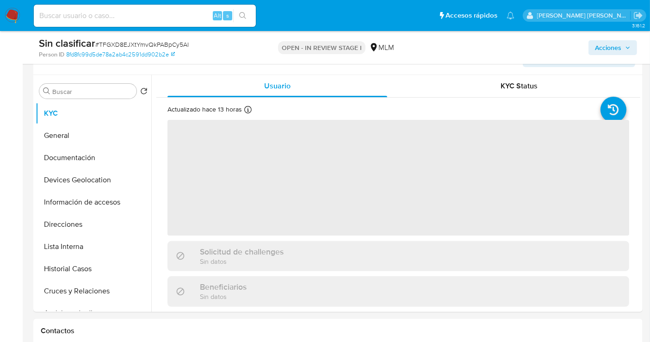
scroll to position [257, 0]
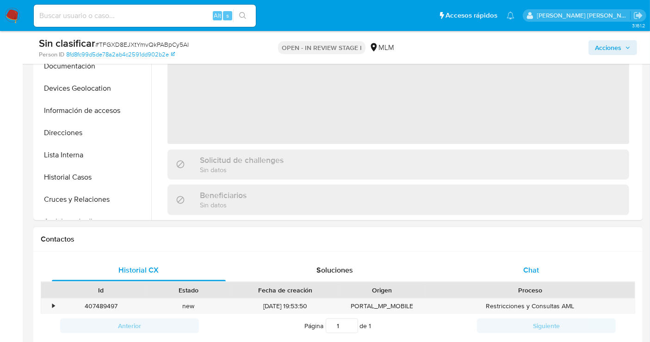
select select "10"
click at [535, 269] on span "Chat" at bounding box center [531, 269] width 16 height 11
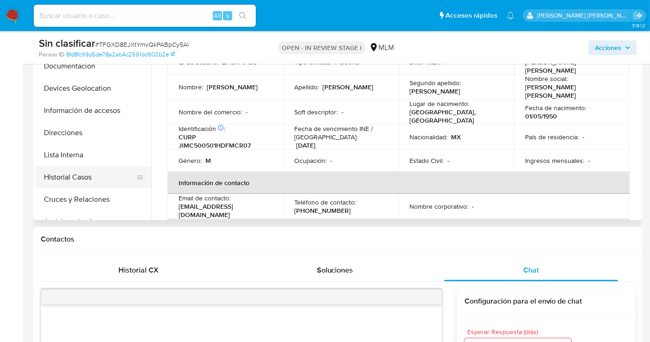
click at [62, 179] on button "Historial Casos" at bounding box center [90, 177] width 108 height 22
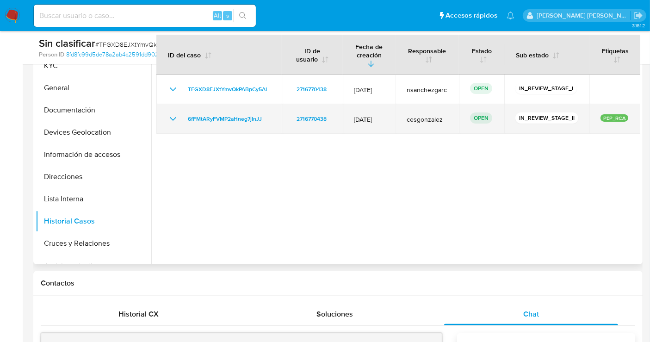
scroll to position [154, 0]
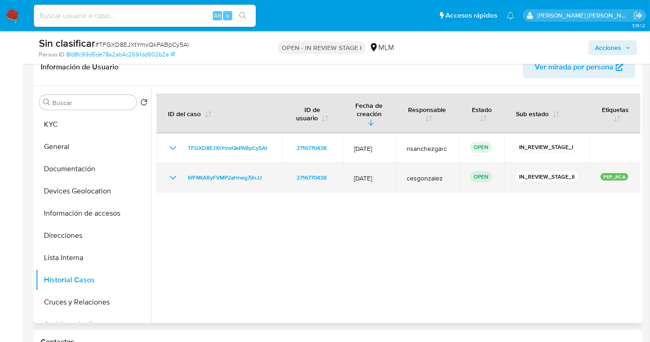
click at [178, 172] on icon "Mostrar/Ocultar" at bounding box center [172, 177] width 11 height 11
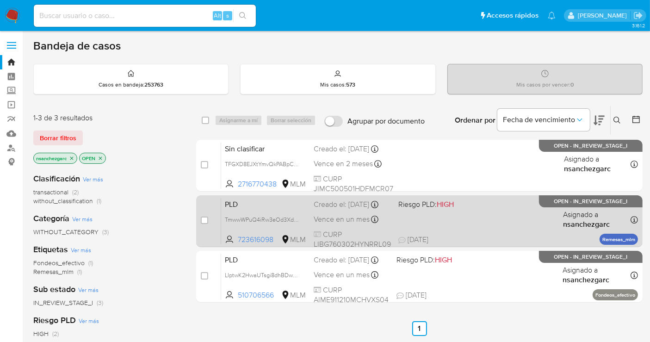
click at [331, 208] on div "Creado el: [DATE] Creado el: [DATE] 02:16:35" at bounding box center [351, 204] width 77 height 10
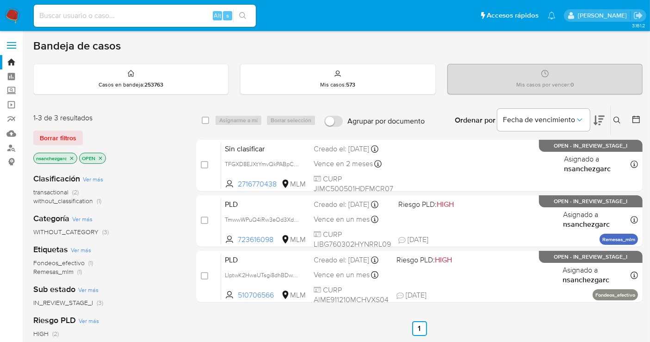
click at [5, 16] on img at bounding box center [13, 16] width 16 height 16
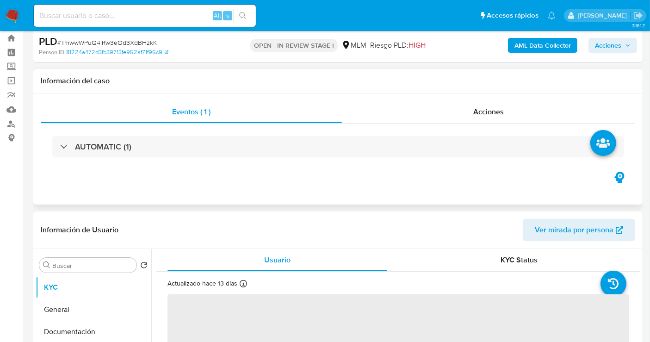
scroll to position [103, 0]
select select "10"
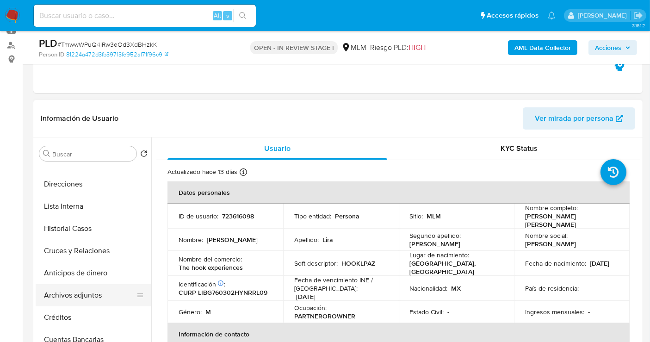
click at [73, 296] on button "Archivos adjuntos" at bounding box center [90, 295] width 108 height 22
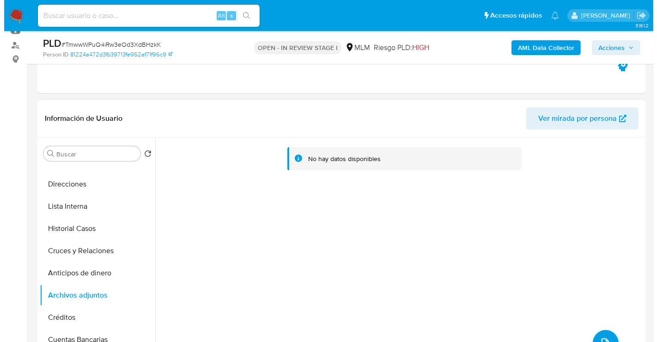
scroll to position [154, 0]
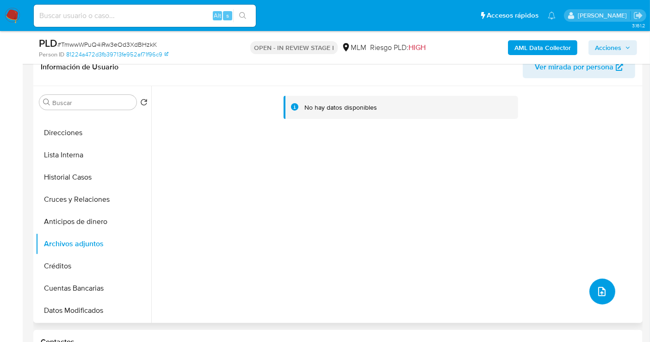
click at [597, 289] on icon "upload-file" at bounding box center [601, 291] width 11 height 11
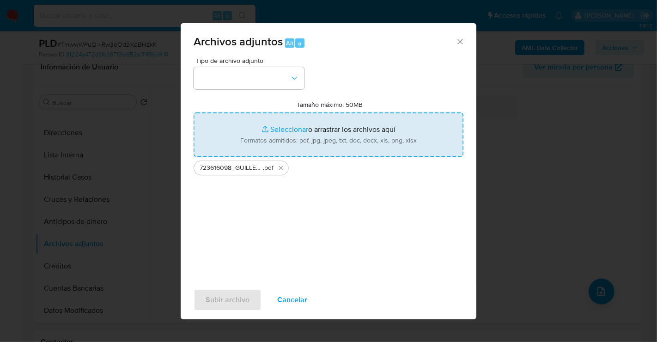
type input "C:\fakepath\723616098_GUILLERMO YABAR LIRA BARQUIN_SEP25.xlsx"
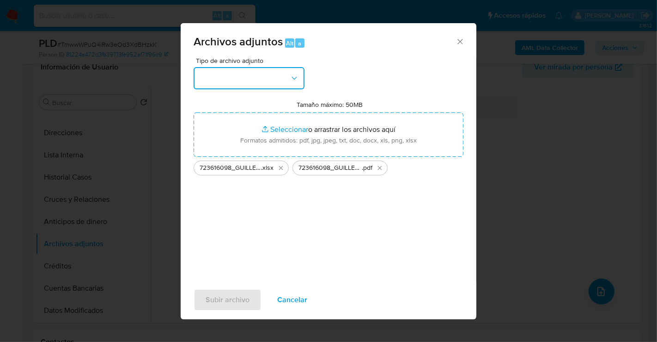
click at [246, 79] on button "button" at bounding box center [249, 78] width 111 height 22
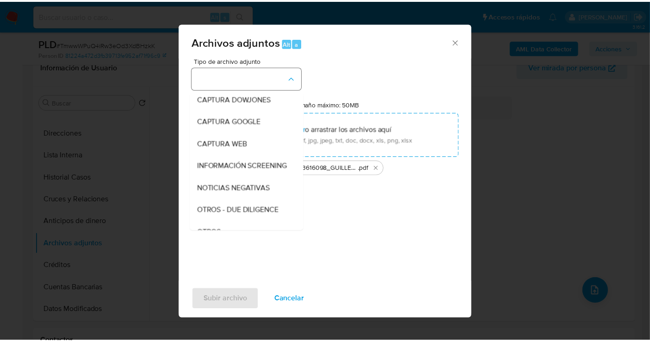
scroll to position [48, 0]
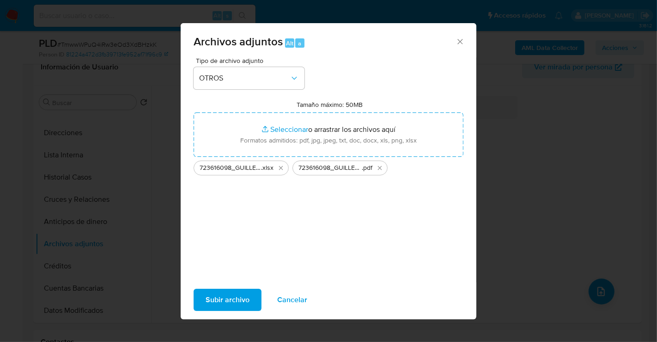
click at [245, 294] on span "Subir archivo" at bounding box center [228, 299] width 44 height 20
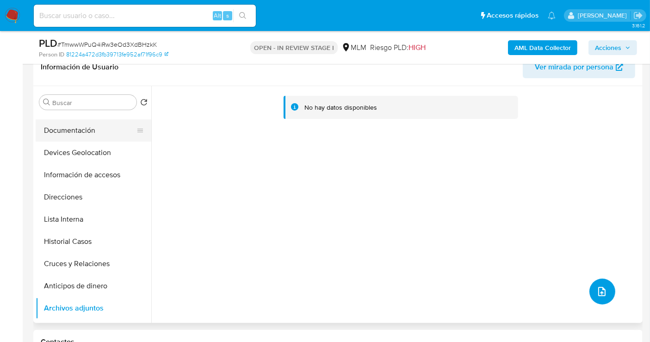
scroll to position [0, 0]
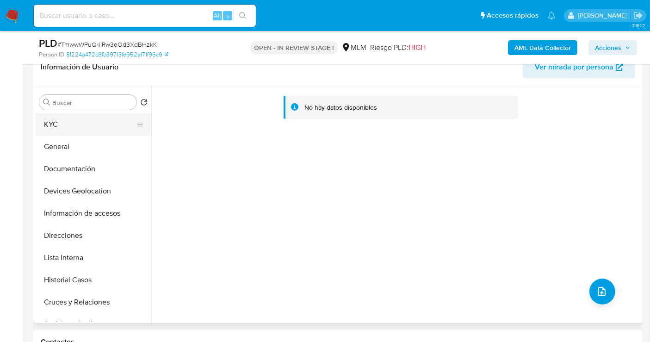
click at [58, 124] on button "KYC" at bounding box center [90, 124] width 108 height 22
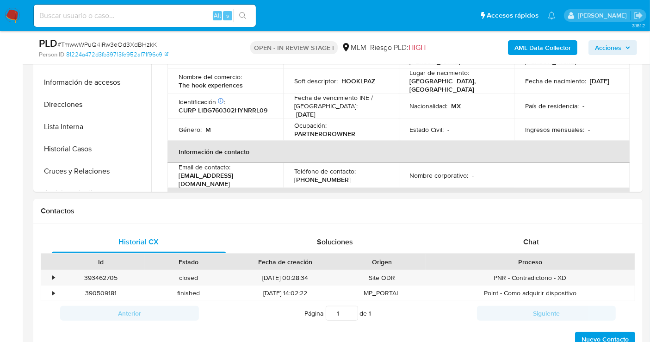
scroll to position [411, 0]
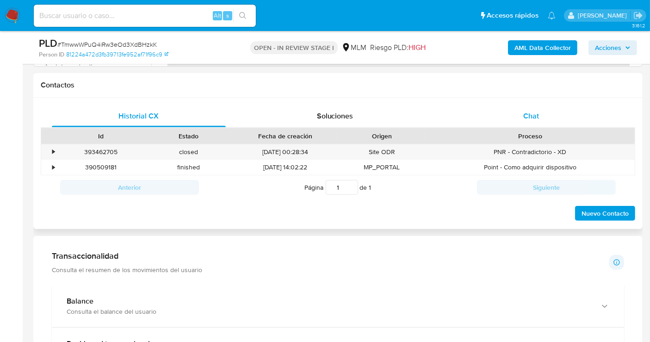
click at [526, 113] on span "Chat" at bounding box center [531, 115] width 16 height 11
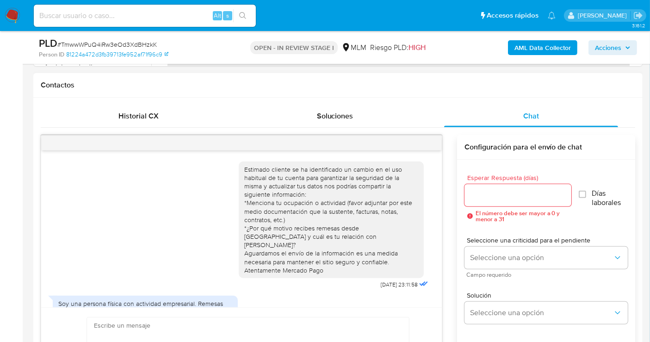
scroll to position [109, 0]
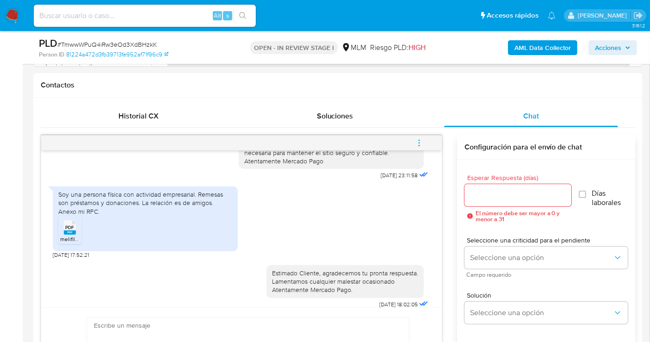
click at [420, 146] on span "menu-action" at bounding box center [419, 143] width 8 height 22
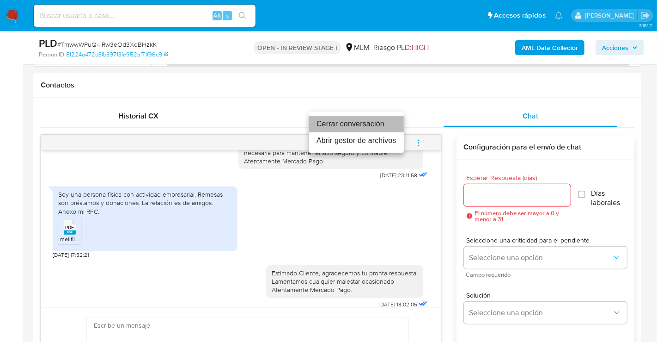
click at [345, 122] on li "Cerrar conversación" at bounding box center [356, 124] width 95 height 17
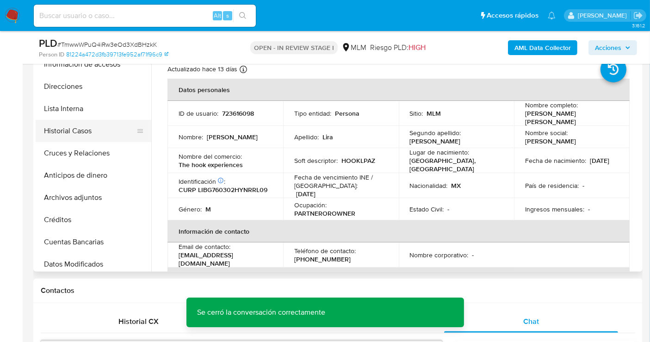
scroll to position [103, 0]
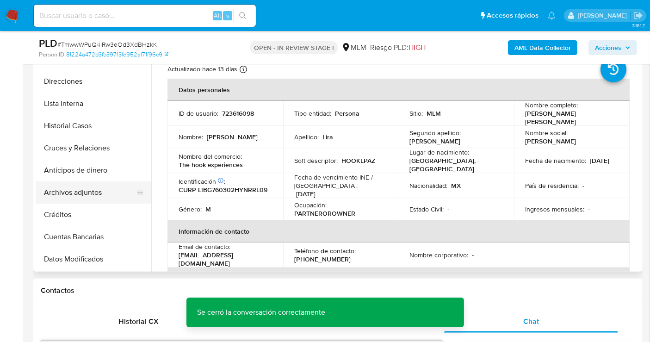
click at [80, 192] on button "Archivos adjuntos" at bounding box center [90, 192] width 108 height 22
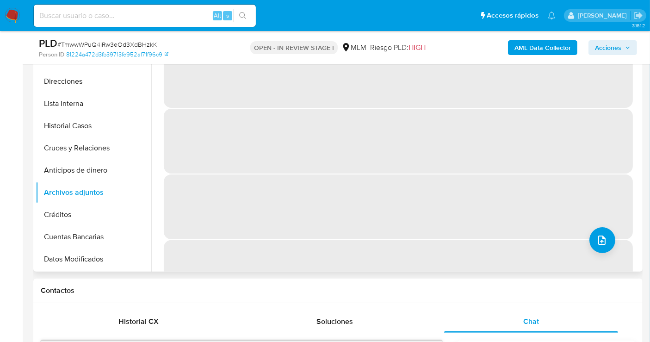
scroll to position [154, 0]
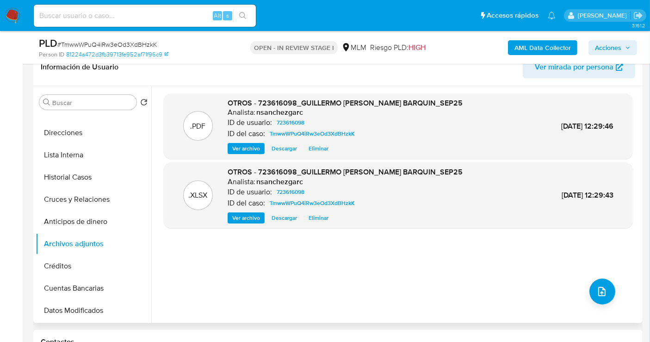
drag, startPoint x: 622, startPoint y: 51, endPoint x: 605, endPoint y: 54, distance: 17.4
click at [621, 51] on span "Acciones" at bounding box center [613, 47] width 36 height 13
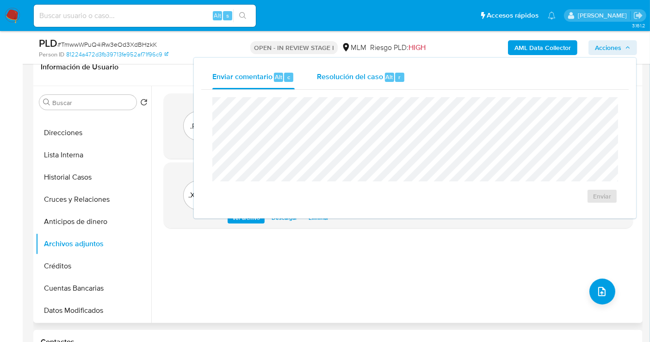
click at [368, 76] on span "Resolución del caso" at bounding box center [350, 76] width 66 height 11
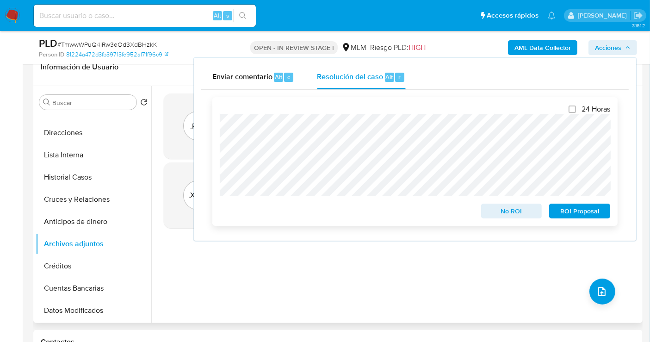
click at [499, 214] on span "No ROI" at bounding box center [511, 210] width 48 height 13
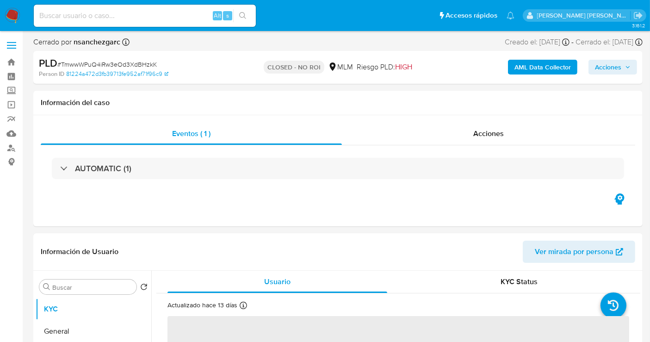
select select "10"
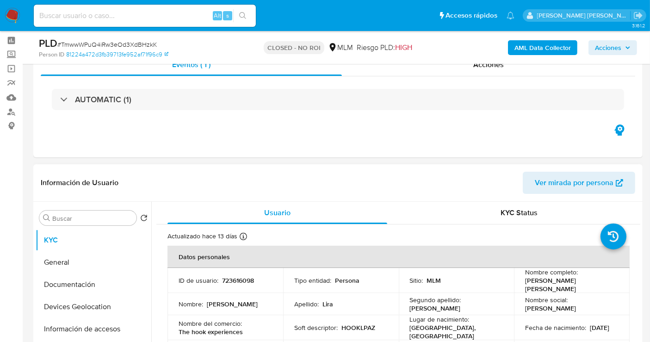
scroll to position [103, 0]
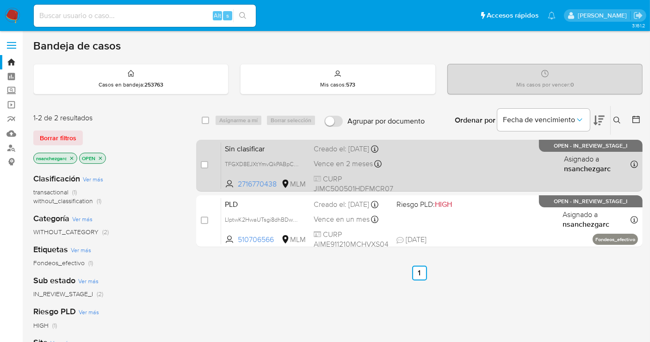
click at [342, 154] on div "Creado el: [DATE] Creado el: [DATE] 17:53:54" at bounding box center [353, 149] width 80 height 10
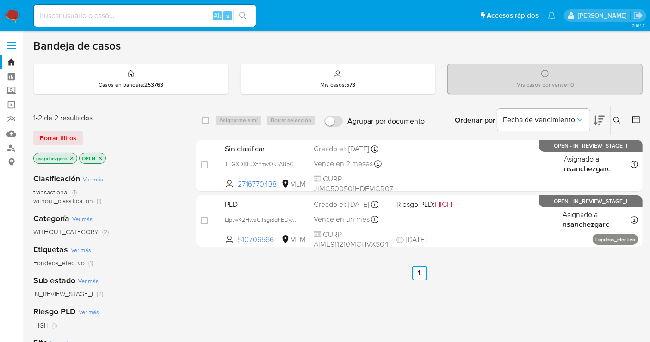
click at [613, 117] on button at bounding box center [617, 120] width 15 height 11
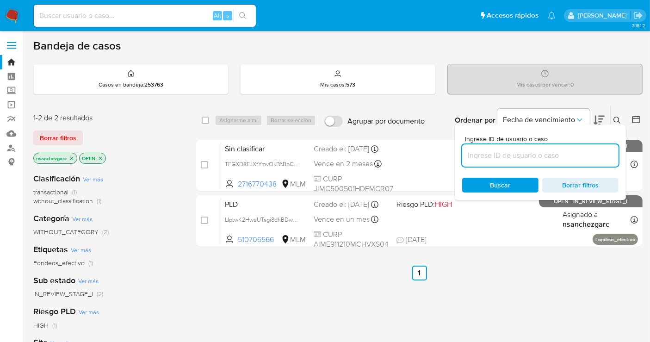
click at [501, 156] on input at bounding box center [540, 155] width 156 height 12
type input "476172675"
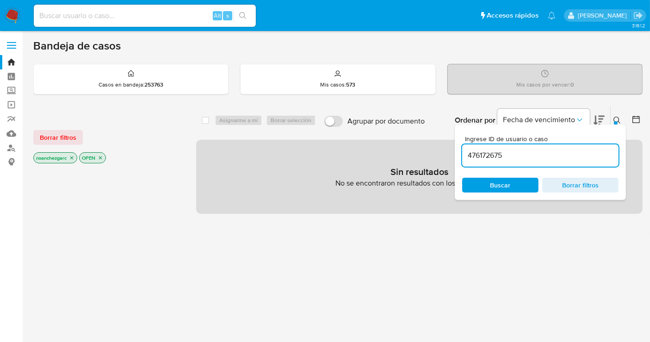
click at [71, 153] on p "nsanchezgarc" at bounding box center [55, 158] width 43 height 10
click at [73, 157] on icon "close-filter" at bounding box center [71, 157] width 3 height 3
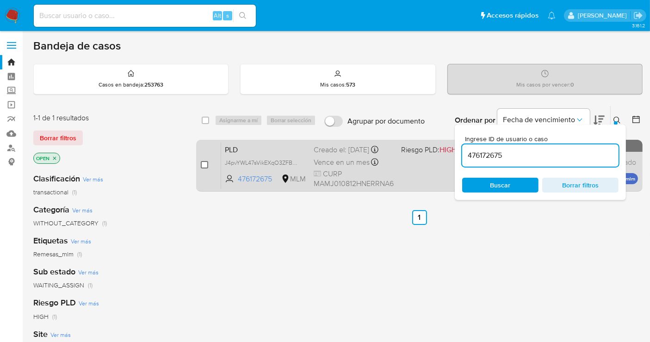
click at [204, 162] on input "checkbox" at bounding box center [204, 164] width 7 height 7
checkbox input "true"
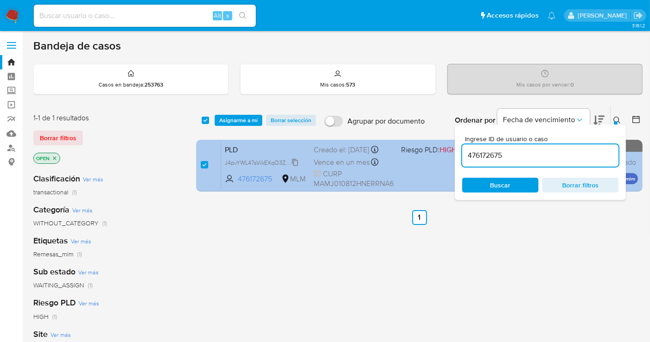
click at [295, 167] on span "J4pvYWL47sVikEXqO3ZFBvcO" at bounding box center [264, 162] width 78 height 10
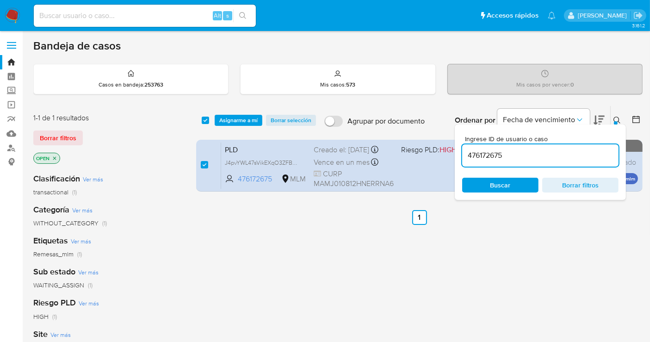
click at [227, 120] on span "Asignarme a mí" at bounding box center [238, 120] width 38 height 9
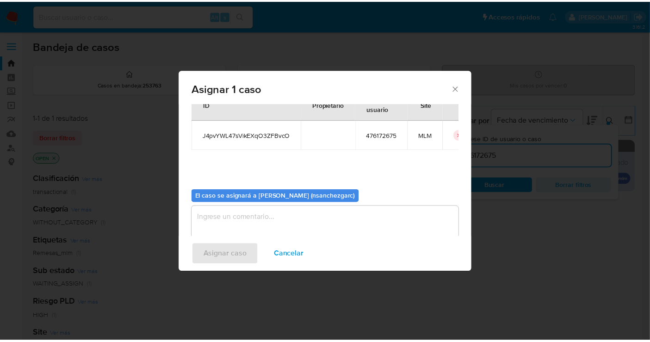
scroll to position [47, 0]
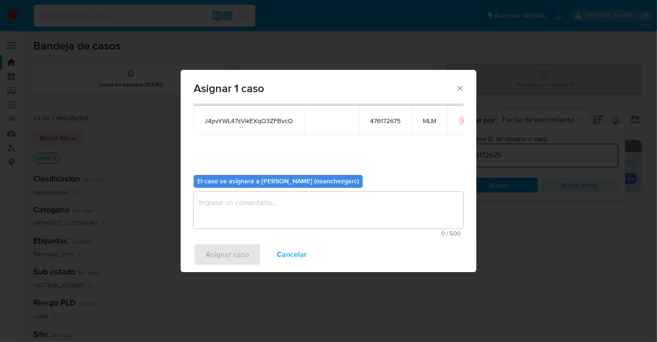
click at [220, 204] on textarea "assign-modal" at bounding box center [329, 209] width 270 height 37
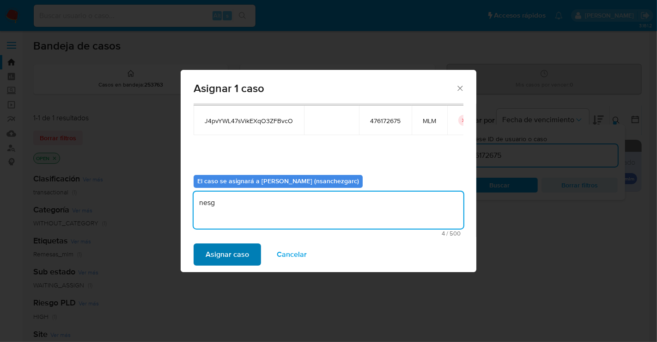
type textarea "nesg"
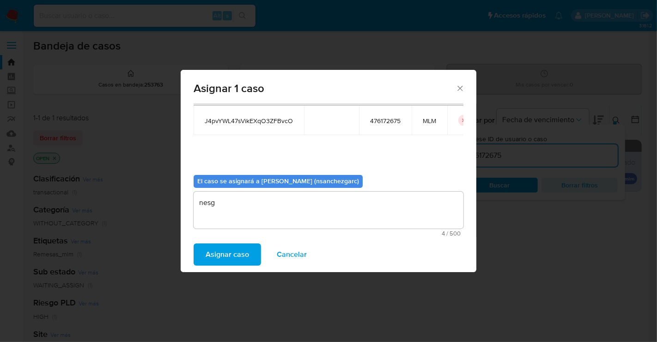
drag, startPoint x: 213, startPoint y: 253, endPoint x: 211, endPoint y: 248, distance: 5.0
click at [211, 248] on span "Asignar caso" at bounding box center [227, 254] width 43 height 20
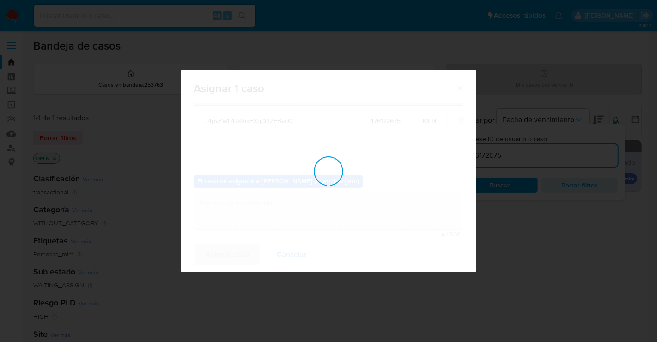
checkbox input "false"
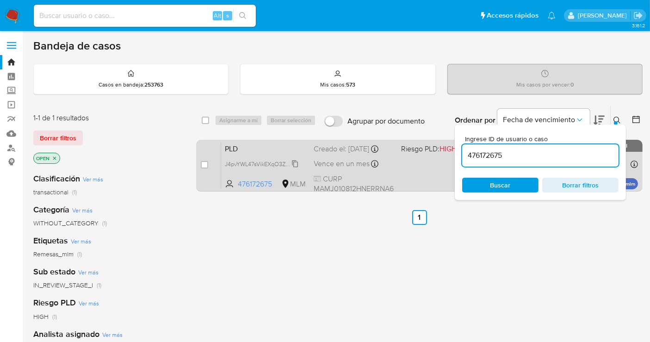
click at [297, 168] on span "J4pvYWL47sVikEXqO3ZFBvcO" at bounding box center [264, 163] width 78 height 10
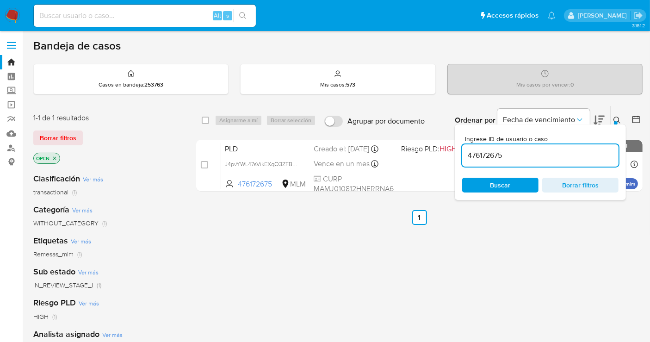
click at [619, 118] on icon at bounding box center [616, 120] width 7 height 7
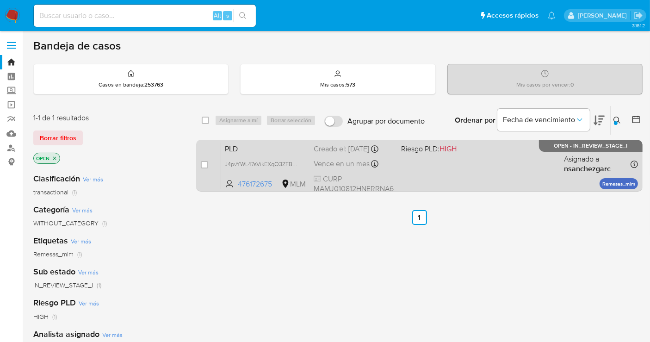
click at [336, 154] on div "Creado el: [DATE] Creado el: [DATE] 02:06:43" at bounding box center [353, 149] width 80 height 10
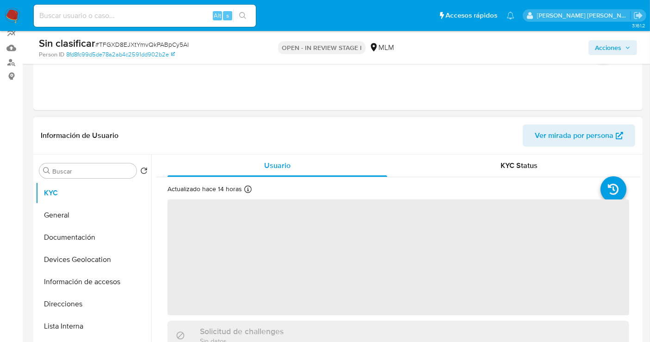
scroll to position [154, 0]
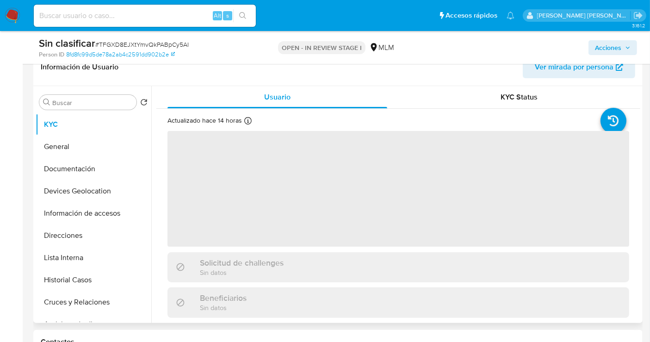
select select "10"
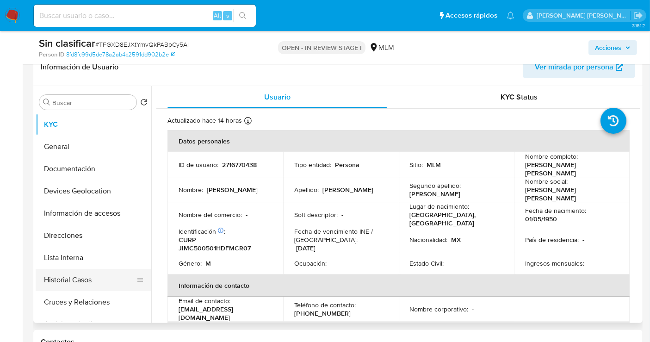
click at [69, 274] on button "Historial Casos" at bounding box center [90, 280] width 108 height 22
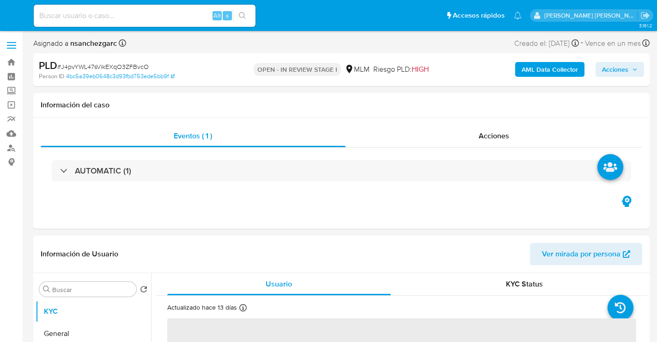
select select "10"
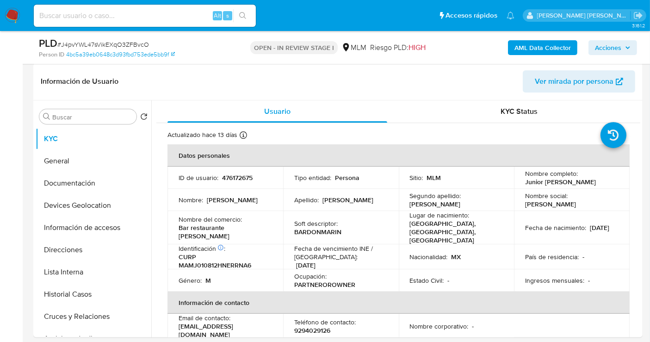
scroll to position [154, 0]
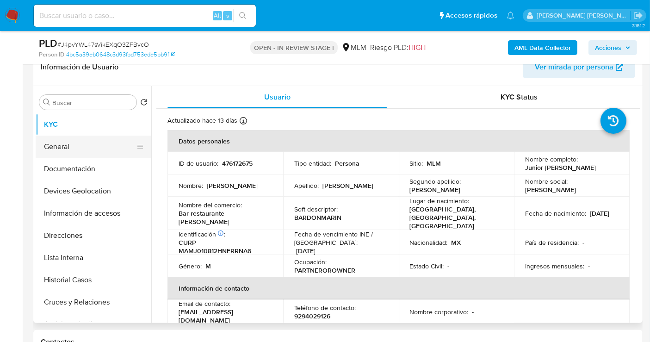
click at [53, 146] on button "General" at bounding box center [90, 146] width 108 height 22
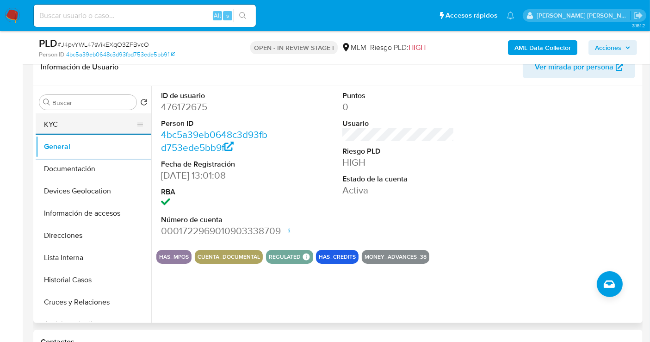
click at [62, 124] on button "KYC" at bounding box center [90, 124] width 108 height 22
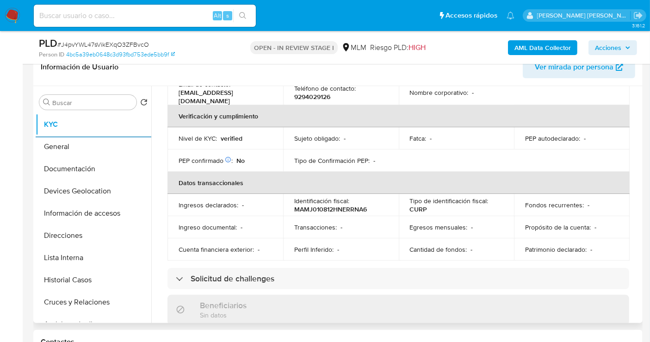
scroll to position [205, 0]
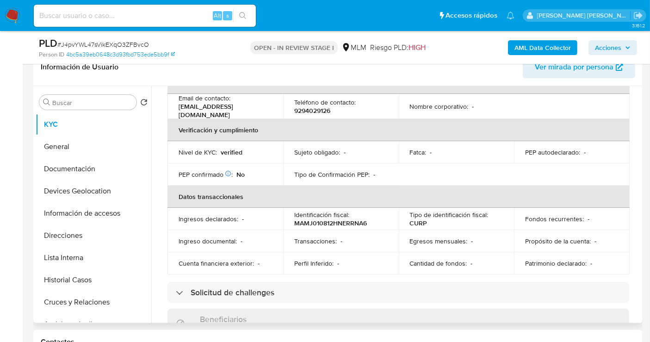
click at [637, 192] on div "Usuario KYC Status Actualizado hace 13 [PERSON_NAME] Creado: [DATE] 19:16:29 Ac…" at bounding box center [395, 204] width 489 height 237
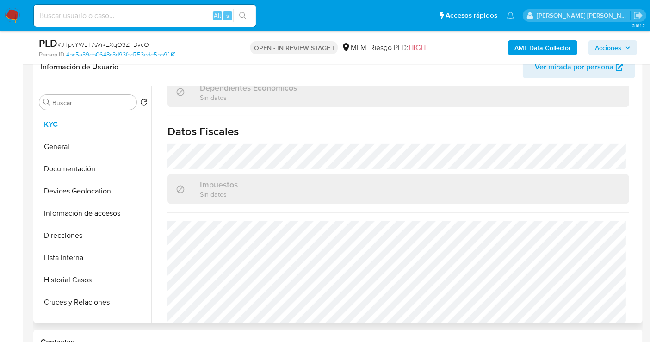
scroll to position [577, 0]
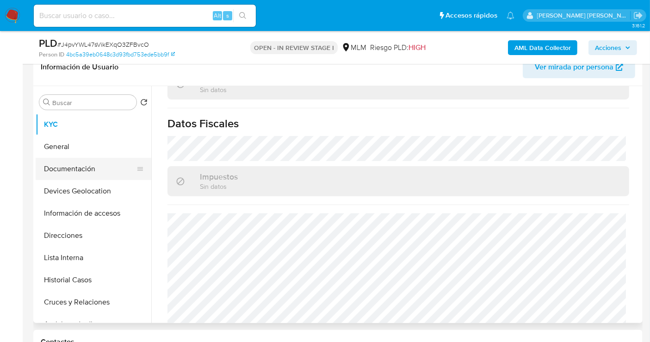
click at [68, 172] on button "Documentación" at bounding box center [90, 169] width 108 height 22
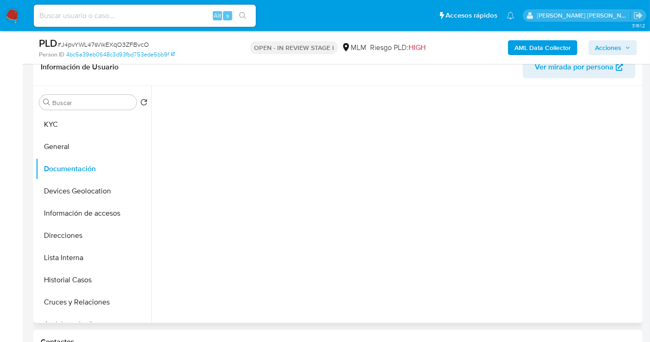
scroll to position [0, 0]
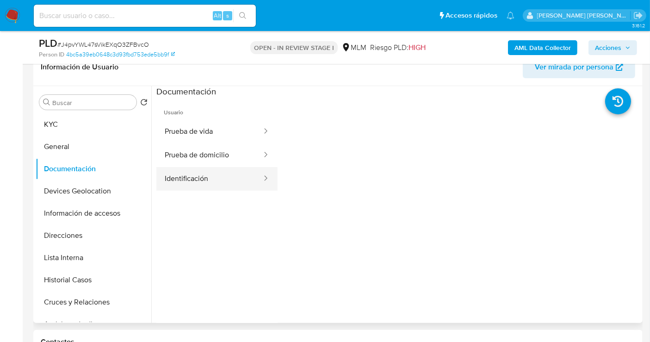
click at [203, 182] on button "Identificación" at bounding box center [209, 179] width 106 height 24
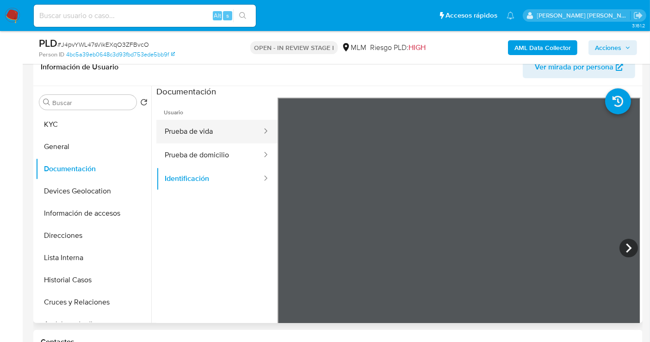
click at [207, 133] on button "Prueba de vida" at bounding box center [209, 132] width 106 height 24
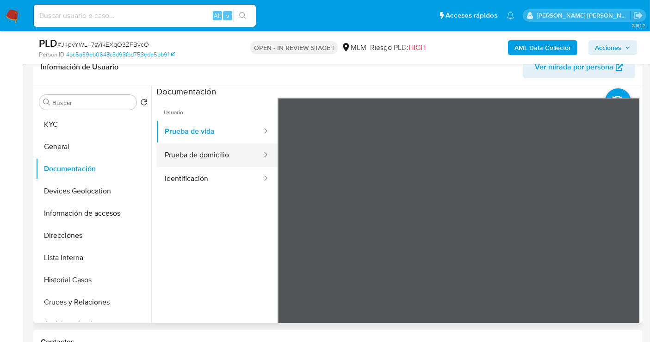
click at [188, 155] on button "Prueba de domicilio" at bounding box center [209, 155] width 106 height 24
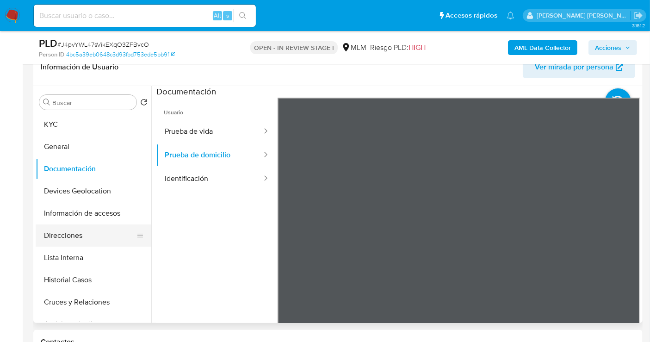
click at [68, 237] on button "Direcciones" at bounding box center [90, 235] width 108 height 22
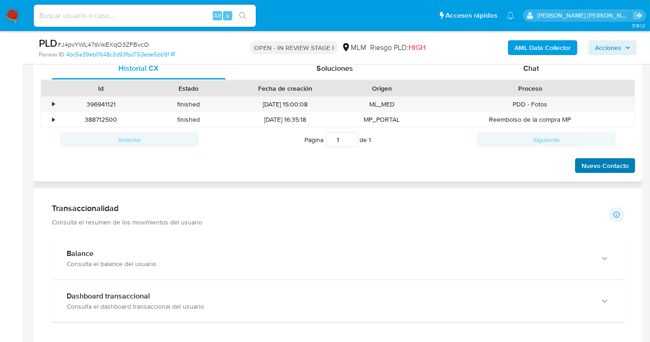
scroll to position [565, 0]
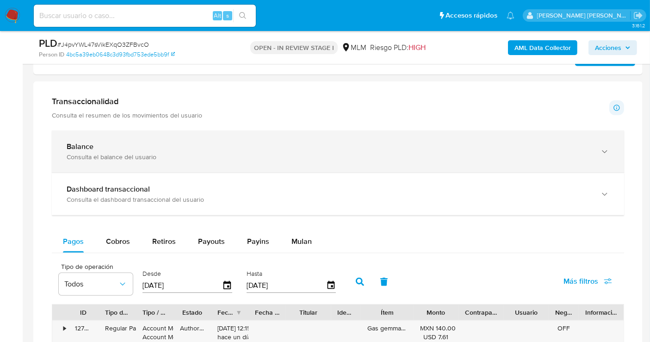
click at [211, 157] on div "Consulta el balance del usuario" at bounding box center [329, 157] width 524 height 8
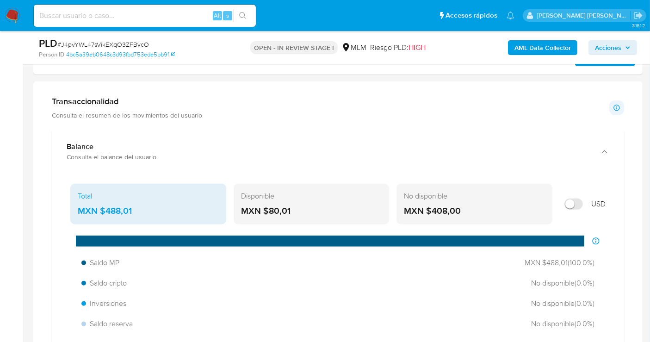
click at [110, 206] on div "MXN $488,01" at bounding box center [148, 211] width 141 height 12
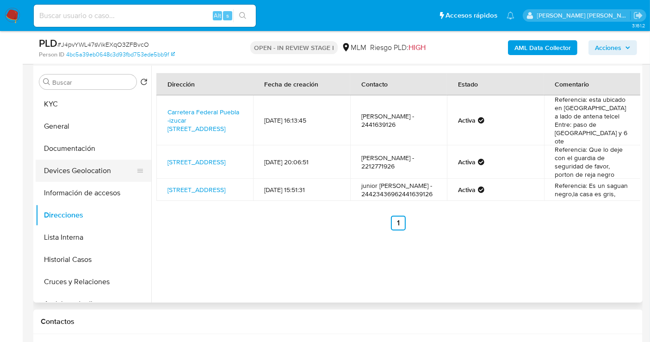
scroll to position [103, 0]
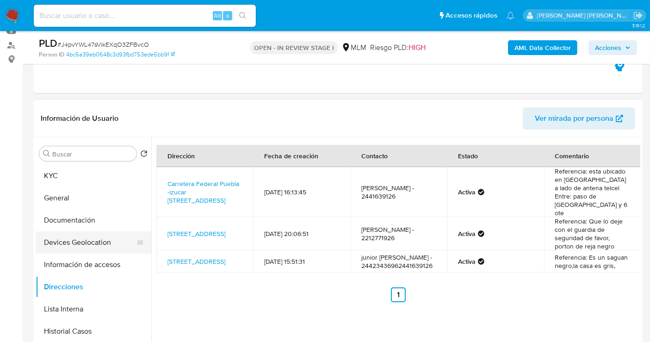
click at [76, 242] on button "Devices Geolocation" at bounding box center [90, 242] width 108 height 22
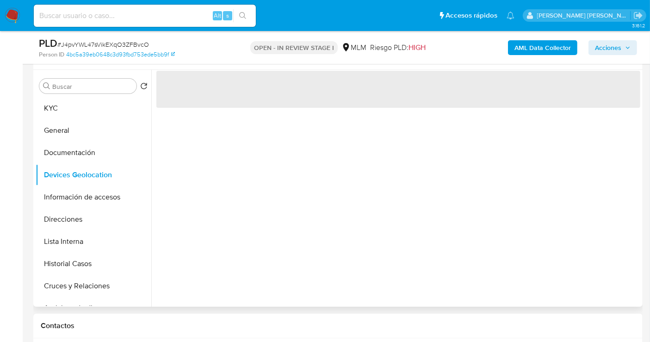
scroll to position [154, 0]
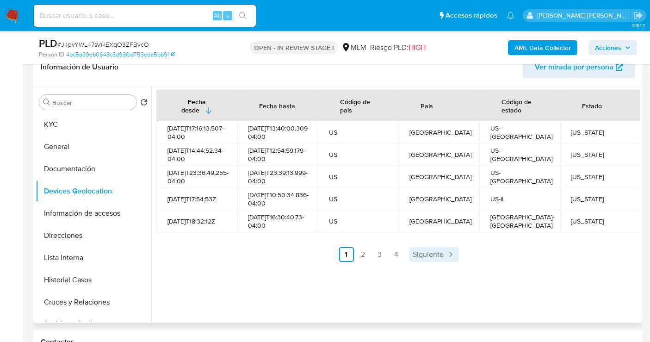
click at [426, 258] on span "Siguiente" at bounding box center [428, 254] width 31 height 7
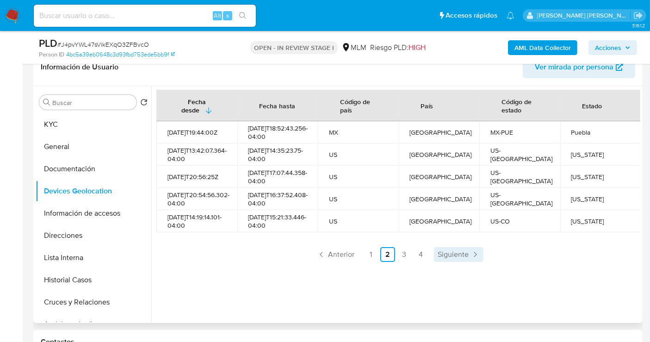
click at [445, 258] on span "Siguiente" at bounding box center [452, 254] width 31 height 7
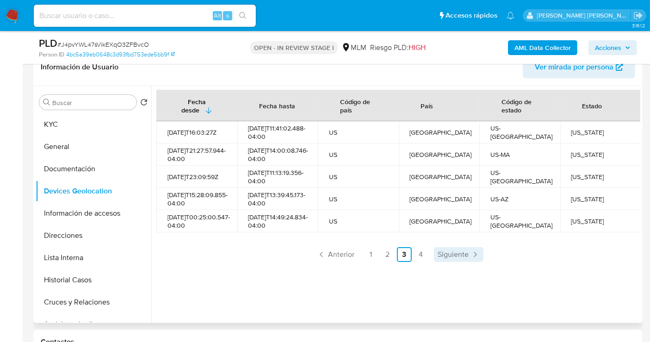
click at [444, 258] on span "Siguiente" at bounding box center [452, 254] width 31 height 7
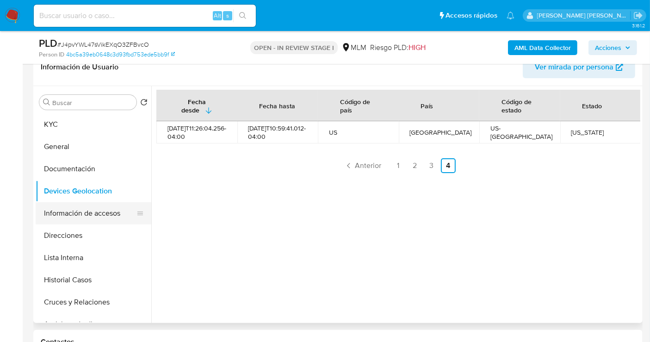
click at [82, 215] on button "Información de accesos" at bounding box center [90, 213] width 108 height 22
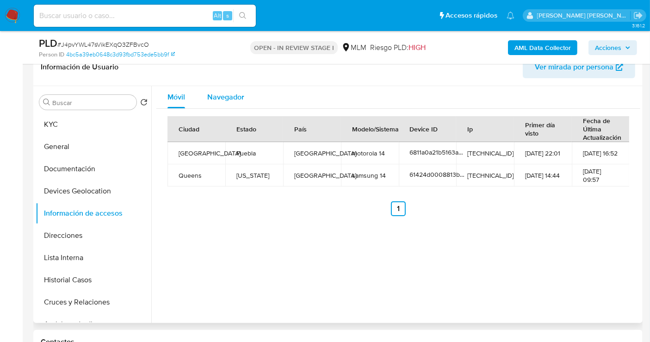
click at [230, 98] on span "Navegador" at bounding box center [225, 97] width 37 height 11
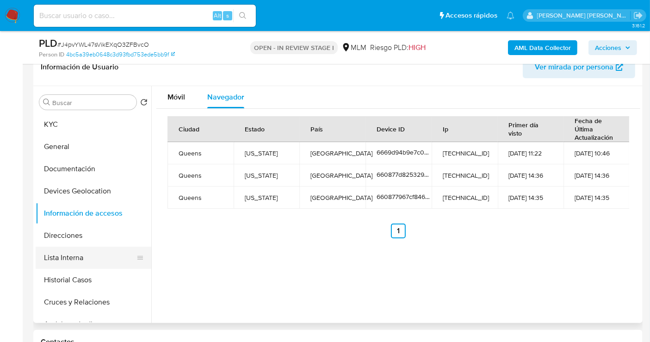
click at [70, 253] on button "Lista Interna" at bounding box center [90, 257] width 108 height 22
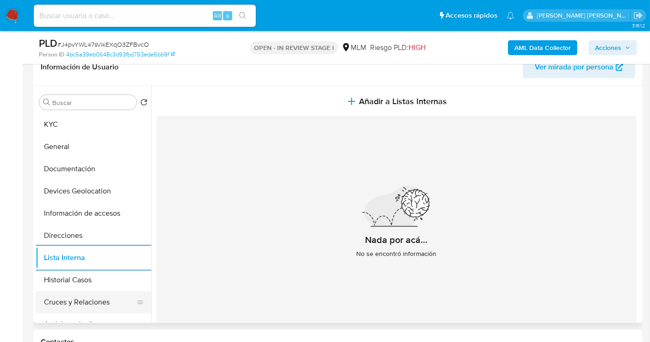
click at [78, 299] on button "Cruces y Relaciones" at bounding box center [90, 302] width 108 height 22
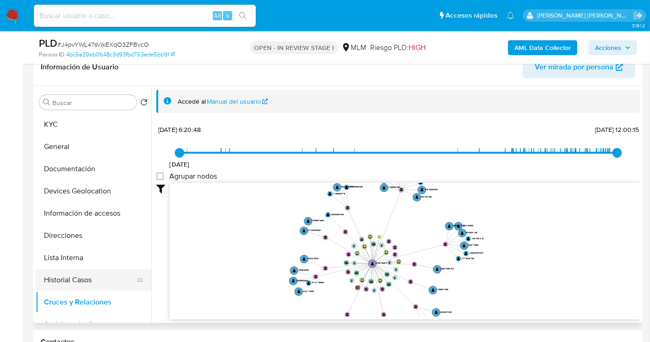
click at [80, 276] on button "Historial Casos" at bounding box center [90, 280] width 108 height 22
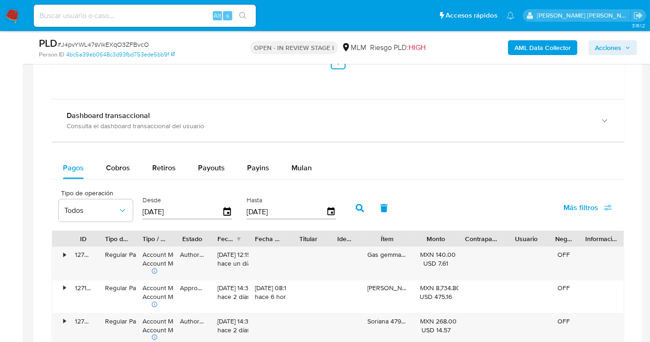
scroll to position [976, 0]
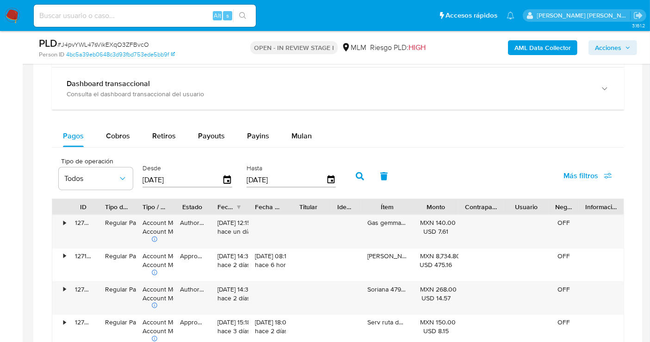
drag, startPoint x: 289, startPoint y: 135, endPoint x: 290, endPoint y: 146, distance: 10.3
click at [291, 135] on span "Mulan" at bounding box center [301, 135] width 20 height 11
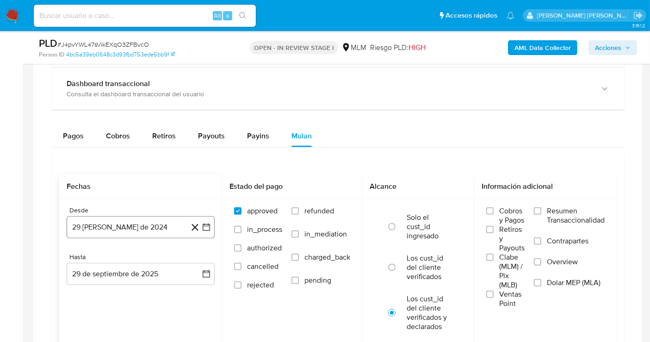
click at [143, 224] on button "29 de agosto de 2024" at bounding box center [141, 227] width 148 height 22
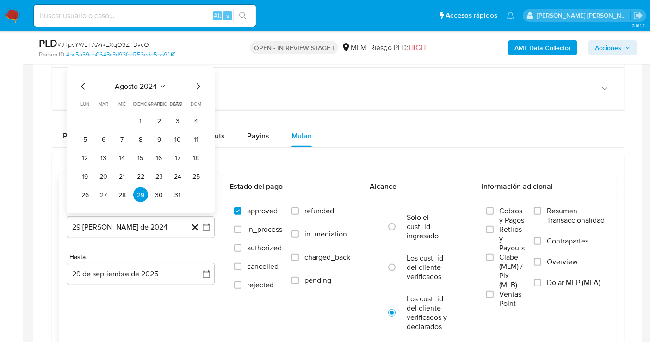
click at [197, 89] on icon "Mes siguiente" at bounding box center [197, 86] width 11 height 11
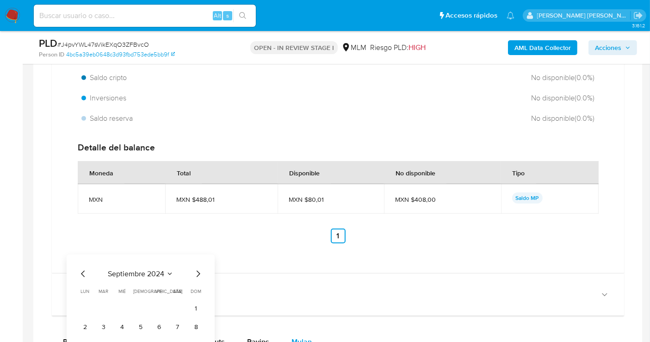
scroll to position [1027, 0]
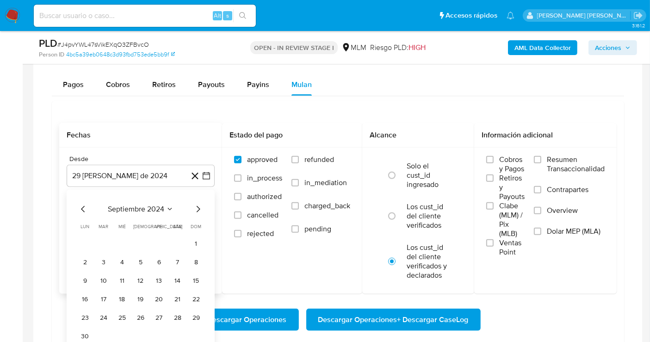
click at [194, 206] on icon "Mes siguiente" at bounding box center [197, 208] width 11 height 11
click at [194, 205] on icon "Mes siguiente" at bounding box center [197, 208] width 11 height 11
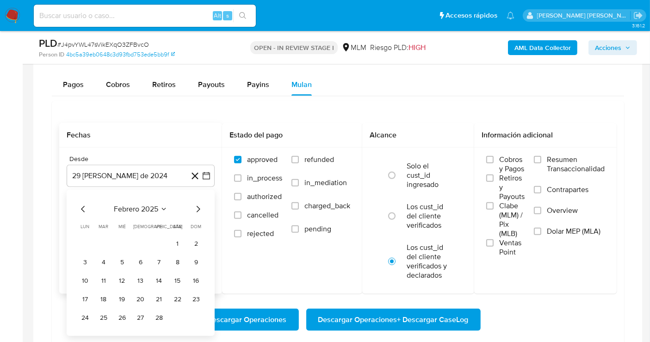
click at [194, 205] on icon "Mes siguiente" at bounding box center [197, 208] width 11 height 11
click at [194, 207] on icon "Mes siguiente" at bounding box center [197, 208] width 11 height 11
click at [142, 241] on button "1" at bounding box center [140, 243] width 15 height 15
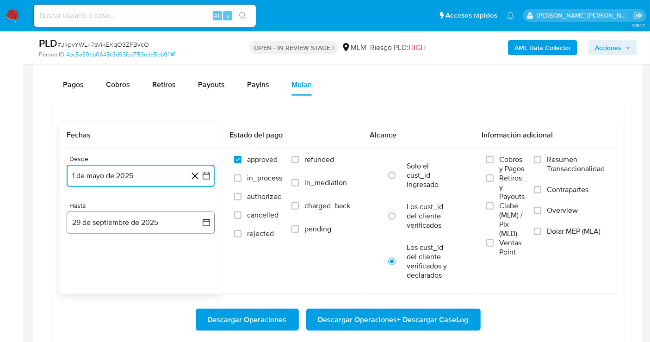
click at [174, 219] on button "29 de septiembre de 2025" at bounding box center [141, 222] width 148 height 22
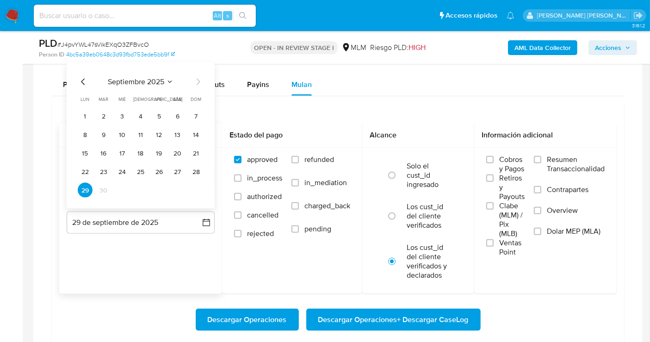
click at [83, 81] on icon "Mes anterior" at bounding box center [83, 81] width 11 height 11
click at [202, 190] on button "31" at bounding box center [196, 190] width 15 height 15
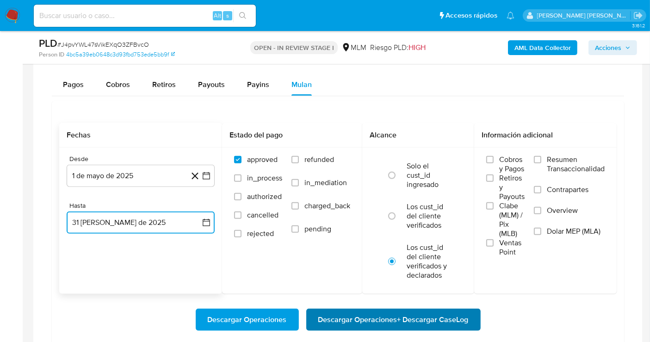
click at [393, 318] on span "Descargar Operaciones + Descargar CaseLog" at bounding box center [393, 319] width 150 height 20
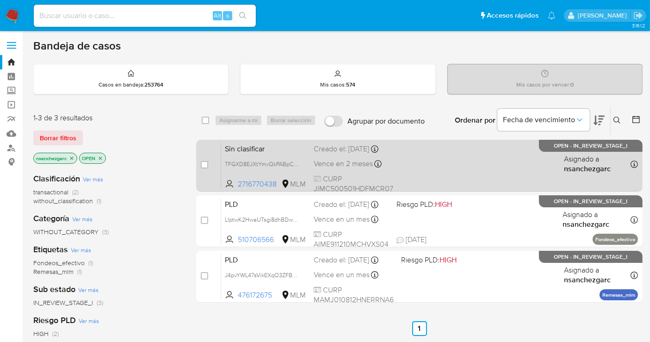
click at [351, 153] on div "Creado el: [DATE] Creado el: [DATE] 17:53:54" at bounding box center [353, 149] width 80 height 10
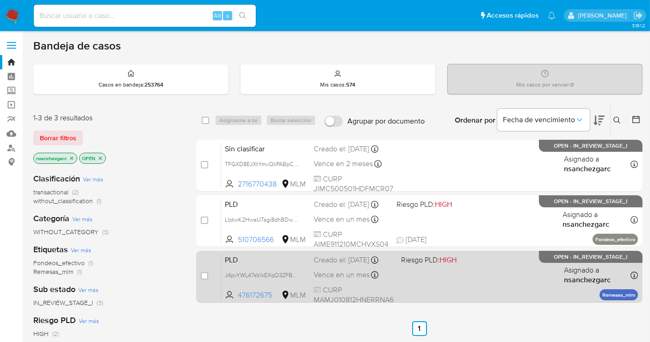
click at [349, 277] on div "PLD J4pvYWL47sVikEXqO3ZFBvcO 476172675 MLM Riesgo PLD: HIGH Creado el: [DATE] C…" at bounding box center [429, 276] width 417 height 47
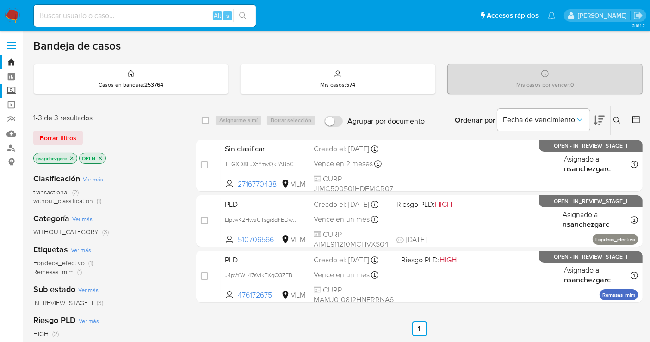
click at [12, 87] on label "Screening" at bounding box center [55, 91] width 110 height 14
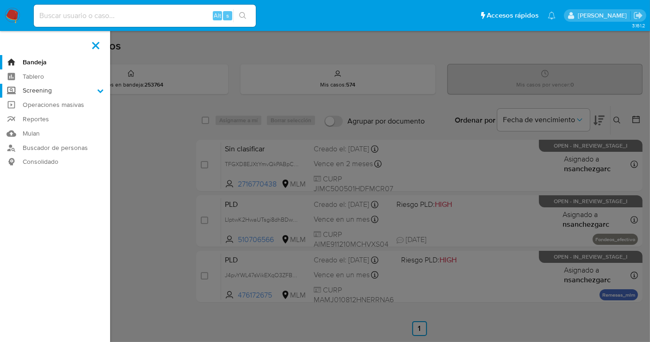
click at [0, 0] on input "Screening" at bounding box center [0, 0] width 0 height 0
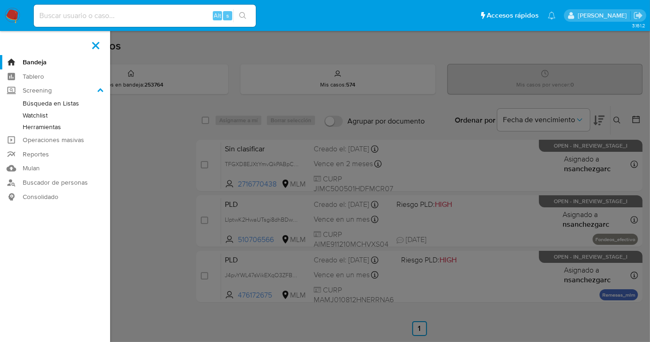
click at [41, 129] on link "Herramientas" at bounding box center [55, 127] width 110 height 12
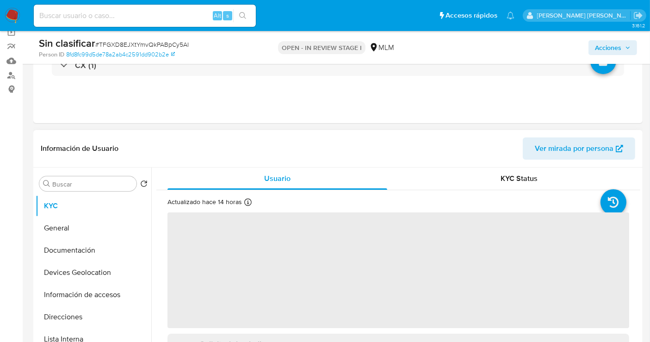
scroll to position [154, 0]
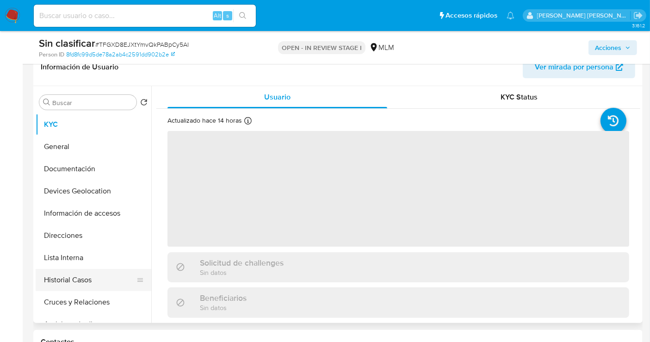
select select "10"
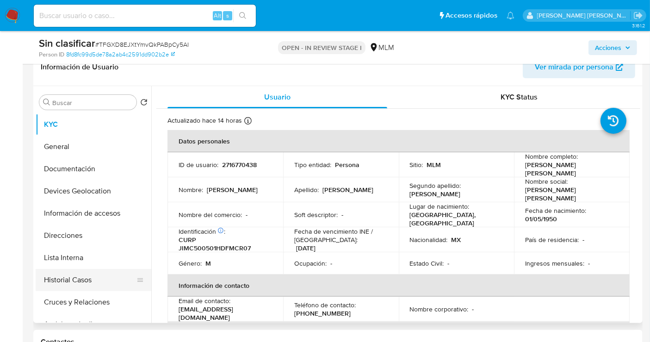
click at [63, 287] on button "Historial Casos" at bounding box center [90, 280] width 108 height 22
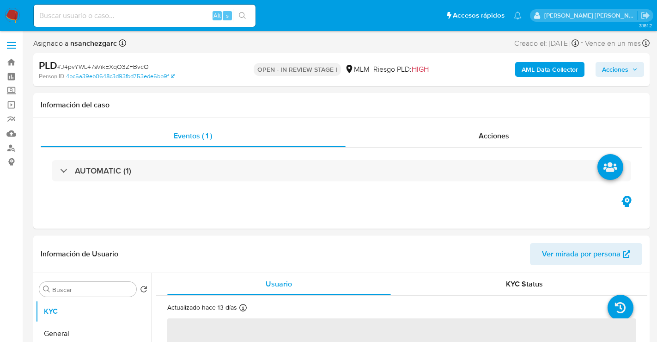
select select "10"
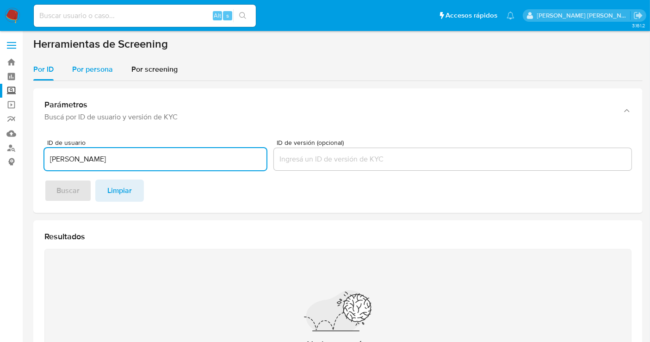
type input "JUAN JOSE MINO CIELO"
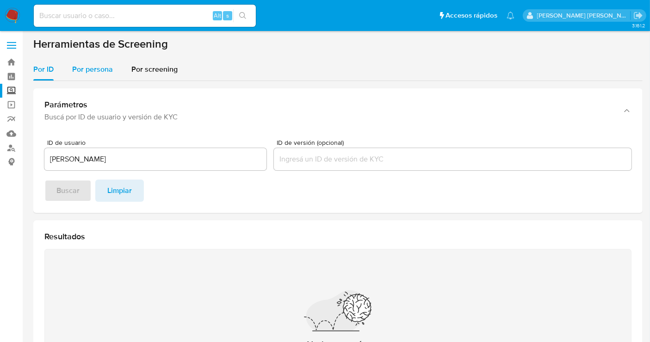
click at [85, 65] on span "Por persona" at bounding box center [92, 69] width 41 height 11
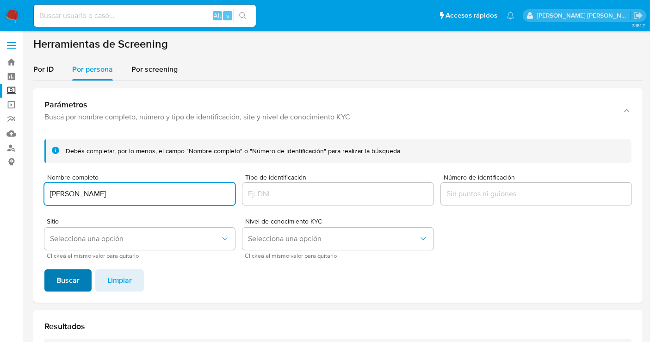
type input "JUAN JOSE MINO CIELO"
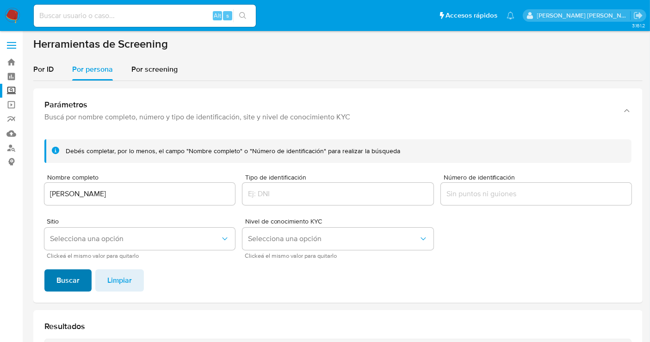
click at [75, 282] on span "Buscar" at bounding box center [67, 280] width 23 height 20
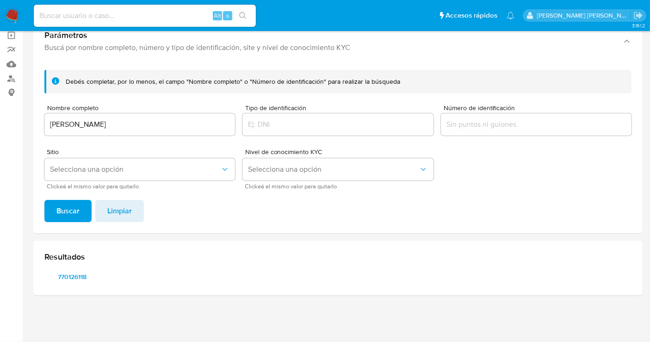
scroll to position [68, 0]
click at [75, 276] on span "770126118" at bounding box center [72, 277] width 43 height 13
click at [63, 18] on input at bounding box center [145, 16] width 222 height 12
click at [12, 19] on img at bounding box center [13, 16] width 16 height 16
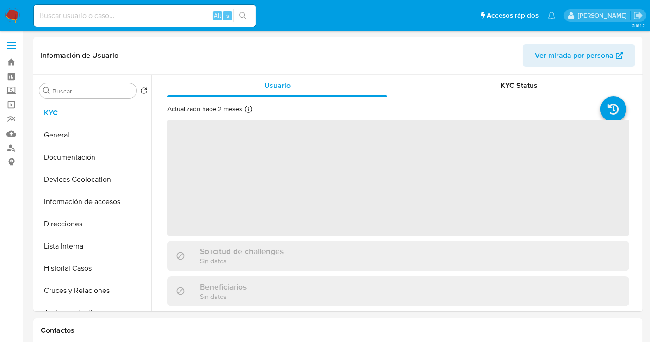
select select "10"
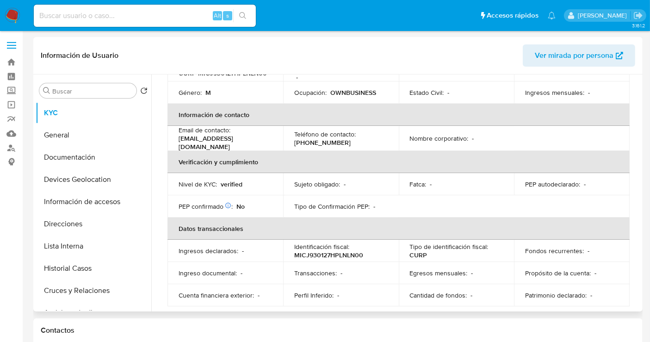
scroll to position [51, 0]
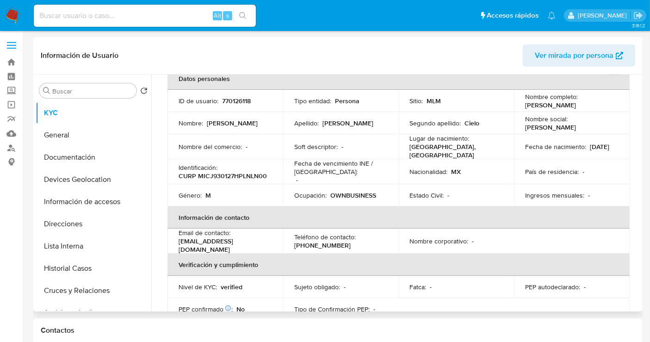
click at [236, 94] on td "ID de usuario : 770126118" at bounding box center [225, 101] width 116 height 22
copy p "770126118"
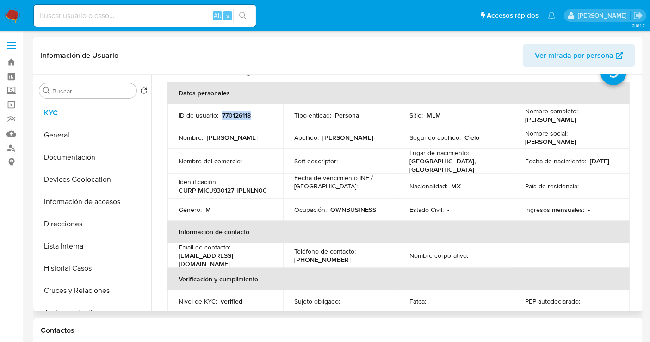
scroll to position [18, 0]
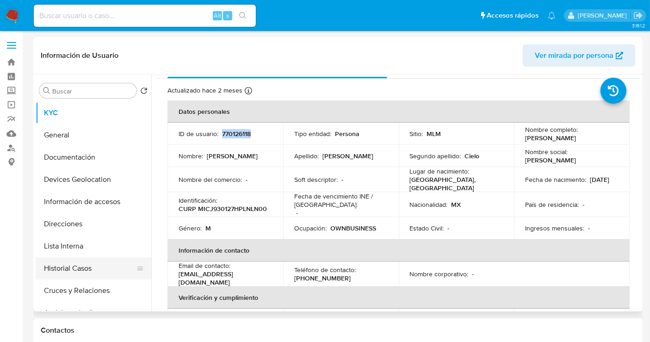
click at [80, 268] on button "Historial Casos" at bounding box center [90, 268] width 108 height 22
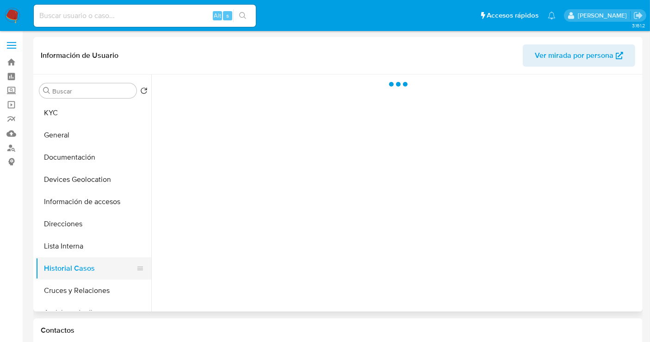
scroll to position [0, 0]
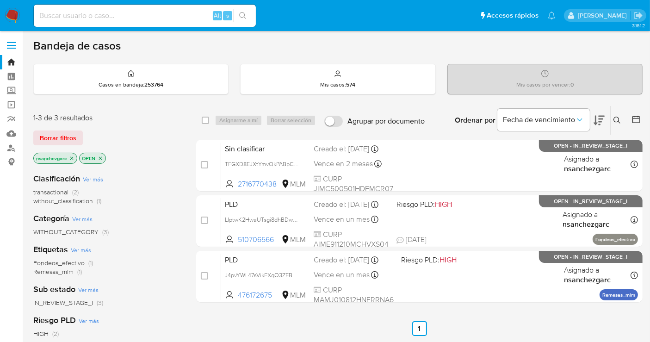
drag, startPoint x: 617, startPoint y: 118, endPoint x: 528, endPoint y: 153, distance: 95.7
click at [617, 118] on icon at bounding box center [616, 120] width 7 height 7
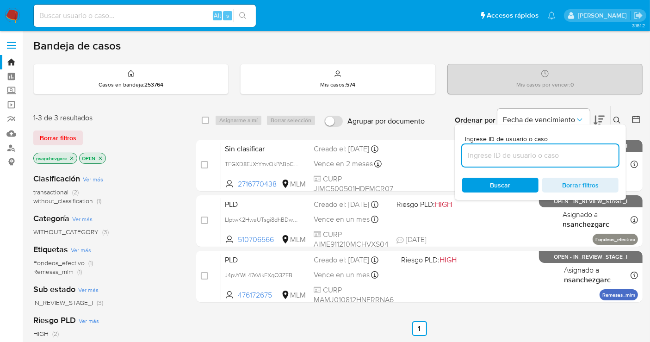
click at [511, 153] on input at bounding box center [540, 155] width 156 height 12
type input "607861505"
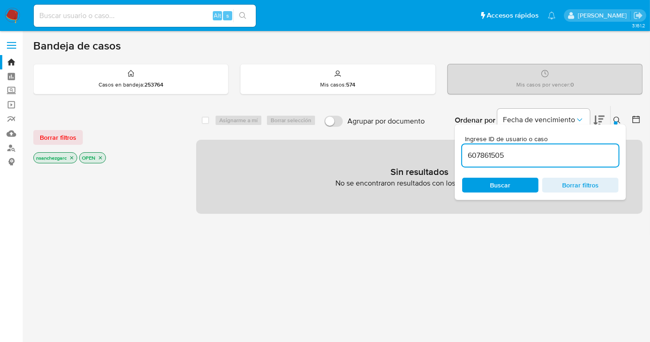
click at [74, 157] on icon "close-filter" at bounding box center [72, 158] width 6 height 6
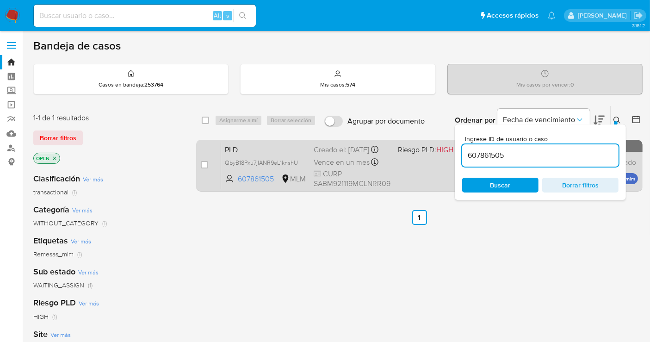
drag, startPoint x: 297, startPoint y: 170, endPoint x: 300, endPoint y: 177, distance: 7.7
click at [297, 166] on span "QbyB18Pxu7jIANR9eL1knshU" at bounding box center [261, 162] width 73 height 8
click at [205, 160] on div "case-item-checkbox" at bounding box center [204, 164] width 7 height 9
click at [207, 166] on input "checkbox" at bounding box center [204, 164] width 7 height 7
checkbox input "true"
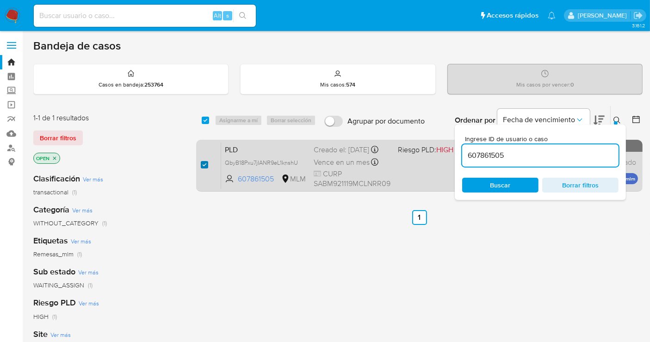
checkbox input "true"
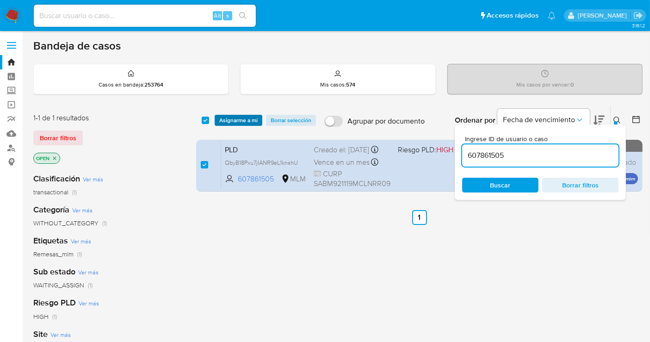
click at [228, 116] on span "Asignarme a mí" at bounding box center [238, 120] width 38 height 9
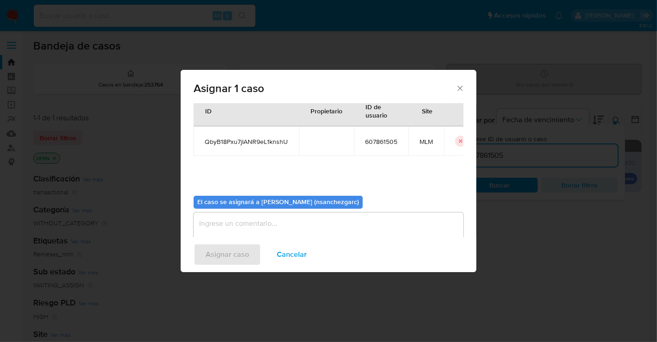
scroll to position [47, 0]
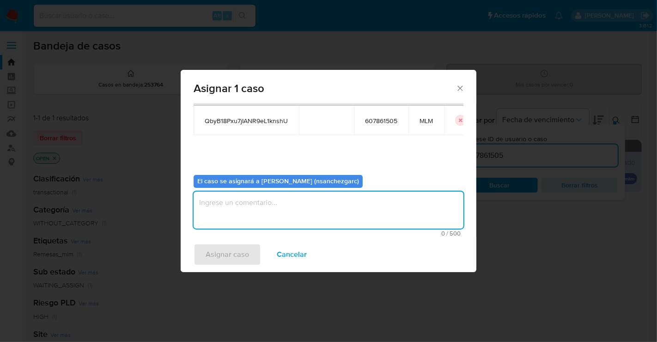
drag, startPoint x: 213, startPoint y: 210, endPoint x: 213, endPoint y: 199, distance: 11.1
click at [213, 208] on textarea "assign-modal" at bounding box center [329, 209] width 270 height 37
type textarea "nesg"
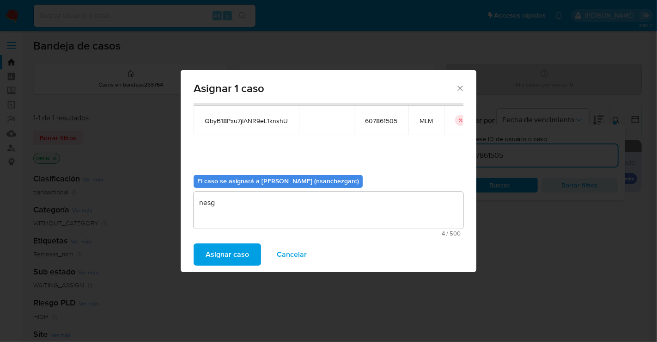
click at [238, 256] on span "Asignar caso" at bounding box center [227, 254] width 43 height 20
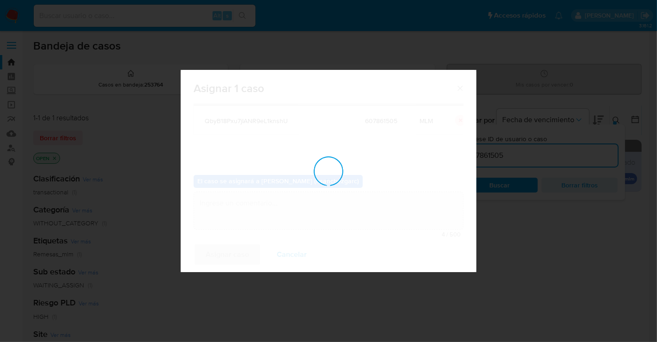
checkbox input "false"
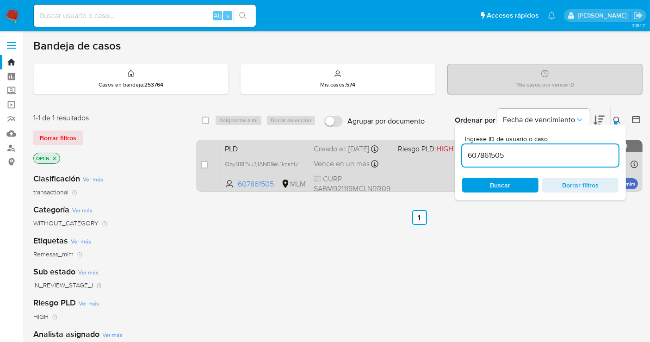
click at [204, 161] on input "checkbox" at bounding box center [204, 164] width 7 height 7
checkbox input "true"
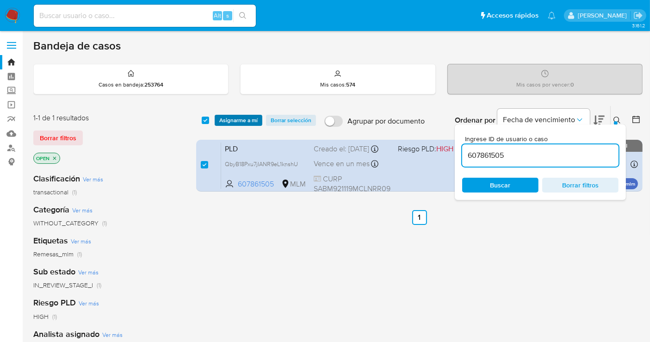
click at [234, 117] on span "Asignarme a mí" at bounding box center [238, 120] width 38 height 9
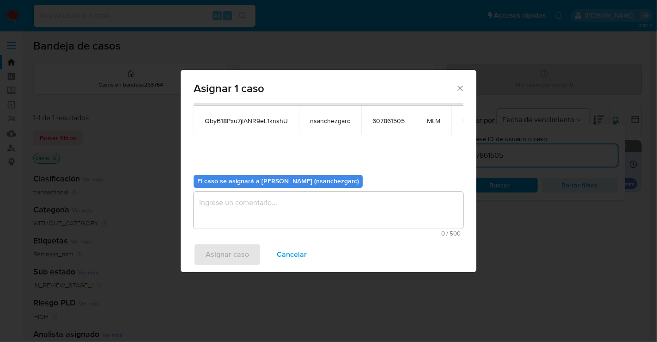
click at [224, 207] on textarea "assign-modal" at bounding box center [329, 209] width 270 height 37
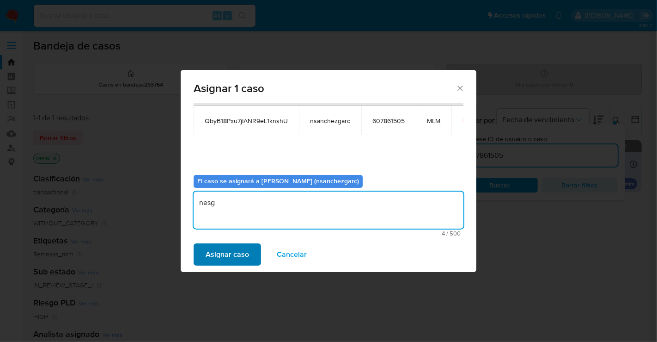
type textarea "nesg"
click at [224, 253] on span "Asignar caso" at bounding box center [227, 254] width 43 height 20
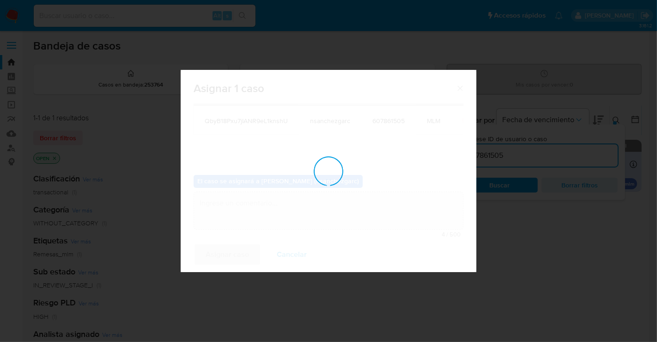
checkbox input "false"
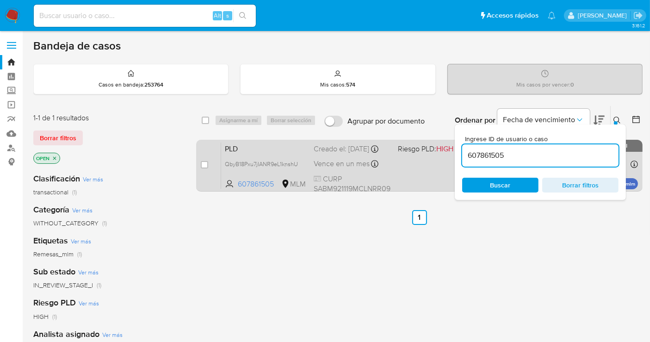
click at [322, 169] on span "Vence en un mes" at bounding box center [341, 164] width 56 height 10
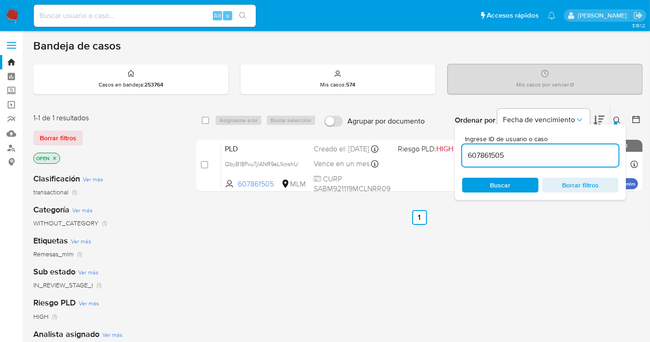
click at [9, 13] on img at bounding box center [13, 16] width 16 height 16
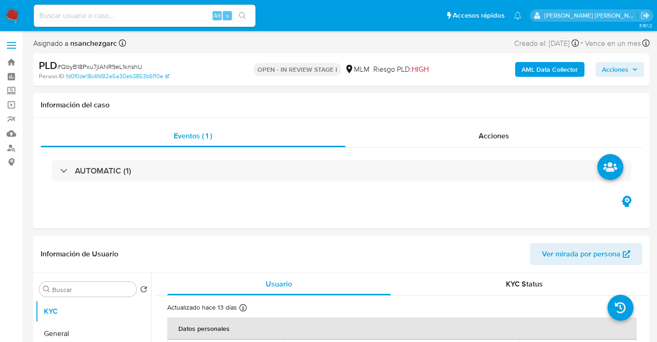
select select "10"
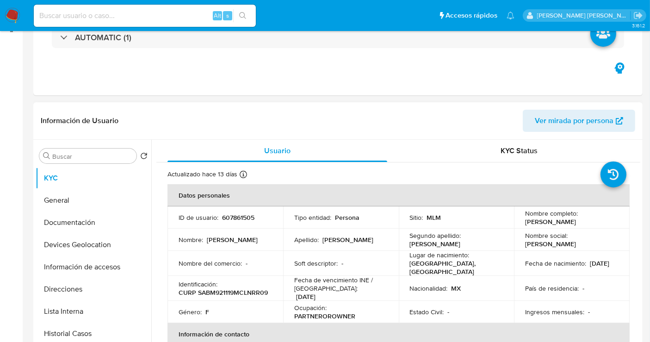
scroll to position [154, 0]
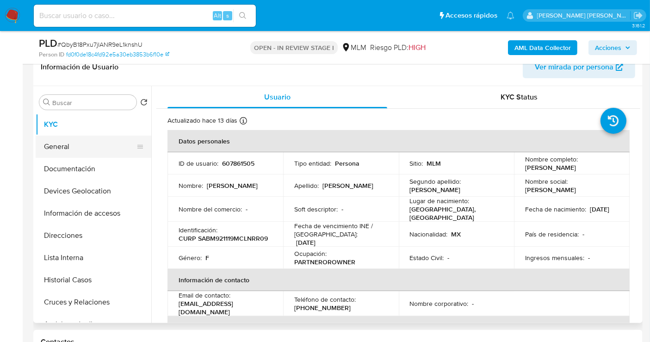
click at [78, 146] on button "General" at bounding box center [90, 146] width 108 height 22
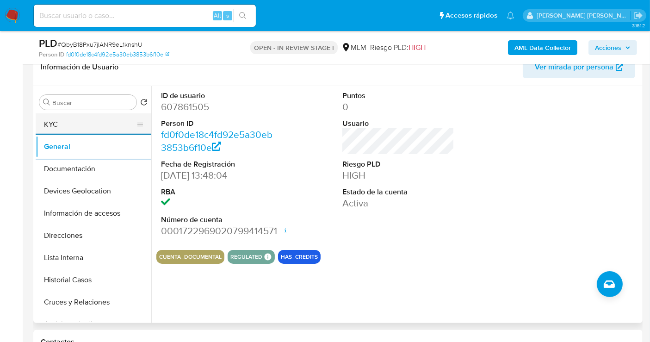
click at [54, 125] on button "KYC" at bounding box center [90, 124] width 108 height 22
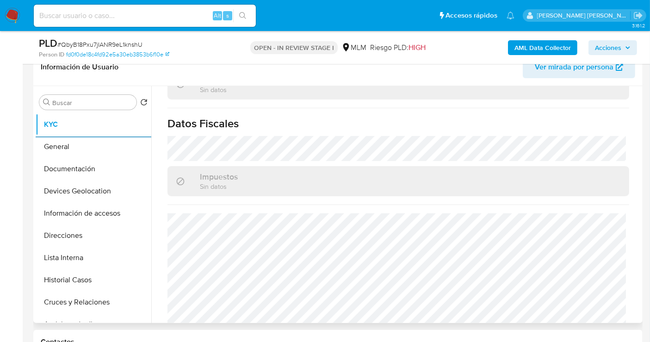
scroll to position [574, 0]
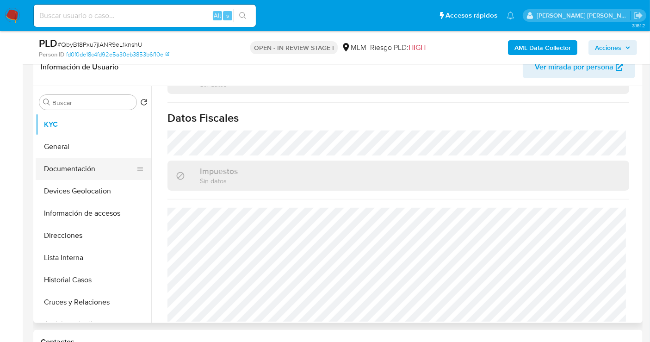
click at [63, 171] on button "Documentación" at bounding box center [90, 169] width 108 height 22
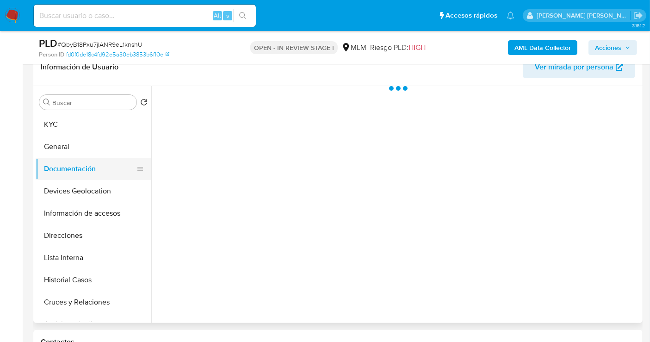
scroll to position [0, 0]
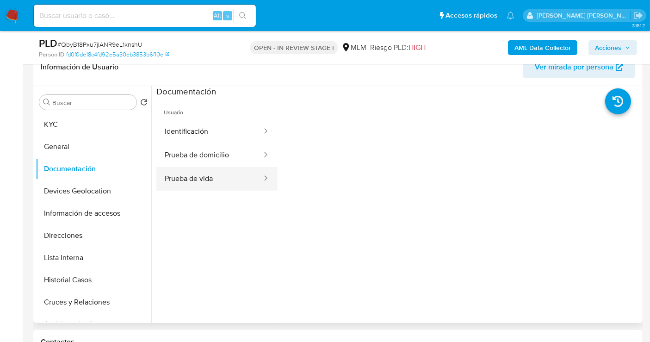
click at [192, 186] on button "Prueba de vida" at bounding box center [209, 179] width 106 height 24
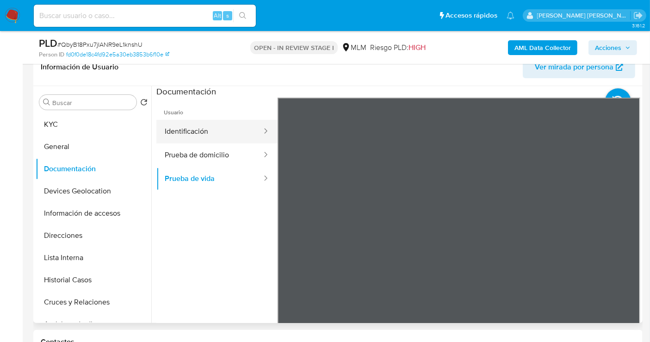
click at [199, 135] on button "Identificación" at bounding box center [209, 132] width 106 height 24
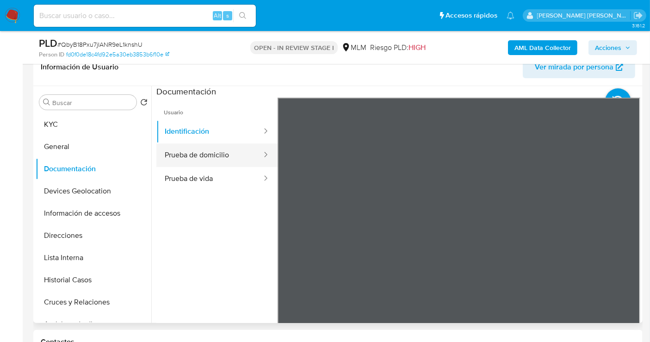
click at [215, 156] on button "Prueba de domicilio" at bounding box center [209, 155] width 106 height 24
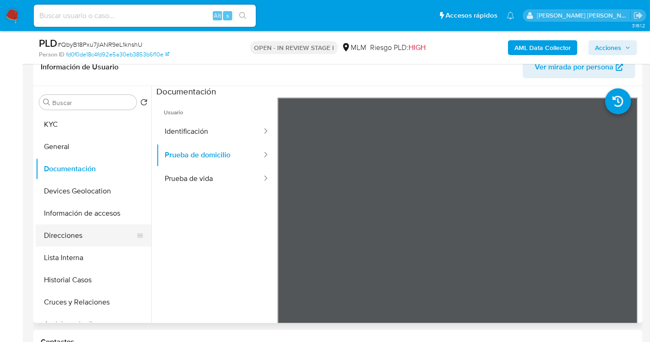
click at [66, 234] on button "Direcciones" at bounding box center [90, 235] width 108 height 22
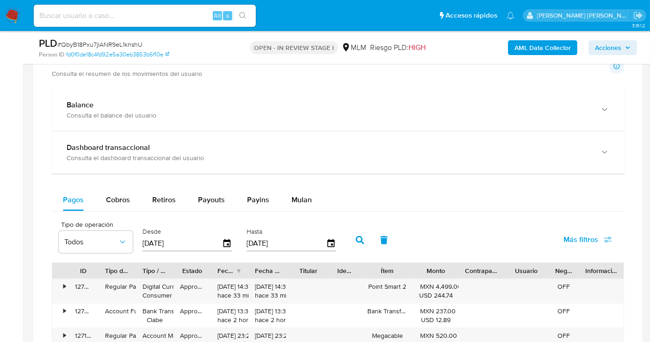
scroll to position [668, 0]
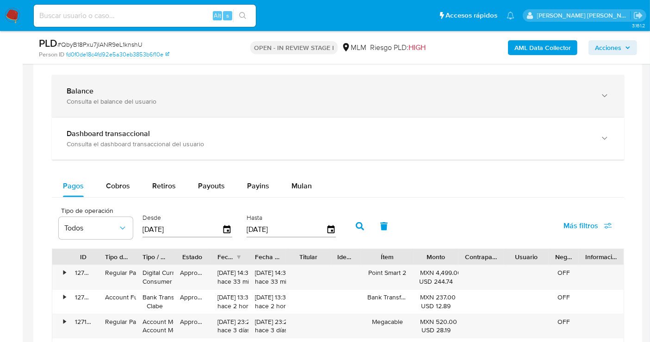
click at [122, 104] on div "Balance Consulta el balance del usuario" at bounding box center [338, 96] width 572 height 42
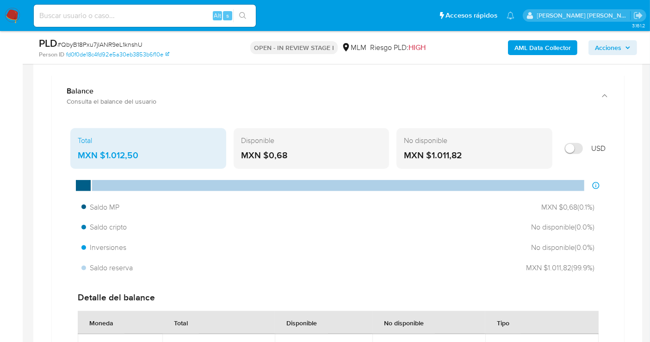
click at [109, 149] on div "MXN $1.012,50" at bounding box center [148, 155] width 141 height 12
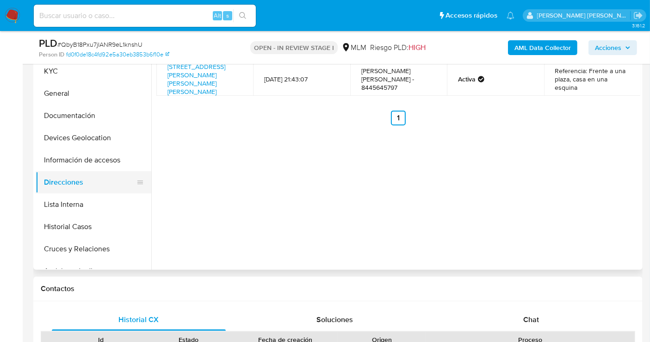
scroll to position [205, 0]
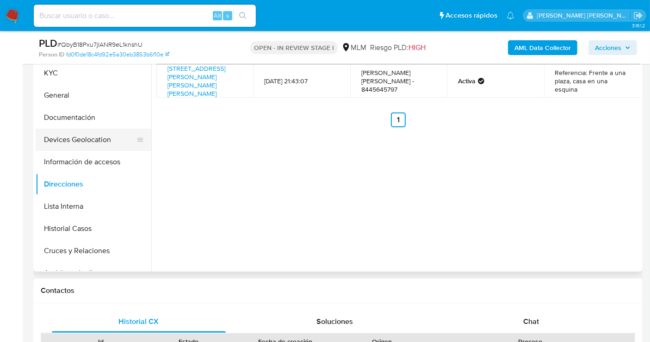
click at [80, 142] on button "Devices Geolocation" at bounding box center [90, 140] width 108 height 22
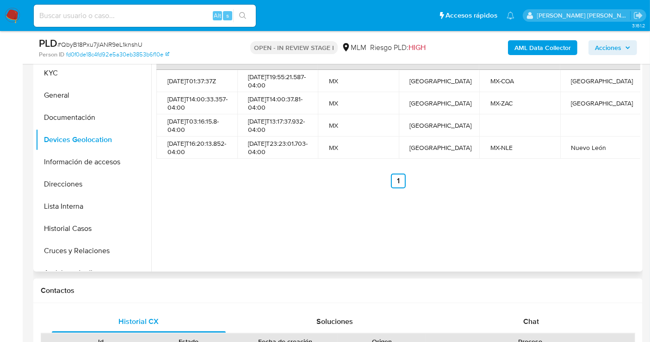
scroll to position [154, 0]
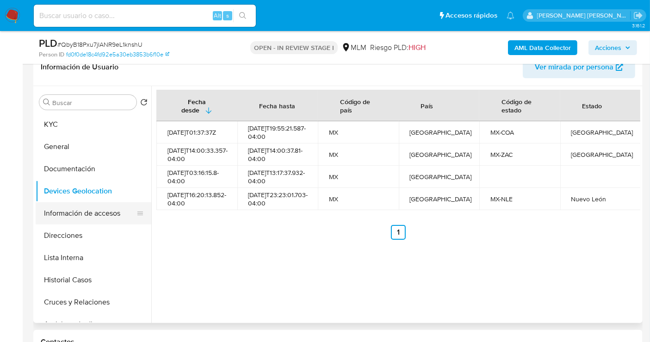
click at [74, 218] on button "Información de accesos" at bounding box center [90, 213] width 108 height 22
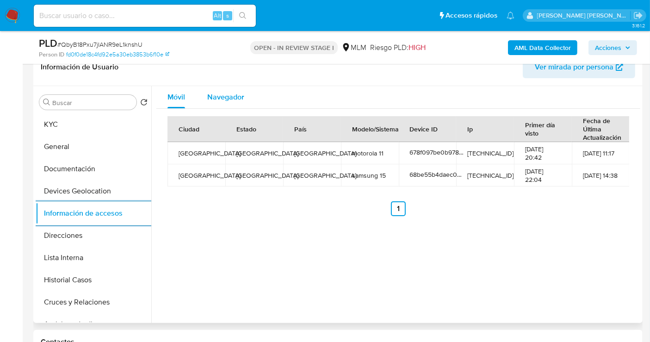
click at [230, 97] on span "Navegador" at bounding box center [225, 97] width 37 height 11
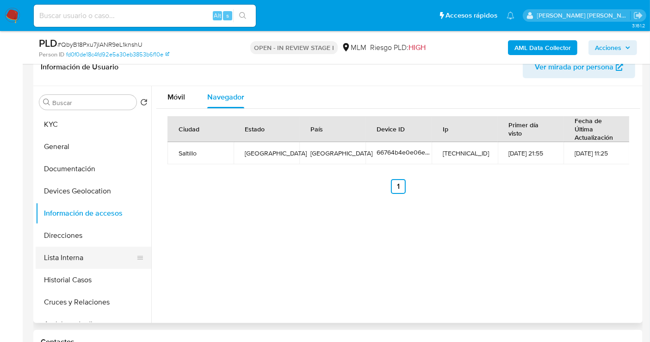
click at [82, 258] on button "Lista Interna" at bounding box center [90, 257] width 108 height 22
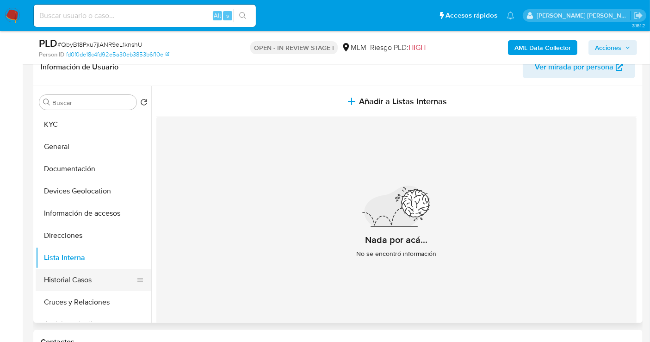
click at [67, 279] on button "Historial Casos" at bounding box center [90, 280] width 108 height 22
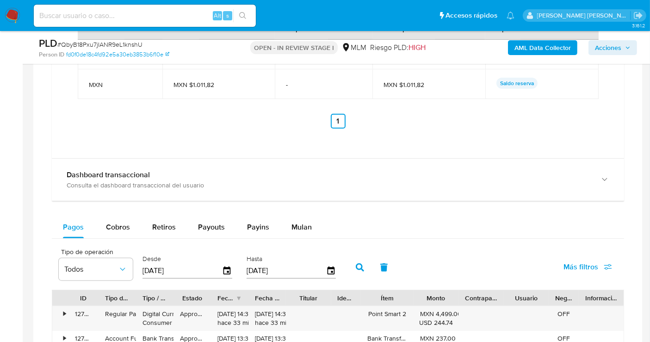
scroll to position [1027, 0]
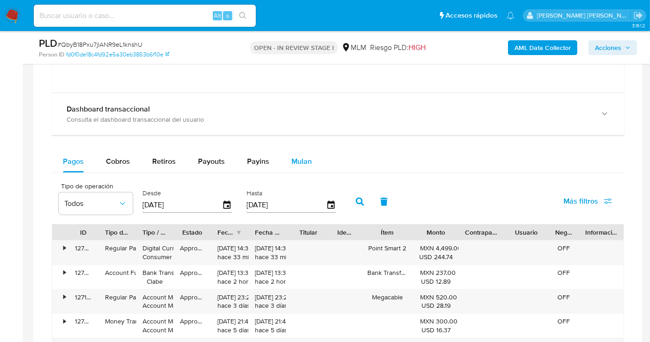
click at [295, 160] on span "Mulan" at bounding box center [301, 161] width 20 height 11
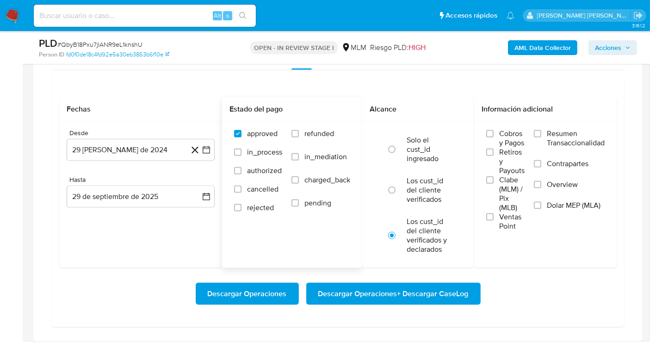
scroll to position [1181, 0]
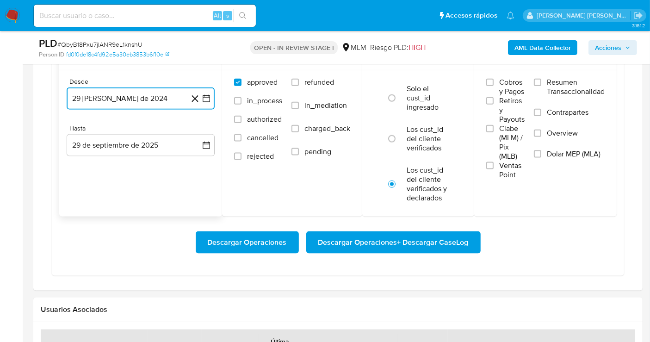
click at [163, 94] on button "29 de agosto de 2024" at bounding box center [141, 98] width 148 height 22
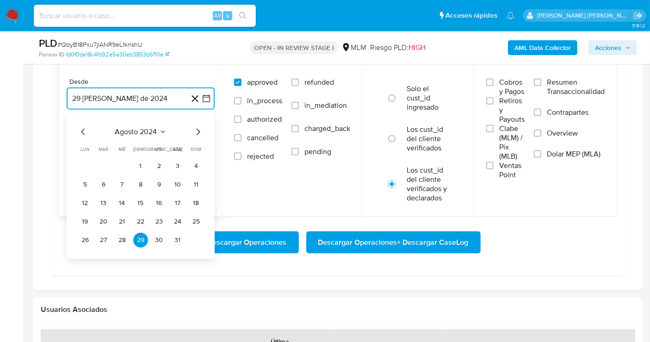
click at [196, 128] on icon "Mes siguiente" at bounding box center [197, 131] width 11 height 11
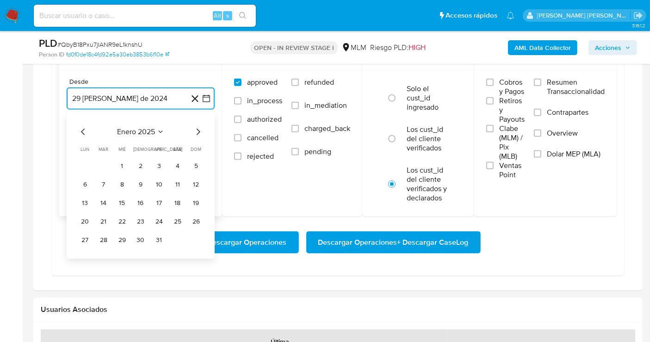
click at [196, 128] on icon "Mes siguiente" at bounding box center [197, 131] width 11 height 11
click at [141, 162] on button "1" at bounding box center [140, 166] width 15 height 15
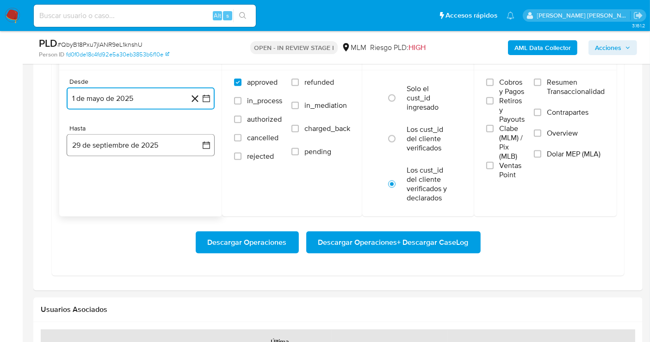
click at [164, 150] on button "29 de septiembre de 2025" at bounding box center [141, 145] width 148 height 22
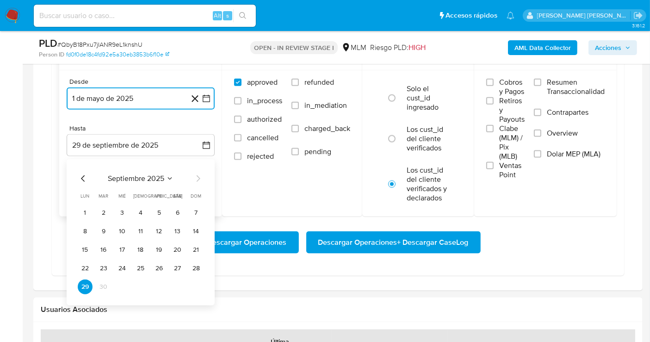
click at [80, 173] on icon "Mes anterior" at bounding box center [83, 178] width 11 height 11
click at [193, 282] on button "31" at bounding box center [196, 286] width 15 height 15
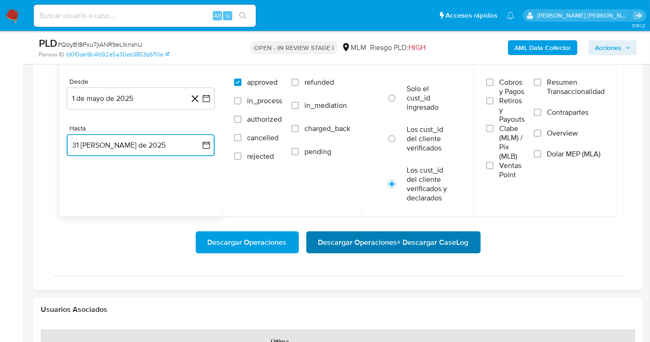
click at [372, 239] on span "Descargar Operaciones + Descargar CaseLog" at bounding box center [393, 242] width 150 height 20
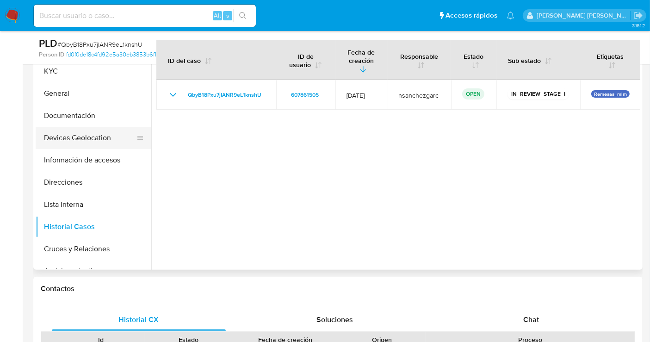
scroll to position [154, 0]
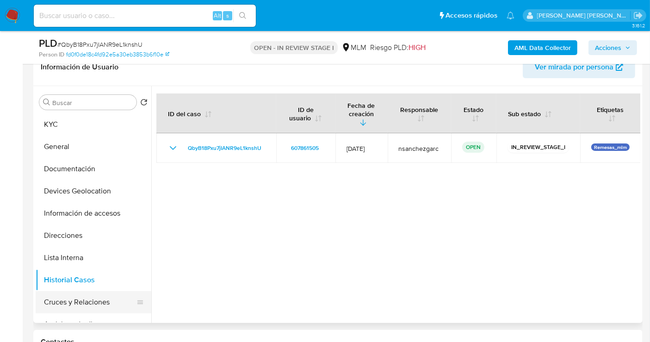
click at [74, 297] on button "Cruces y Relaciones" at bounding box center [90, 302] width 108 height 22
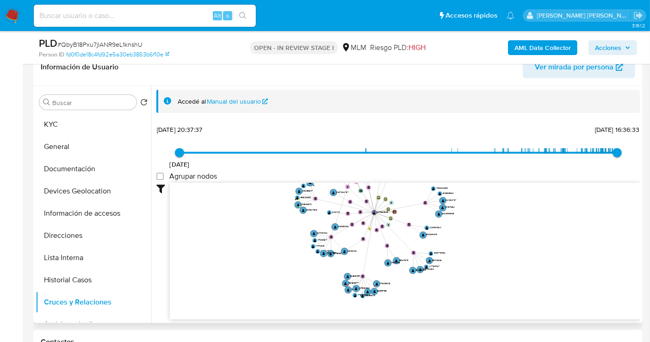
drag, startPoint x: 528, startPoint y: 283, endPoint x: 503, endPoint y: 229, distance: 59.4
click at [503, 229] on icon "device-68be55b4daec08e807edf21d  user-607861505  607861505 device-62b49a1f088…" at bounding box center [405, 250] width 470 height 134
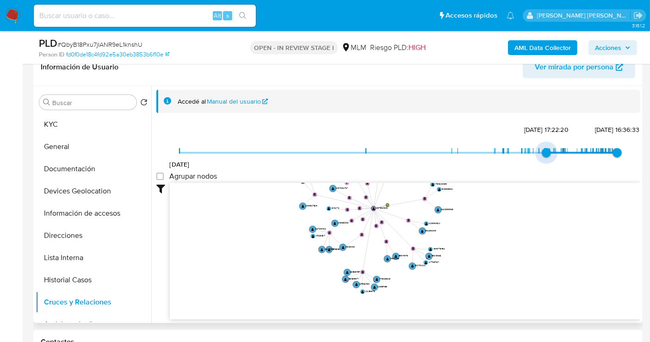
type input "1743627258000"
drag, startPoint x: 178, startPoint y: 148, endPoint x: 546, endPoint y: 155, distance: 369.0
click at [546, 155] on span "2/4/2025, 14:54:18" at bounding box center [549, 152] width 9 height 9
click at [351, 278] on text "1364834977" at bounding box center [353, 278] width 11 height 3
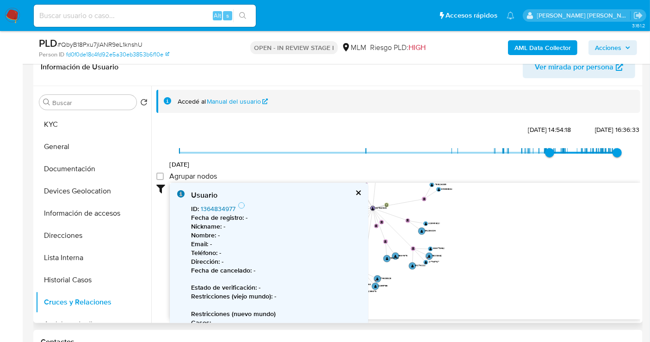
click at [214, 207] on link "1364834977" at bounding box center [218, 208] width 35 height 9
click at [355, 192] on button "cerrar" at bounding box center [358, 193] width 6 height 6
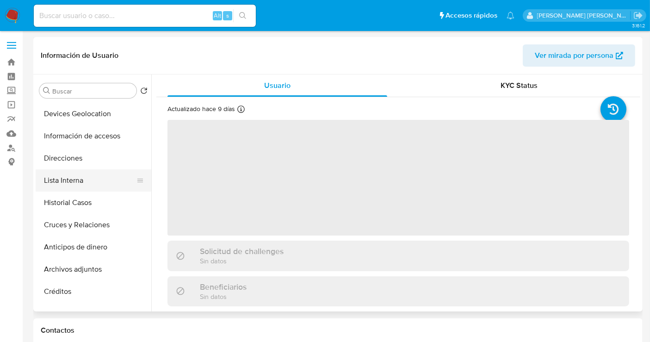
scroll to position [103, 0]
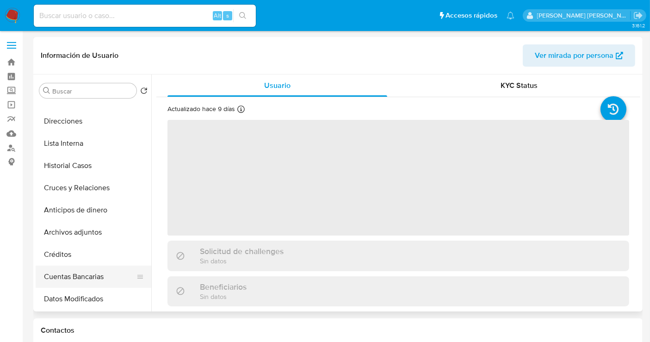
select select "10"
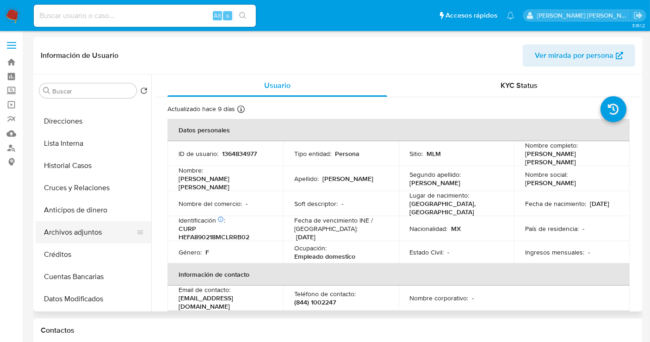
click at [71, 234] on button "Archivos adjuntos" at bounding box center [90, 232] width 108 height 22
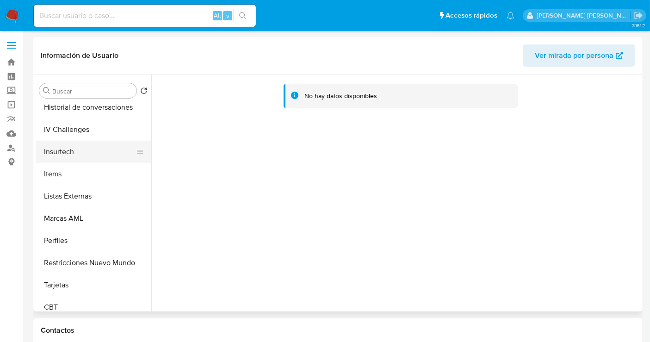
scroll to position [435, 0]
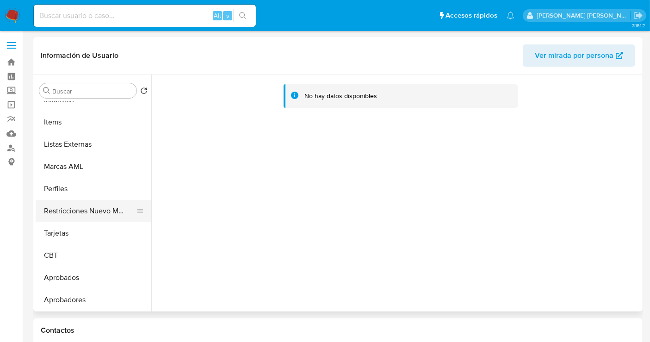
click at [79, 210] on button "Restricciones Nuevo Mundo" at bounding box center [90, 211] width 108 height 22
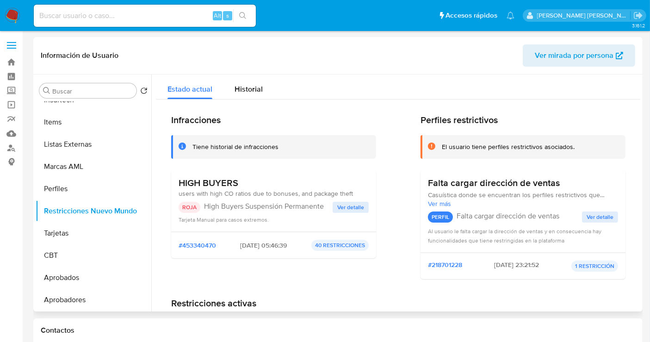
click at [344, 210] on span "Ver detalle" at bounding box center [350, 207] width 27 height 9
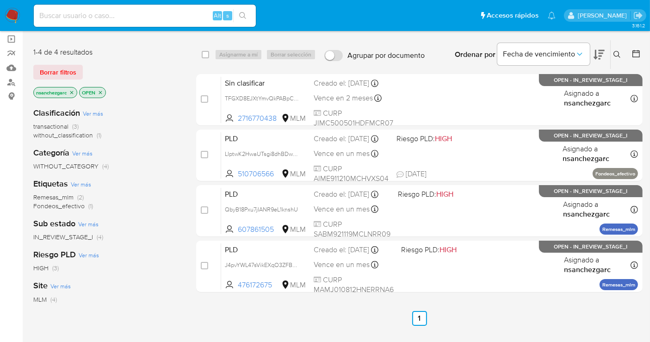
scroll to position [51, 0]
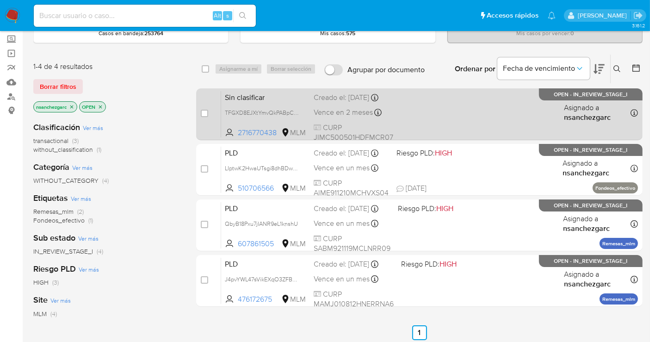
click at [325, 103] on div "Creado el: [DATE] Creado el: [DATE] 17:53:54" at bounding box center [353, 97] width 80 height 10
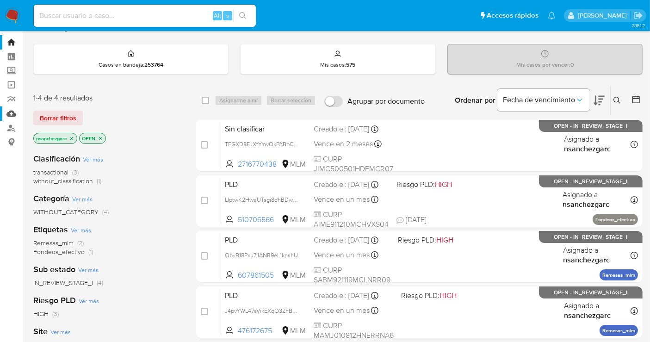
scroll to position [0, 0]
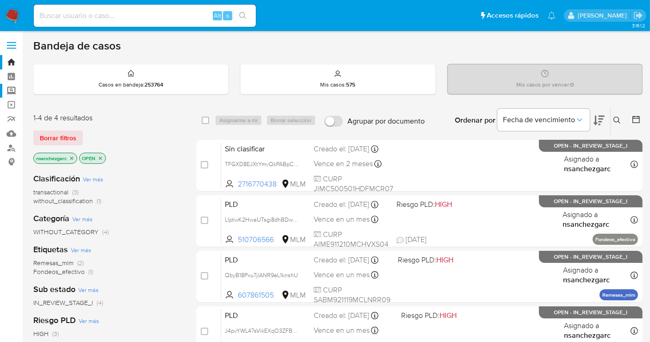
click at [10, 87] on label "Screening" at bounding box center [55, 91] width 110 height 14
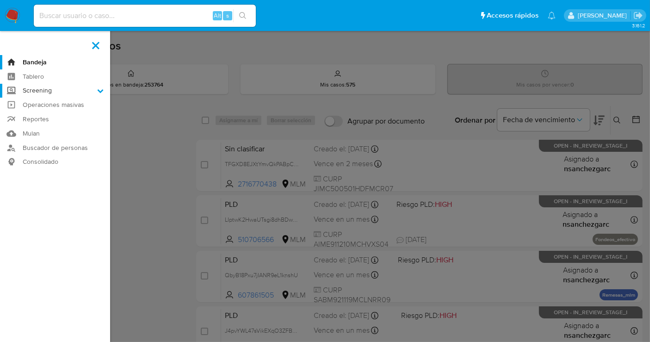
click at [0, 0] on input "Screening" at bounding box center [0, 0] width 0 height 0
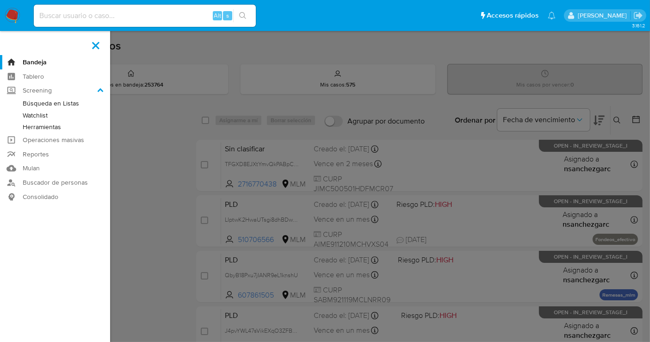
click at [38, 128] on link "Herramientas" at bounding box center [55, 127] width 110 height 12
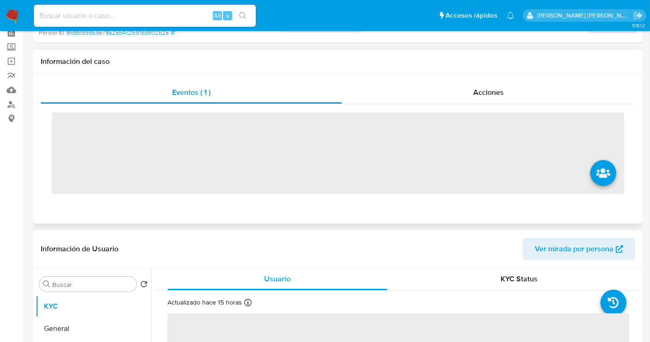
scroll to position [205, 0]
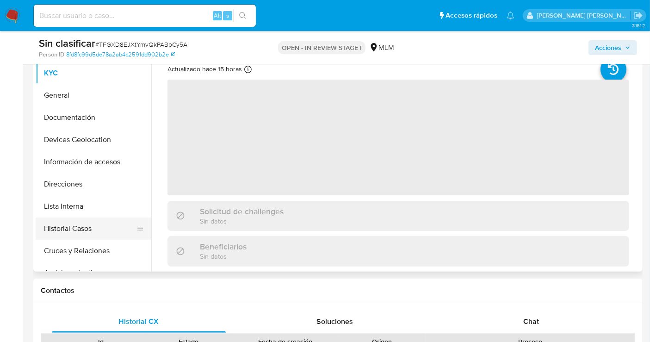
select select "10"
click at [78, 225] on button "Historial Casos" at bounding box center [90, 228] width 108 height 22
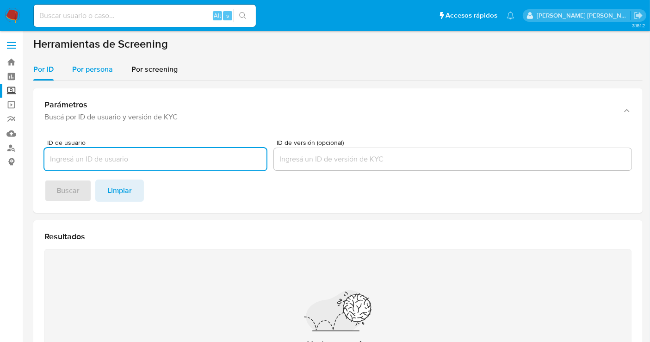
click at [104, 72] on span "Por persona" at bounding box center [92, 69] width 41 height 11
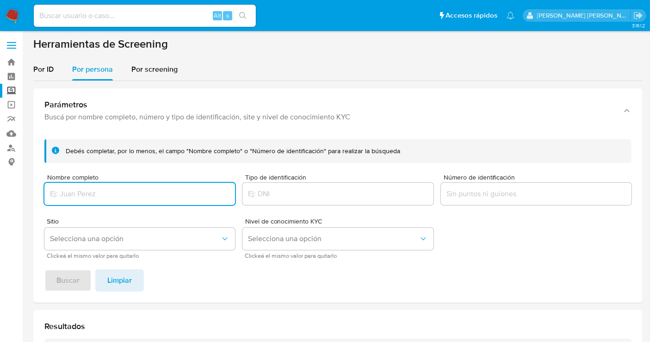
click at [79, 198] on input "Nombre completo" at bounding box center [139, 194] width 190 height 12
type input "MICHAEL WAYNE STARLING"
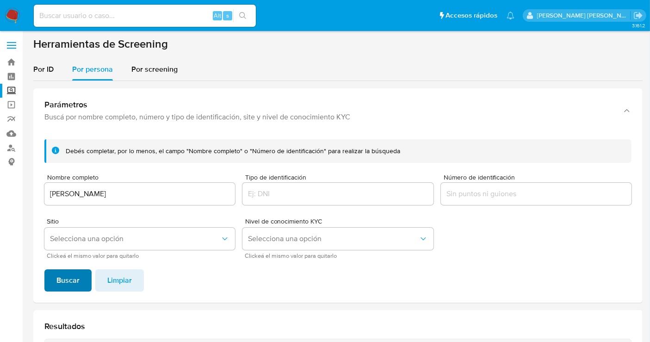
click at [77, 280] on span "Buscar" at bounding box center [67, 280] width 23 height 20
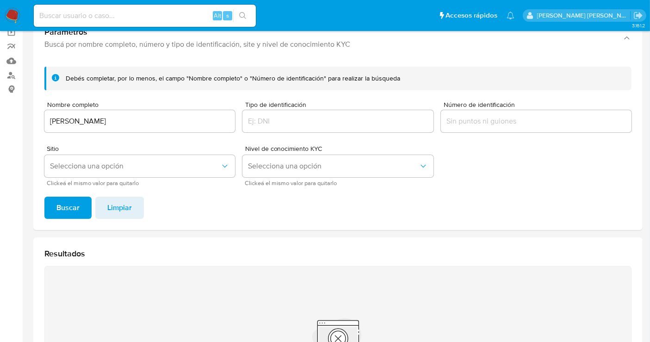
scroll to position [62, 0]
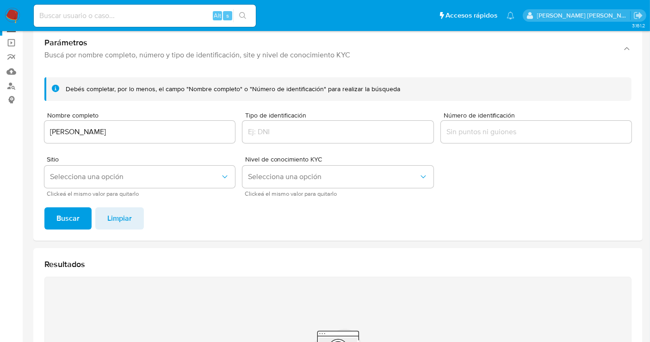
click at [13, 15] on img at bounding box center [13, 16] width 16 height 16
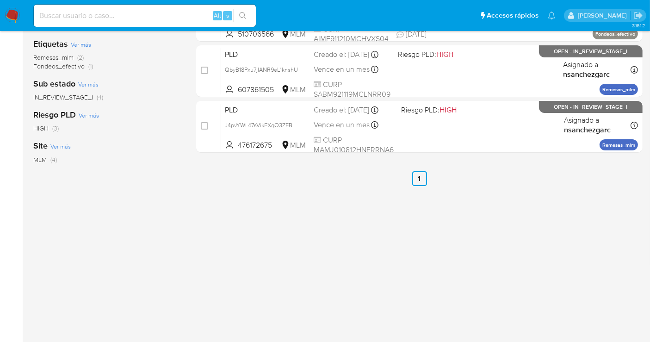
scroll to position [103, 0]
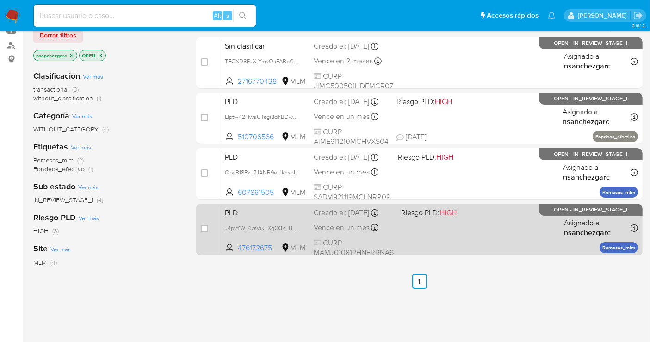
click at [339, 218] on div "Creado el: [DATE] Creado el: [DATE] 02:06:43" at bounding box center [353, 213] width 80 height 10
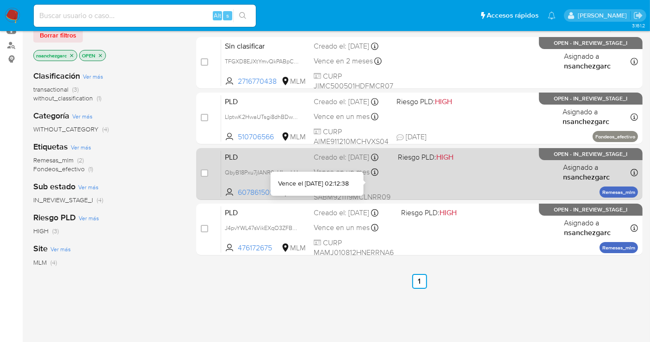
click at [372, 176] on div "Vence en un mes Vence el [DATE] 02:12:38" at bounding box center [351, 172] width 77 height 12
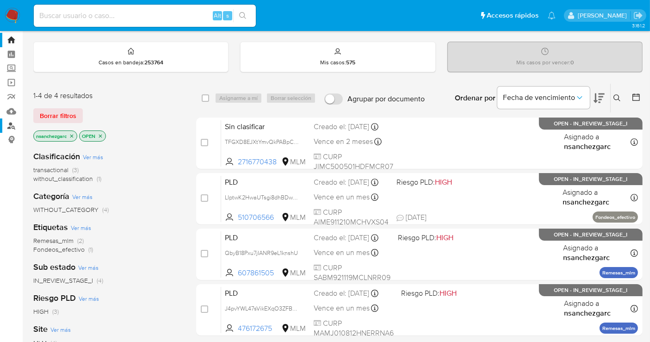
scroll to position [0, 0]
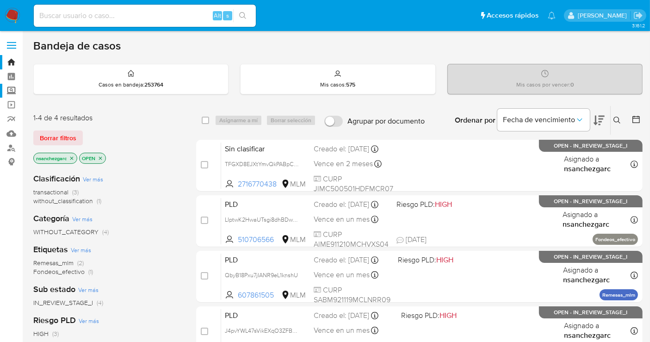
click at [12, 90] on label "Screening" at bounding box center [55, 91] width 110 height 14
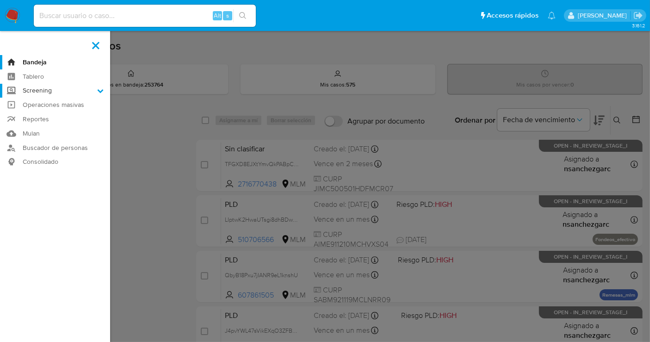
click at [0, 0] on input "Screening" at bounding box center [0, 0] width 0 height 0
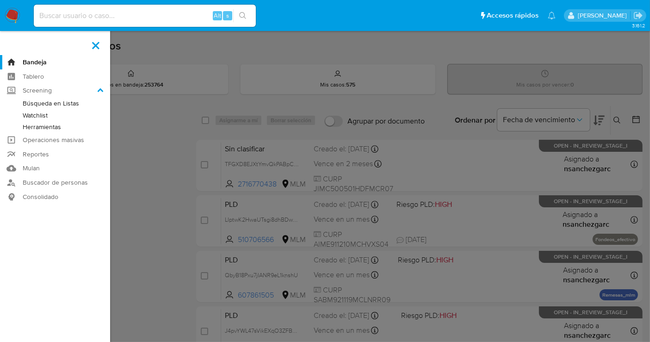
click at [34, 129] on link "Herramientas" at bounding box center [55, 127] width 110 height 12
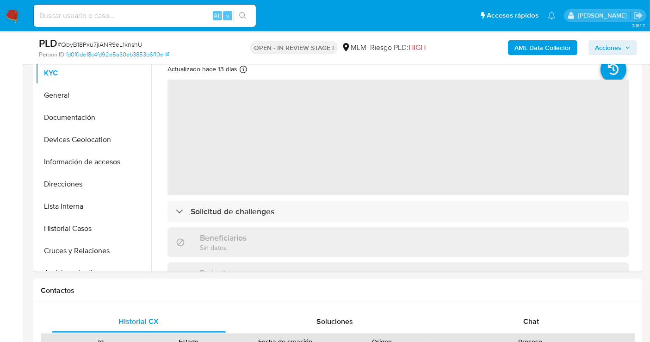
select select "10"
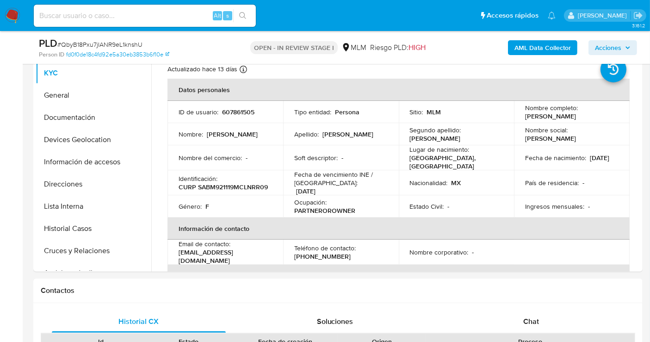
scroll to position [359, 0]
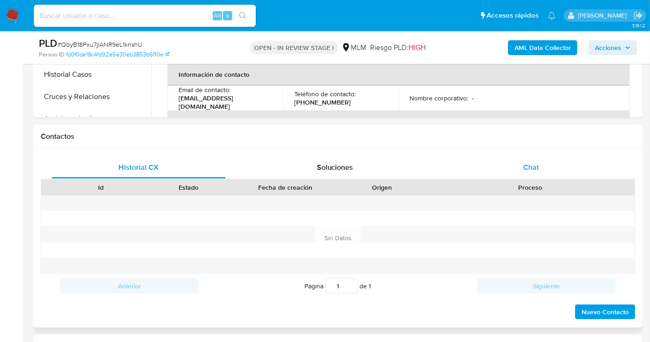
click at [523, 169] on span "Chat" at bounding box center [531, 167] width 16 height 11
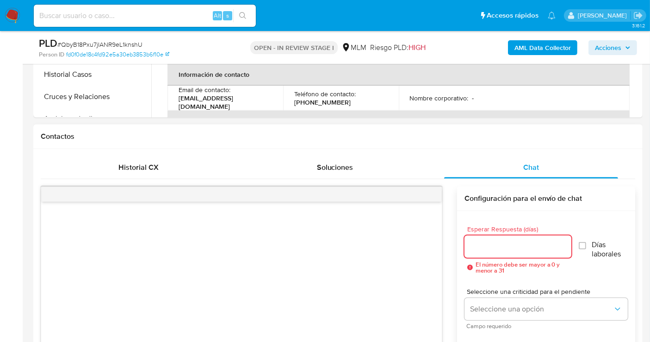
click at [479, 248] on input "Esperar Respuesta (días)" at bounding box center [517, 246] width 107 height 12
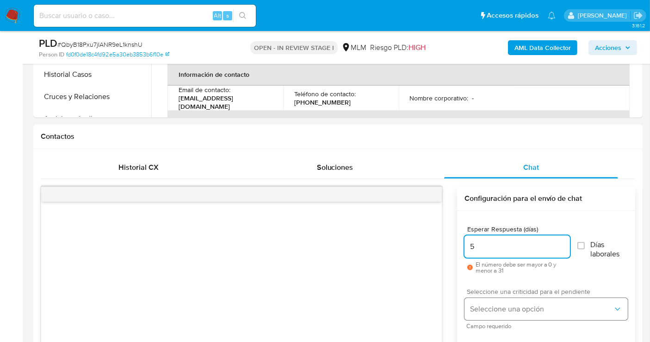
type input "5"
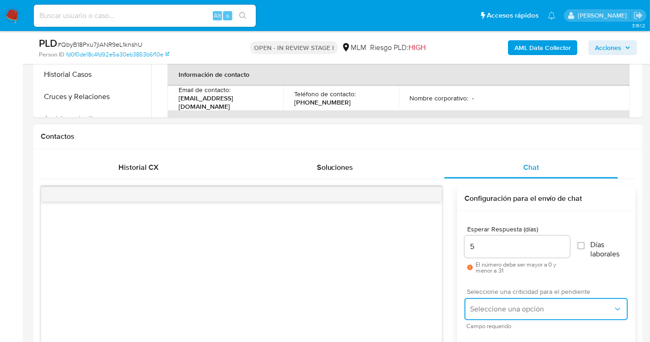
click at [497, 310] on span "Seleccione una opción" at bounding box center [541, 308] width 143 height 9
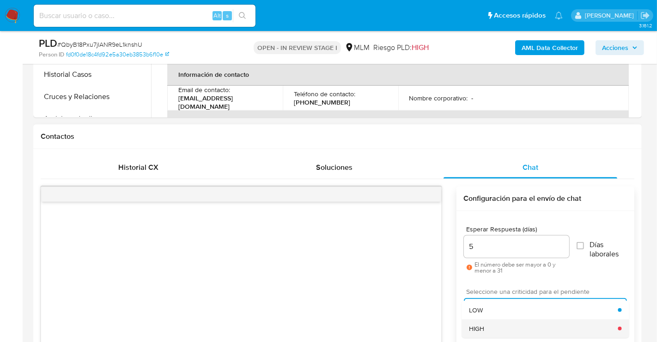
click at [489, 323] on div "HIGH" at bounding box center [543, 328] width 149 height 18
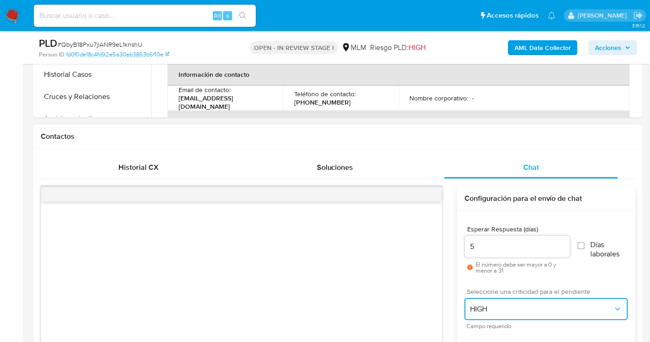
scroll to position [514, 0]
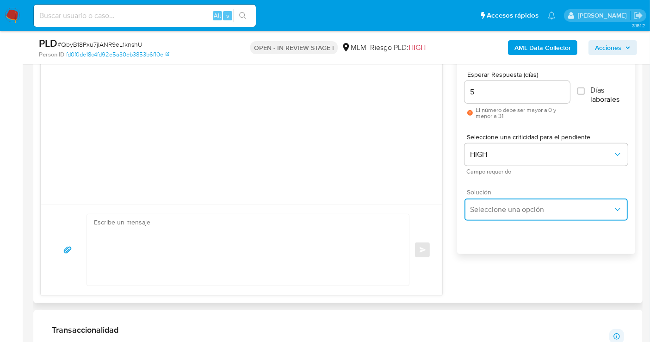
click at [486, 212] on span "Seleccione una opción" at bounding box center [541, 209] width 143 height 9
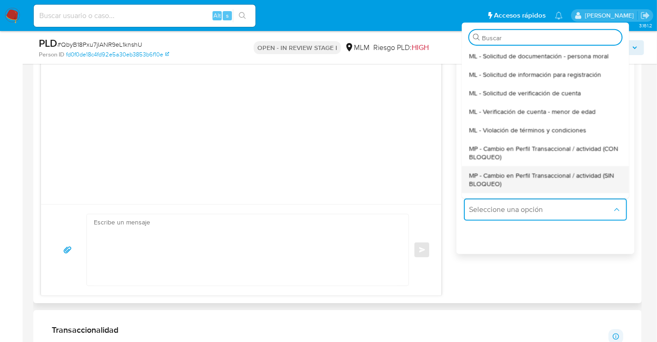
click at [478, 178] on span "MP - Cambio en Perfil Transaccional / actividad (SIN BLOQUEO)" at bounding box center [545, 179] width 153 height 17
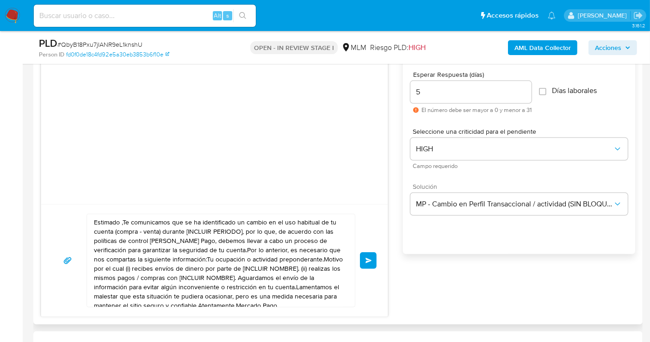
click at [244, 262] on textarea "Estimado ,Te comunicamos que se ha identificado un cambio en el uso habitual de…" at bounding box center [218, 260] width 249 height 92
paste textarea "cliente se ha identificado un cambio en el uso habitual de tu cuenta para garan…"
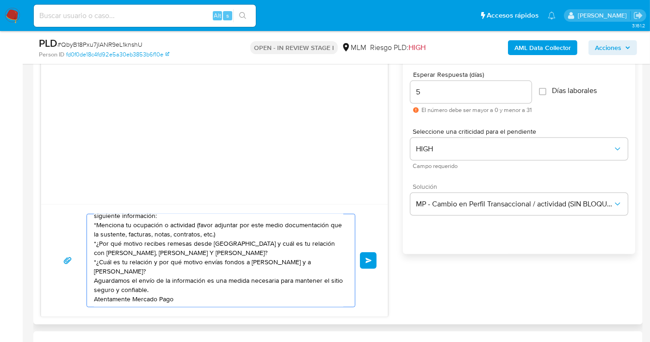
scroll to position [25, 0]
type textarea "Estimado cliente se ha identificado un cambio en el uso habitual de tu cuenta p…"
click at [373, 258] on button "Enviar" at bounding box center [368, 260] width 17 height 17
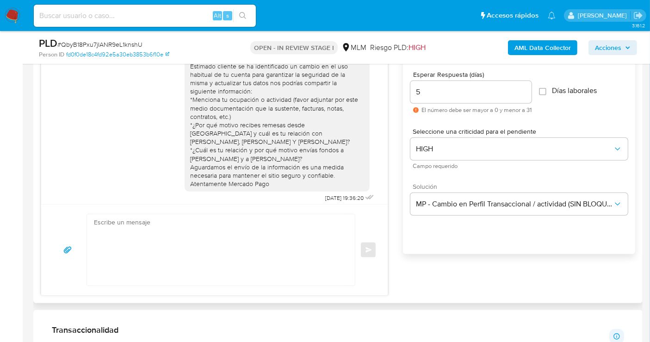
scroll to position [5, 0]
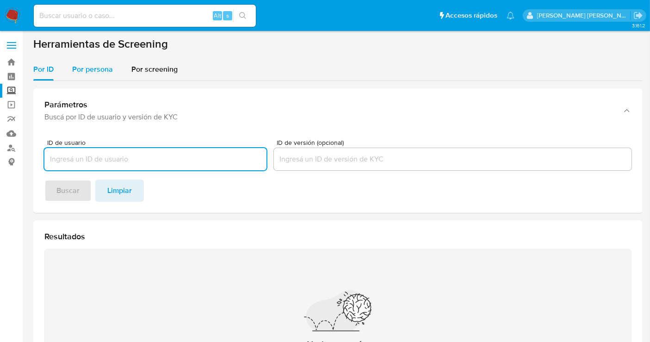
click at [99, 70] on span "Por persona" at bounding box center [92, 69] width 41 height 11
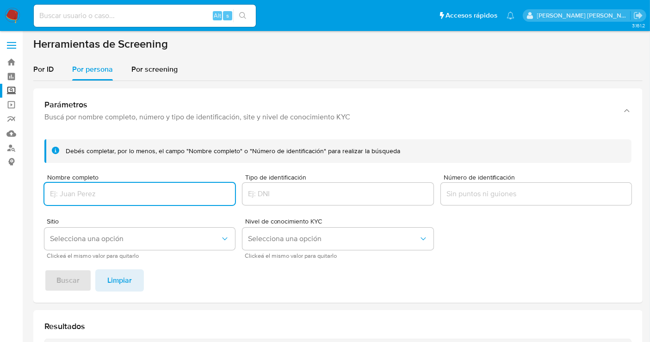
click at [76, 193] on input "Nombre completo" at bounding box center [139, 194] width 190 height 12
type input "[PERSON_NAME]"
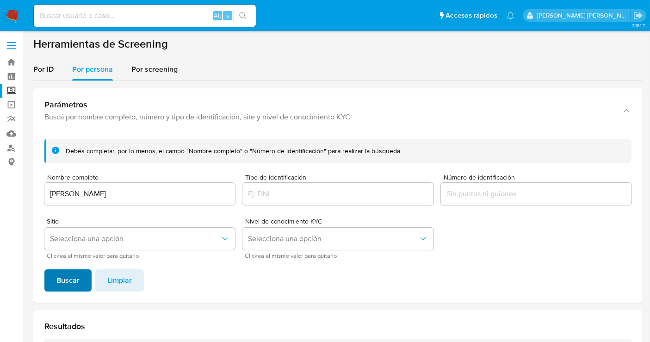
click at [79, 276] on button "Buscar" at bounding box center [67, 280] width 47 height 22
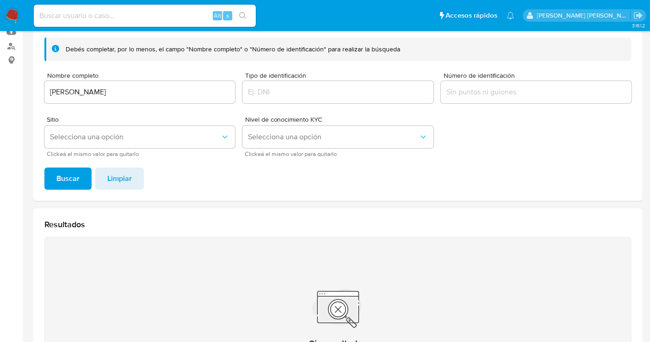
scroll to position [10, 0]
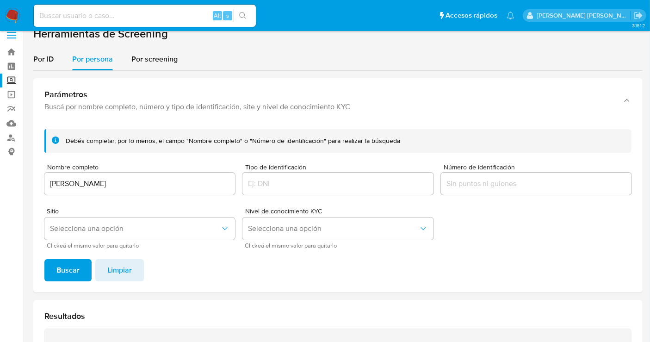
click at [86, 178] on input "[PERSON_NAME]" at bounding box center [139, 184] width 190 height 12
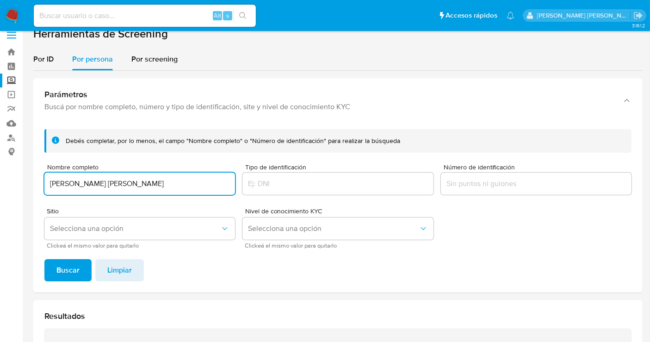
type input "[PERSON_NAME] [PERSON_NAME]"
drag, startPoint x: 70, startPoint y: 281, endPoint x: 69, endPoint y: 270, distance: 10.6
click at [69, 280] on div "[PERSON_NAME] completar, por lo menos, el campo "Nombre completo" o "Número de …" at bounding box center [337, 207] width 609 height 171
click at [69, 270] on span "Buscar" at bounding box center [67, 270] width 23 height 20
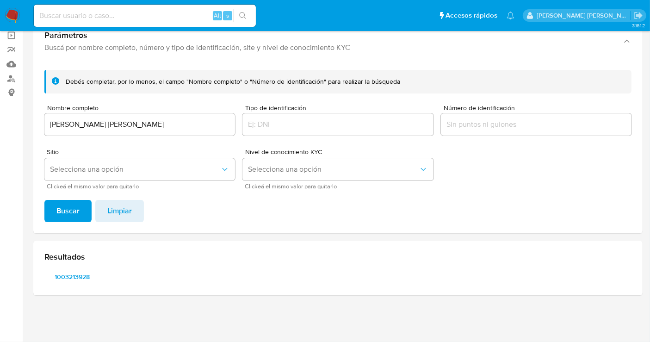
scroll to position [68, 0]
click at [77, 278] on span "1003213928" at bounding box center [72, 277] width 43 height 13
click at [77, 16] on input at bounding box center [145, 16] width 222 height 12
paste input "1591222482"
type input "1591222482"
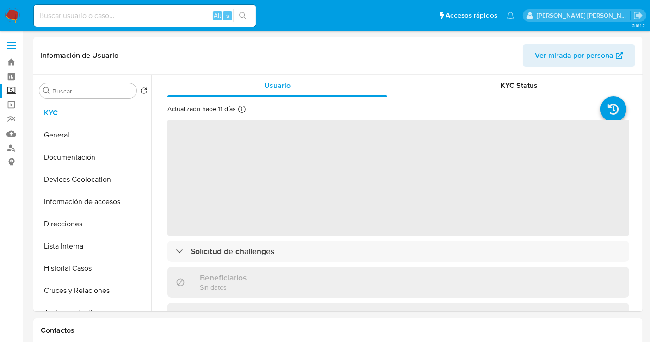
select select "10"
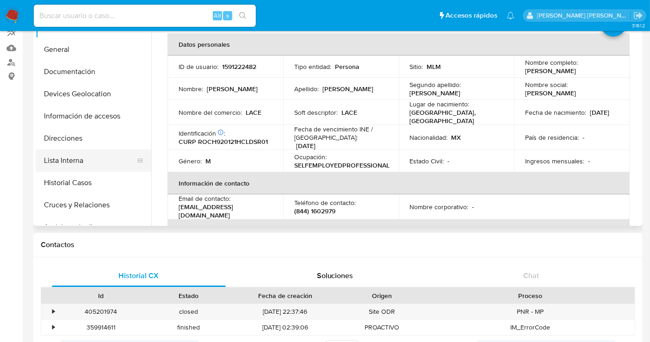
scroll to position [42, 0]
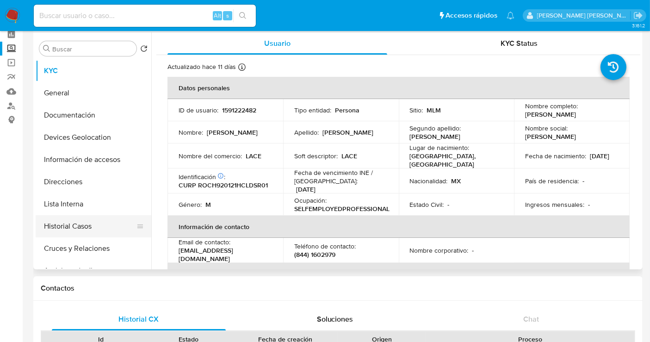
click at [74, 222] on button "Historial Casos" at bounding box center [90, 226] width 108 height 22
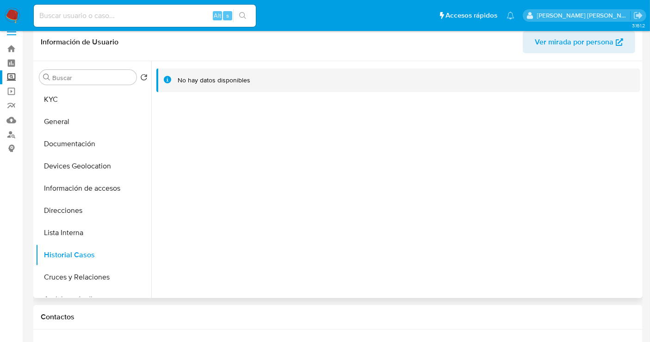
scroll to position [0, 0]
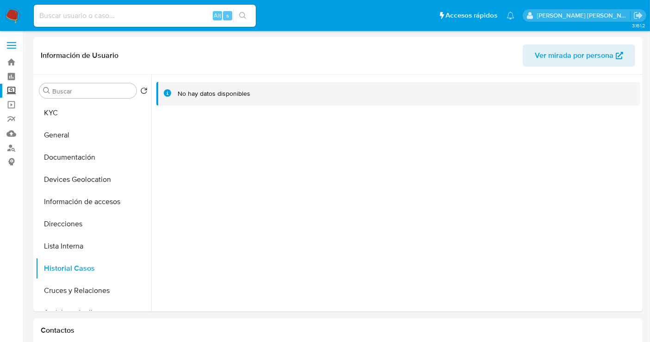
click at [14, 16] on img at bounding box center [13, 16] width 16 height 16
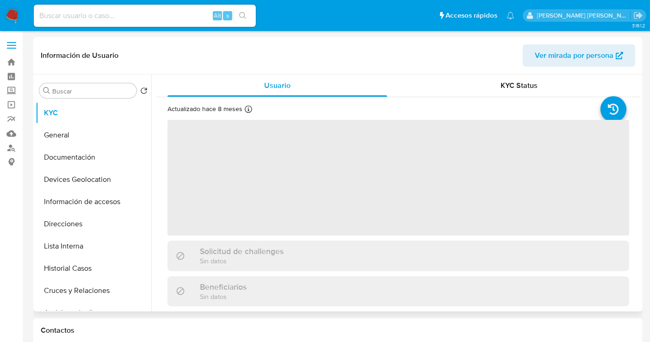
select select "10"
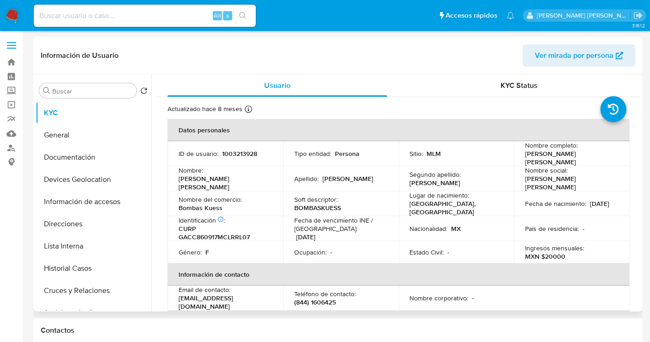
drag, startPoint x: 234, startPoint y: 145, endPoint x: 234, endPoint y: 152, distance: 7.4
click at [234, 152] on p "1003213928" at bounding box center [239, 153] width 35 height 8
copy p "1003213928"
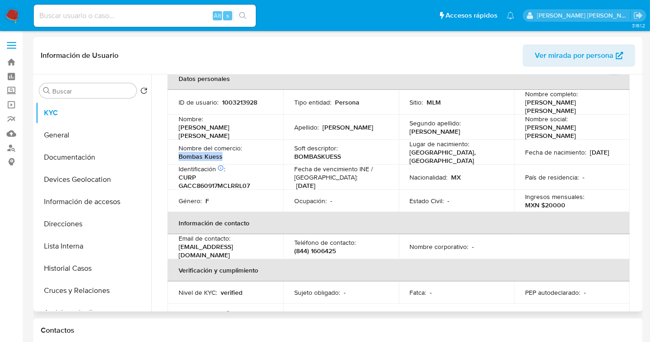
drag, startPoint x: 219, startPoint y: 151, endPoint x: 173, endPoint y: 150, distance: 46.3
click at [173, 150] on td "Nombre del comercio : Bombas Kuess" at bounding box center [225, 152] width 116 height 25
copy p "Bombas Kuess"
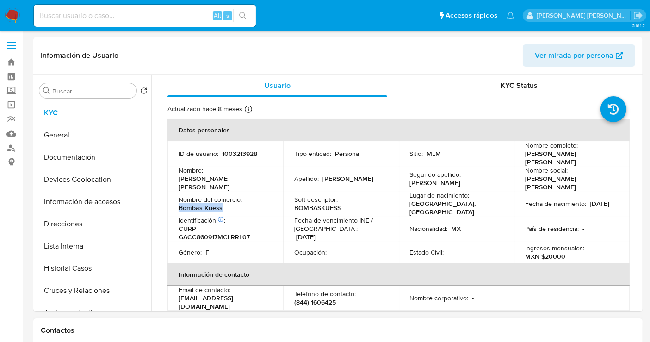
scroll to position [0, 0]
click at [69, 270] on button "Historial Casos" at bounding box center [90, 268] width 108 height 22
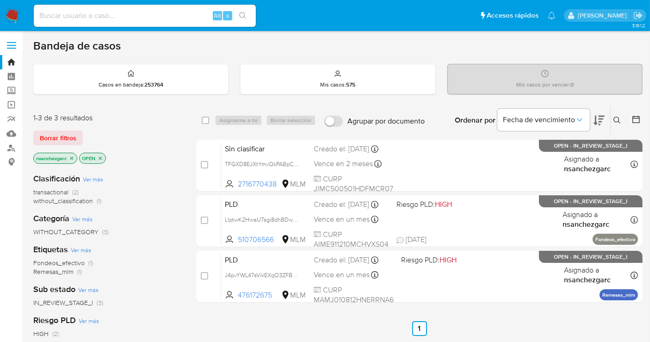
click at [614, 119] on icon at bounding box center [616, 120] width 7 height 7
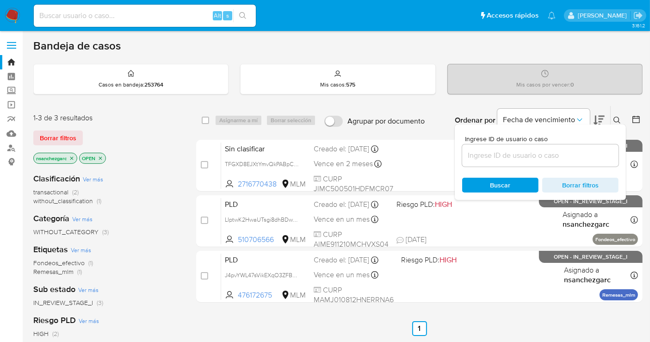
click at [475, 151] on input at bounding box center [540, 155] width 156 height 12
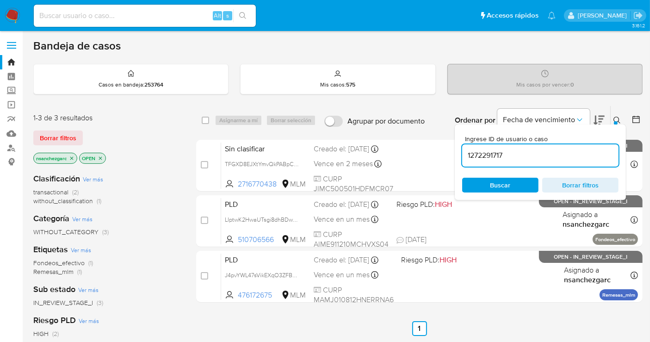
type input "1272291717"
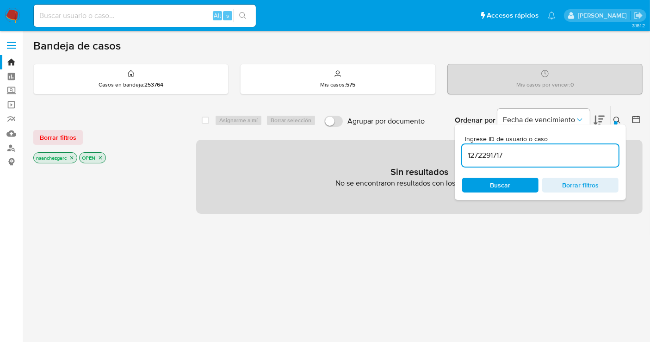
click at [74, 157] on icon "close-filter" at bounding box center [72, 158] width 6 height 6
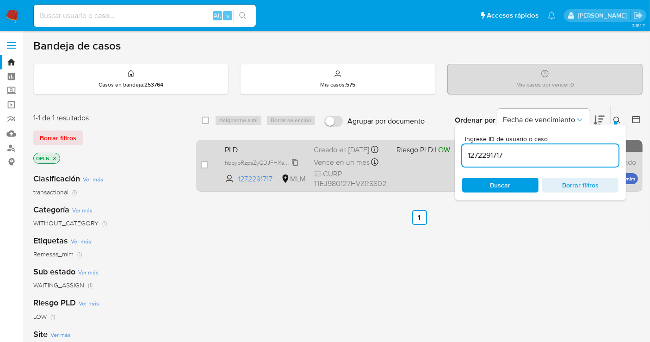
click at [293, 167] on span "hbbypRzpsZyGDJFHXsMUwgoF" at bounding box center [266, 162] width 82 height 10
